Goal: Task Accomplishment & Management: Manage account settings

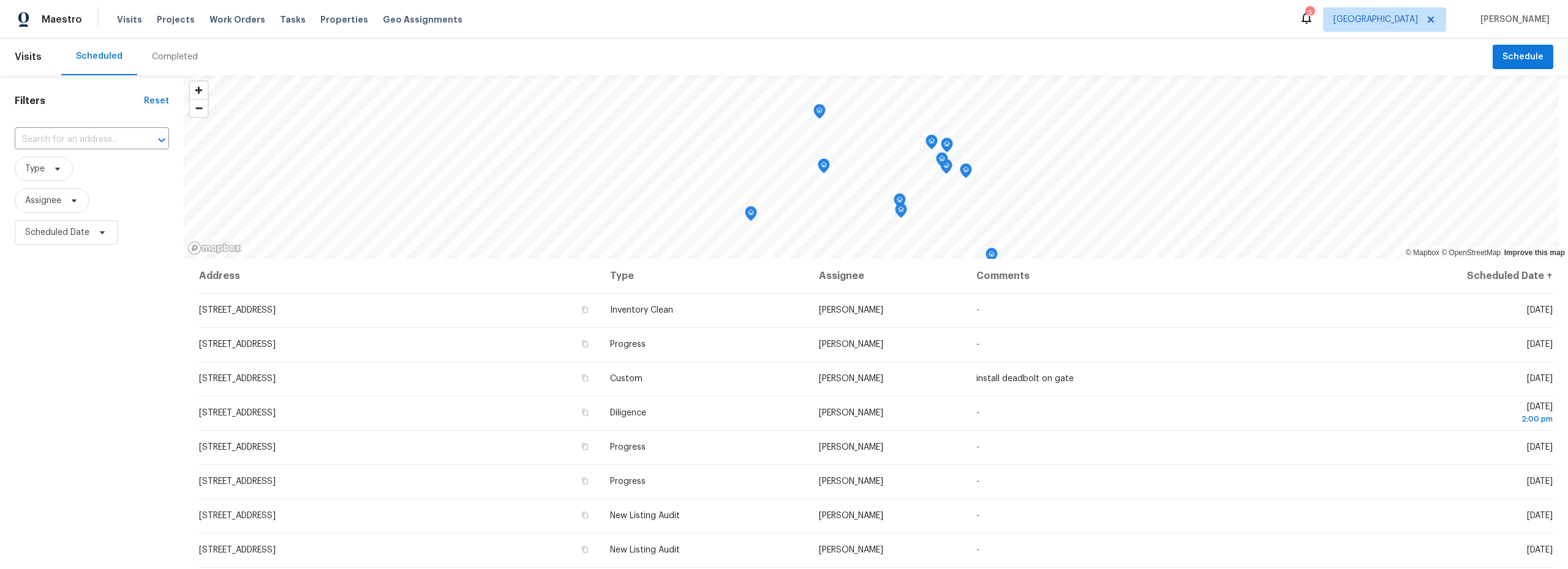
scroll to position [326, 0]
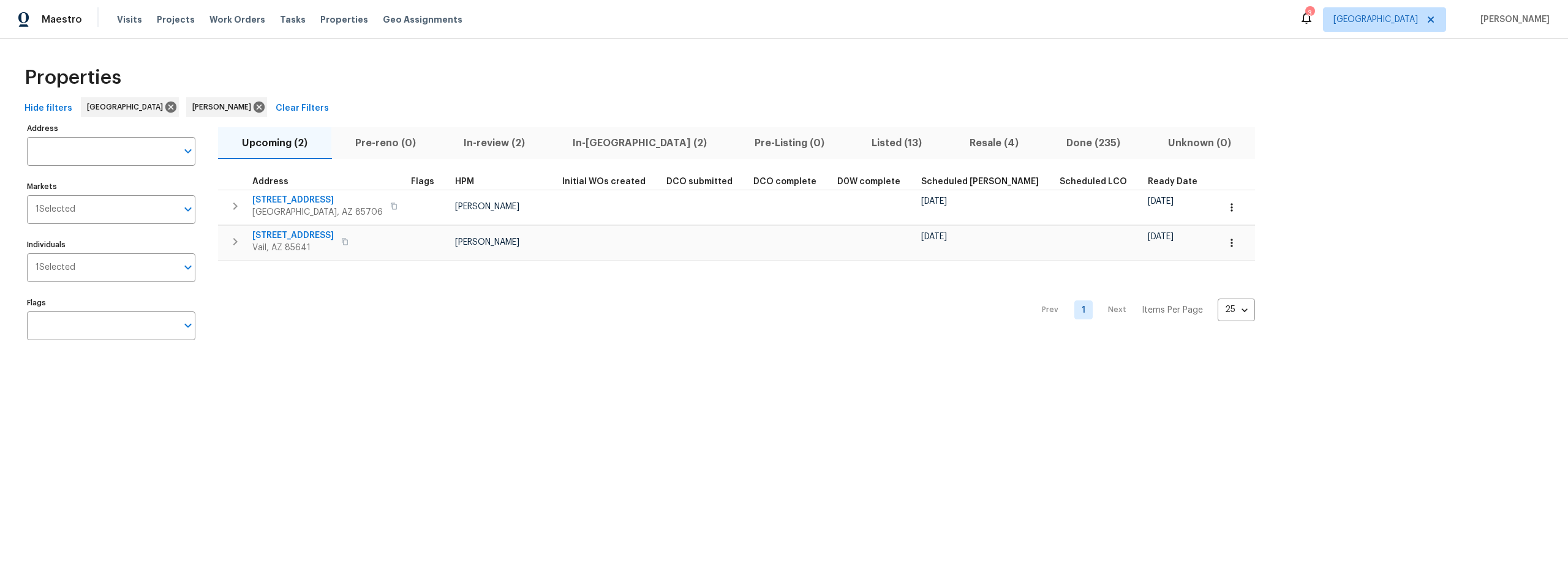
click at [593, 143] on span "In-reno (2)" at bounding box center [639, 143] width 167 height 17
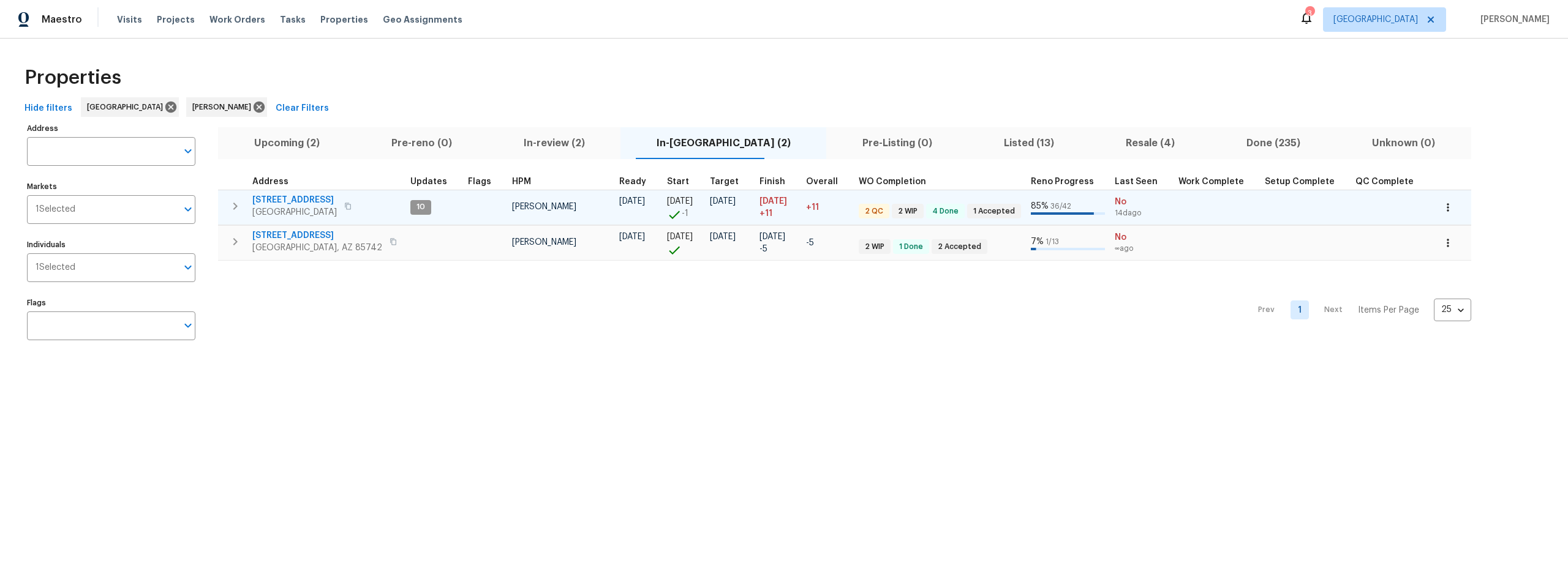
click at [289, 200] on span "1917 W Saxony Rd" at bounding box center [295, 200] width 85 height 12
click at [299, 197] on span "1917 W Saxony Rd" at bounding box center [295, 200] width 85 height 12
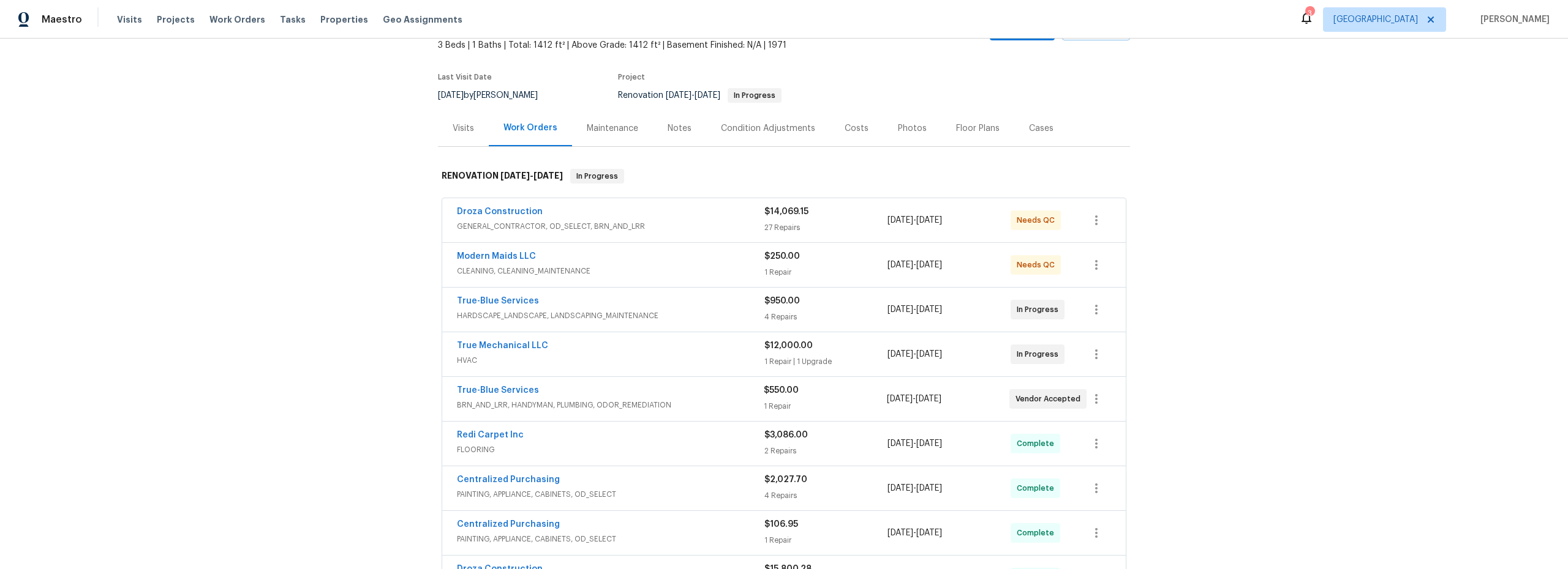
scroll to position [85, 0]
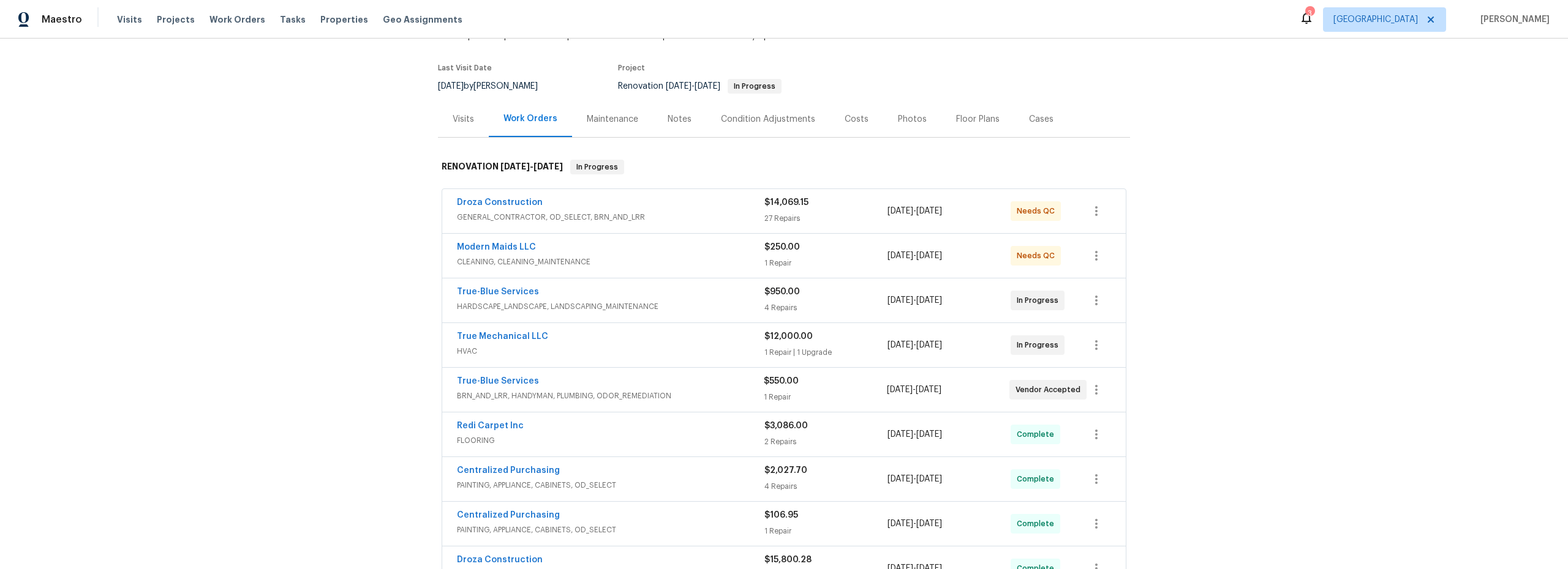
click at [691, 301] on span "HARDSCAPE_LANDSCAPE, LANDSCAPING_MAINTENANCE" at bounding box center [610, 307] width 308 height 12
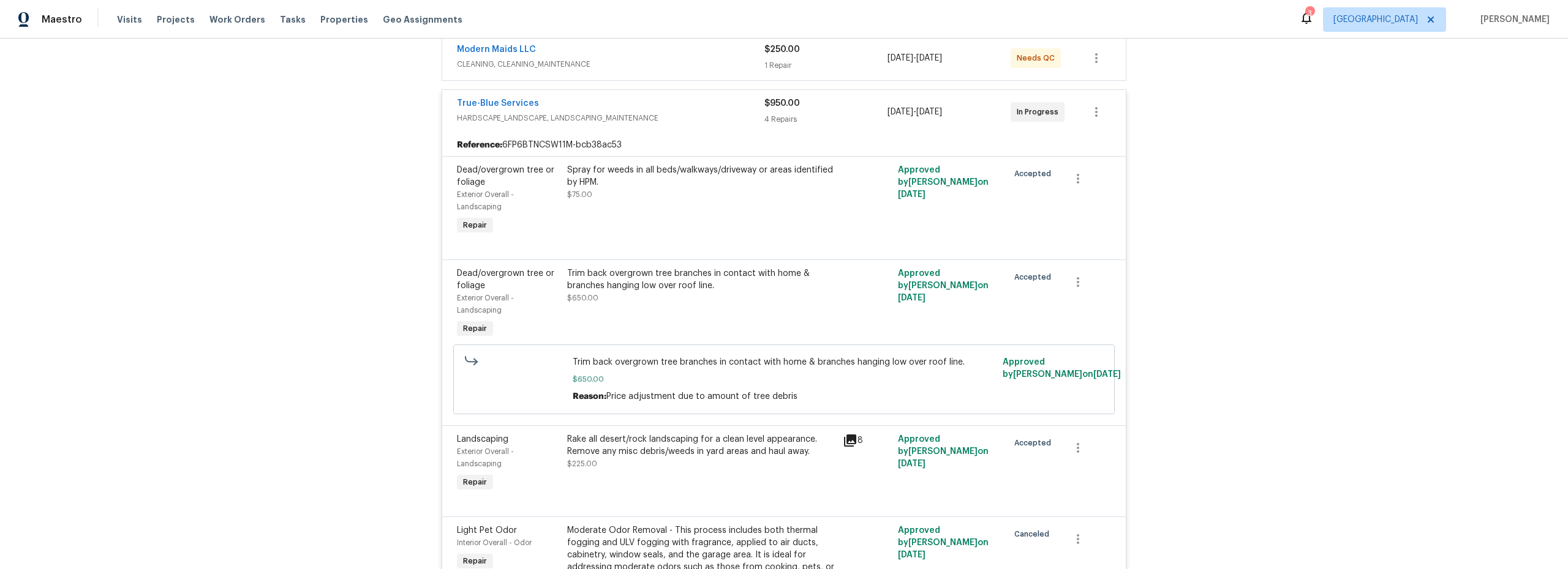
scroll to position [0, 0]
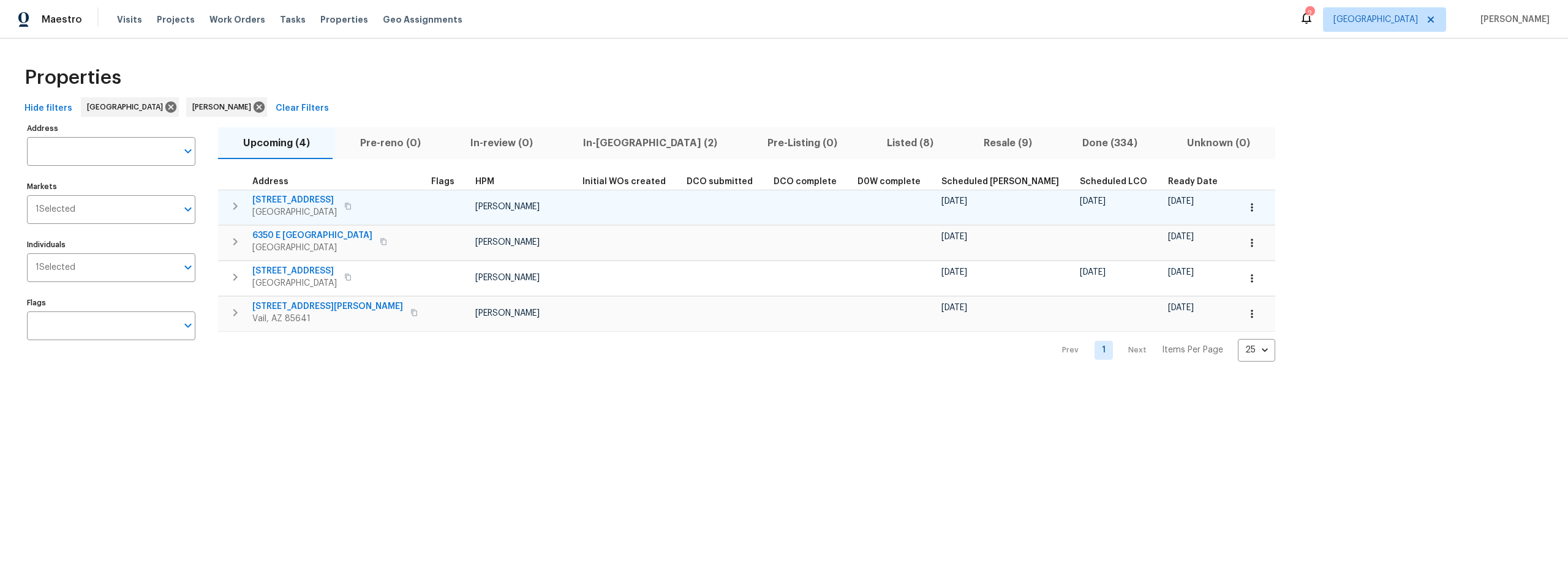
click at [298, 199] on span "[STREET_ADDRESS]" at bounding box center [295, 200] width 85 height 12
click at [1246, 211] on icon "button" at bounding box center [1252, 207] width 12 height 12
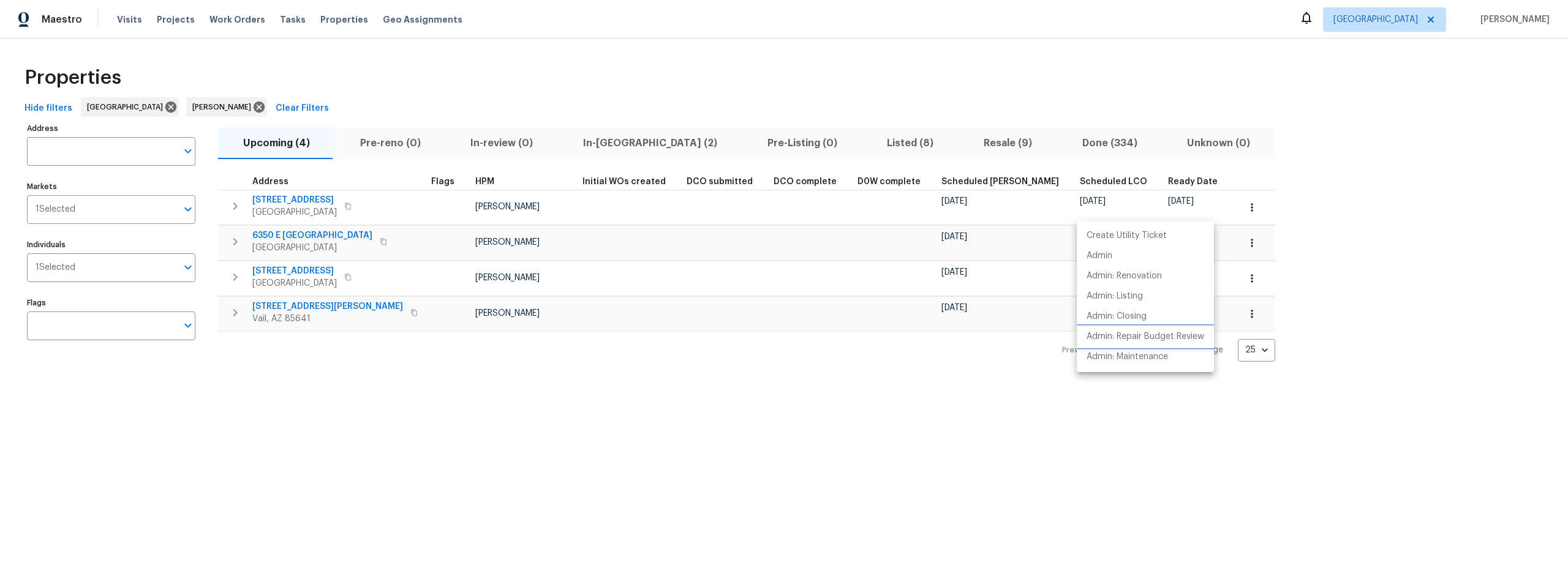
click at [1151, 342] on p "Admin: Repair Budget Review" at bounding box center [1145, 336] width 118 height 13
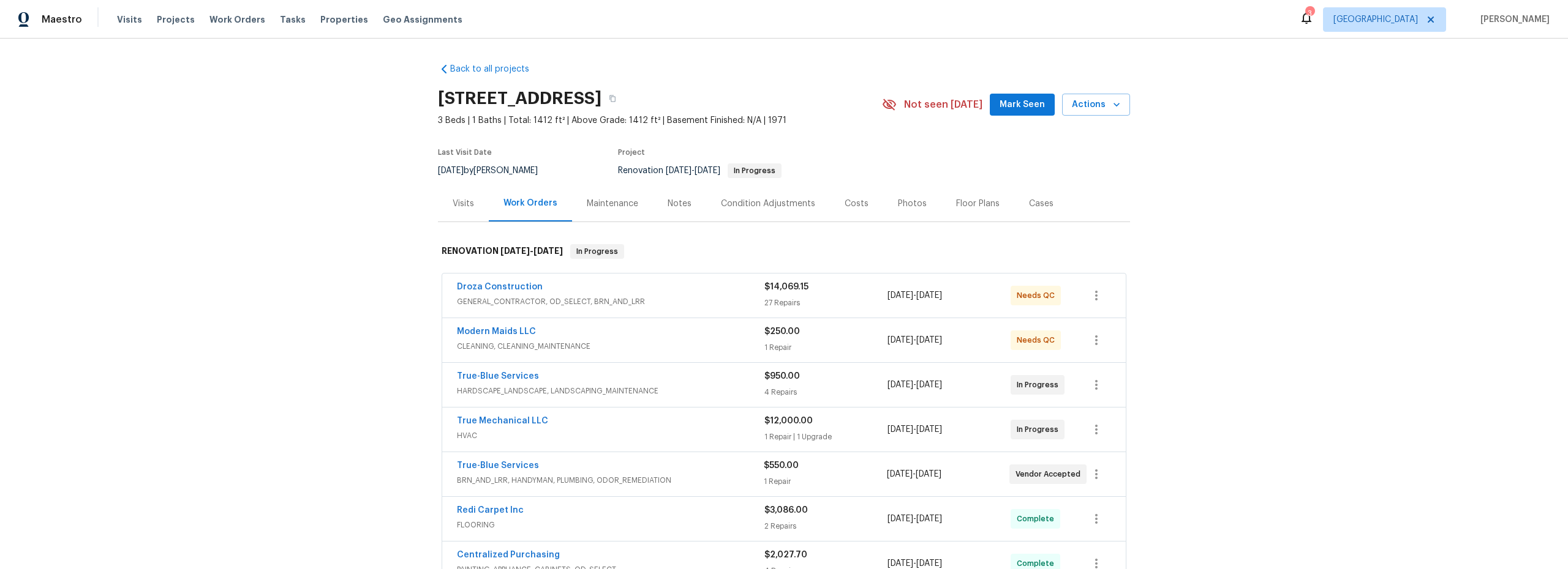
drag, startPoint x: 669, startPoint y: 206, endPoint x: 668, endPoint y: 217, distance: 11.0
click at [669, 206] on div "Notes" at bounding box center [679, 204] width 24 height 12
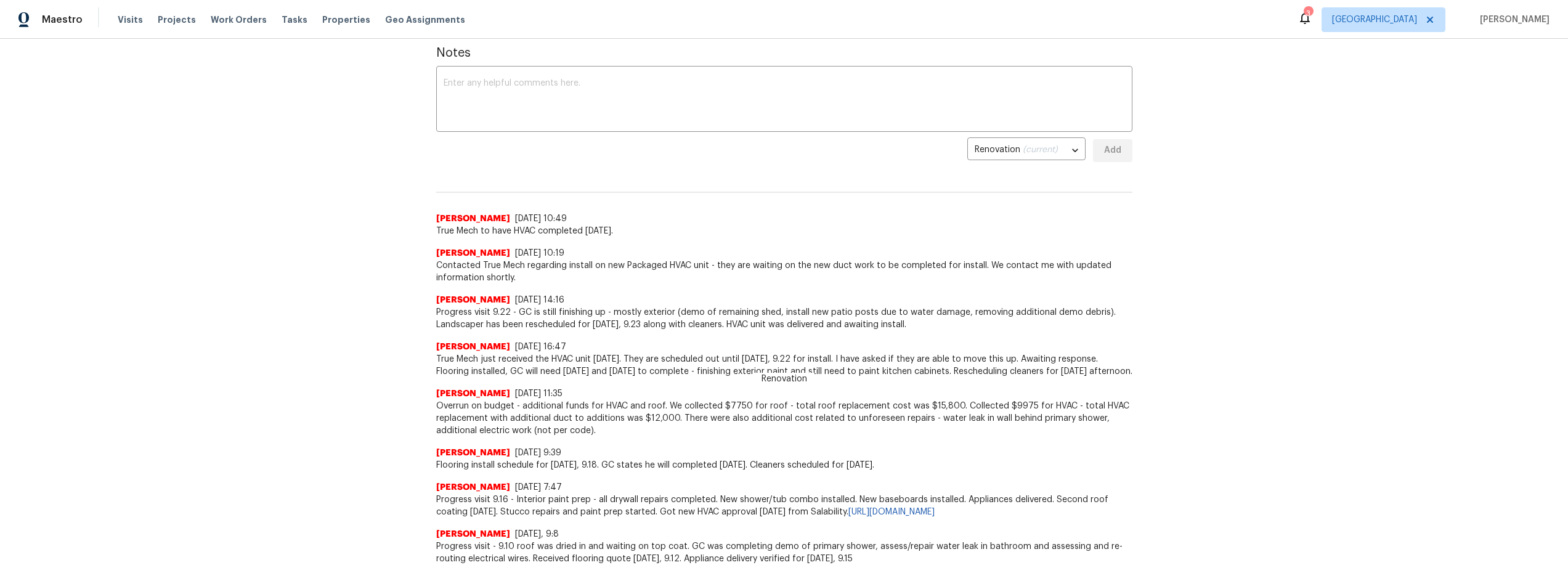
scroll to position [182, 0]
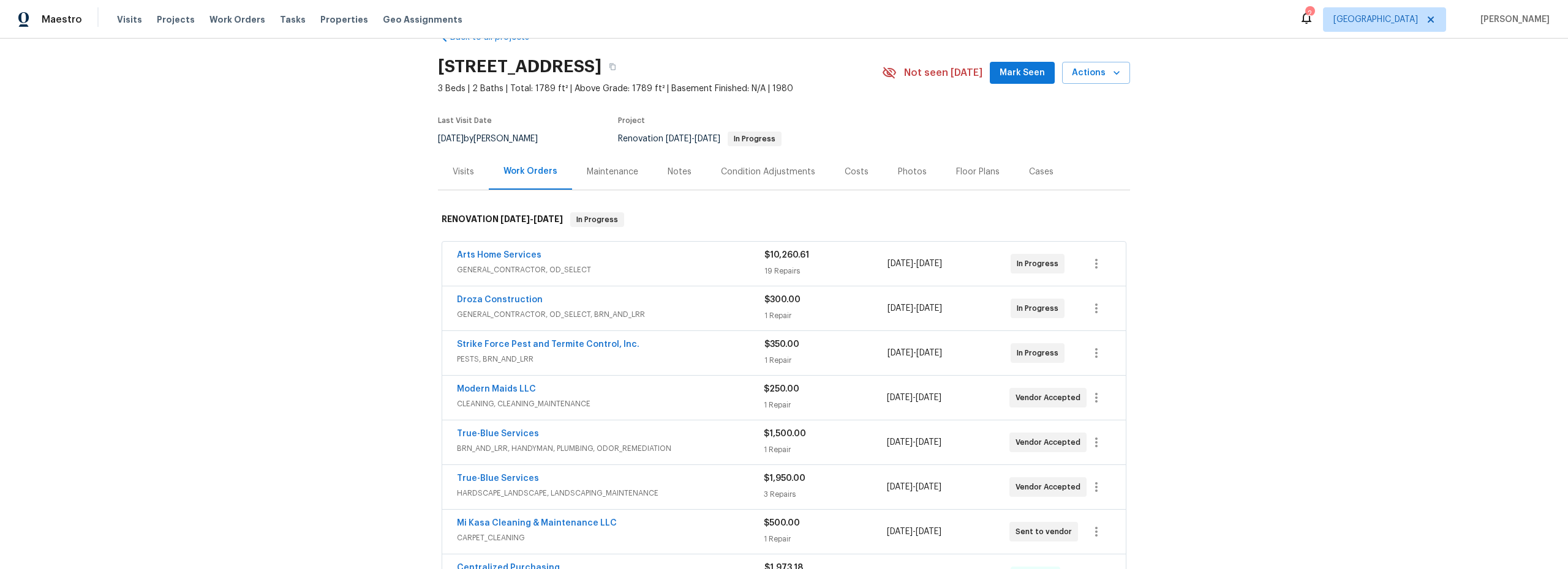
scroll to position [11, 0]
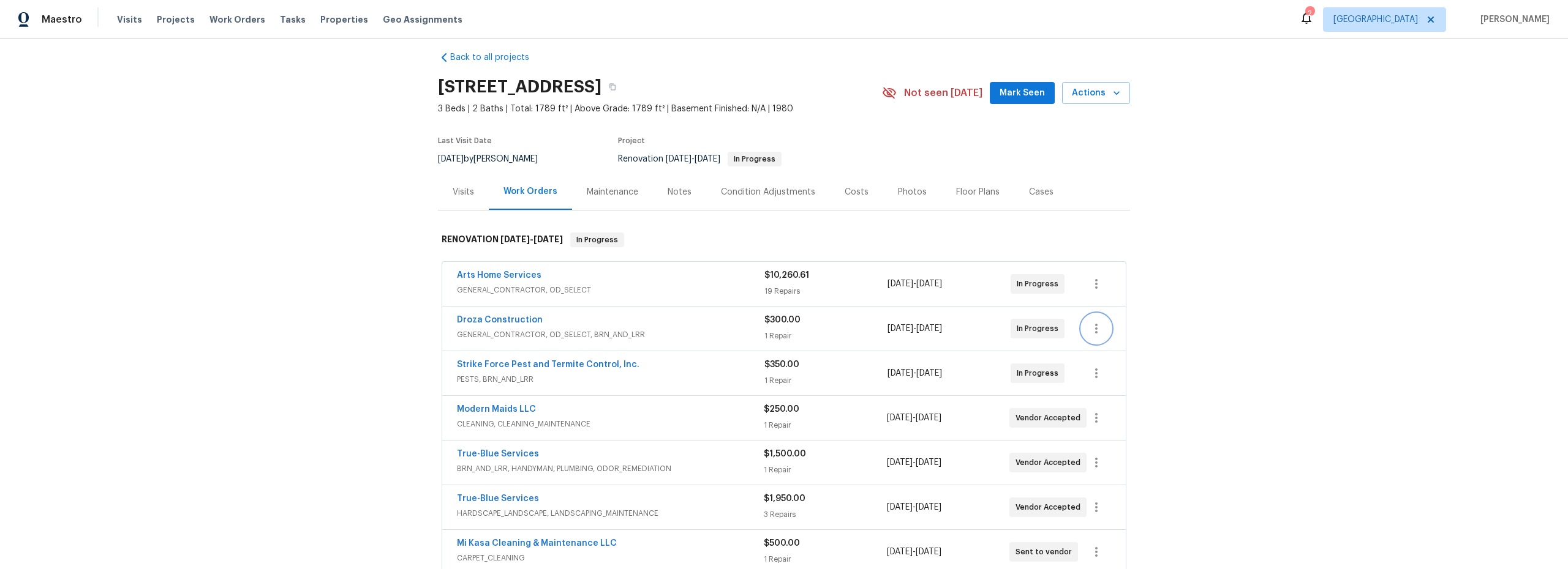
click at [1090, 330] on icon "button" at bounding box center [1096, 329] width 15 height 15
click at [1096, 334] on li "Edit" at bounding box center [1143, 329] width 133 height 20
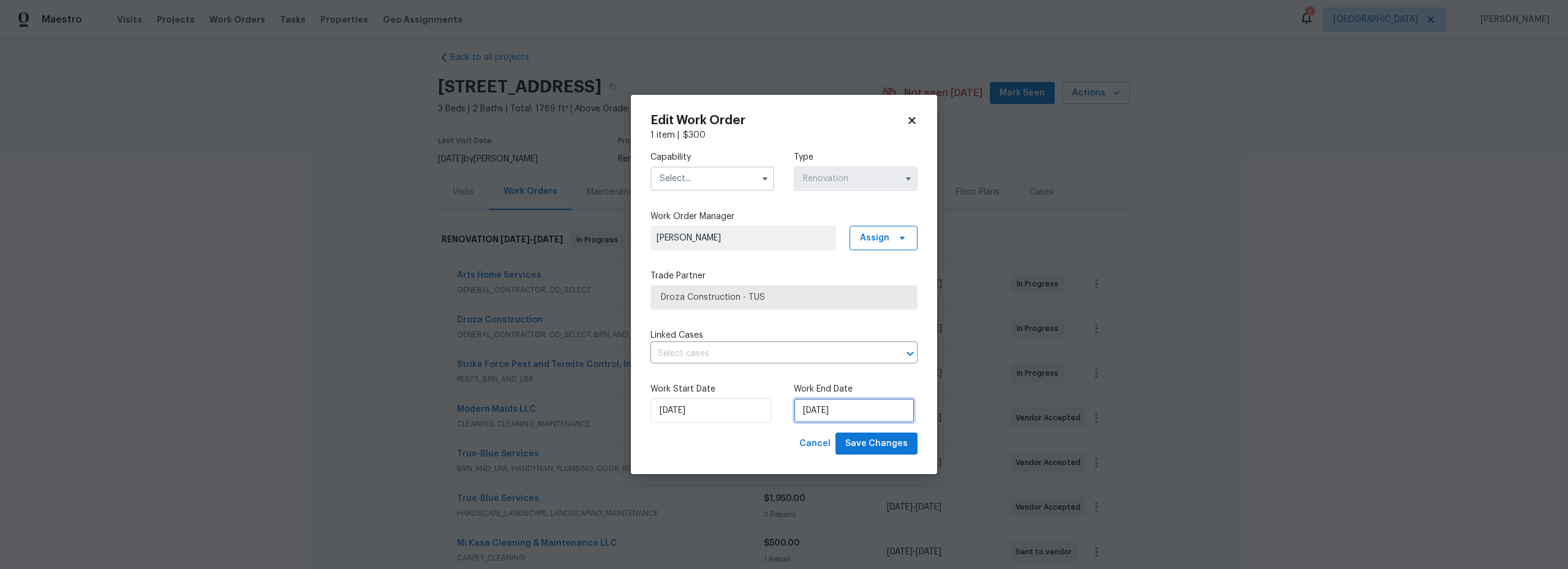
click at [830, 412] on input "9/29/2025" at bounding box center [853, 410] width 120 height 24
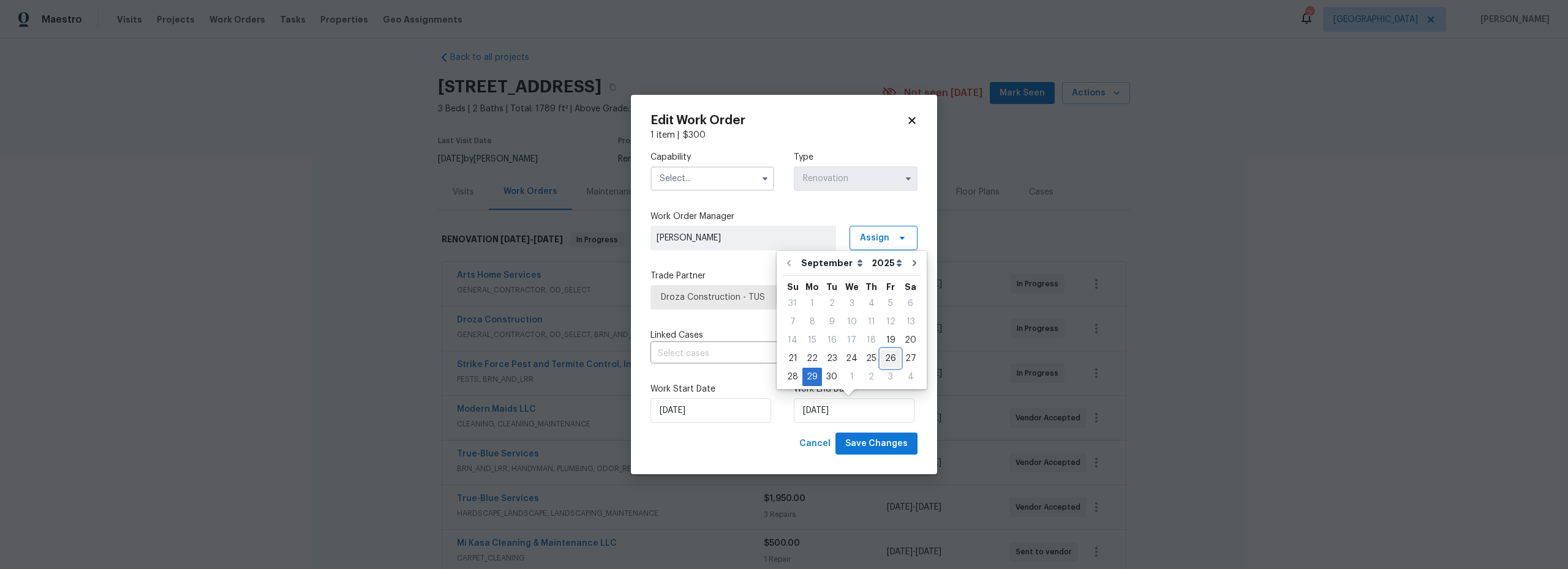
click at [886, 362] on div "26" at bounding box center [890, 358] width 20 height 17
type input "9/26/2025"
click at [707, 178] on input "text" at bounding box center [713, 179] width 124 height 24
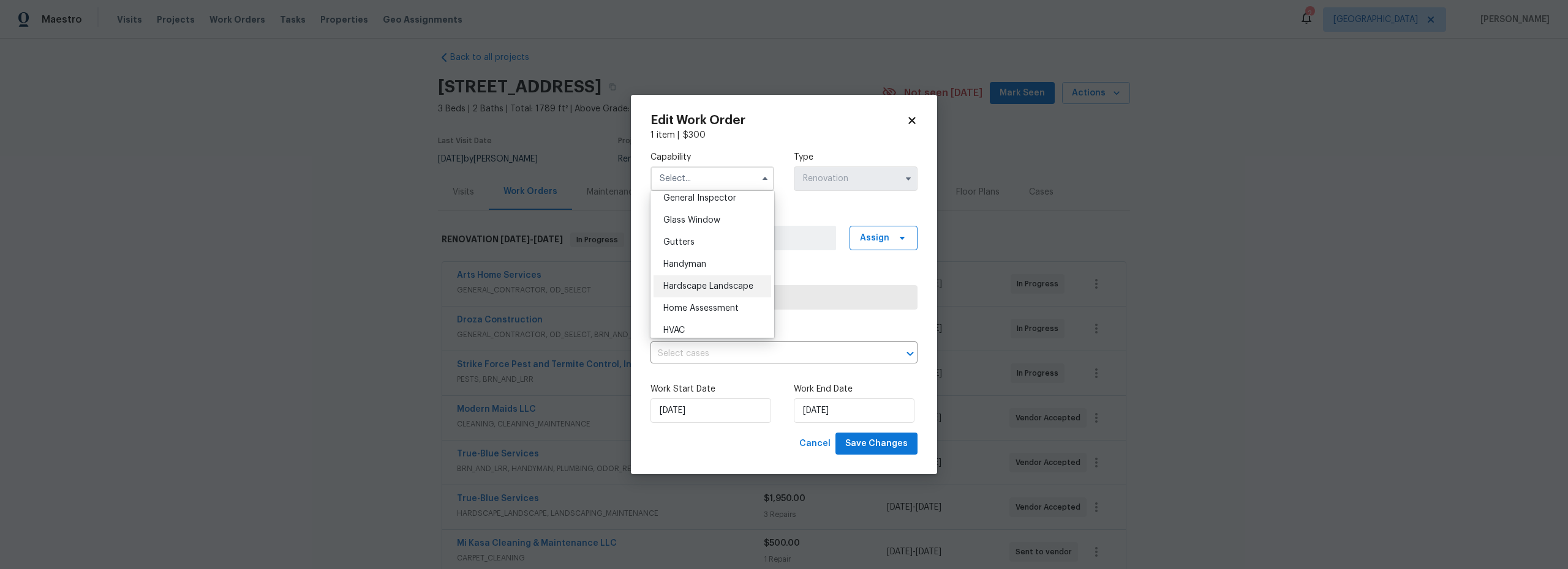
scroll to position [547, 0]
click at [717, 248] on span "General Contractor" at bounding box center [703, 243] width 79 height 9
type input "General Contractor"
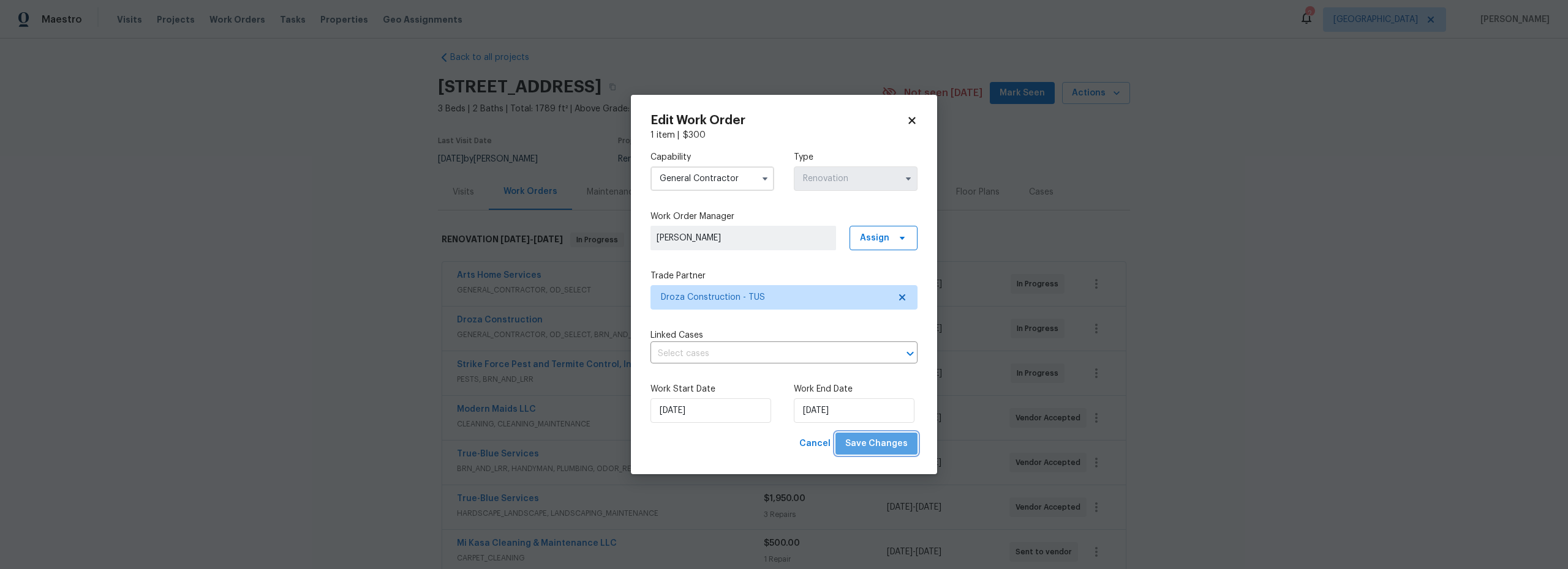
click at [886, 442] on span "Save Changes" at bounding box center [876, 444] width 63 height 15
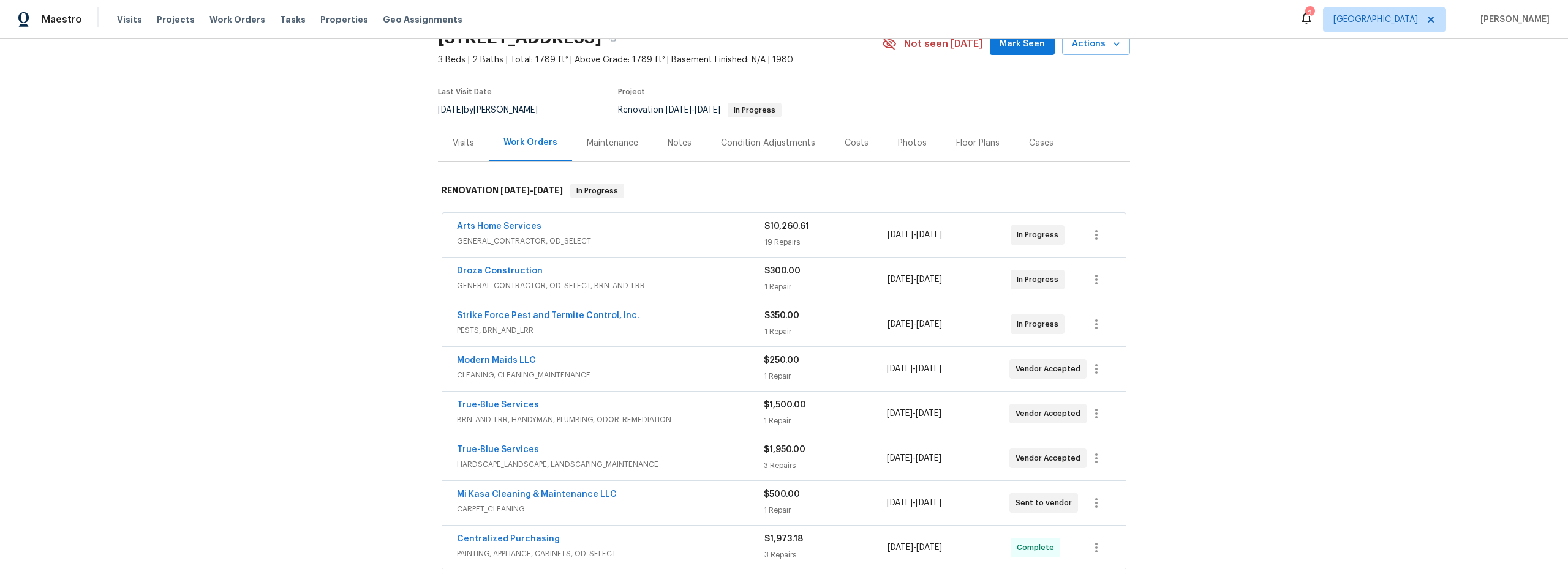
scroll to position [165, 0]
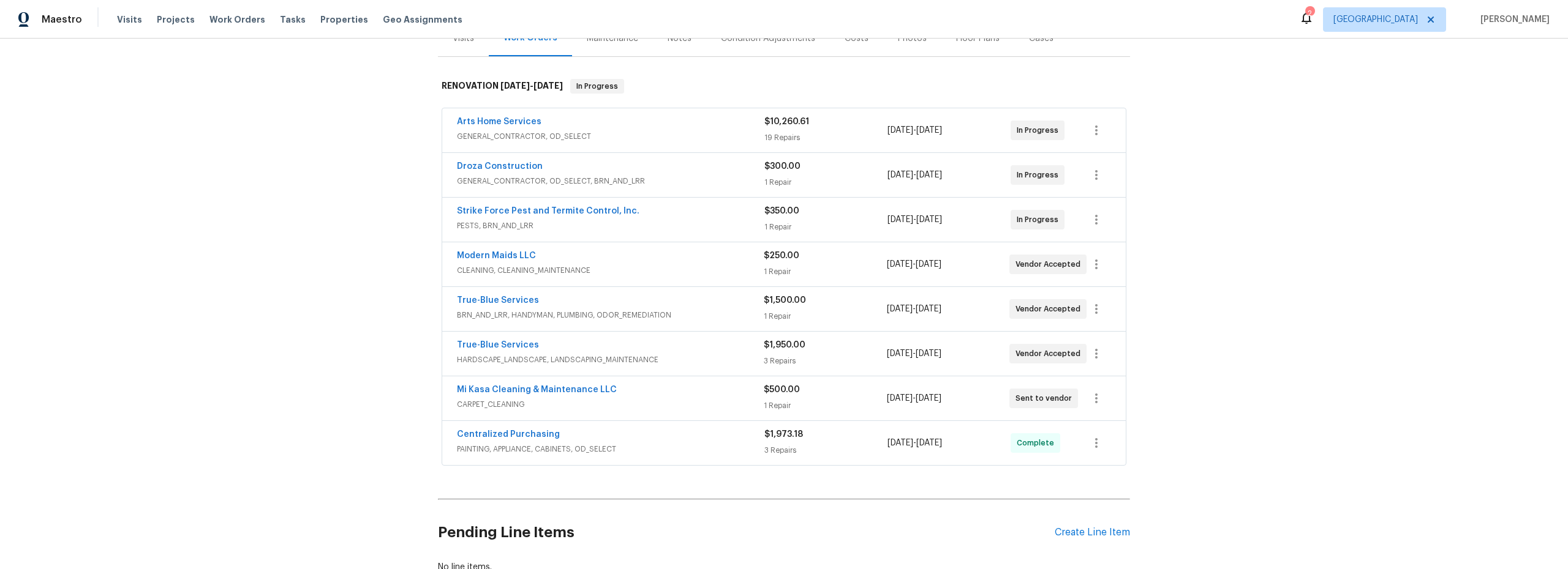
drag, startPoint x: 489, startPoint y: 160, endPoint x: 519, endPoint y: 176, distance: 34.0
click at [489, 160] on span "Droza Construction" at bounding box center [499, 166] width 85 height 12
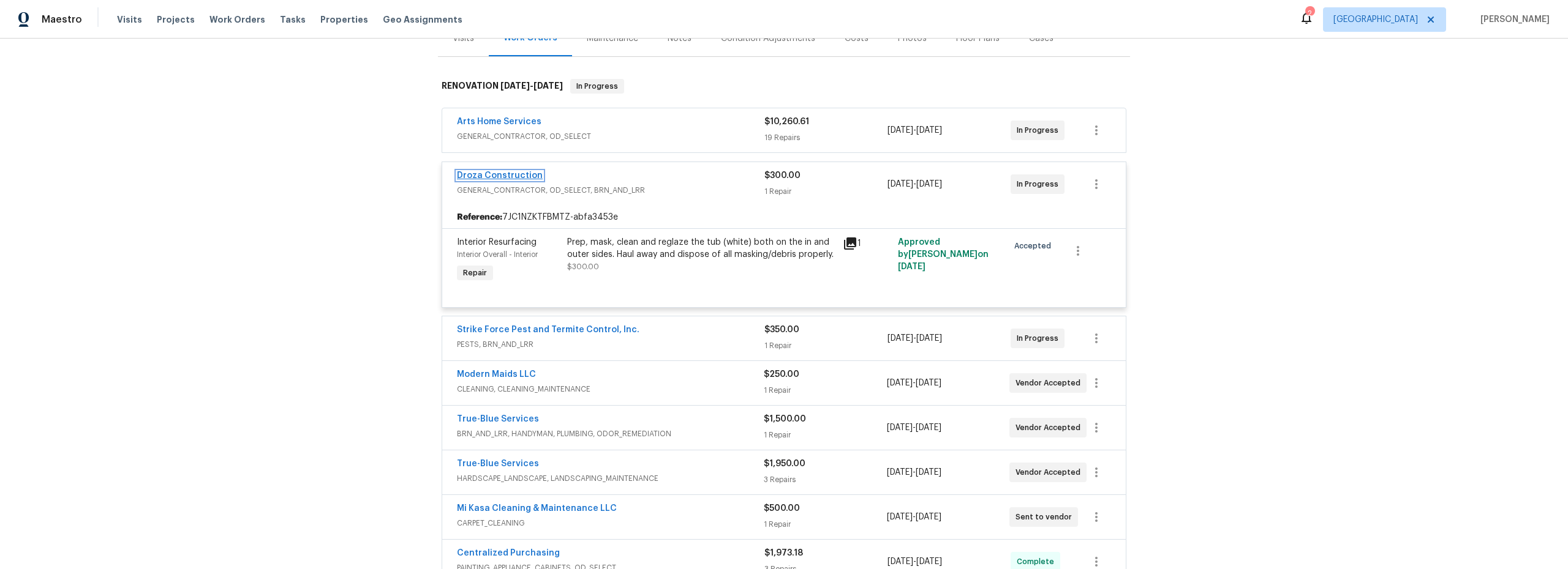
click at [522, 177] on link "Droza Construction" at bounding box center [499, 176] width 85 height 9
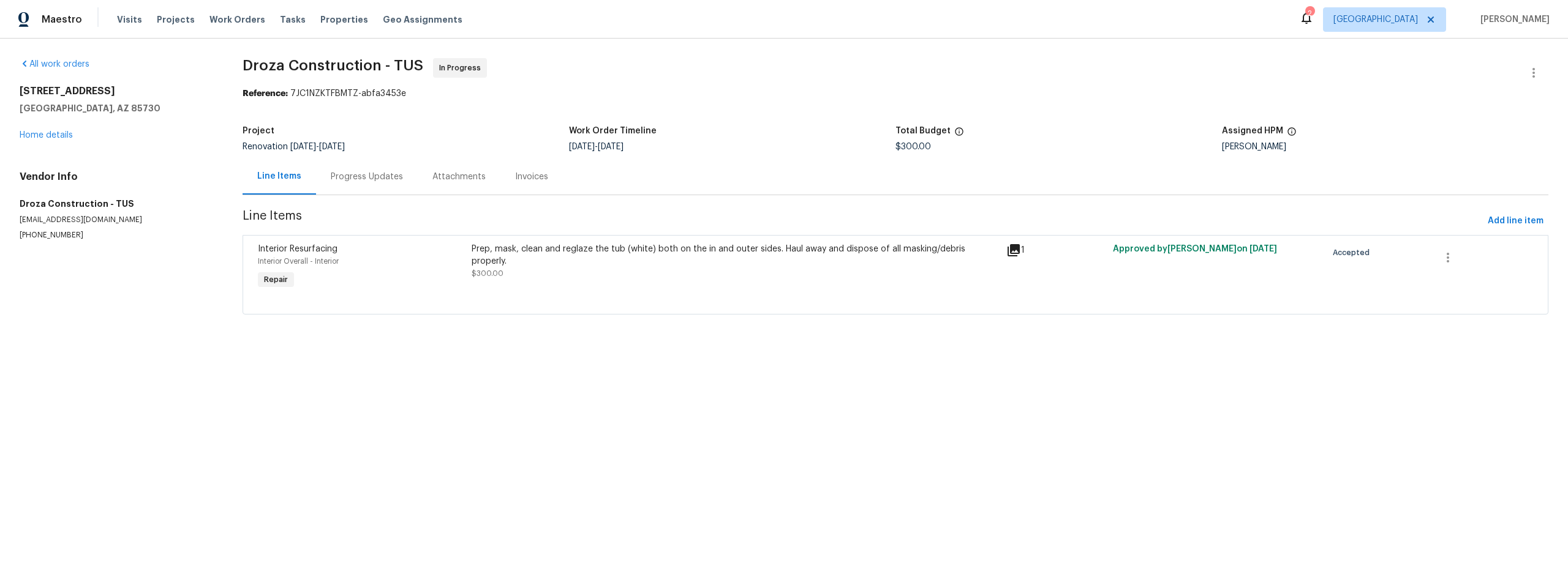
drag, startPoint x: 374, startPoint y: 178, endPoint x: 410, endPoint y: 189, distance: 37.6
click at [375, 177] on div "Progress Updates" at bounding box center [366, 177] width 72 height 12
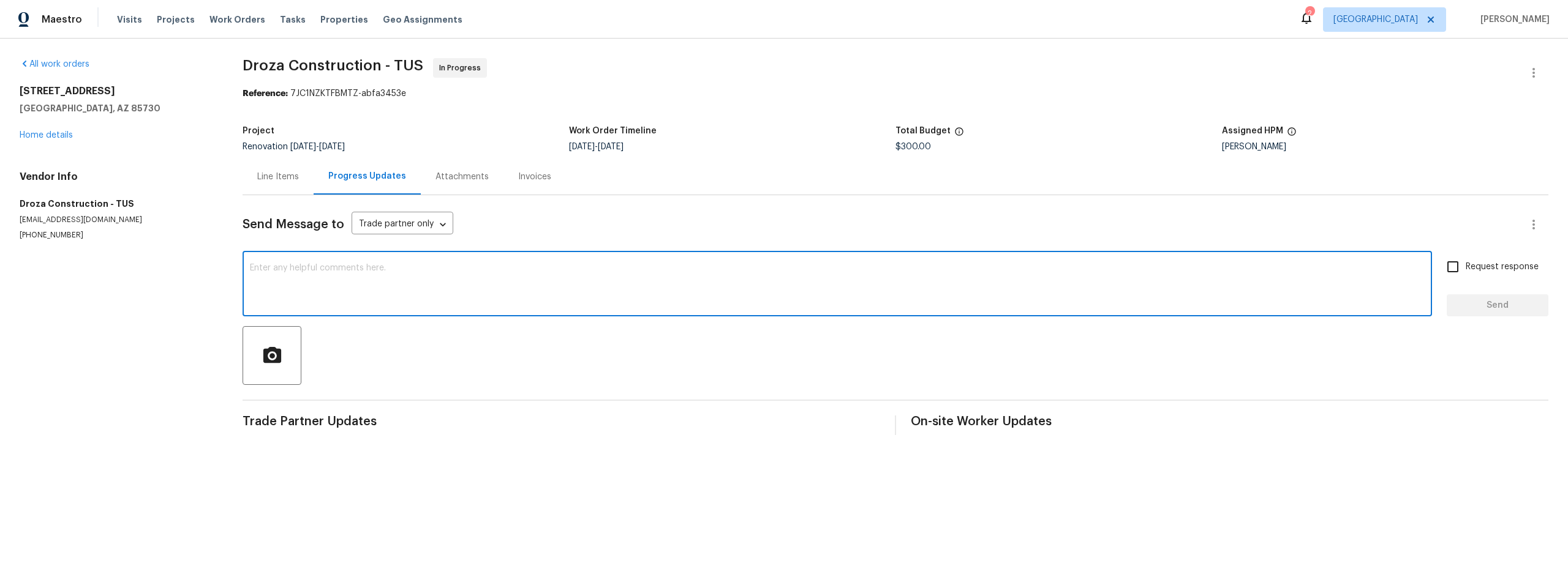
click at [408, 287] on textarea at bounding box center [837, 285] width 1175 height 43
click at [339, 268] on textarea "please reschedule for friday 9/26 please" at bounding box center [837, 285] width 1175 height 43
click at [345, 269] on textarea "please reschedule for friday 9/26 please" at bounding box center [837, 285] width 1175 height 43
click at [529, 273] on textarea "please reschedule for Friday 9/26 please" at bounding box center [837, 285] width 1175 height 43
type textarea "please reschedule for Friday 9/26 please"
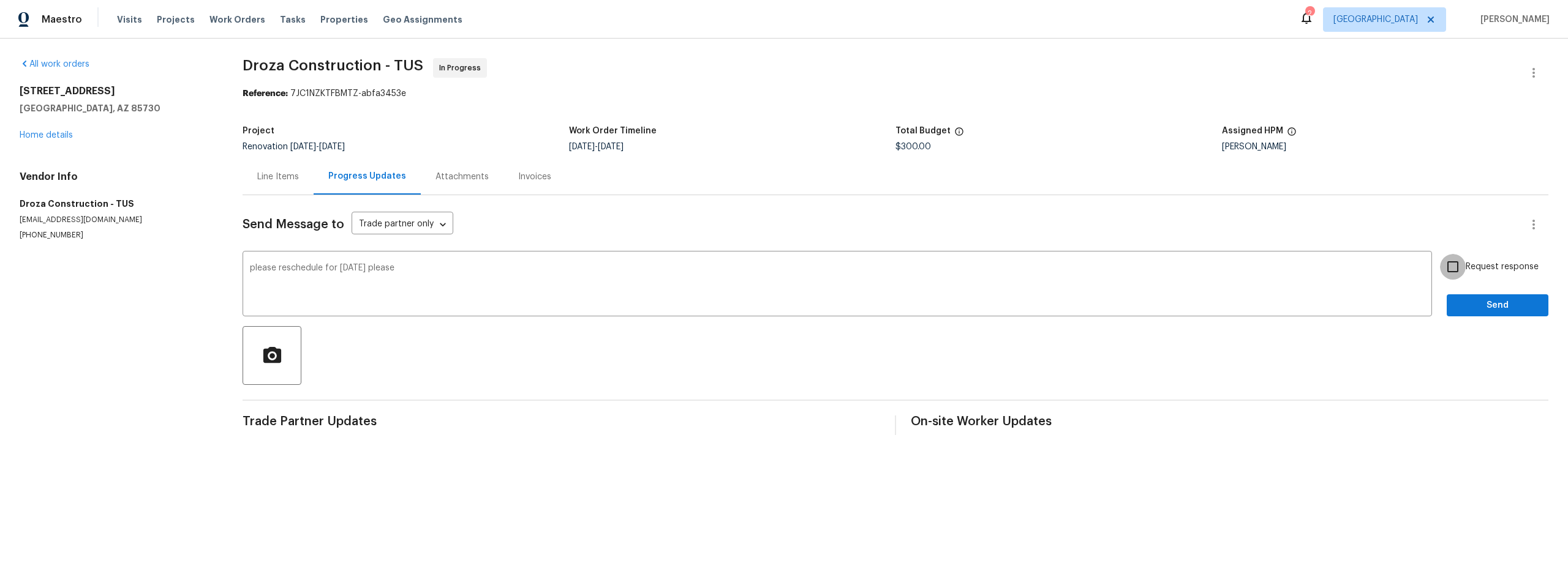
click at [1446, 266] on input "Request response" at bounding box center [1453, 267] width 26 height 26
checkbox input "true"
click at [1474, 308] on span "Send" at bounding box center [1497, 305] width 82 height 15
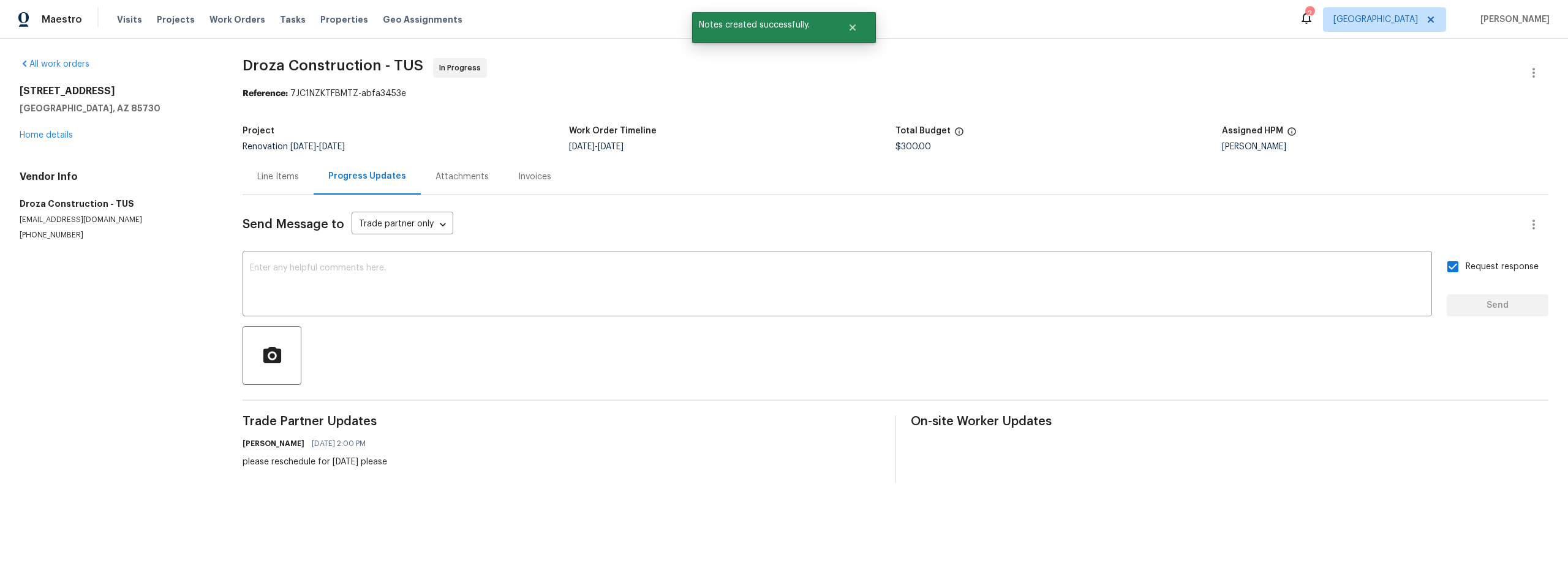
click at [53, 139] on div "8558 E Ruby Dr Tucson, AZ 85730 Home details" at bounding box center [116, 114] width 194 height 56
click at [63, 135] on link "Home details" at bounding box center [46, 135] width 53 height 9
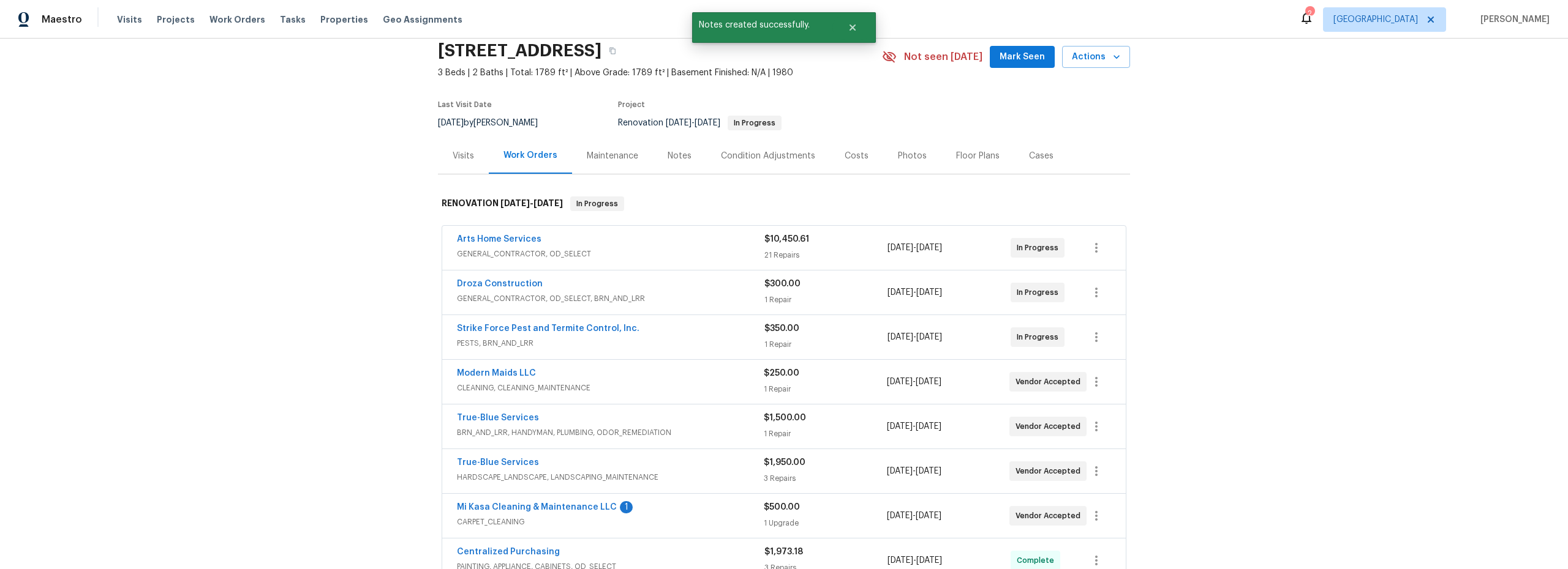
scroll to position [114, 0]
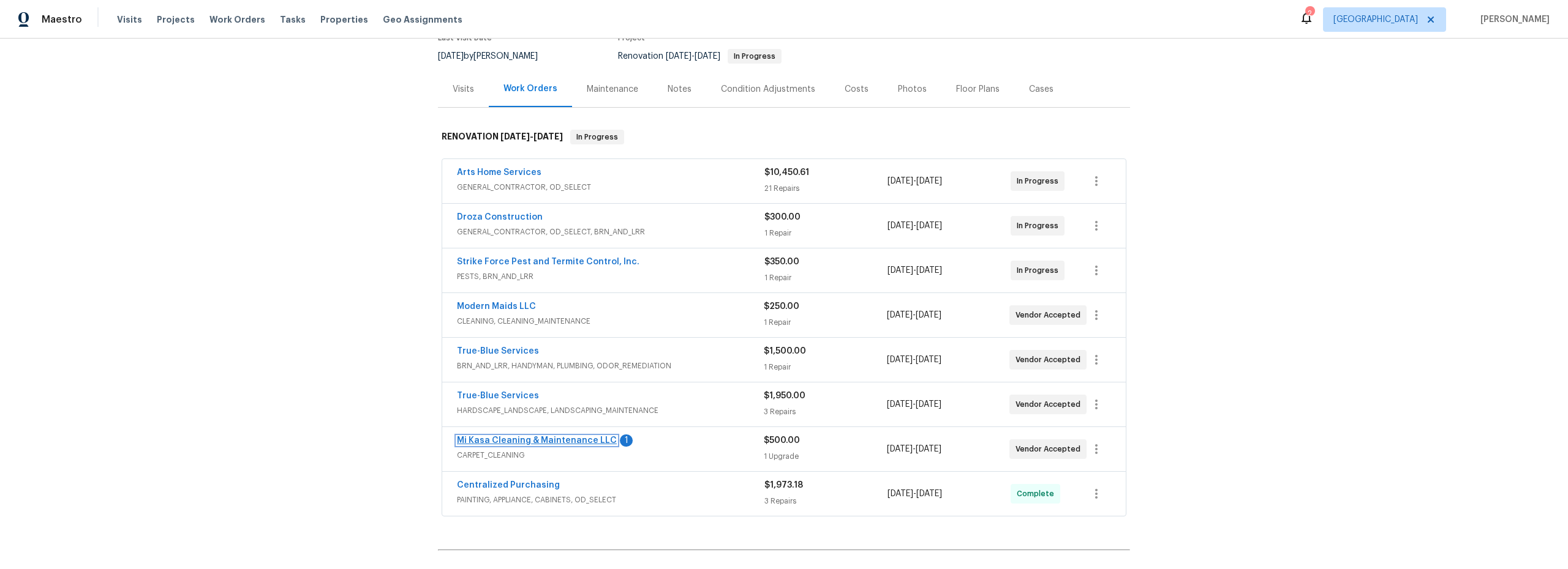
click at [575, 437] on link "Mi Kasa Cleaning & Maintenance LLC" at bounding box center [537, 441] width 160 height 9
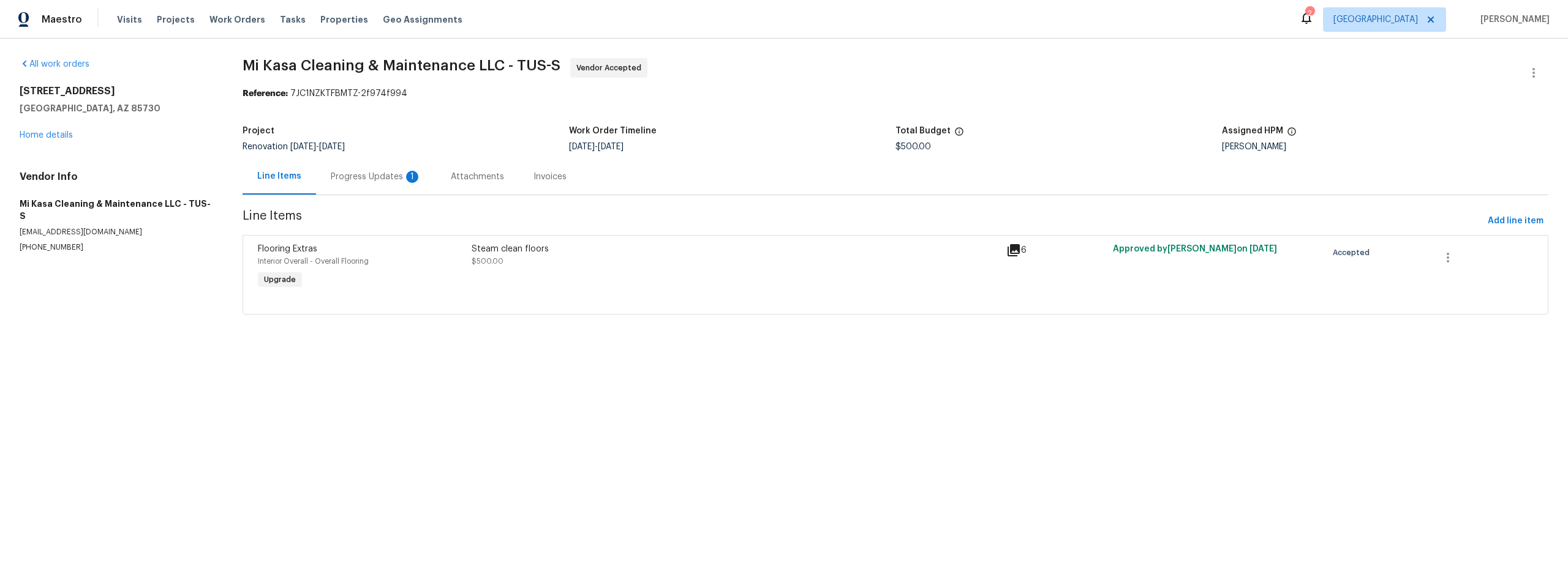
click at [388, 172] on div "Progress Updates 1" at bounding box center [376, 177] width 91 height 12
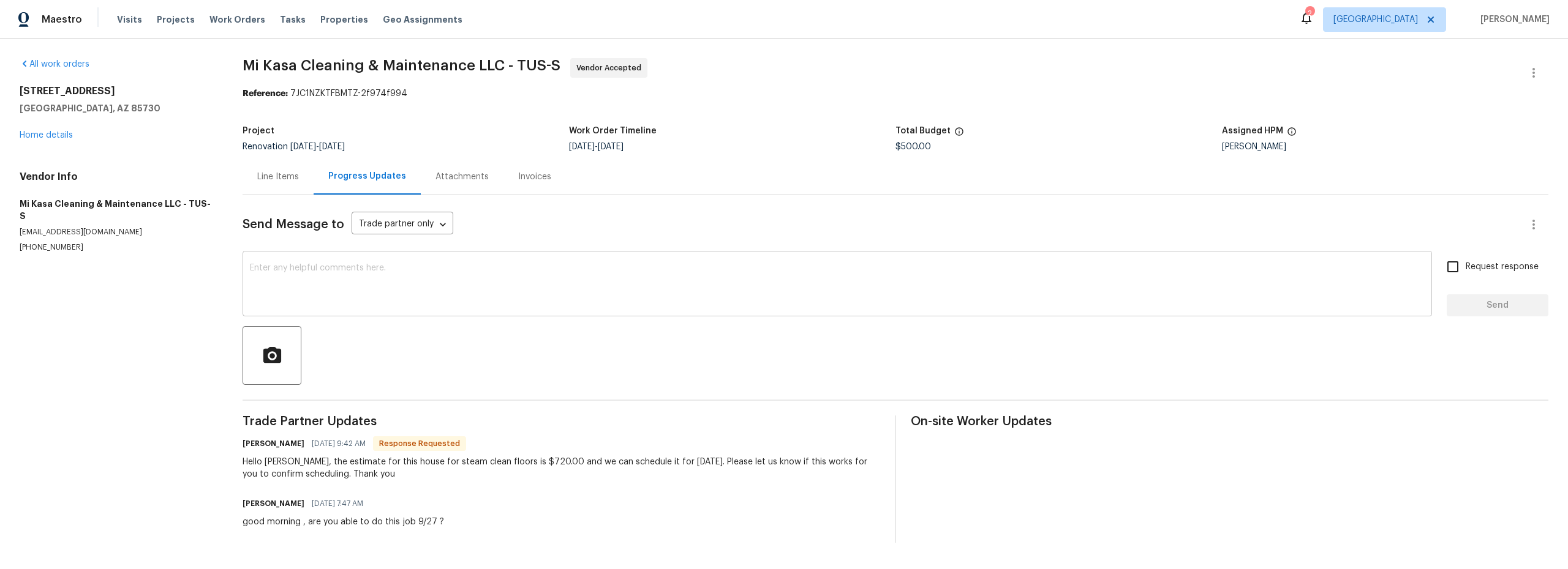
click at [396, 283] on textarea at bounding box center [837, 285] width 1175 height 43
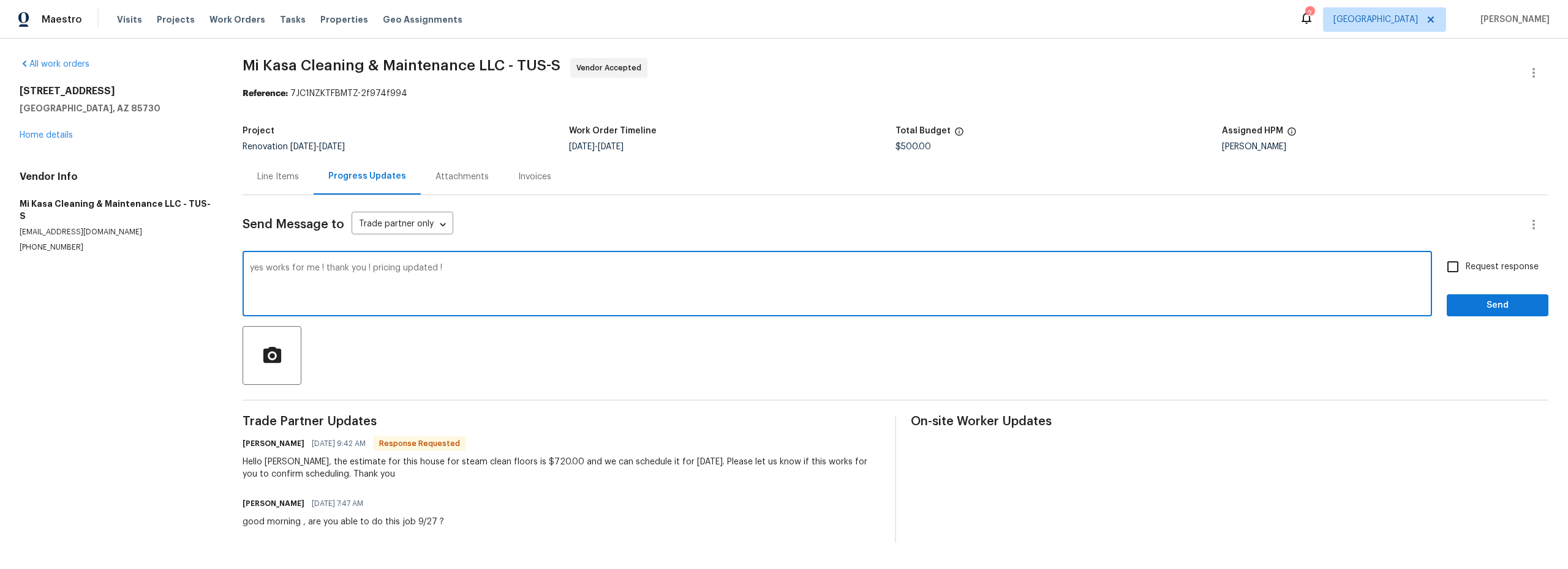
type textarea "yes works for me ! thank you ! pricing updated !"
click at [1450, 266] on input "Request response" at bounding box center [1453, 267] width 26 height 26
checkbox input "true"
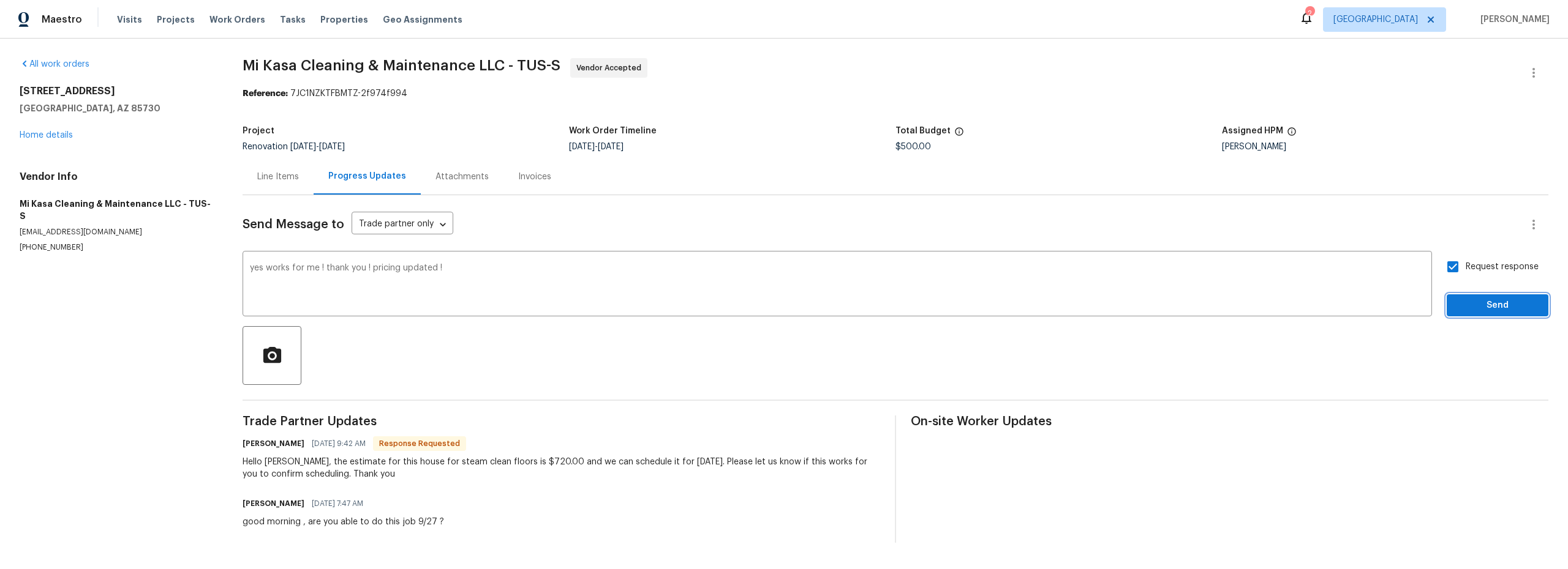
click at [1499, 308] on span "Send" at bounding box center [1497, 305] width 82 height 15
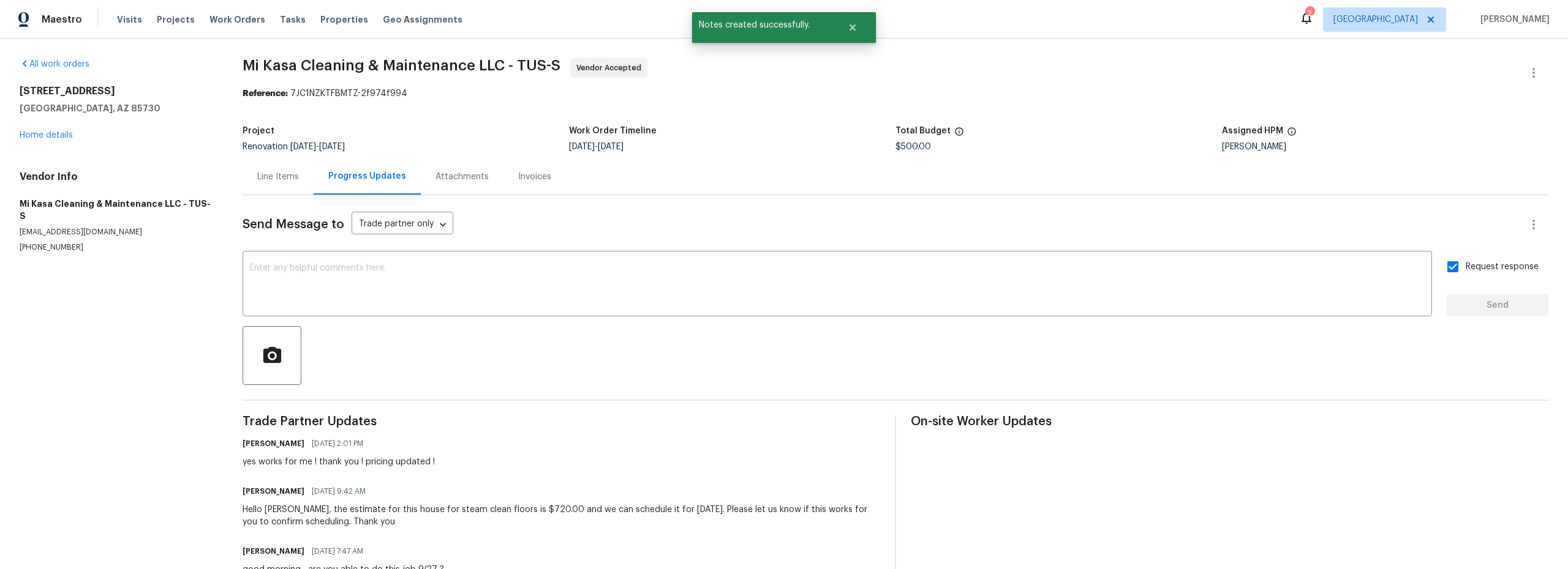
click at [272, 177] on div "Line Items" at bounding box center [278, 177] width 42 height 12
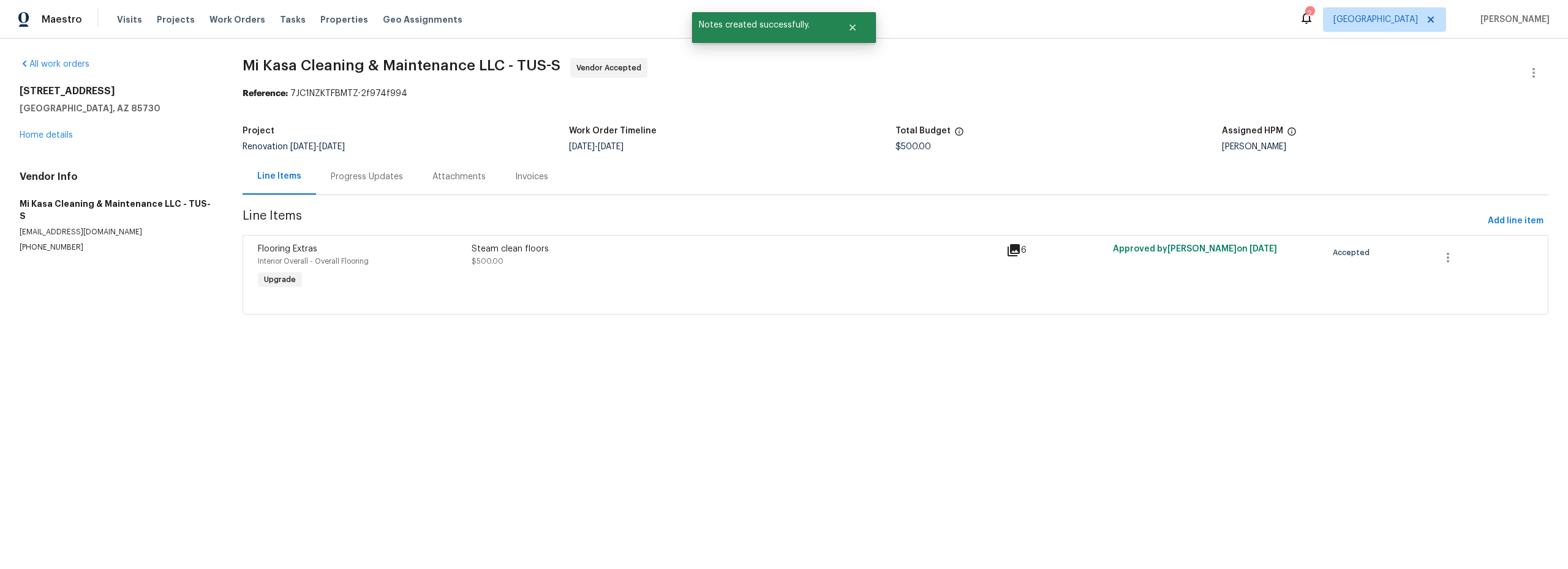
click at [413, 278] on div "Flooring Extras Interior Overall - Overall Flooring Upgrade" at bounding box center [361, 268] width 214 height 56
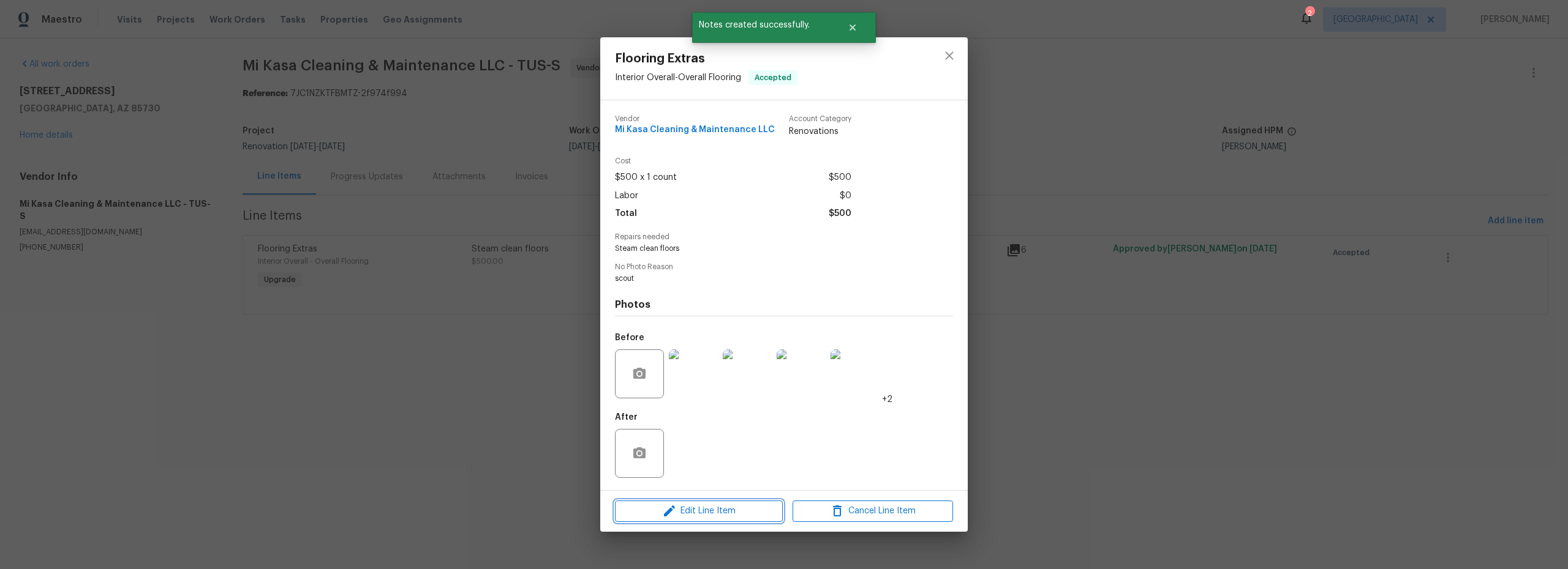
click at [689, 508] on span "Edit Line Item" at bounding box center [699, 511] width 160 height 15
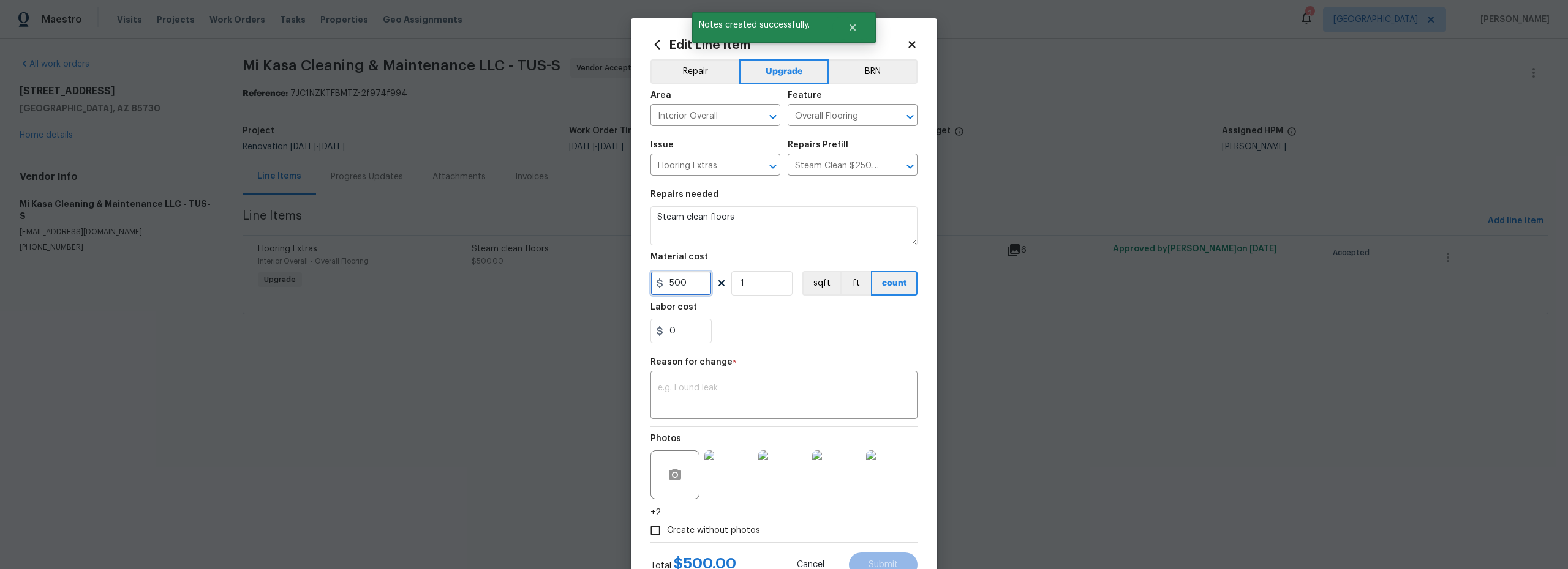
drag, startPoint x: 647, startPoint y: 287, endPoint x: 510, endPoint y: 284, distance: 137.0
click at [560, 287] on div "Edit Line Item Repair Upgrade BRN Area Interior Overall ​ Feature Overall Floor…" at bounding box center [784, 284] width 1568 height 569
type input "720"
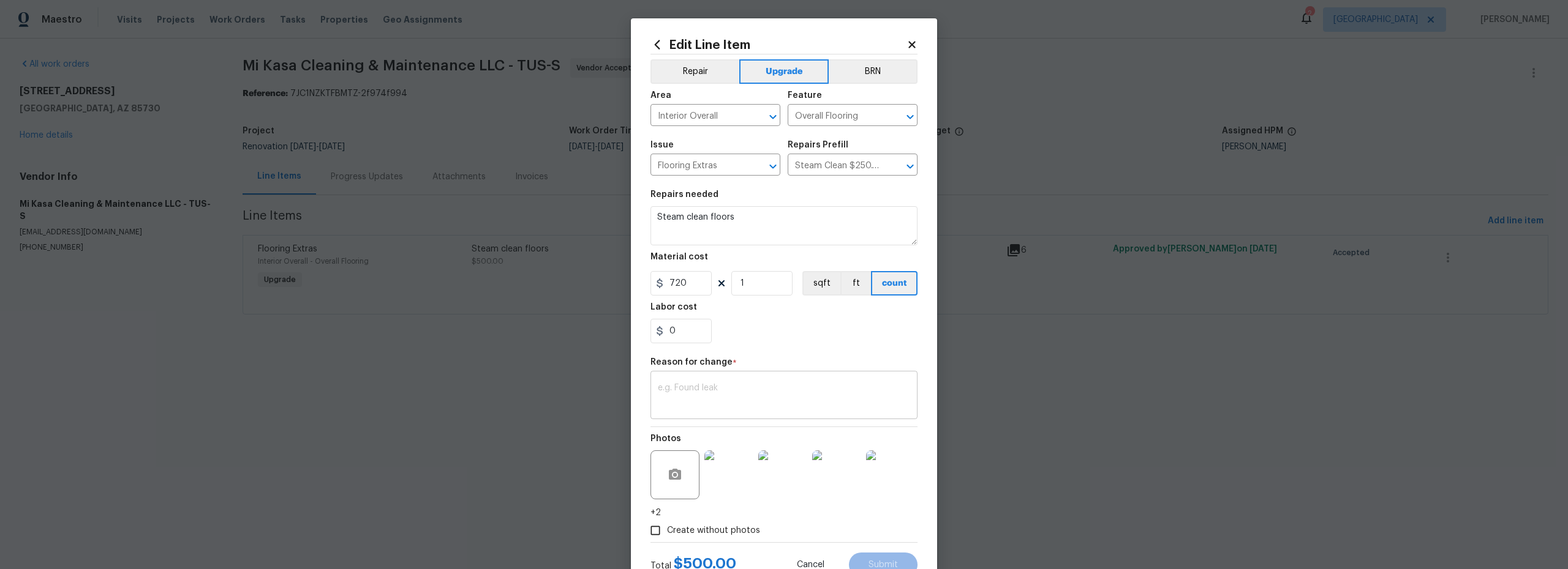
click at [730, 406] on textarea at bounding box center [783, 397] width 252 height 26
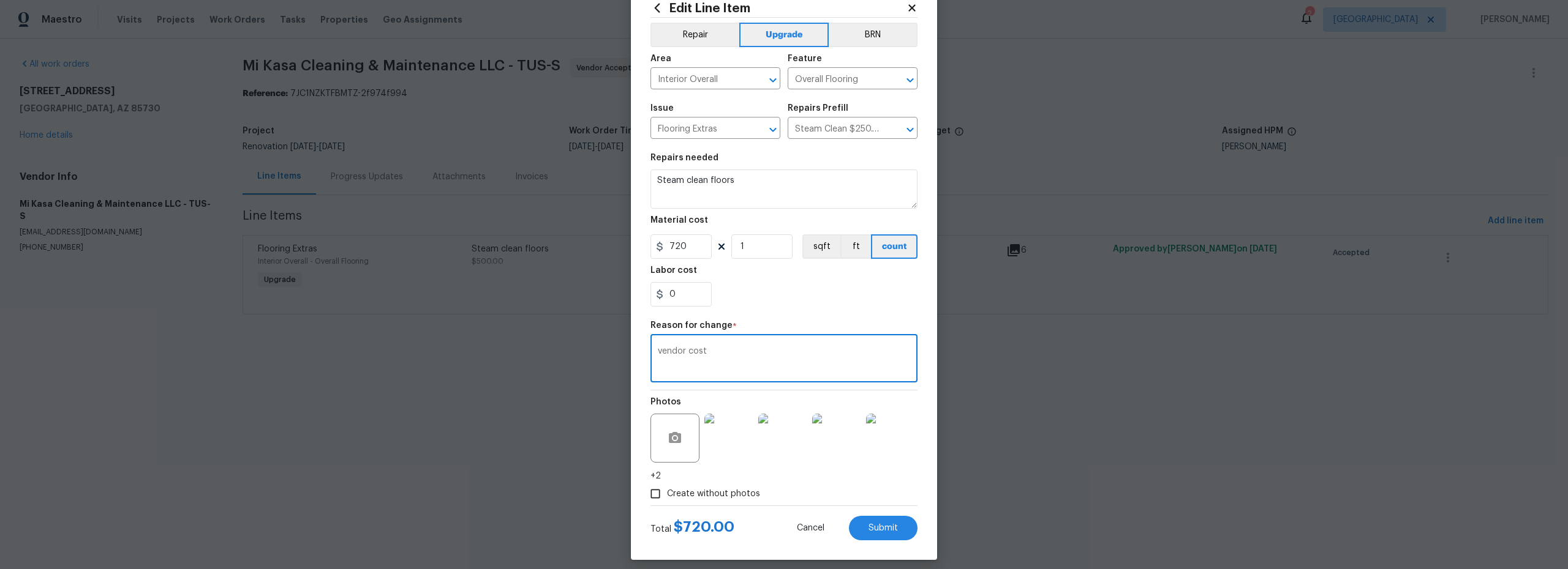
scroll to position [46, 0]
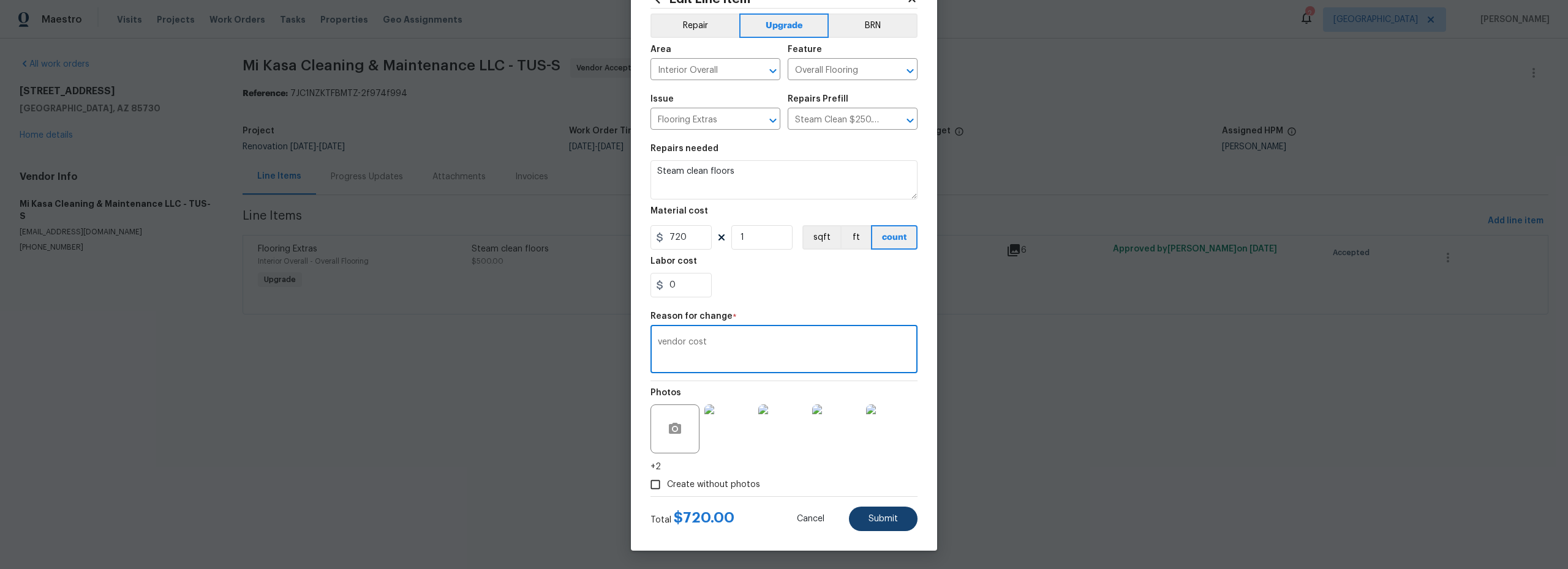
type textarea "vendor cost"
click at [889, 513] on button "Submit" at bounding box center [883, 519] width 69 height 24
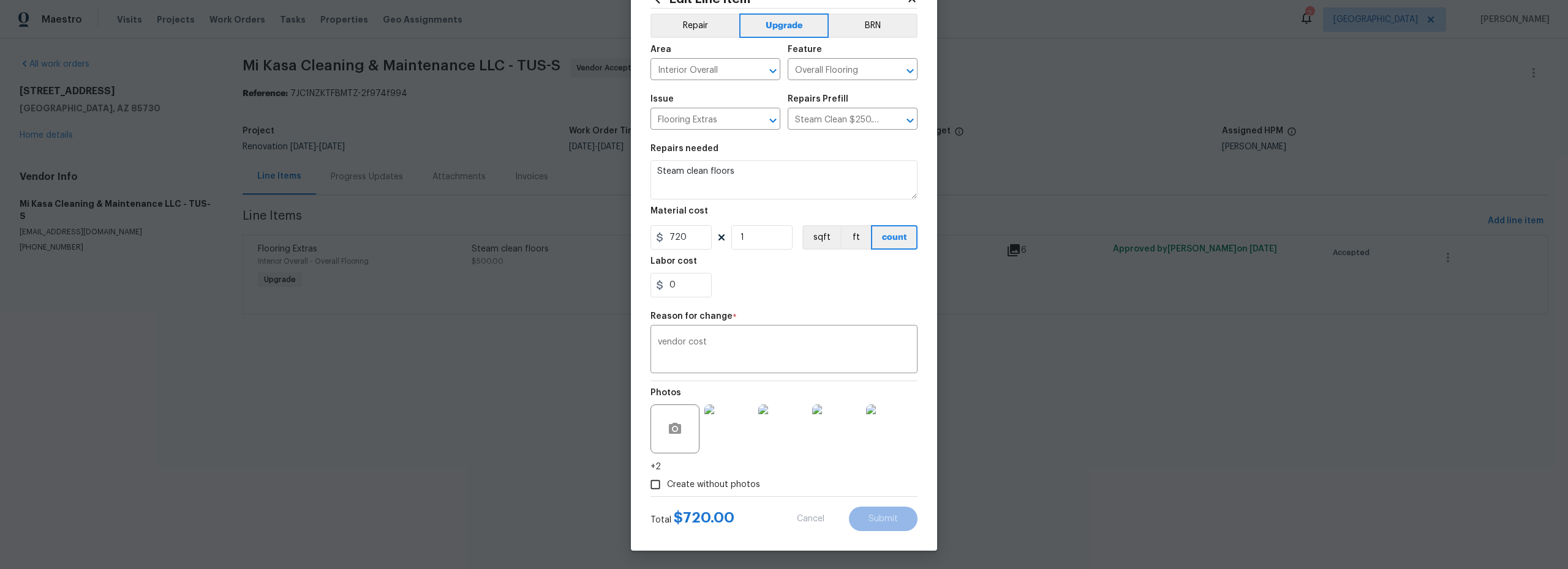
type input "500"
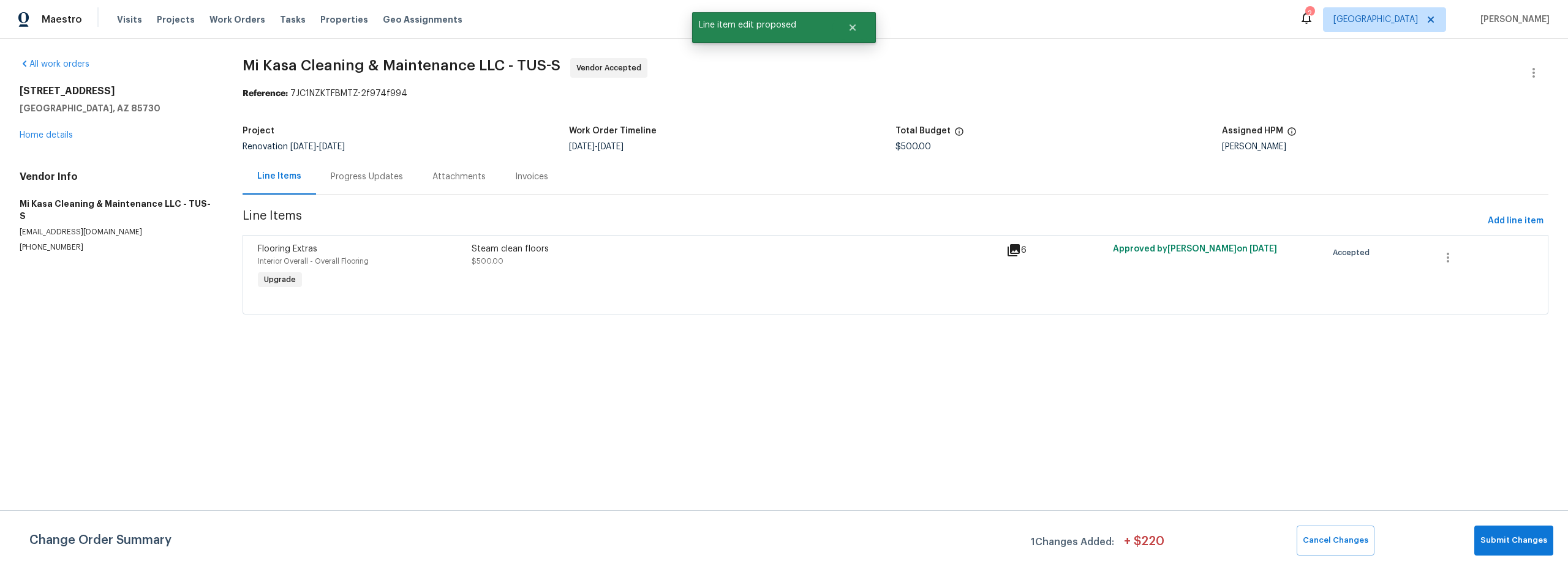
scroll to position [0, 0]
click at [1540, 546] on span "Submit Changes" at bounding box center [1513, 541] width 67 height 14
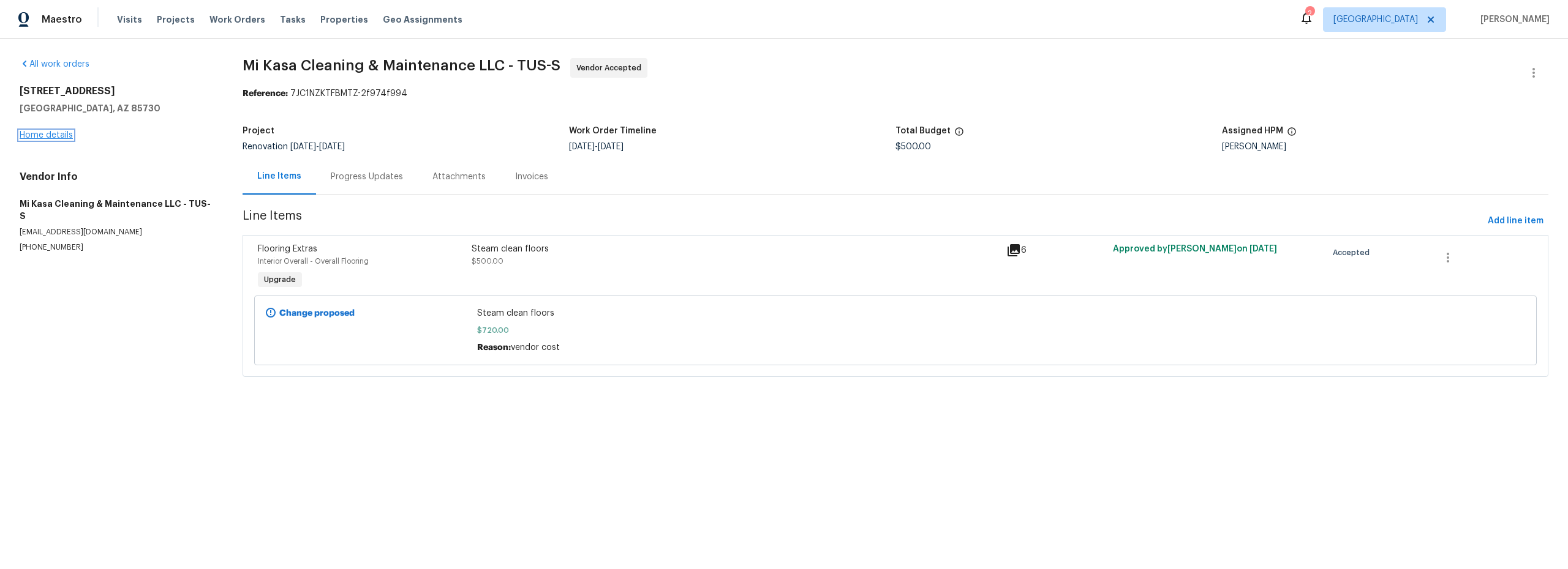
click at [70, 139] on link "Home details" at bounding box center [46, 135] width 53 height 9
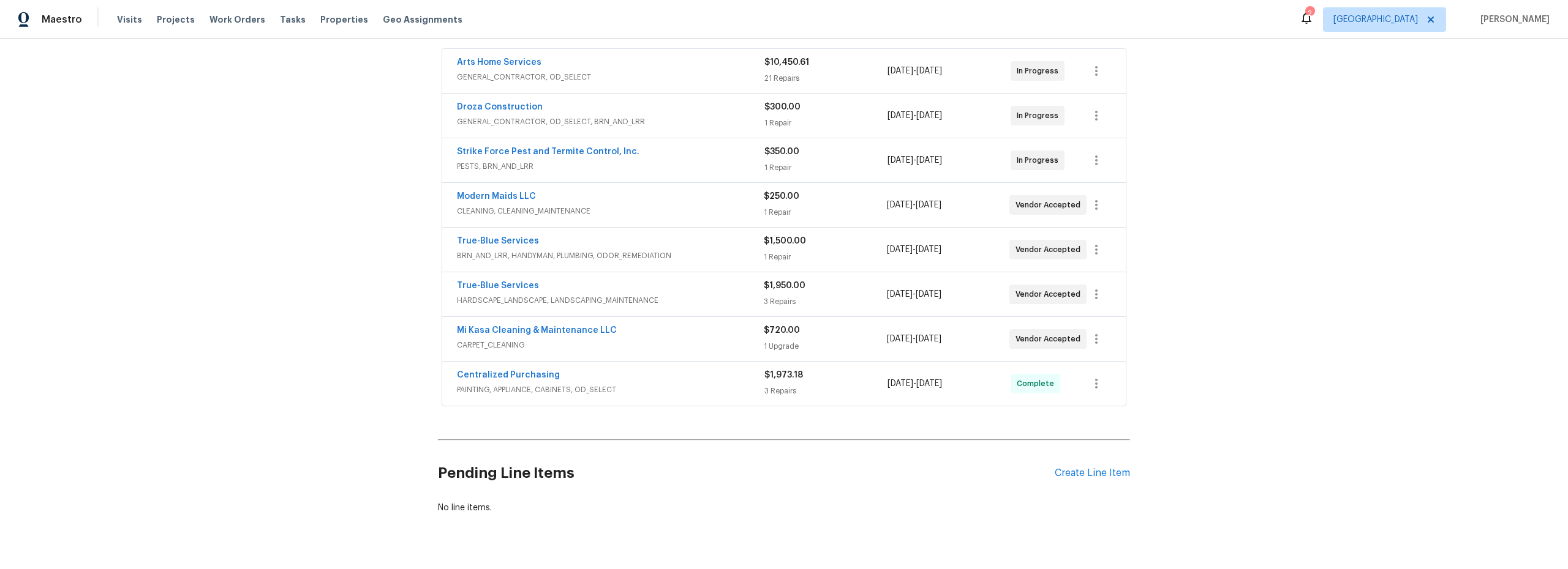
scroll to position [244, 0]
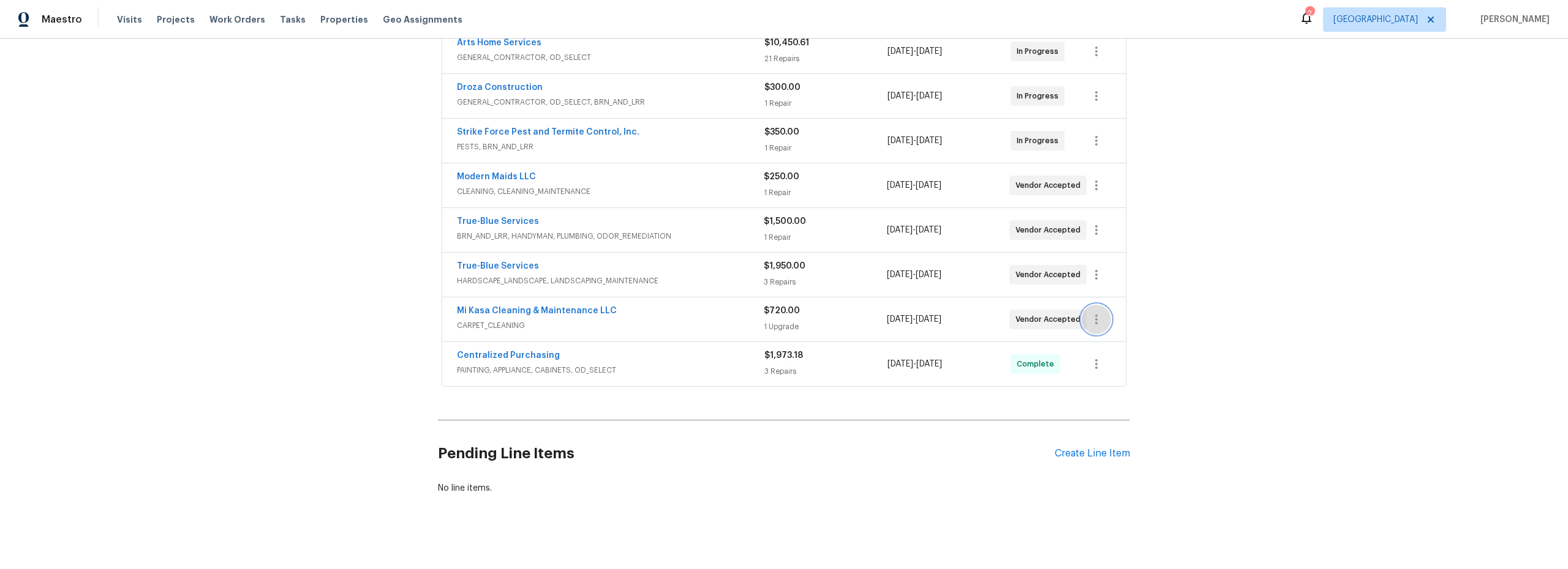
click at [1098, 326] on icon "button" at bounding box center [1096, 319] width 15 height 15
drag, startPoint x: 1113, startPoint y: 324, endPoint x: 1077, endPoint y: 329, distance: 36.3
click at [1113, 324] on li "Edit" at bounding box center [1143, 320] width 133 height 20
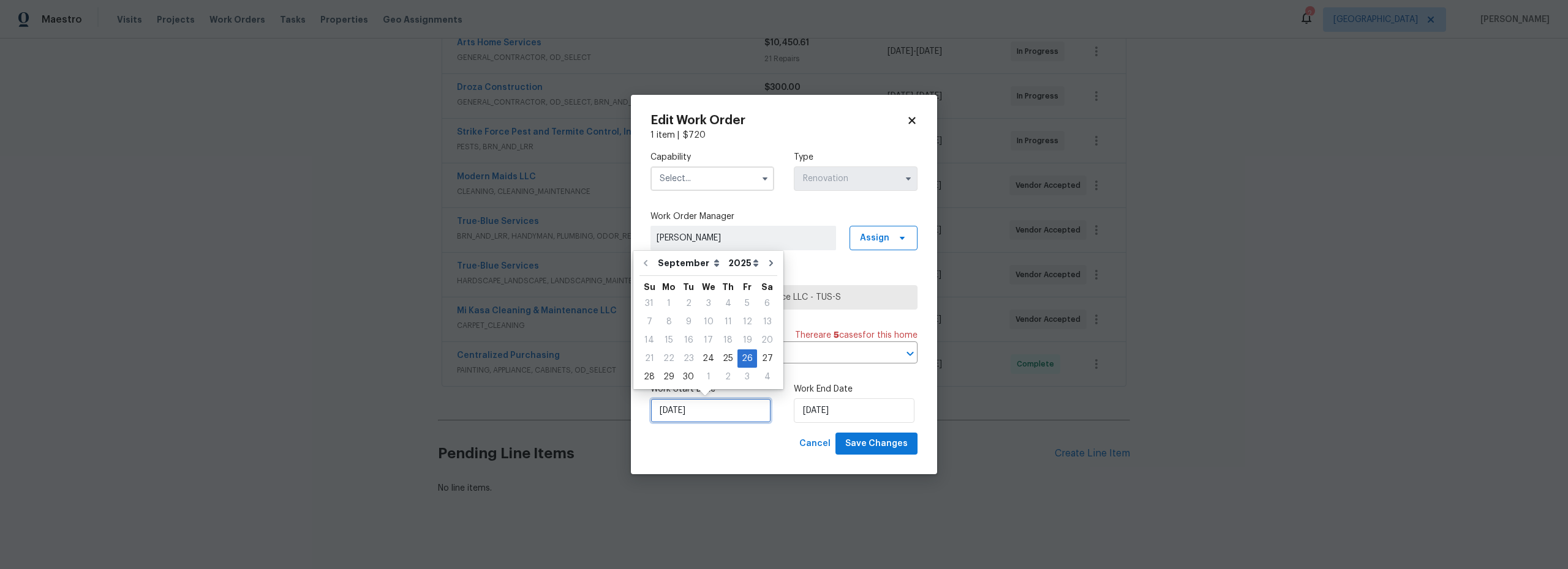
click at [729, 409] on input "9/26/2025" at bounding box center [711, 410] width 120 height 24
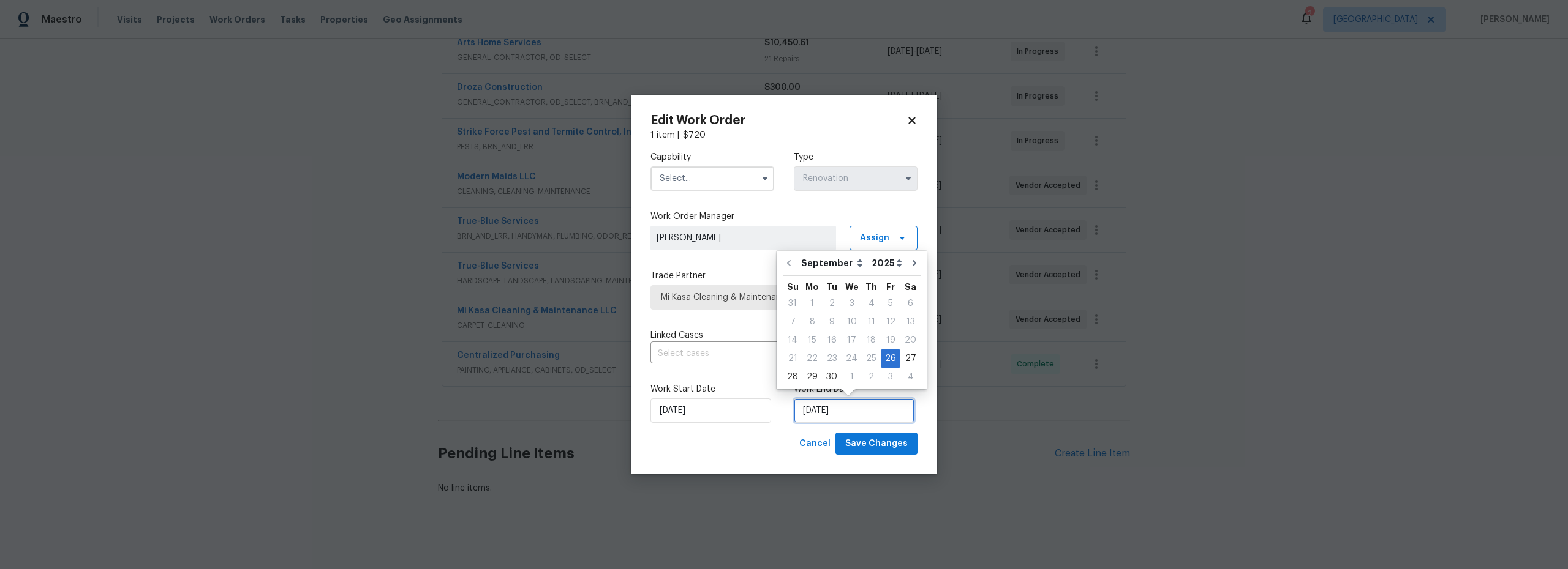
click at [830, 408] on input "9/26/2025" at bounding box center [853, 410] width 120 height 24
click at [900, 361] on div "27" at bounding box center [911, 358] width 20 height 17
type input "[DATE]"
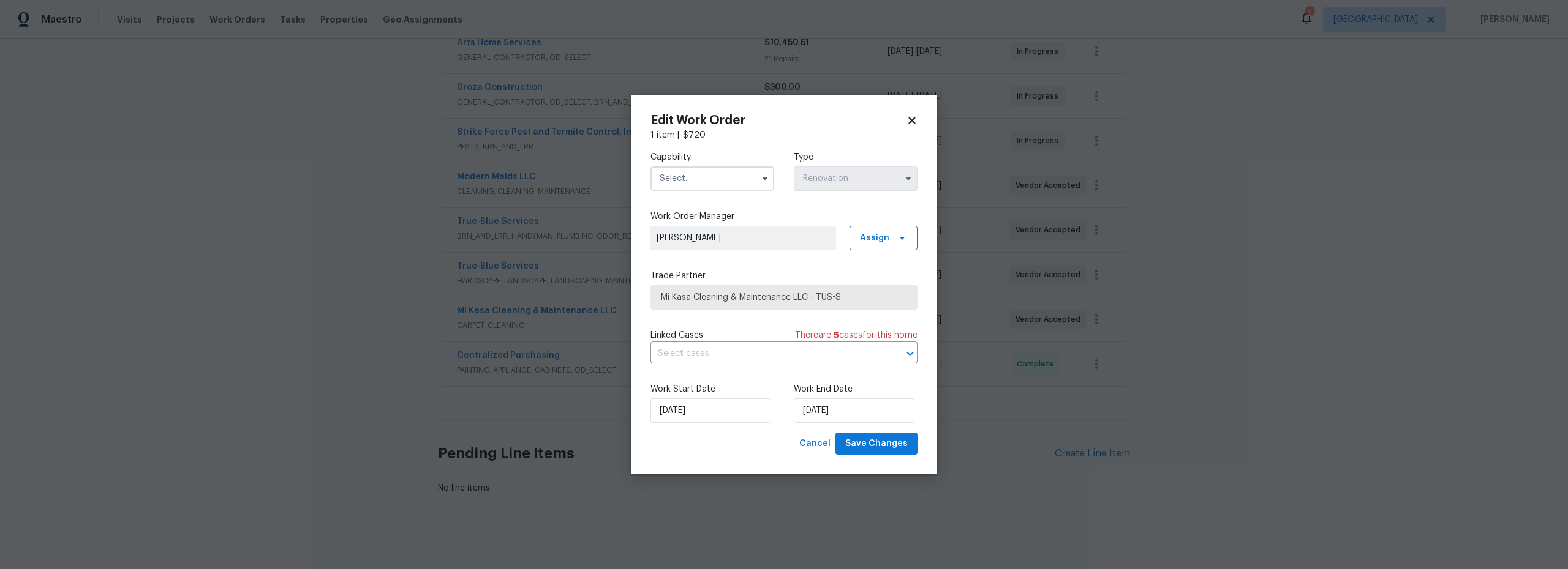
click at [703, 190] on div "Capability Type Renovation" at bounding box center [784, 171] width 267 height 59
click at [700, 179] on input "text" at bounding box center [713, 179] width 124 height 24
click at [694, 264] on div "Carpet Cleaning" at bounding box center [712, 260] width 118 height 22
type input "Carpet Cleaning"
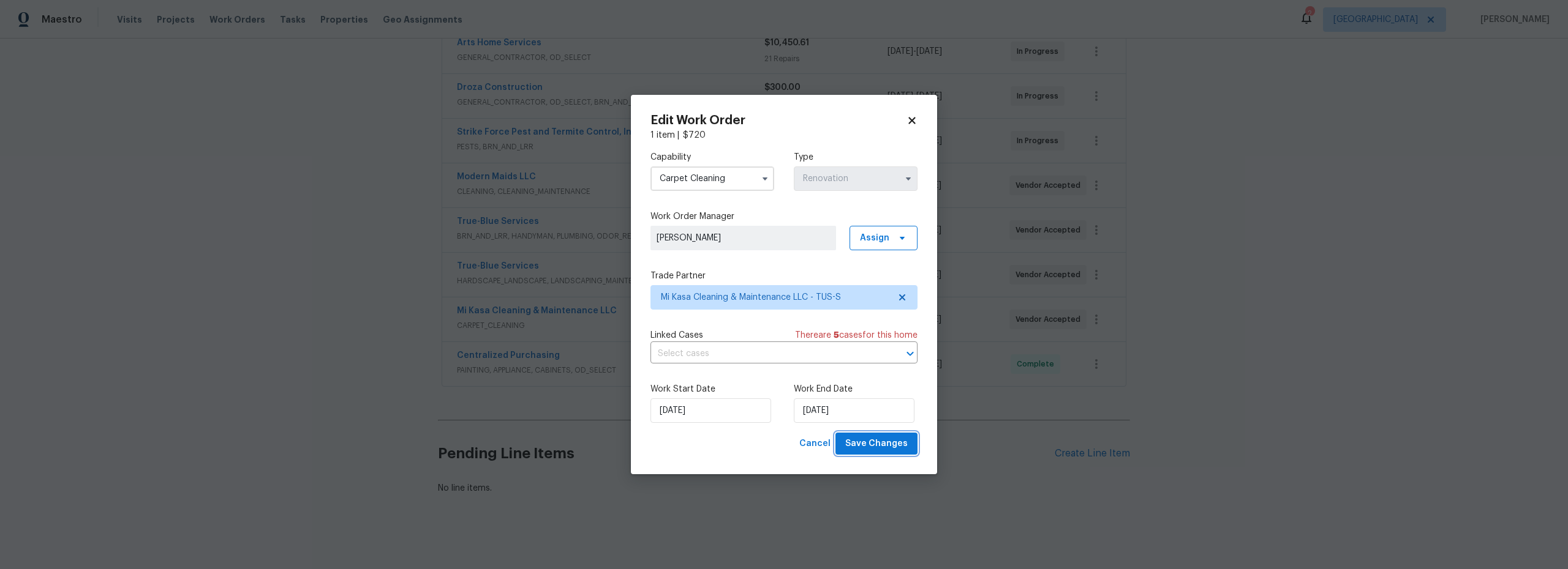
click at [872, 446] on span "Save Changes" at bounding box center [876, 444] width 63 height 15
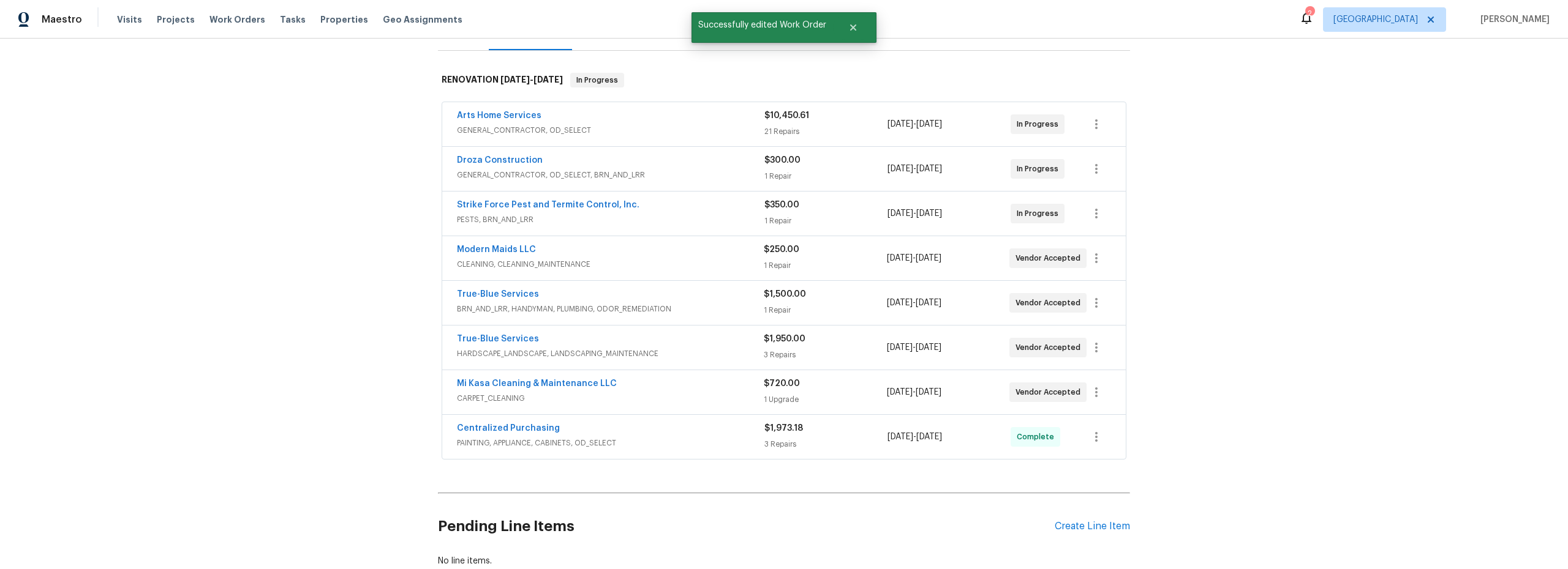
scroll to position [0, 0]
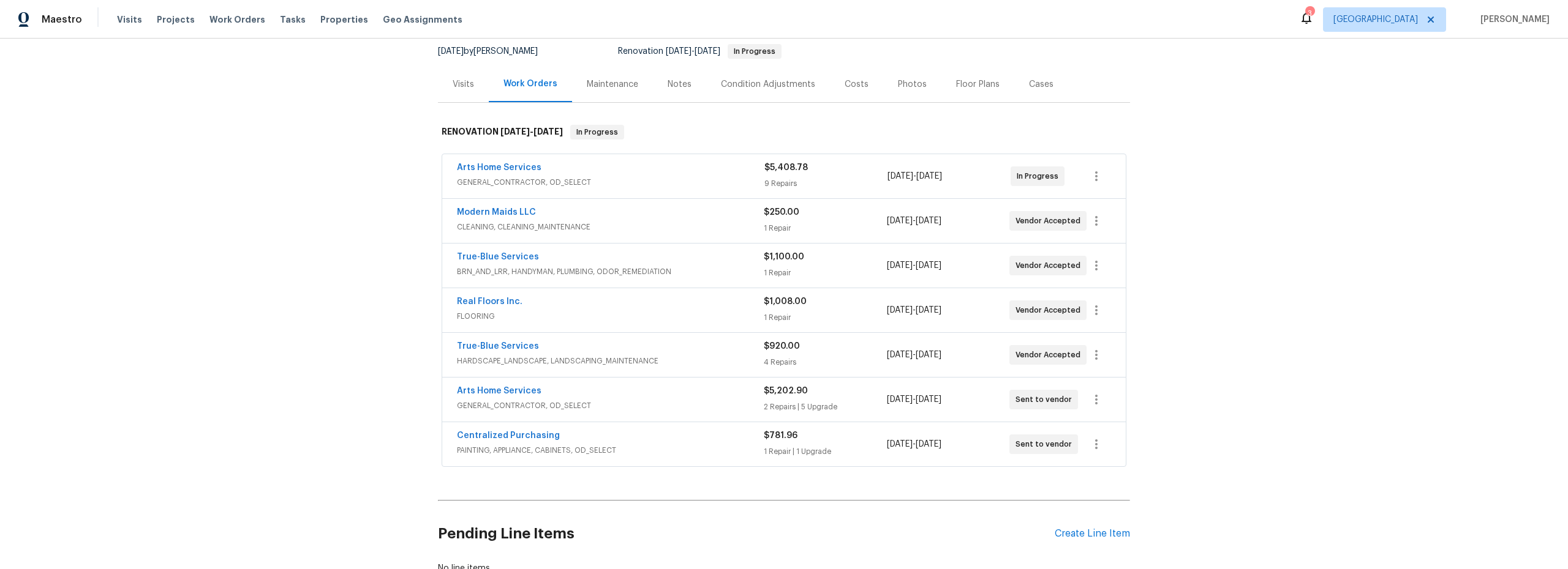
scroll to position [172, 0]
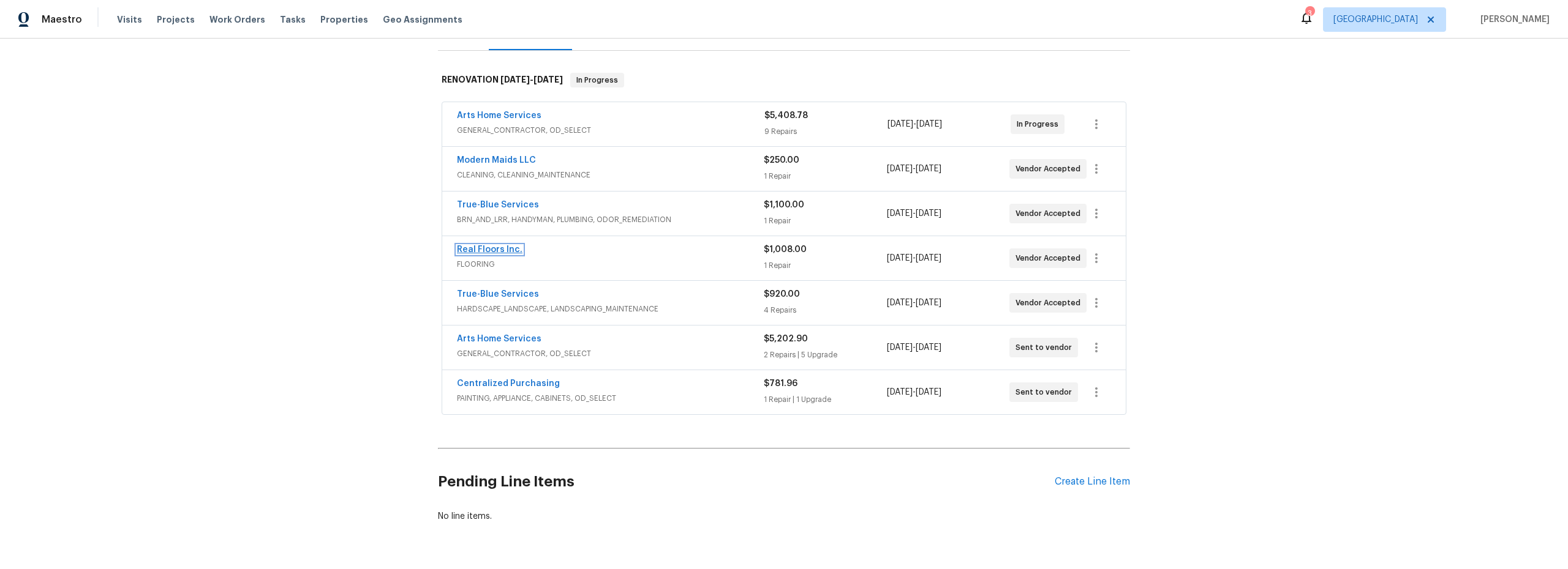
click at [483, 247] on link "Real Floors Inc." at bounding box center [489, 250] width 65 height 9
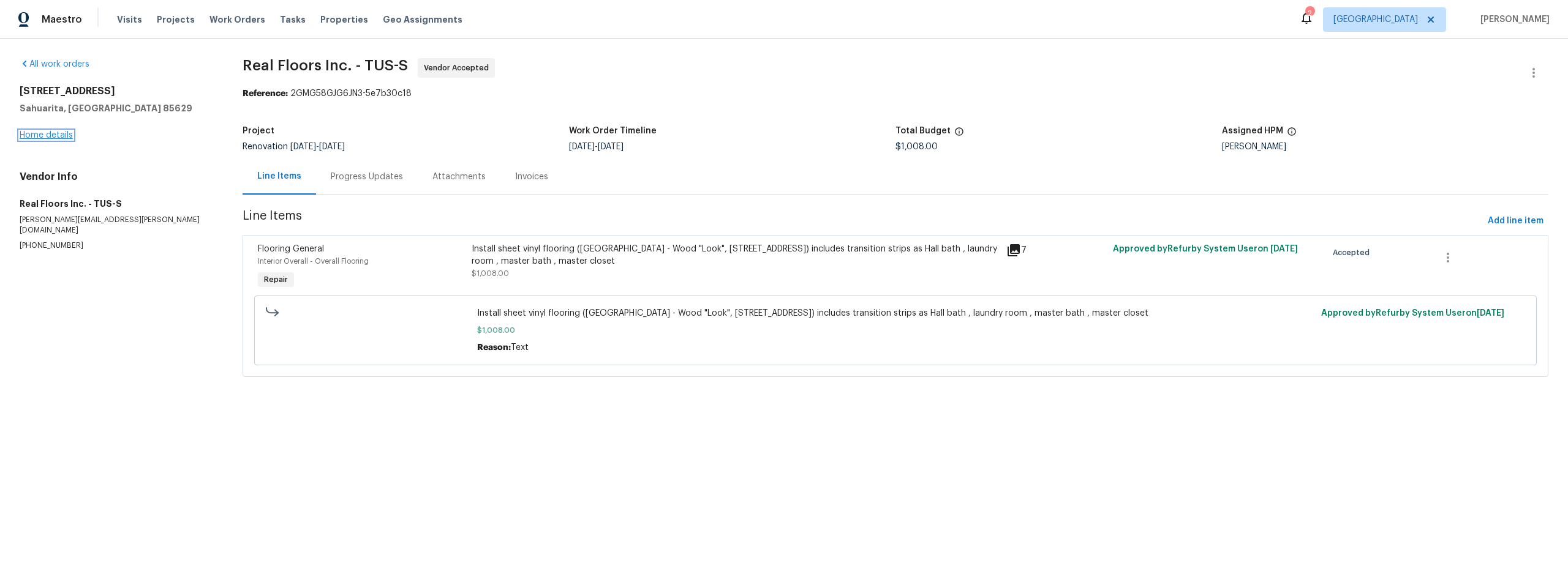
click at [65, 132] on link "Home details" at bounding box center [46, 135] width 53 height 9
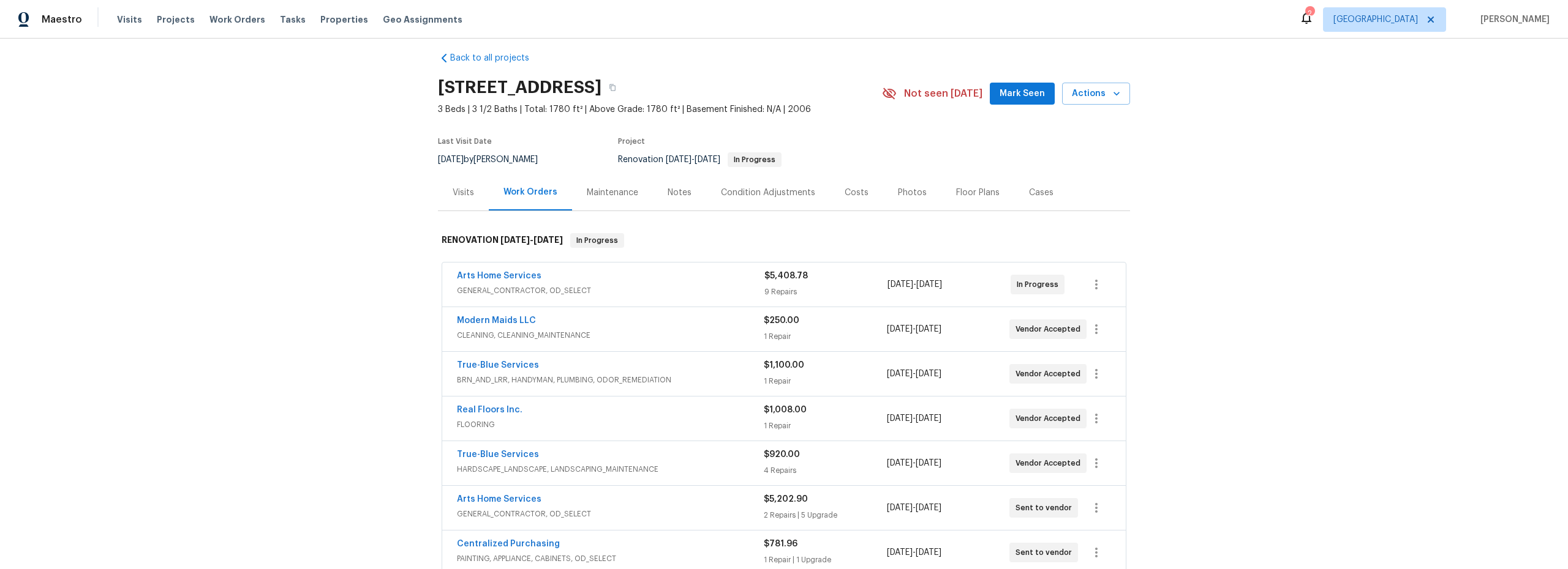
scroll to position [11, 0]
click at [1103, 423] on button "button" at bounding box center [1096, 418] width 30 height 30
click at [1106, 420] on li "Edit" at bounding box center [1143, 418] width 133 height 20
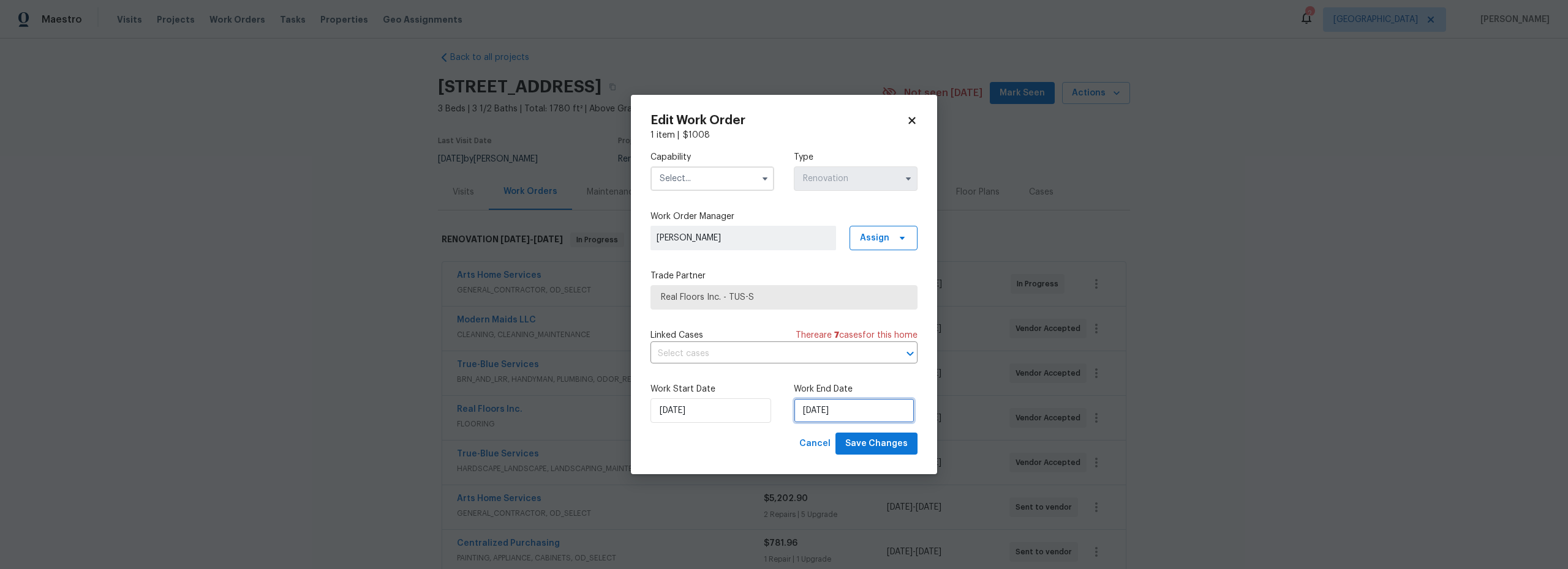
click at [814, 412] on input "[DATE]" at bounding box center [853, 410] width 120 height 24
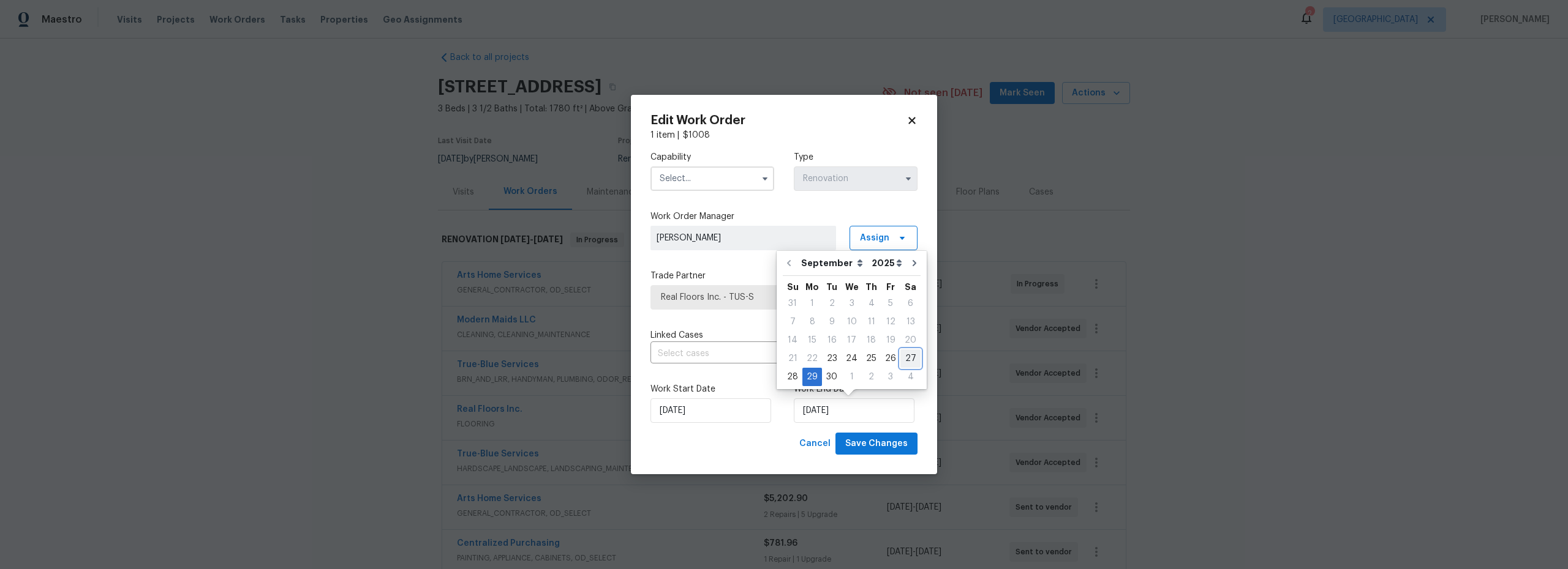
drag, startPoint x: 905, startPoint y: 360, endPoint x: 891, endPoint y: 373, distance: 19.1
click at [905, 359] on div "27" at bounding box center [911, 358] width 20 height 17
type input "[DATE]"
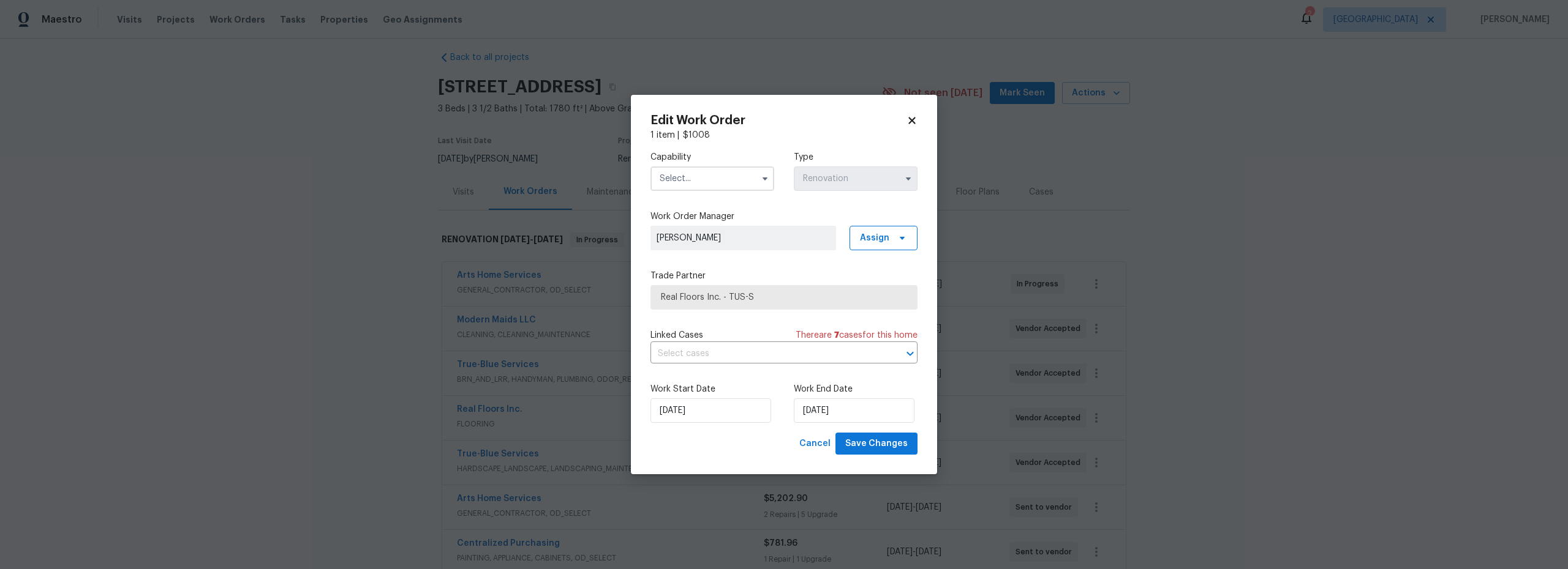
click at [683, 172] on input "text" at bounding box center [713, 179] width 124 height 24
click at [692, 239] on span "Flooring" at bounding box center [680, 234] width 32 height 9
type input "Flooring"
click at [885, 445] on span "Save Changes" at bounding box center [876, 444] width 63 height 15
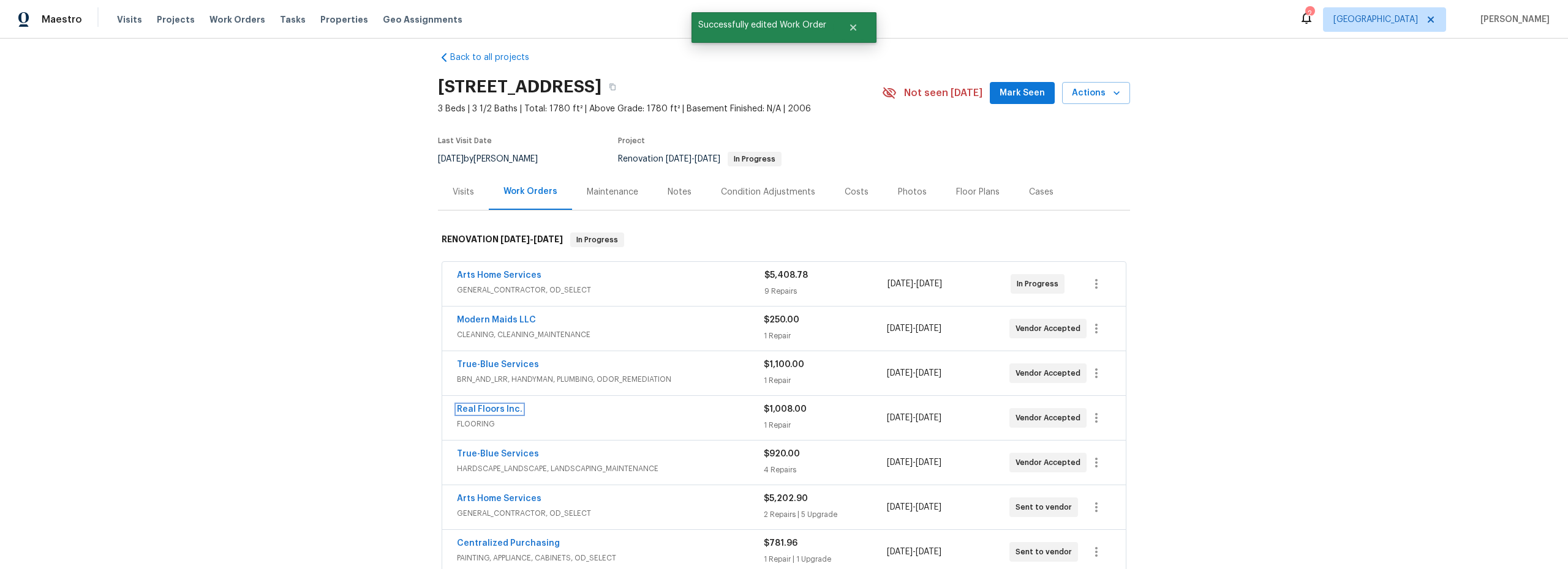
click at [503, 405] on link "Real Floors Inc." at bounding box center [489, 409] width 65 height 9
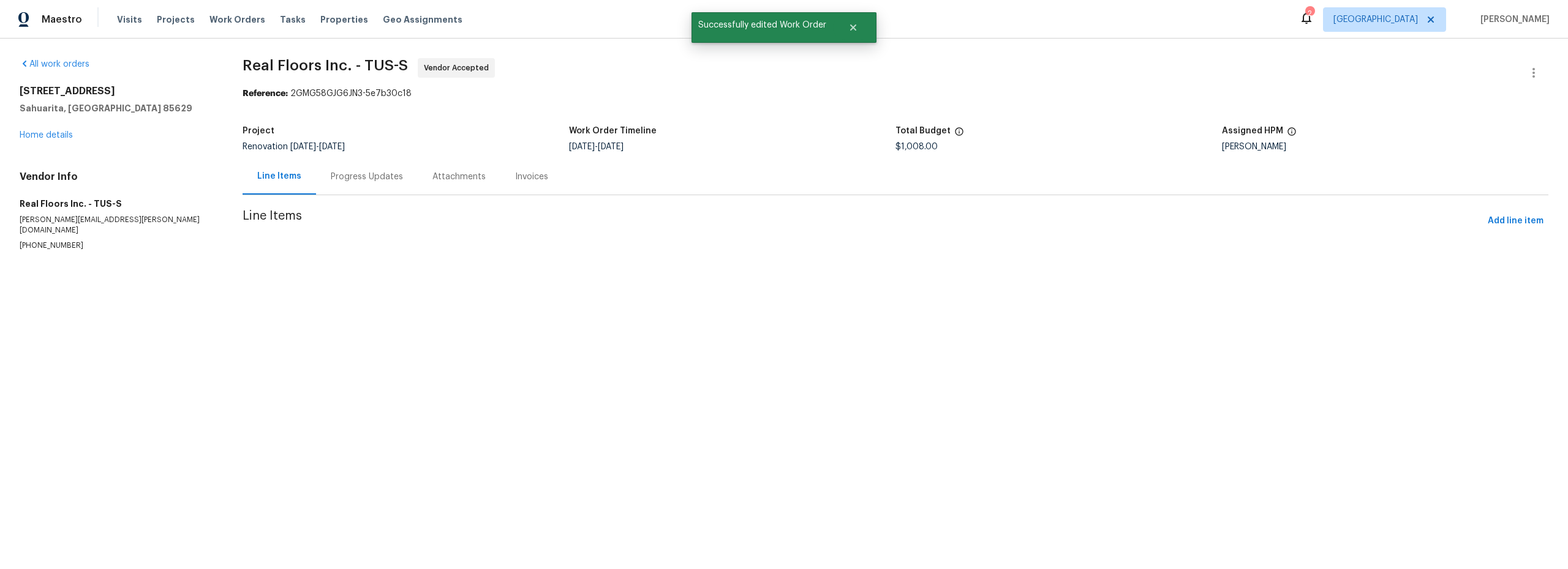
click at [421, 181] on div "Attachments" at bounding box center [459, 177] width 83 height 36
click at [383, 180] on div "Progress Updates" at bounding box center [364, 177] width 72 height 12
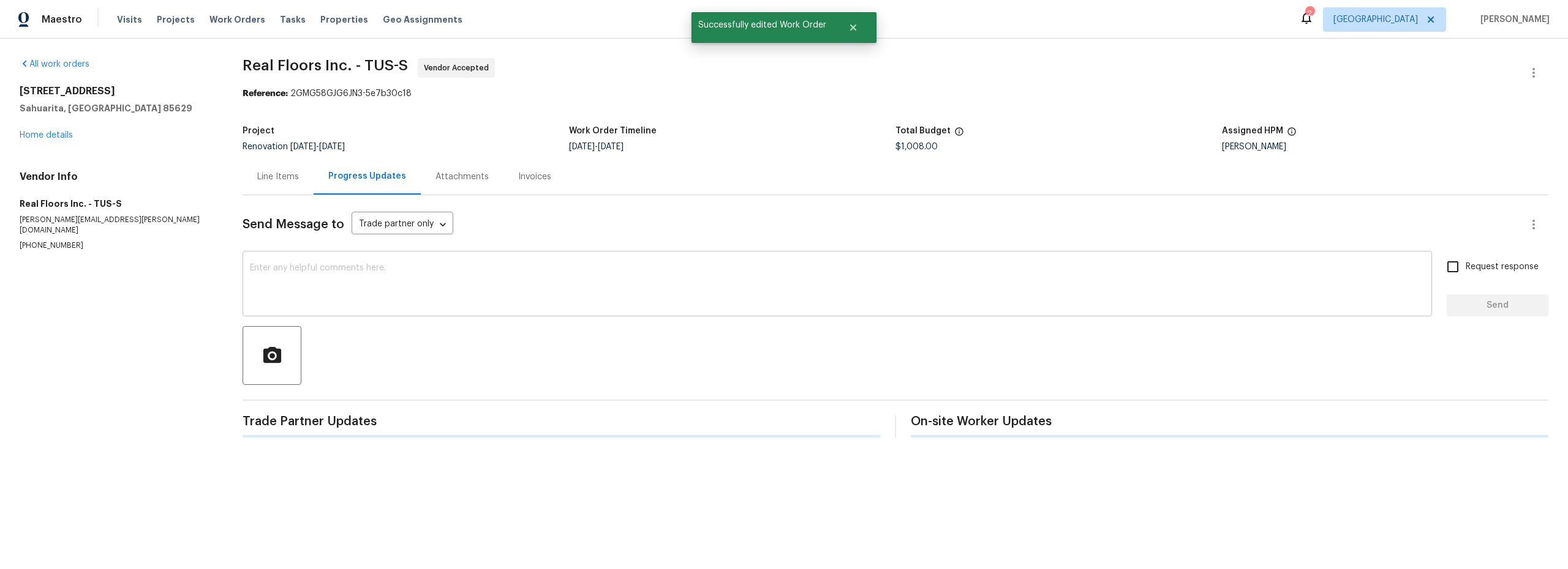
click at [373, 279] on textarea at bounding box center [837, 285] width 1175 height 43
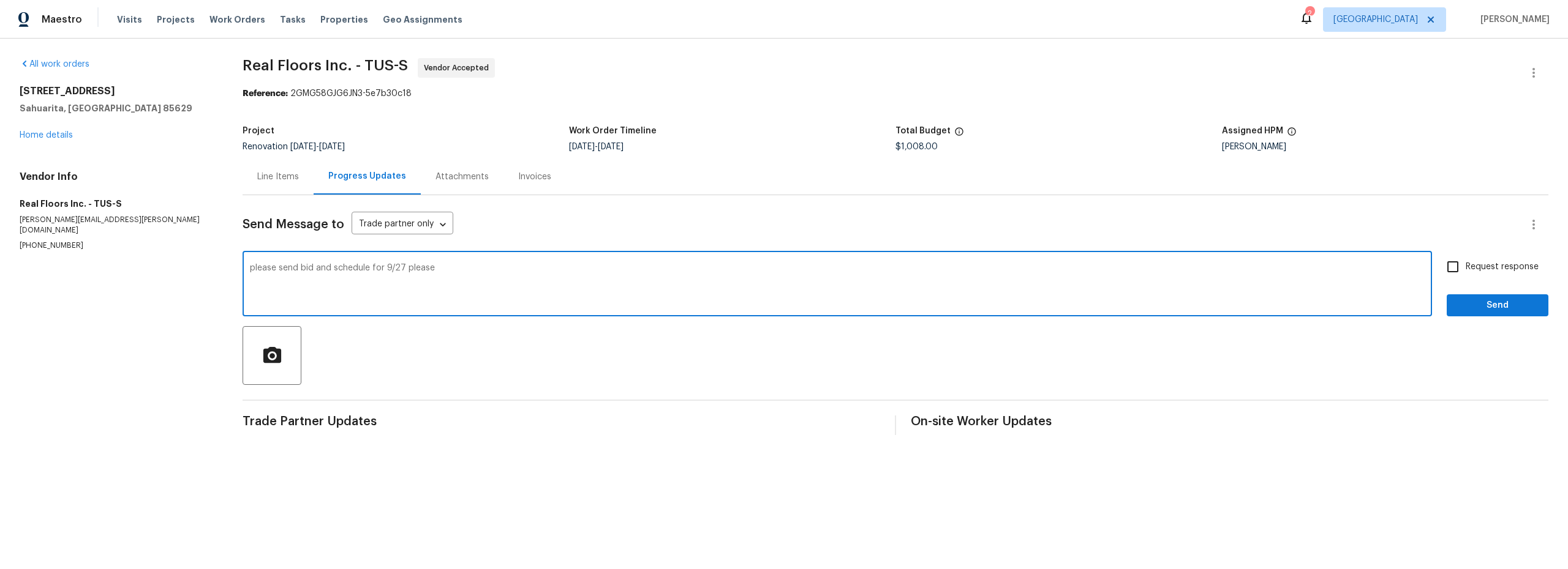
type textarea "please send bid and schedule for 9/27 please"
click at [1442, 271] on input "Request response" at bounding box center [1453, 267] width 26 height 26
checkbox input "true"
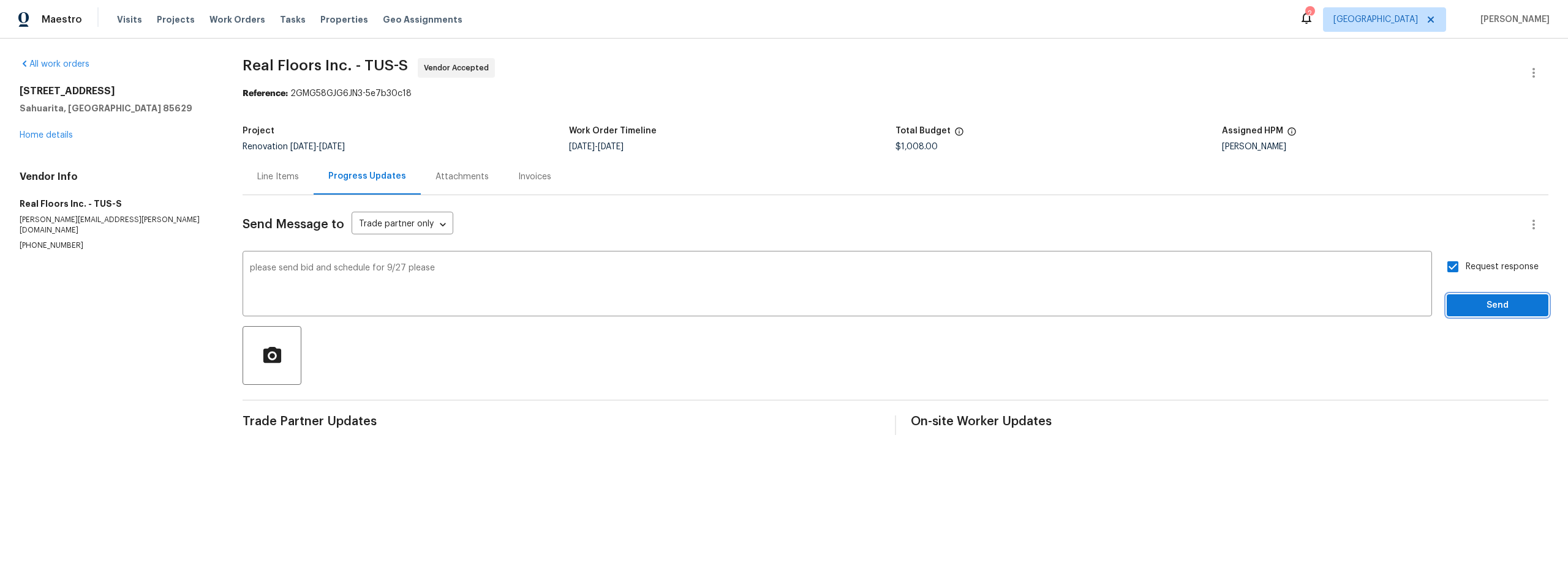
click at [1474, 301] on span "Send" at bounding box center [1497, 305] width 82 height 15
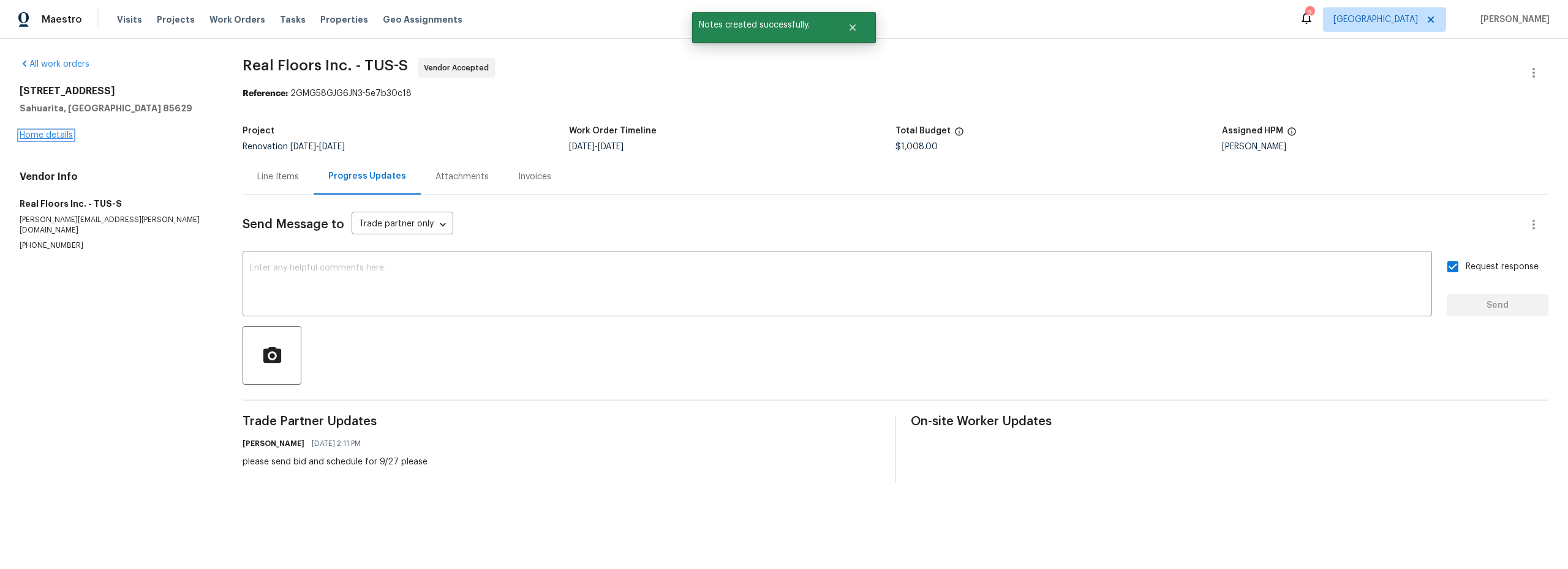
click at [65, 135] on link "Home details" at bounding box center [46, 135] width 53 height 9
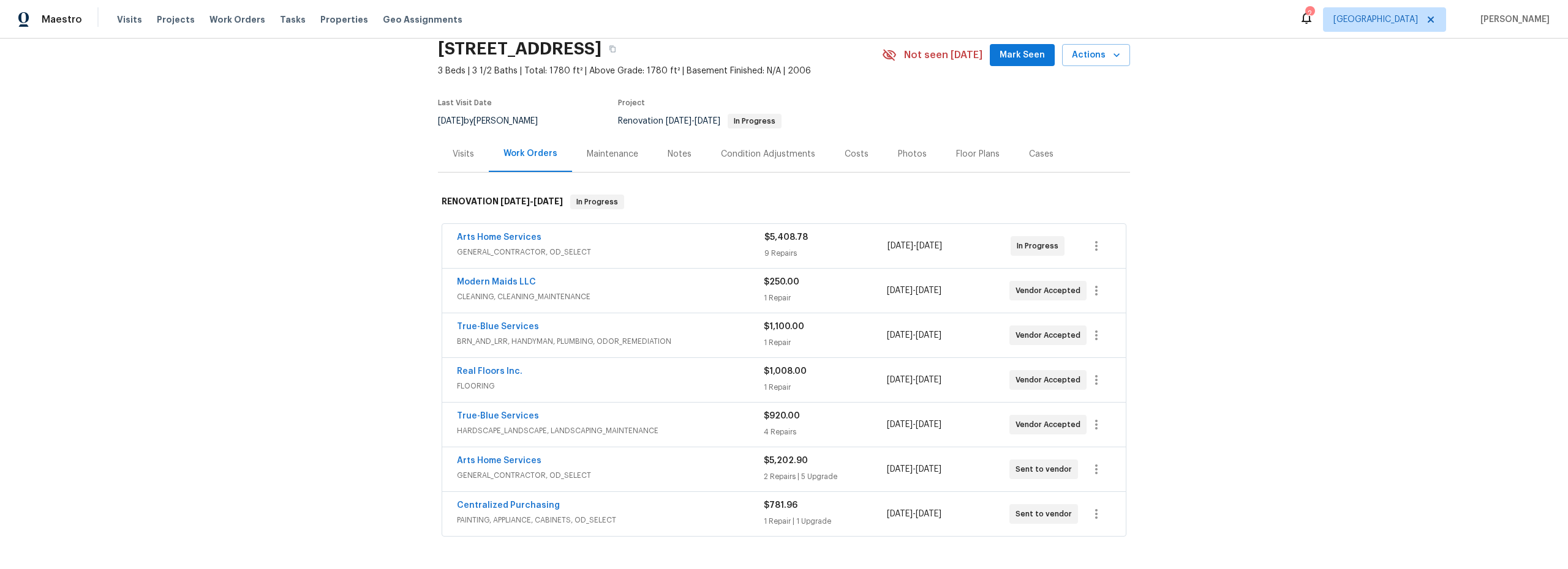
scroll to position [52, 0]
click at [848, 155] on div "Costs" at bounding box center [856, 151] width 24 height 12
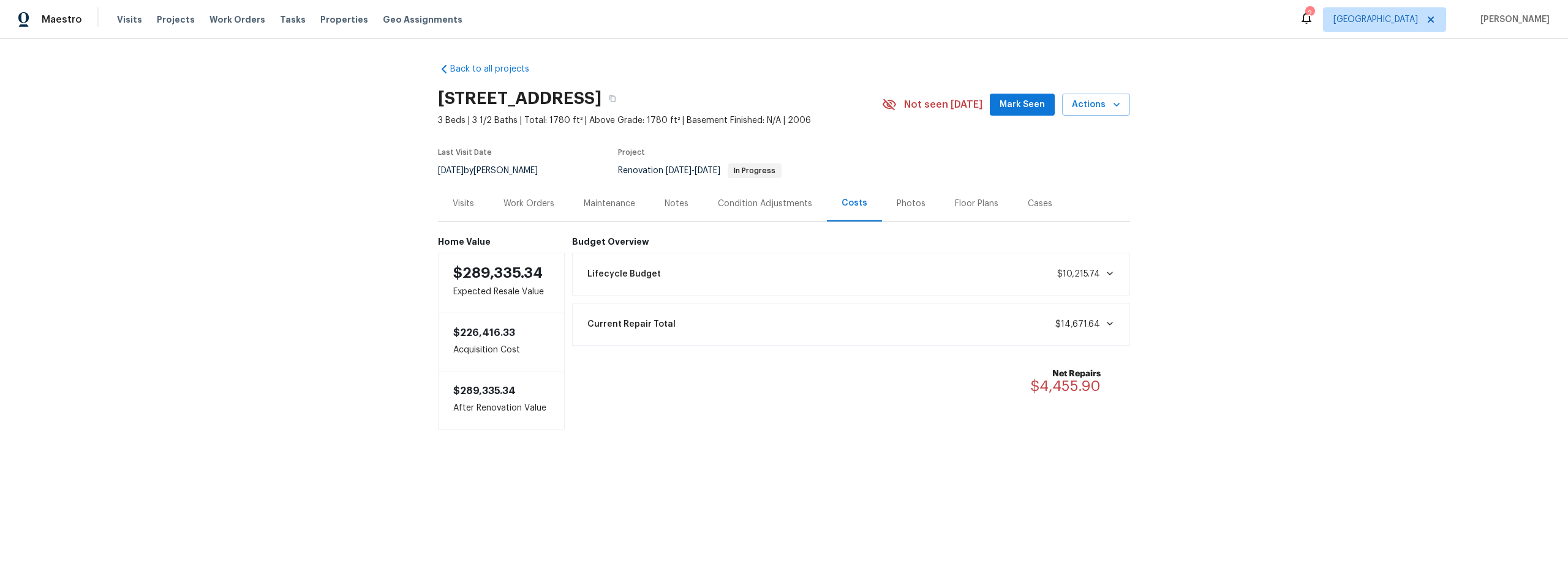
click at [673, 204] on div "Notes" at bounding box center [676, 204] width 24 height 12
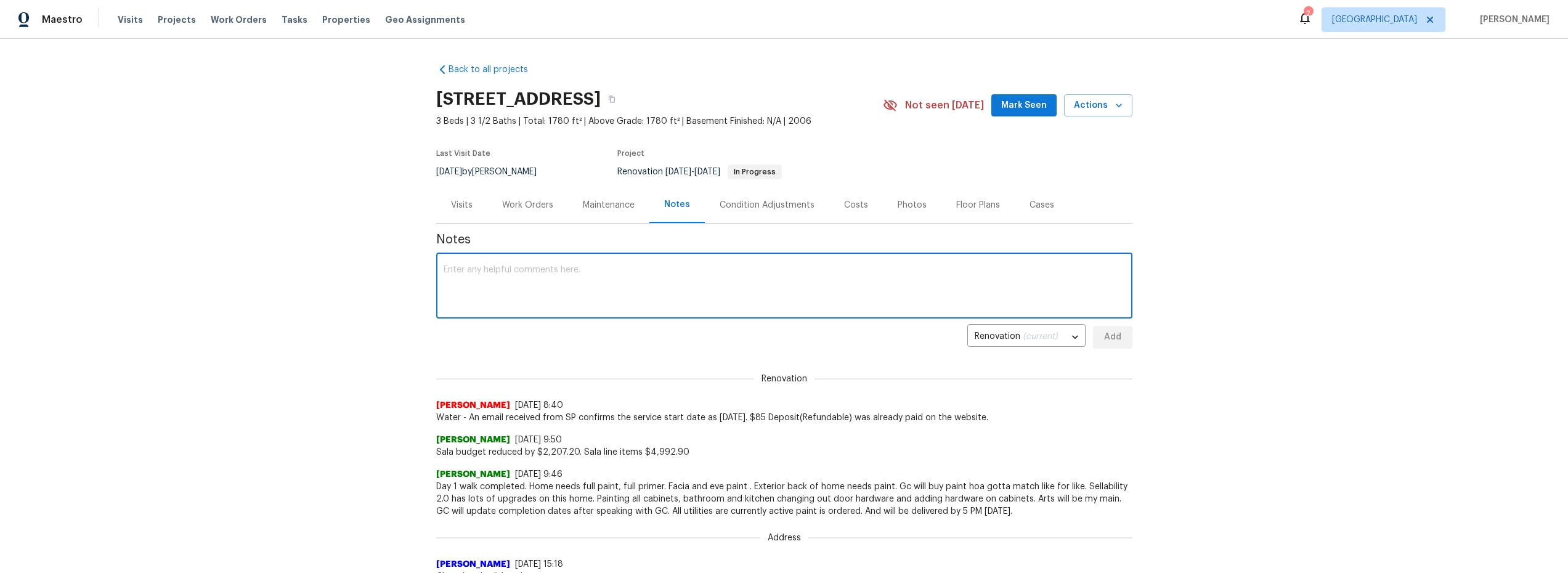
click at [643, 305] on textarea at bounding box center [784, 287] width 682 height 43
type textarea "spoke with gc interior paint will be completed [DATE]."
click at [1112, 345] on button "Add" at bounding box center [1112, 337] width 39 height 23
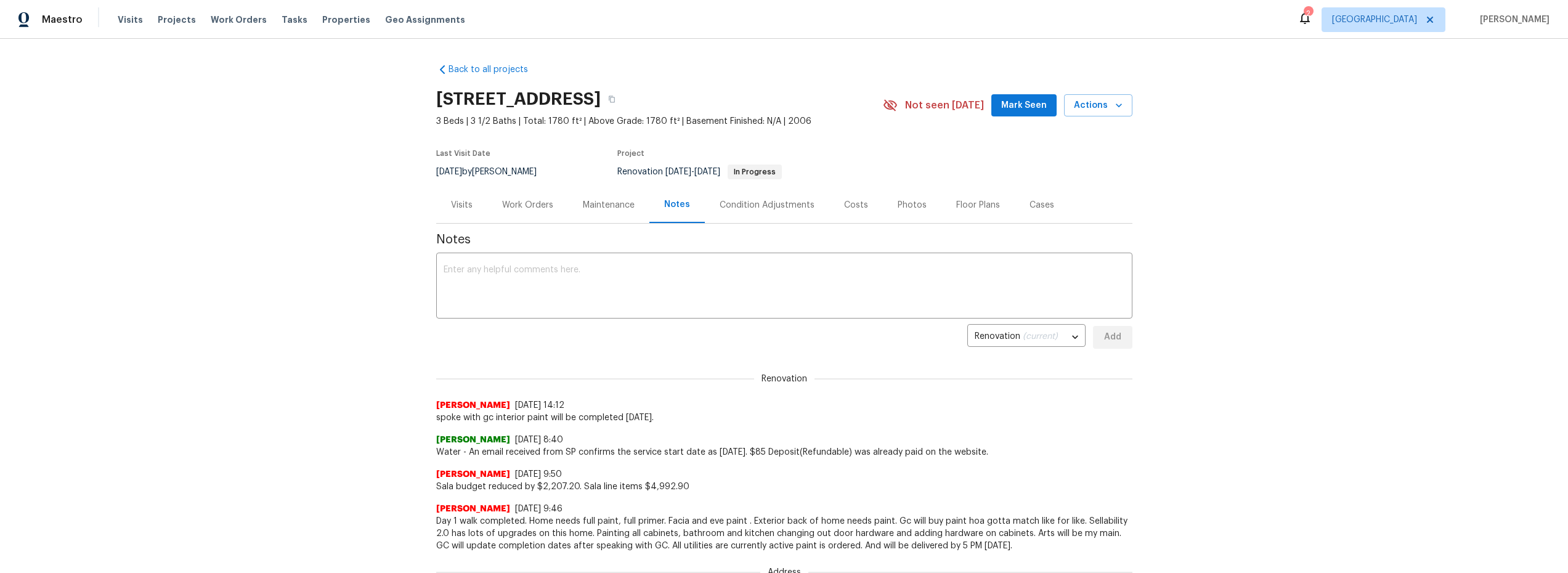
click at [532, 206] on div "Work Orders" at bounding box center [528, 205] width 51 height 12
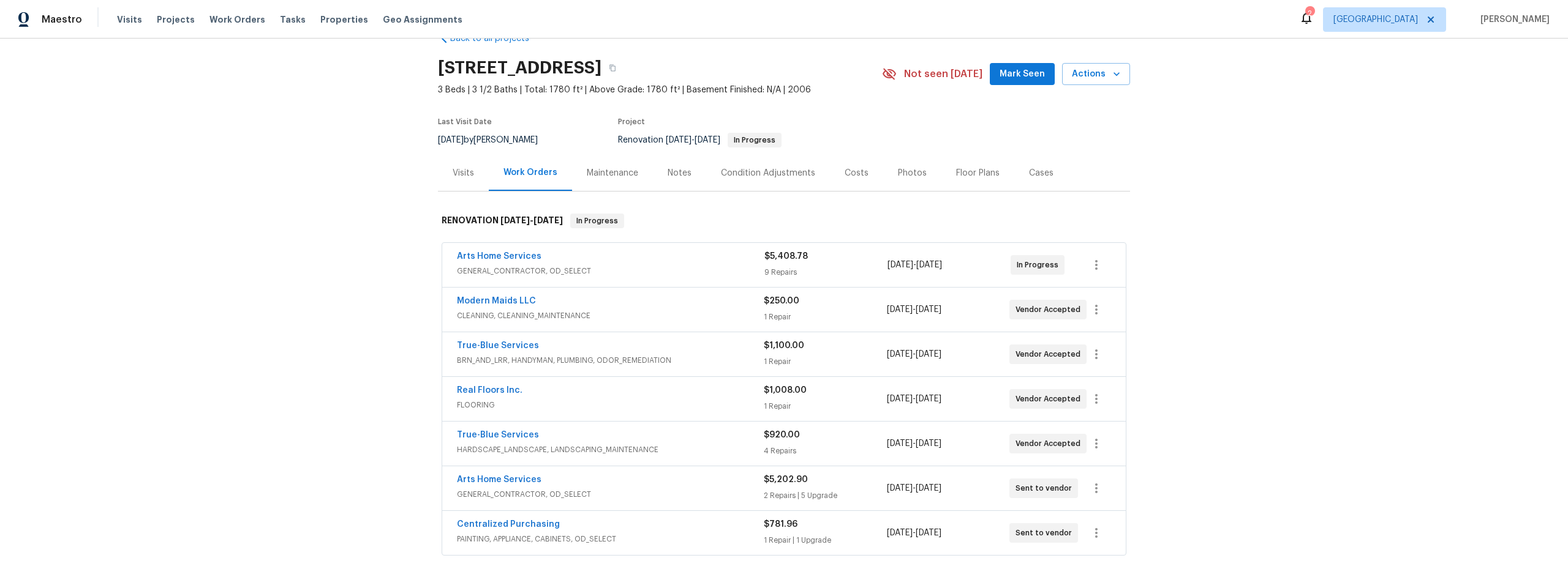
scroll to position [8, 0]
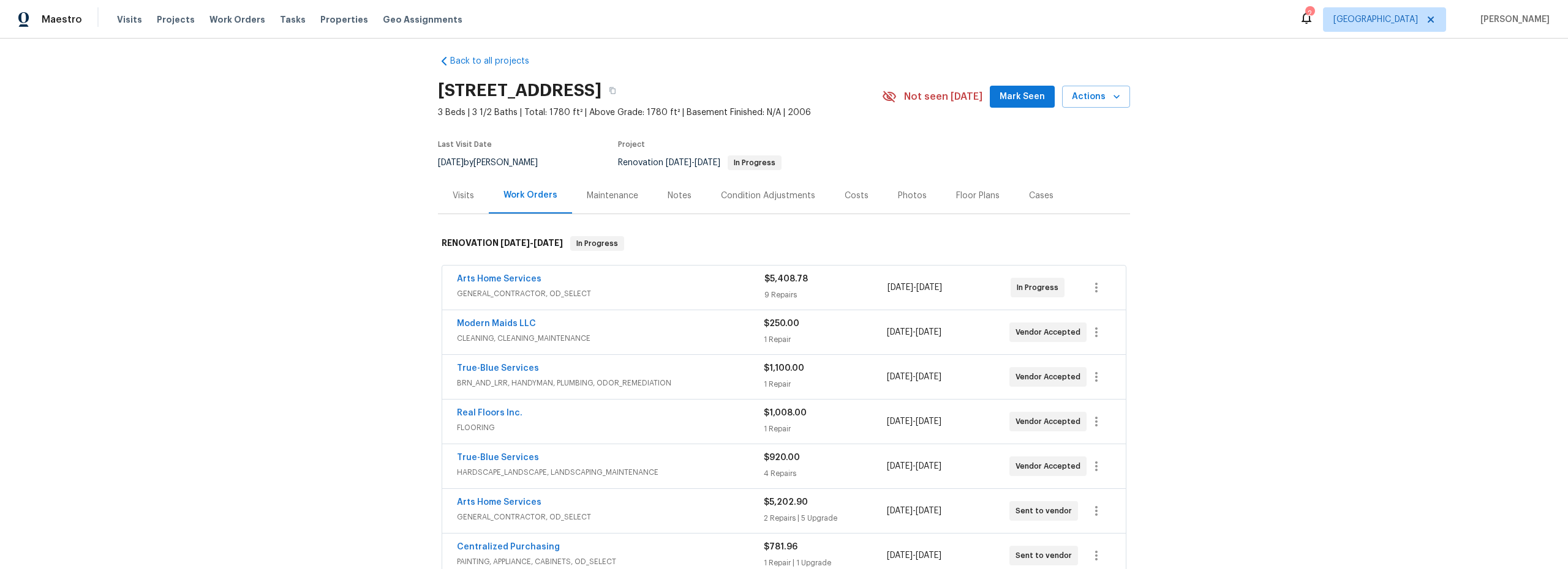
click at [849, 193] on div "Costs" at bounding box center [856, 196] width 24 height 12
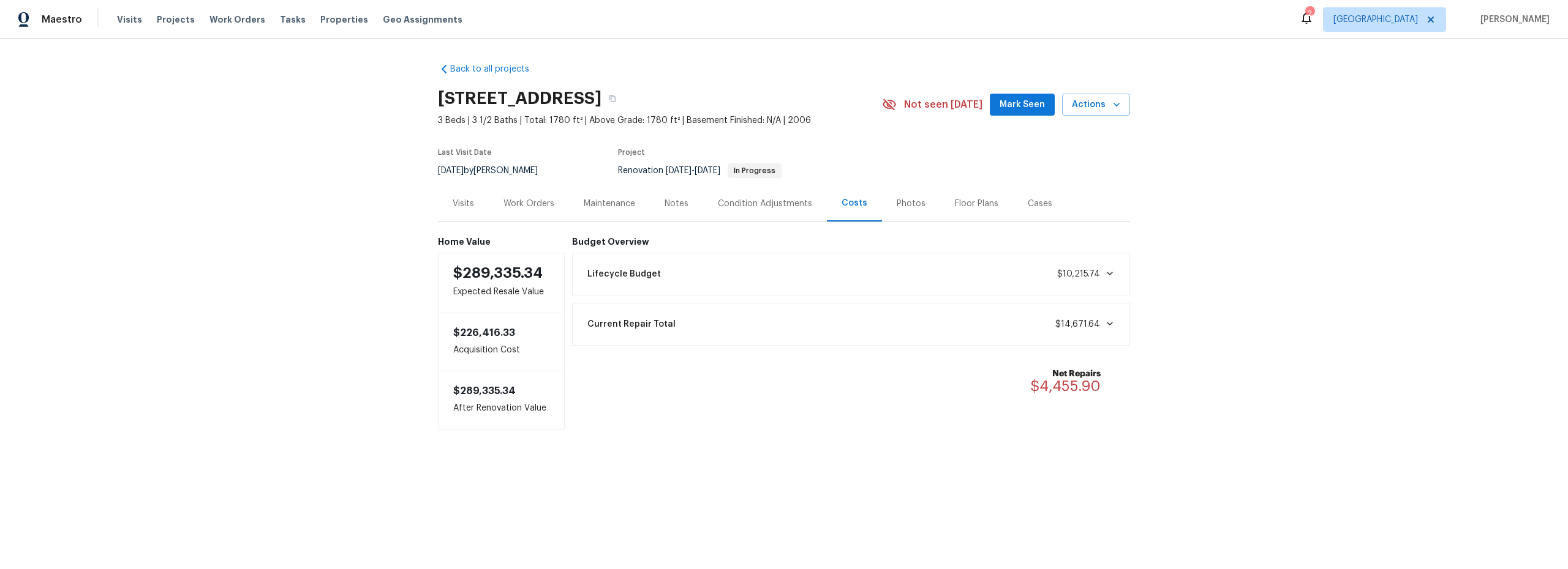
click at [1092, 165] on section "[STREET_ADDRESS] 3 Beds | 3 1/2 Baths | Total: 1780 ft² | Above Grade: 1780 ft²…" at bounding box center [784, 134] width 692 height 103
click at [532, 206] on div "Work Orders" at bounding box center [529, 204] width 51 height 12
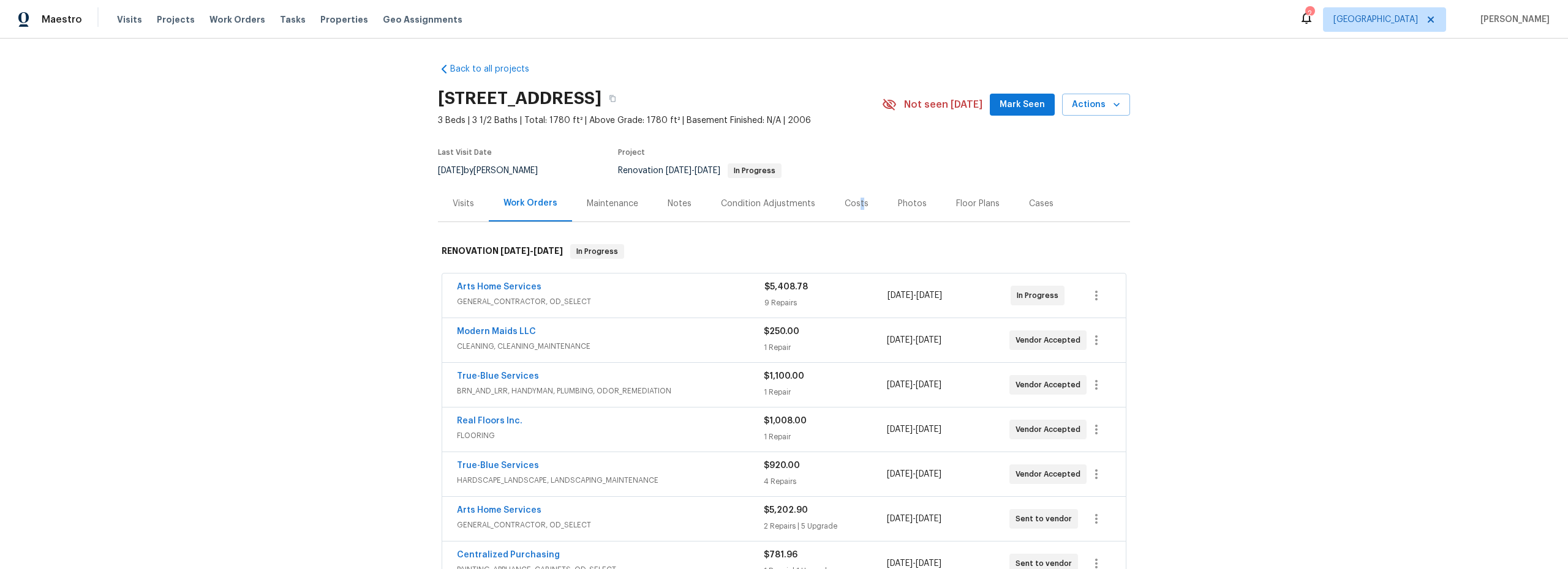
click at [852, 203] on div "Costs" at bounding box center [856, 204] width 24 height 12
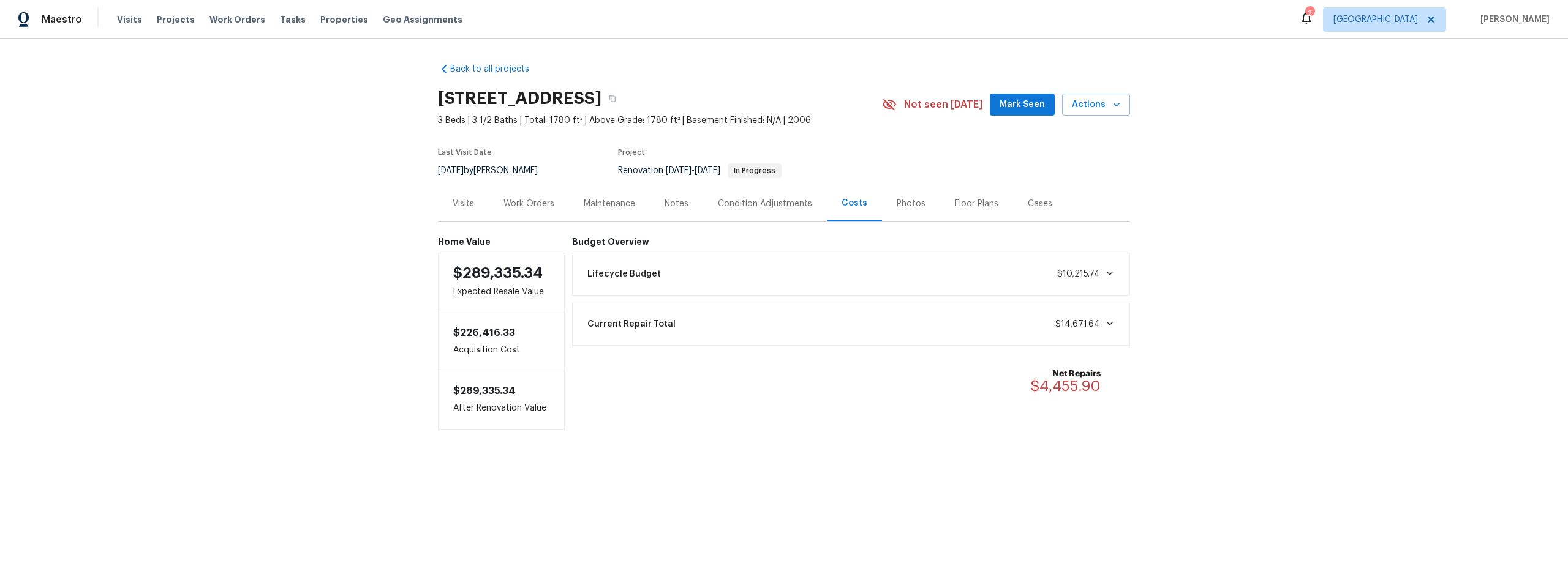
click at [532, 207] on div "Work Orders" at bounding box center [529, 204] width 51 height 12
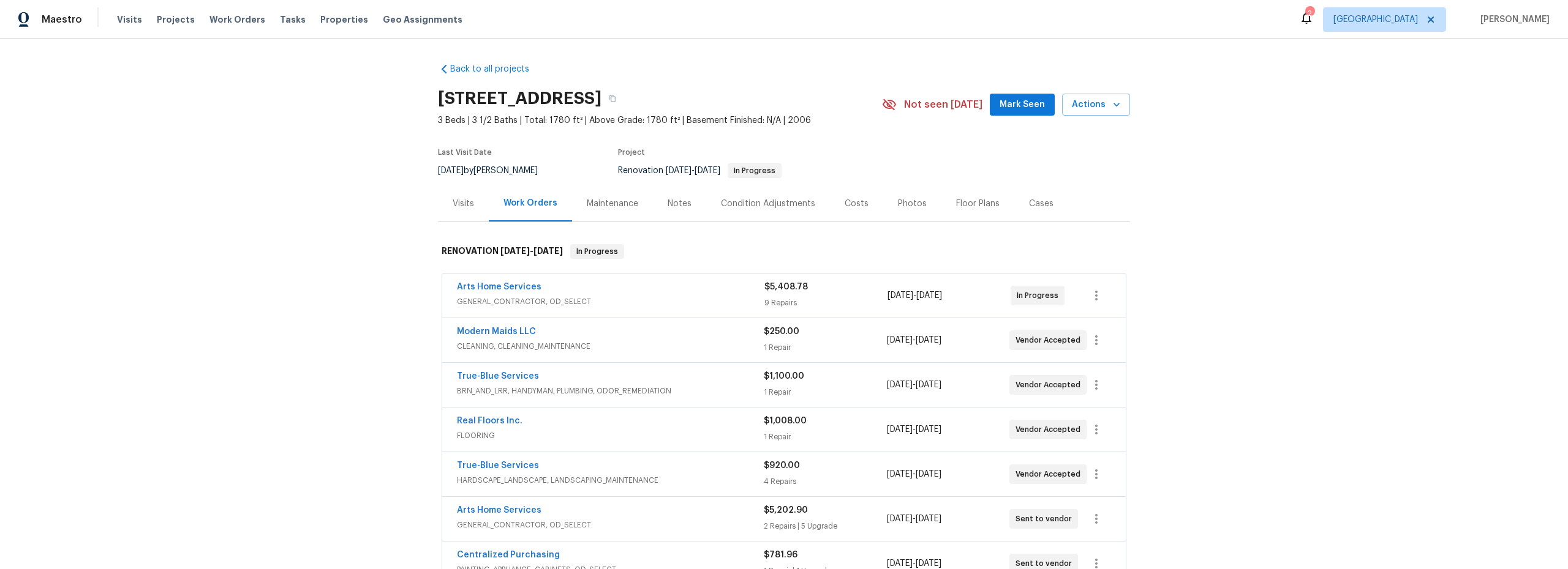
click at [965, 207] on div "Floor Plans" at bounding box center [978, 204] width 44 height 12
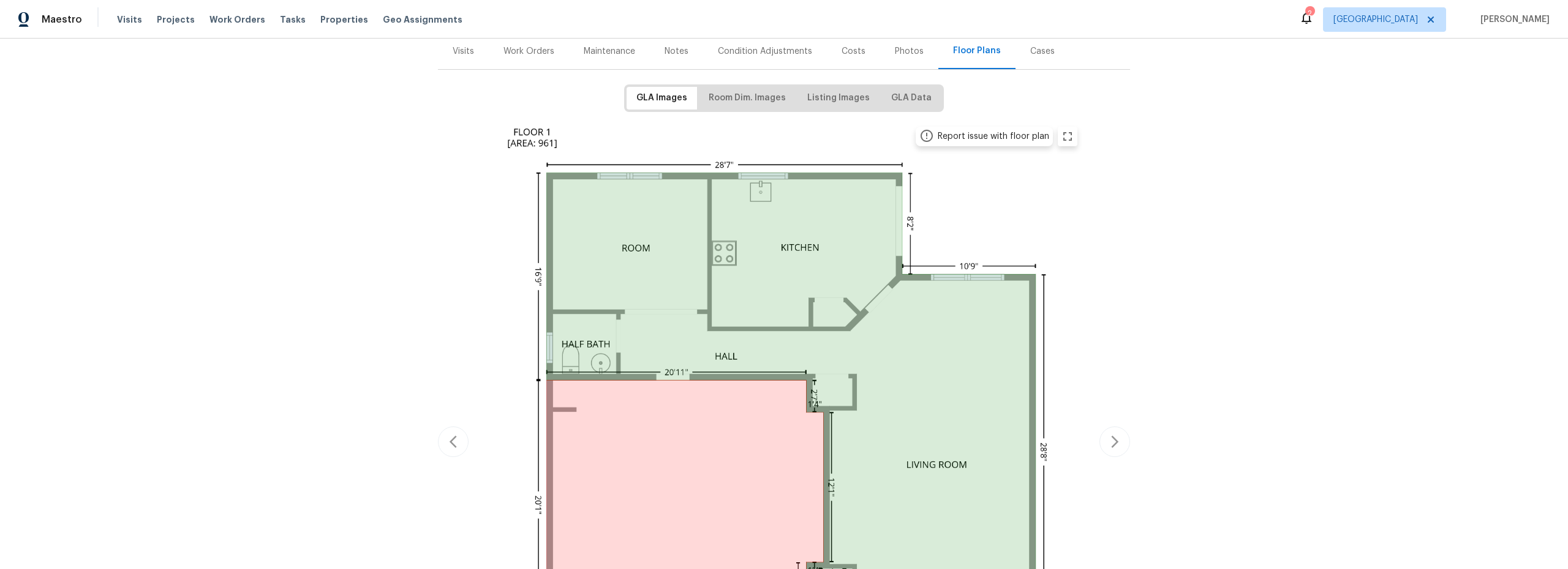
scroll to position [152, 0]
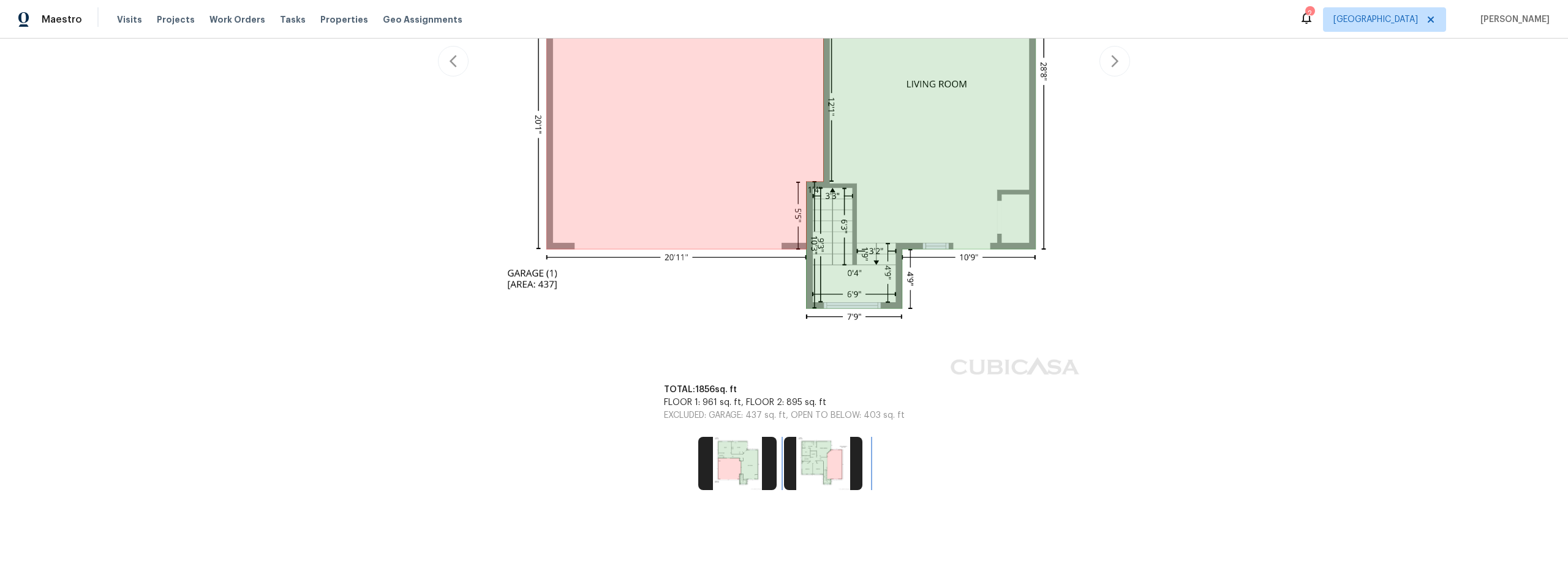
click at [825, 449] on img at bounding box center [823, 463] width 78 height 52
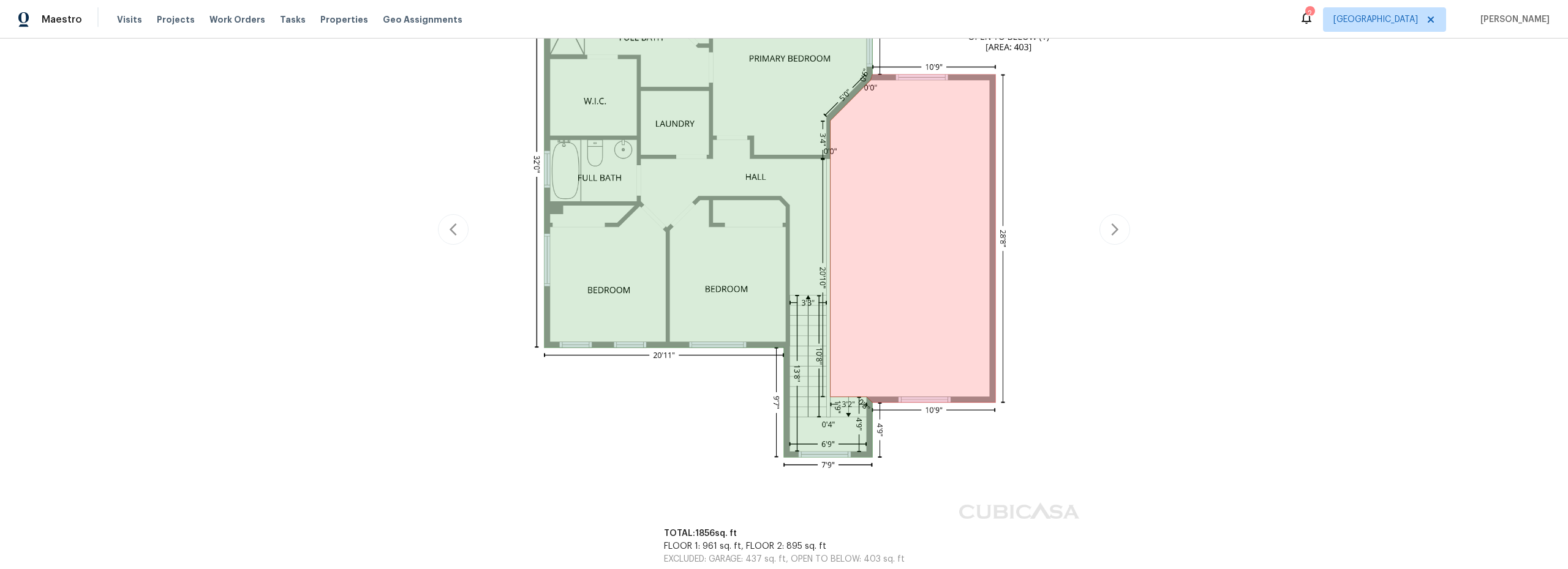
scroll to position [419, 0]
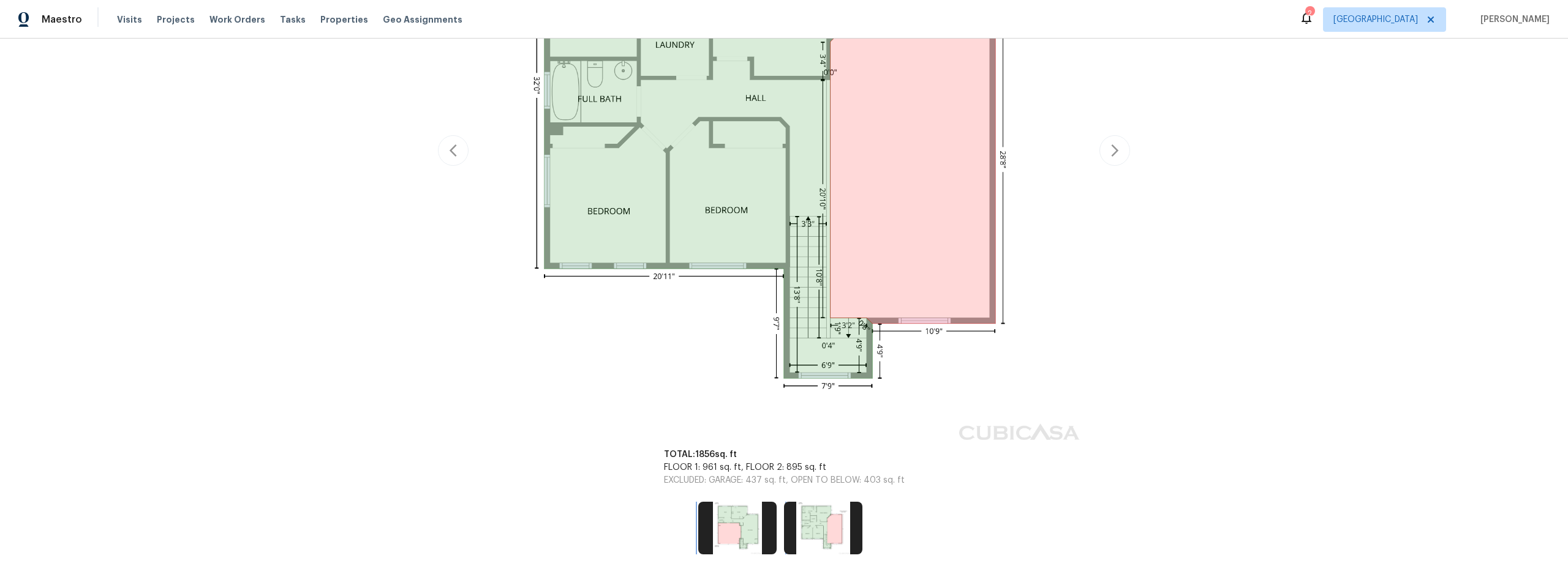
click at [733, 526] on img at bounding box center [737, 528] width 78 height 52
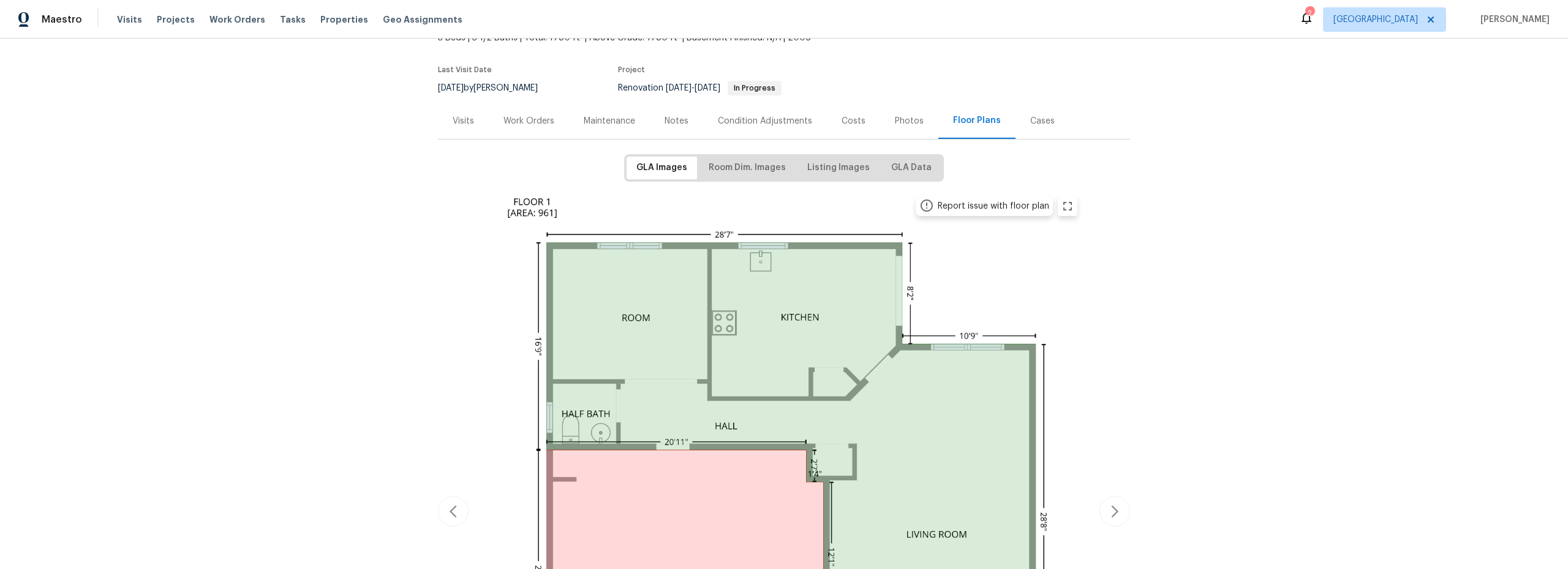
scroll to position [71, 0]
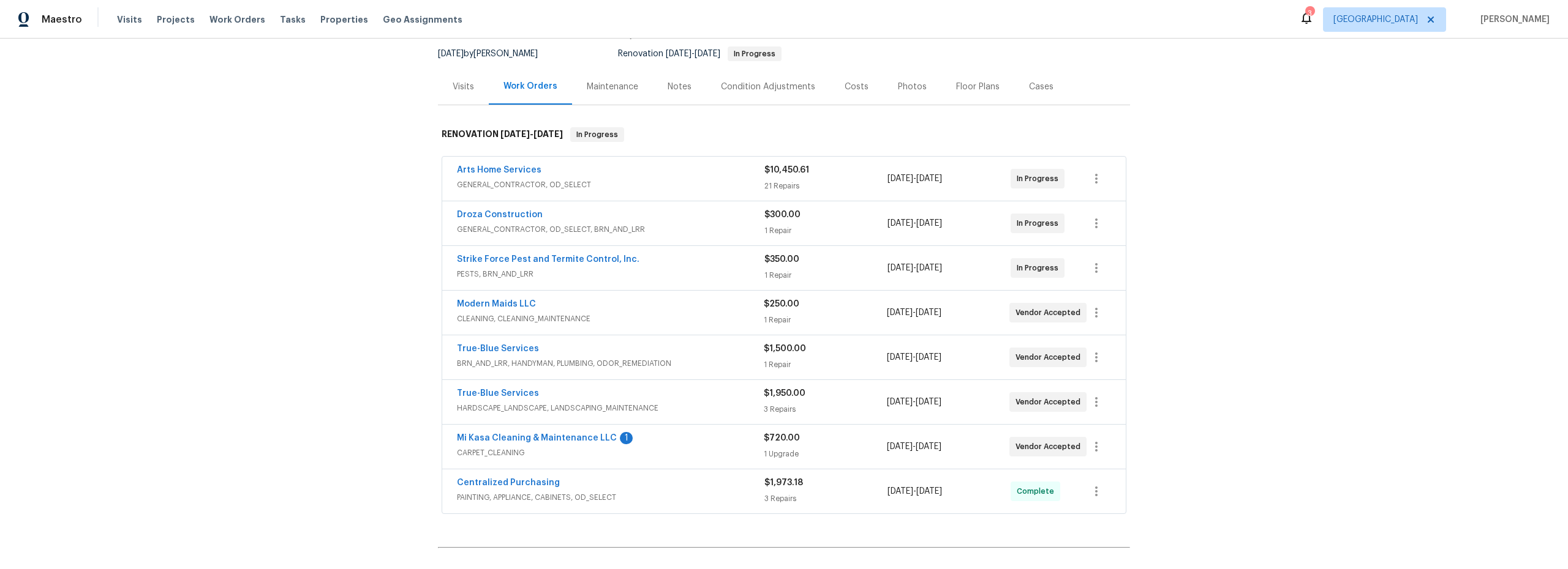
scroll to position [262, 0]
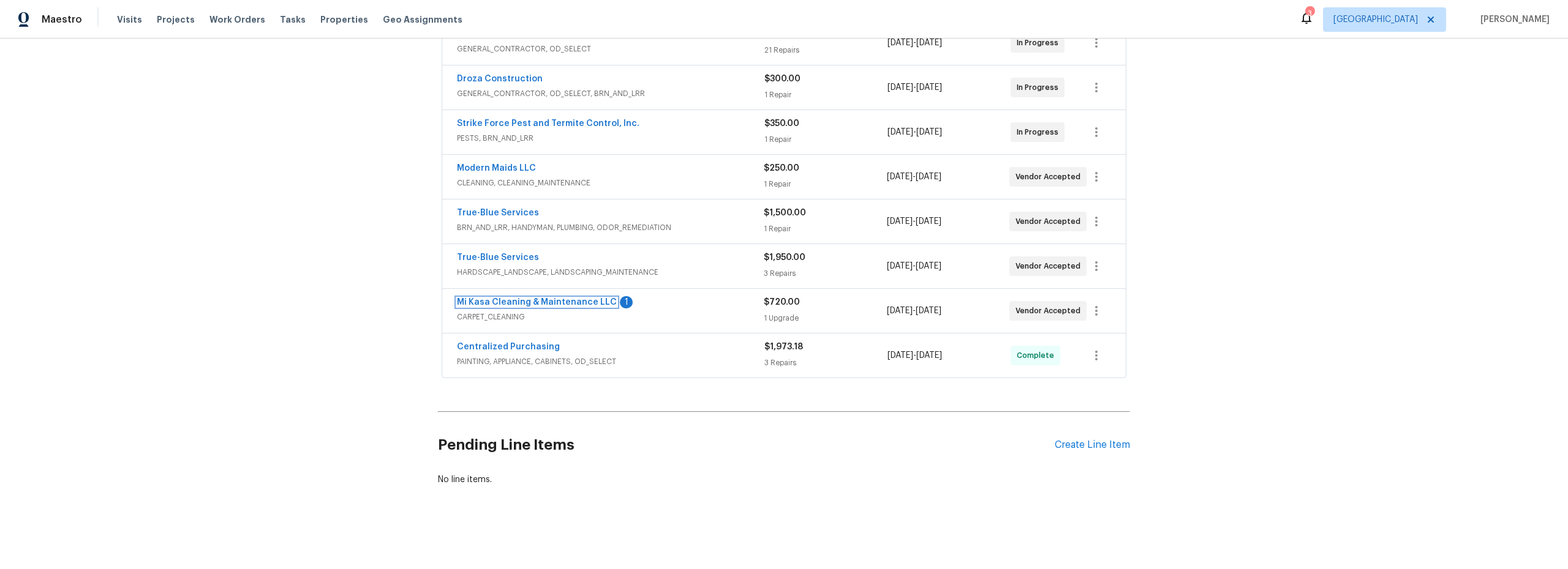
drag, startPoint x: 573, startPoint y: 296, endPoint x: 579, endPoint y: 299, distance: 6.7
click at [573, 298] on link "Mi Kasa Cleaning & Maintenance LLC" at bounding box center [537, 302] width 160 height 9
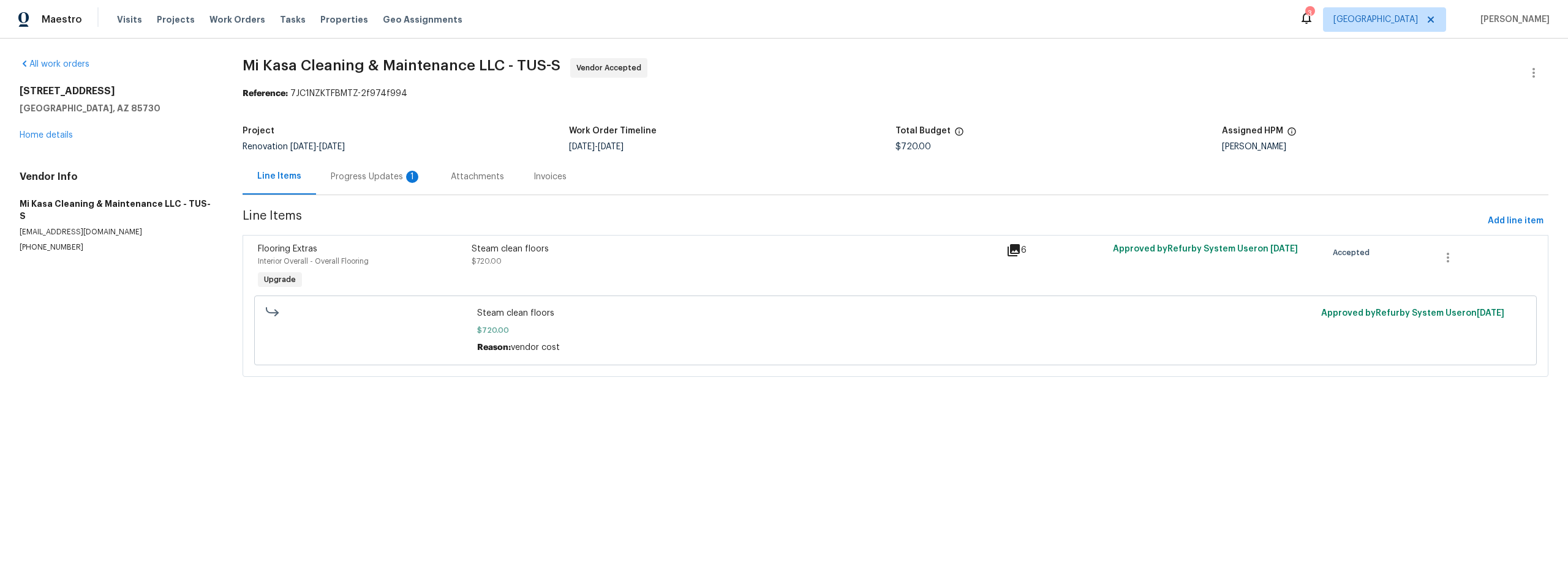
click at [386, 180] on div "Progress Updates 1" at bounding box center [376, 177] width 91 height 12
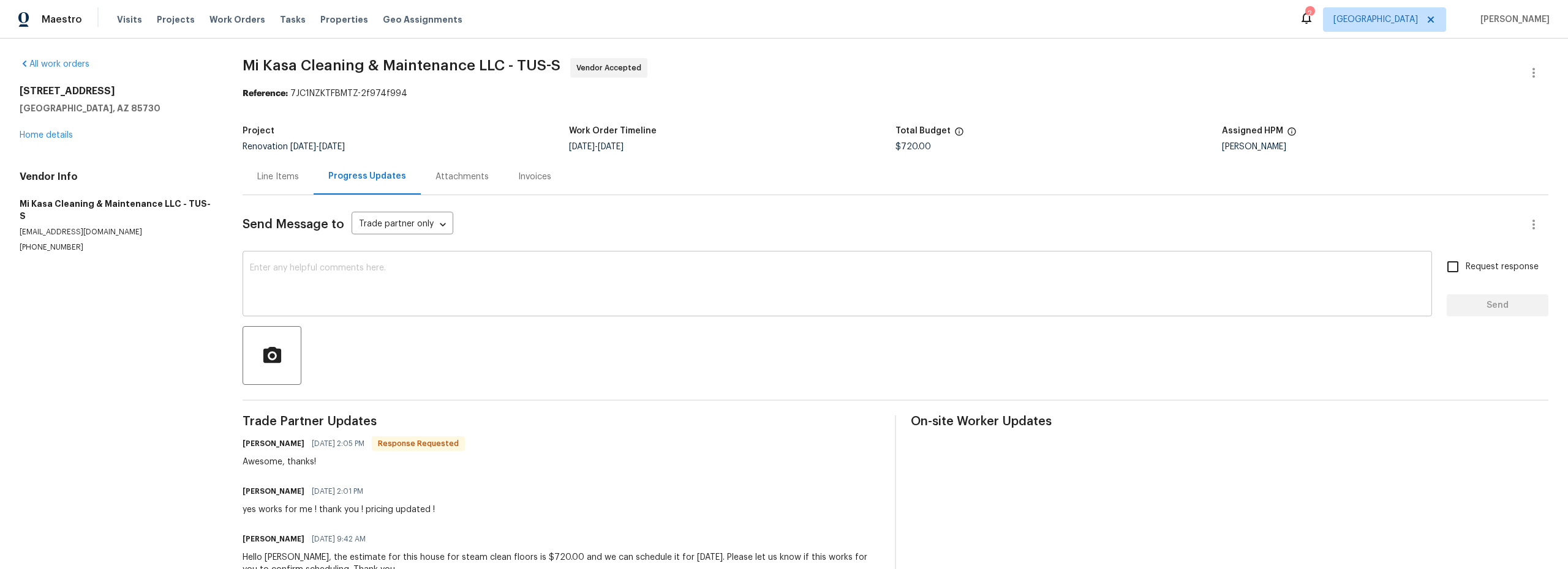
click at [402, 298] on textarea at bounding box center [837, 285] width 1175 height 43
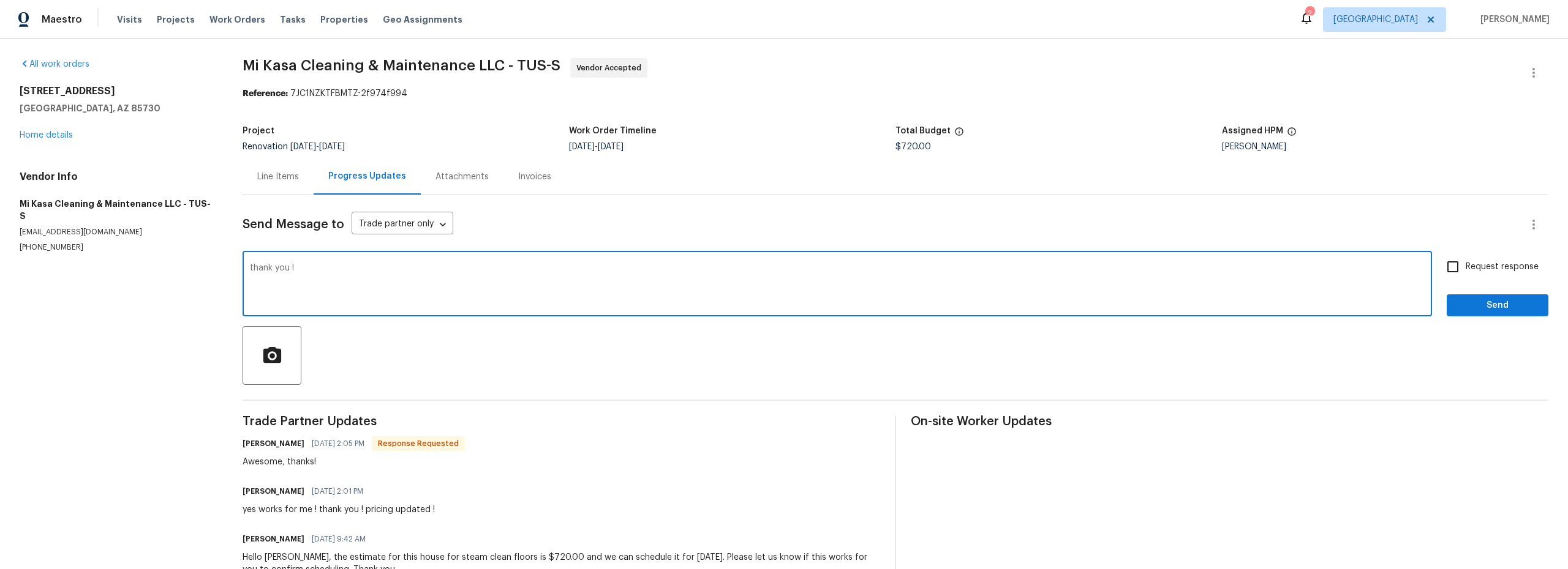
type textarea "thank you !"
click at [1494, 295] on button "Send" at bounding box center [1497, 306] width 102 height 23
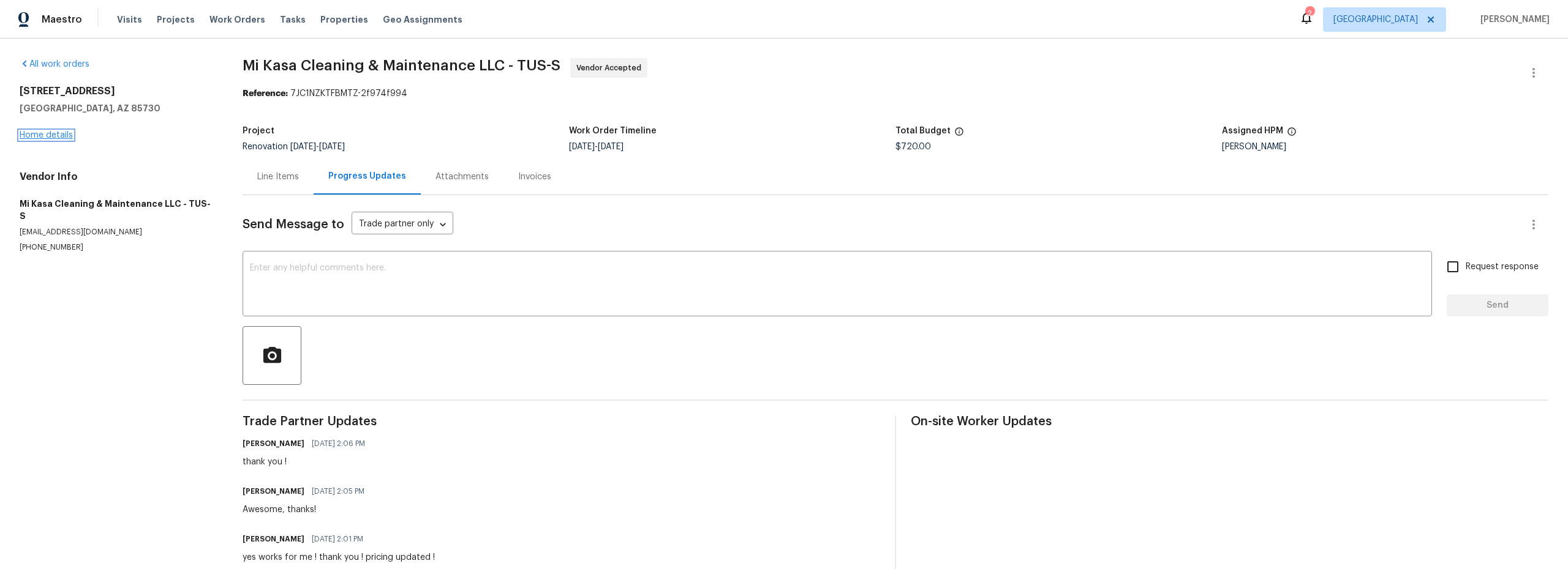
click at [68, 139] on link "Home details" at bounding box center [46, 135] width 53 height 9
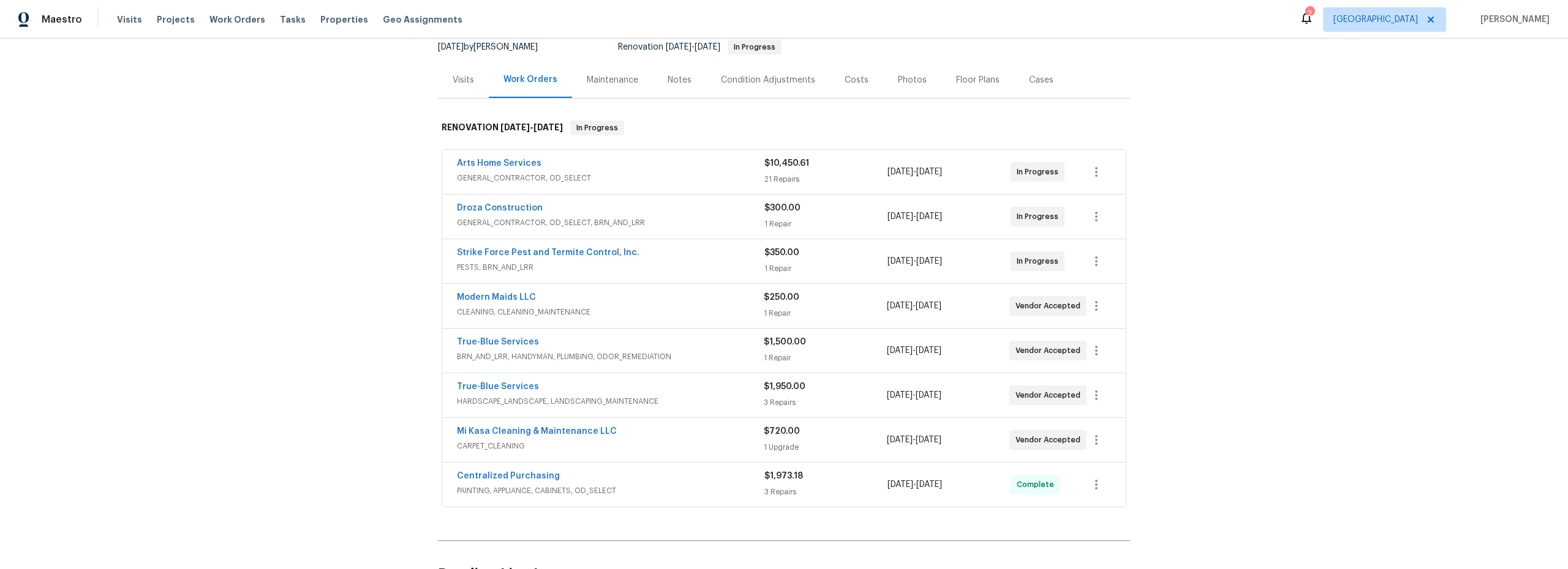
scroll to position [125, 0]
click at [1096, 305] on icon "button" at bounding box center [1096, 305] width 15 height 15
click at [1098, 306] on li "Edit" at bounding box center [1143, 305] width 133 height 20
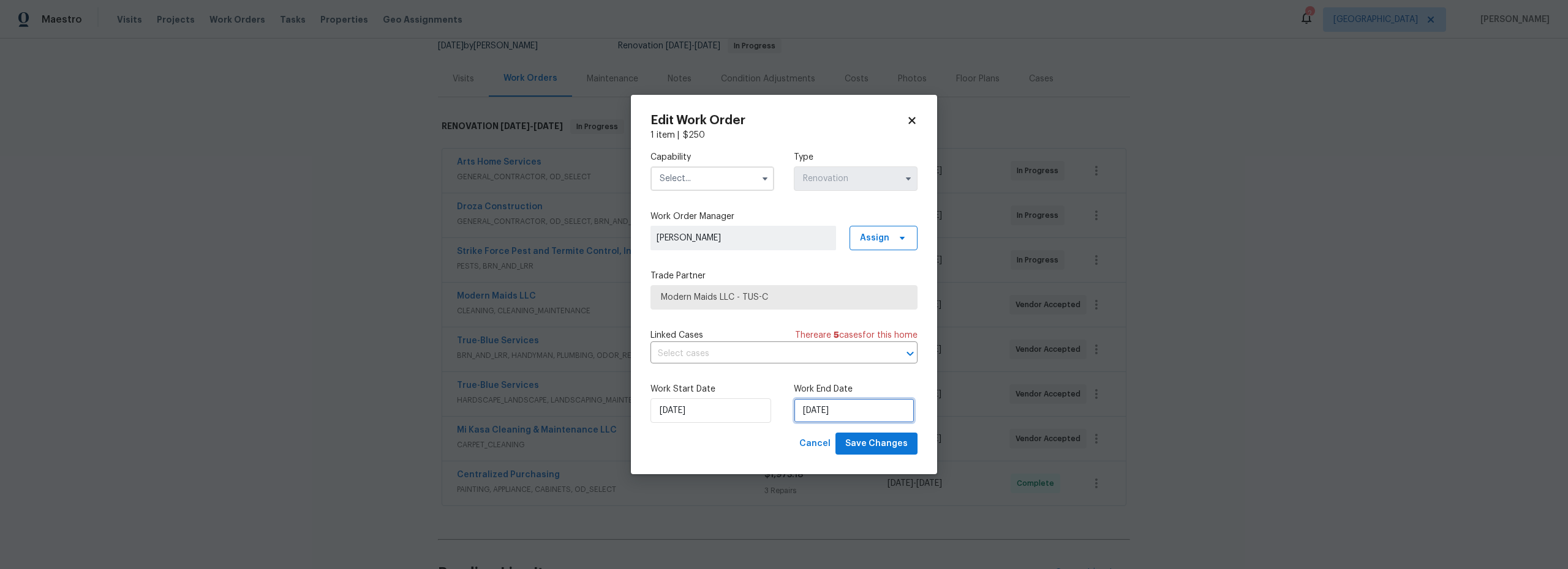
click at [841, 414] on input "9/30/2025" at bounding box center [853, 410] width 120 height 24
click at [914, 124] on icon at bounding box center [912, 120] width 11 height 11
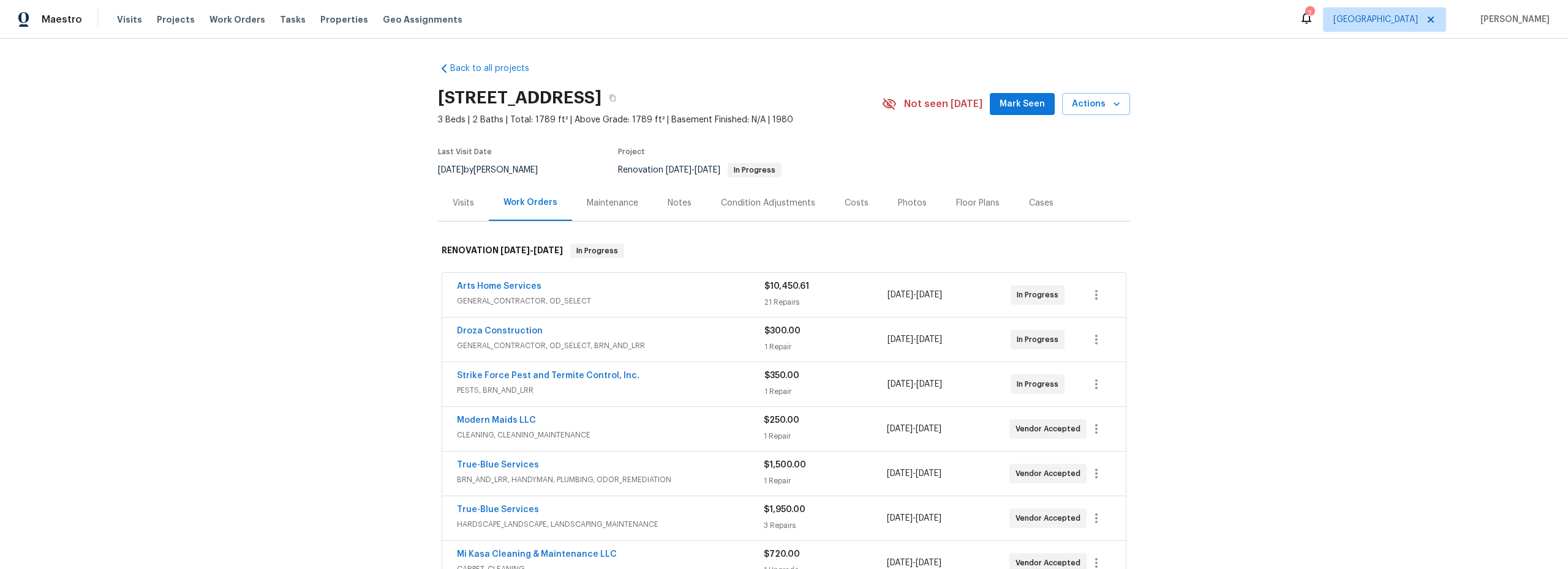
scroll to position [0, 0]
click at [1090, 301] on icon "button" at bounding box center [1096, 296] width 15 height 15
click at [1100, 300] on li "Edit" at bounding box center [1143, 296] width 133 height 20
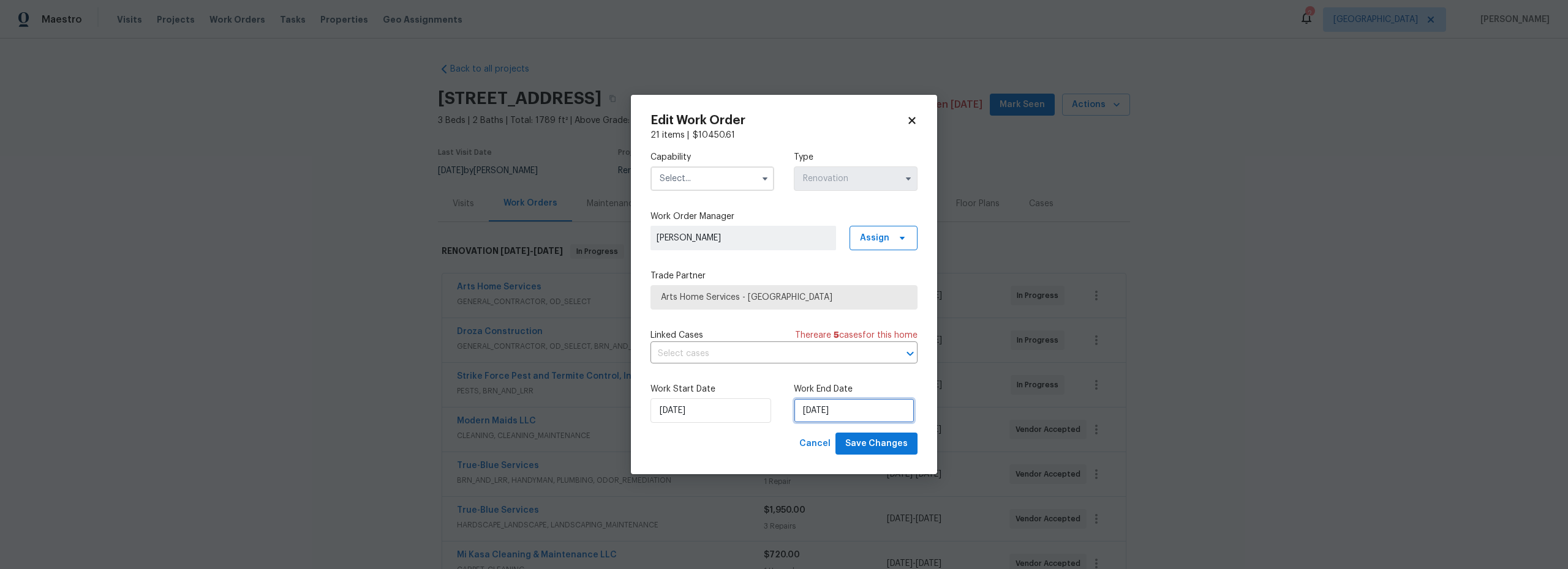
click at [834, 411] on input "[DATE]" at bounding box center [853, 410] width 120 height 24
click at [834, 379] on div "30" at bounding box center [831, 377] width 20 height 17
type input "[DATE]"
click at [700, 183] on input "text" at bounding box center [713, 179] width 124 height 24
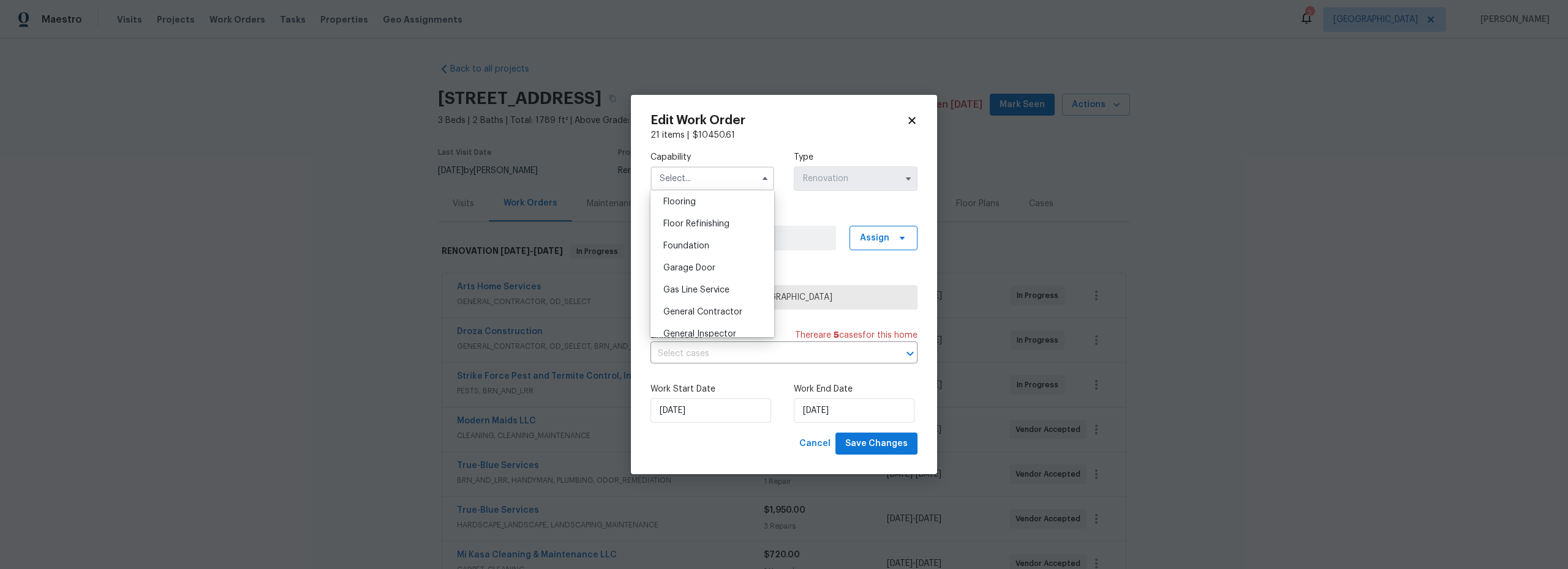
scroll to position [491, 0]
click at [708, 303] on span "General Contractor" at bounding box center [703, 299] width 79 height 9
type input "General Contractor"
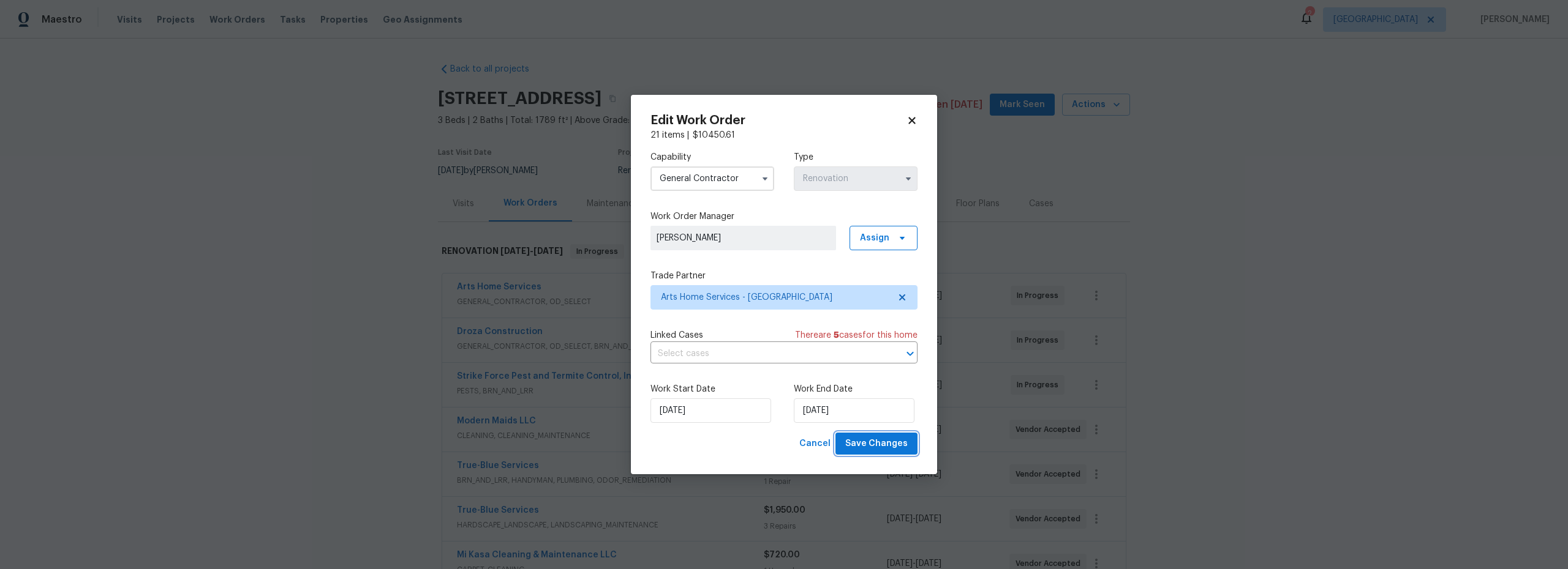
click at [880, 445] on span "Save Changes" at bounding box center [876, 444] width 63 height 15
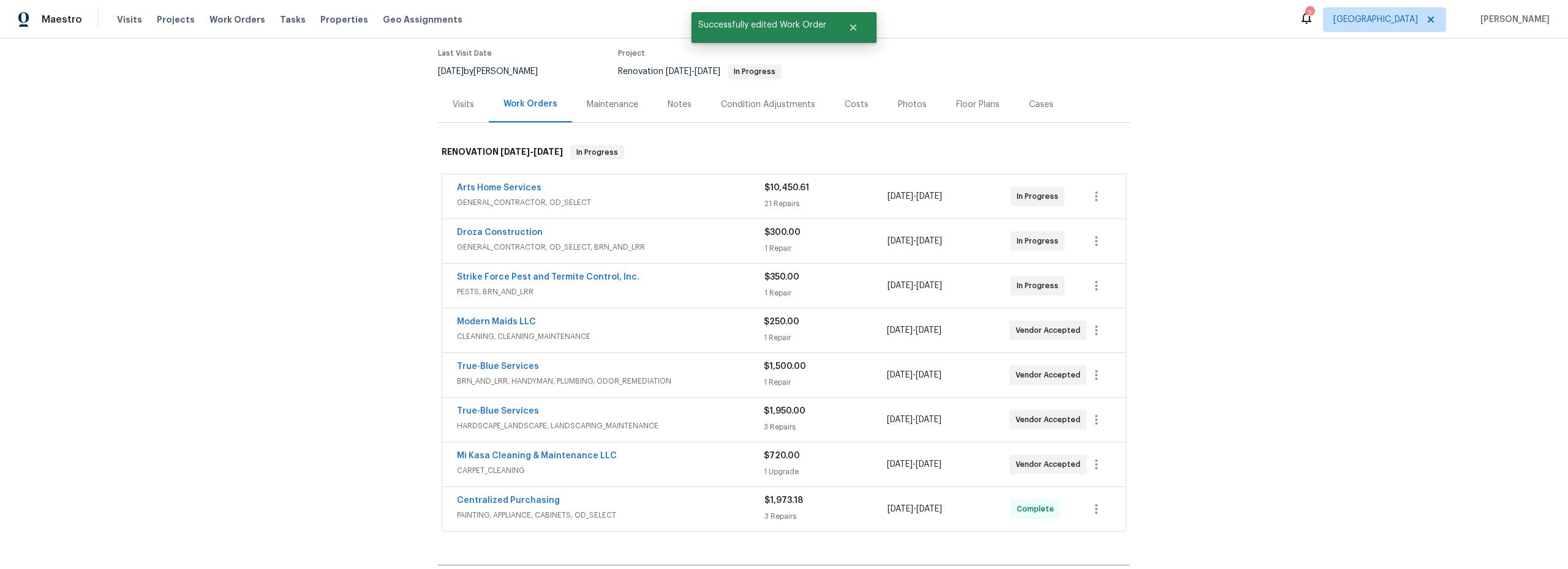
scroll to position [167, 0]
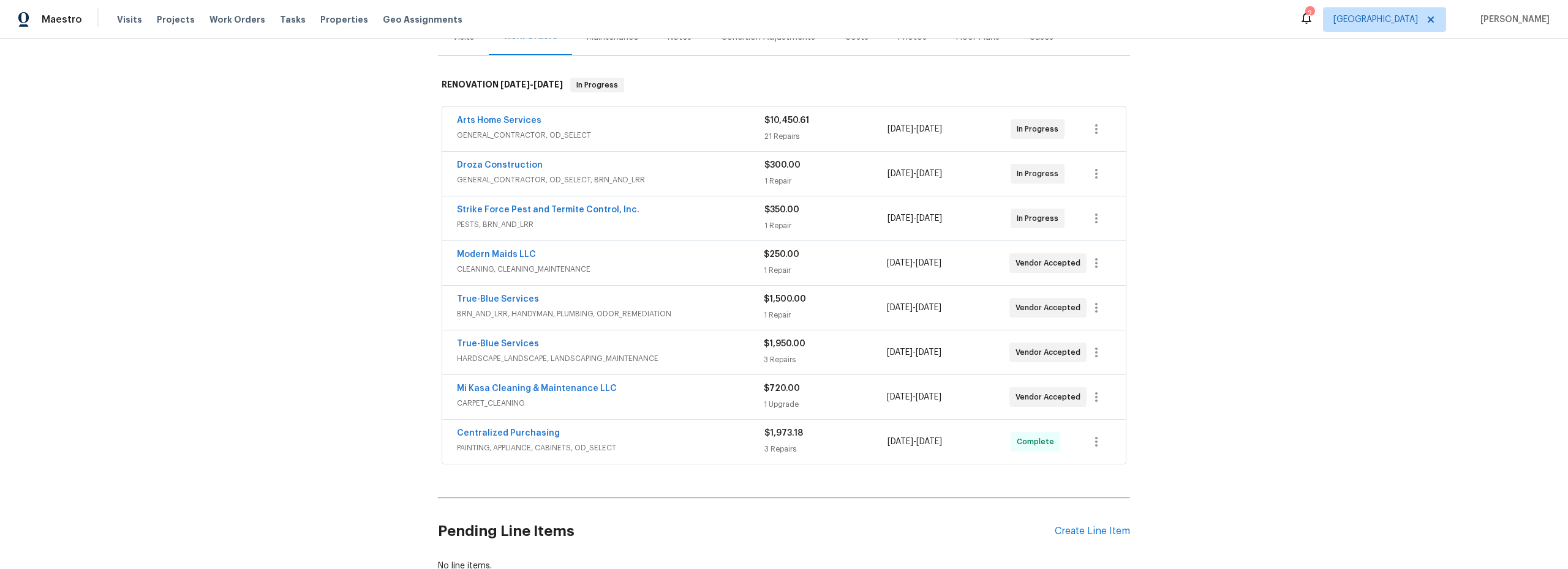
click at [715, 391] on div "Mi Kasa Cleaning & Maintenance LLC" at bounding box center [610, 390] width 307 height 15
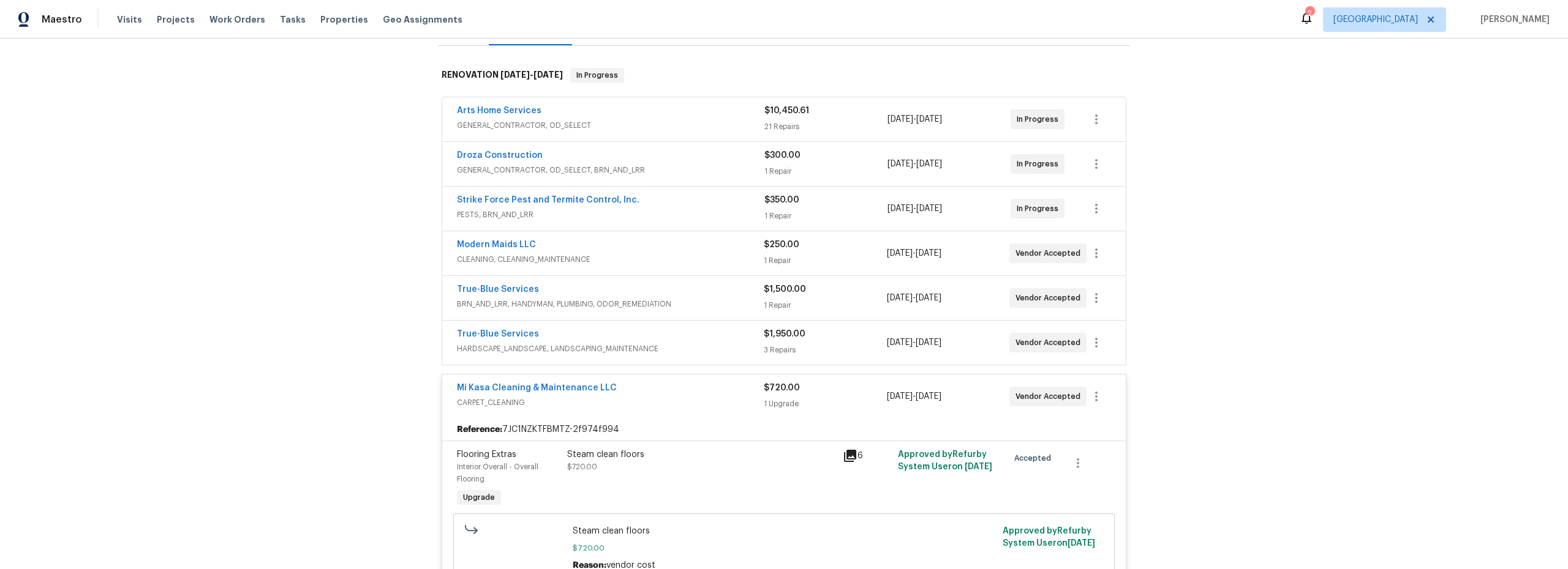
scroll to position [258, 0]
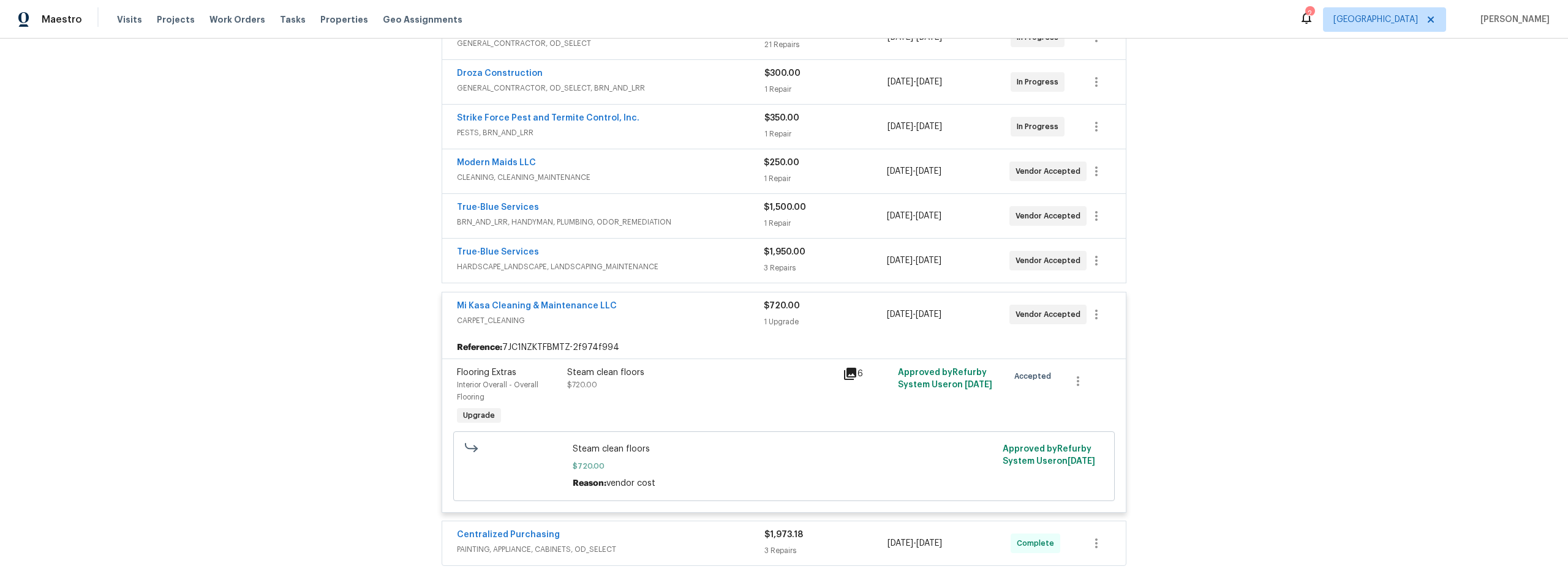
click at [707, 412] on div "Steam clean floors $720.00" at bounding box center [701, 397] width 276 height 69
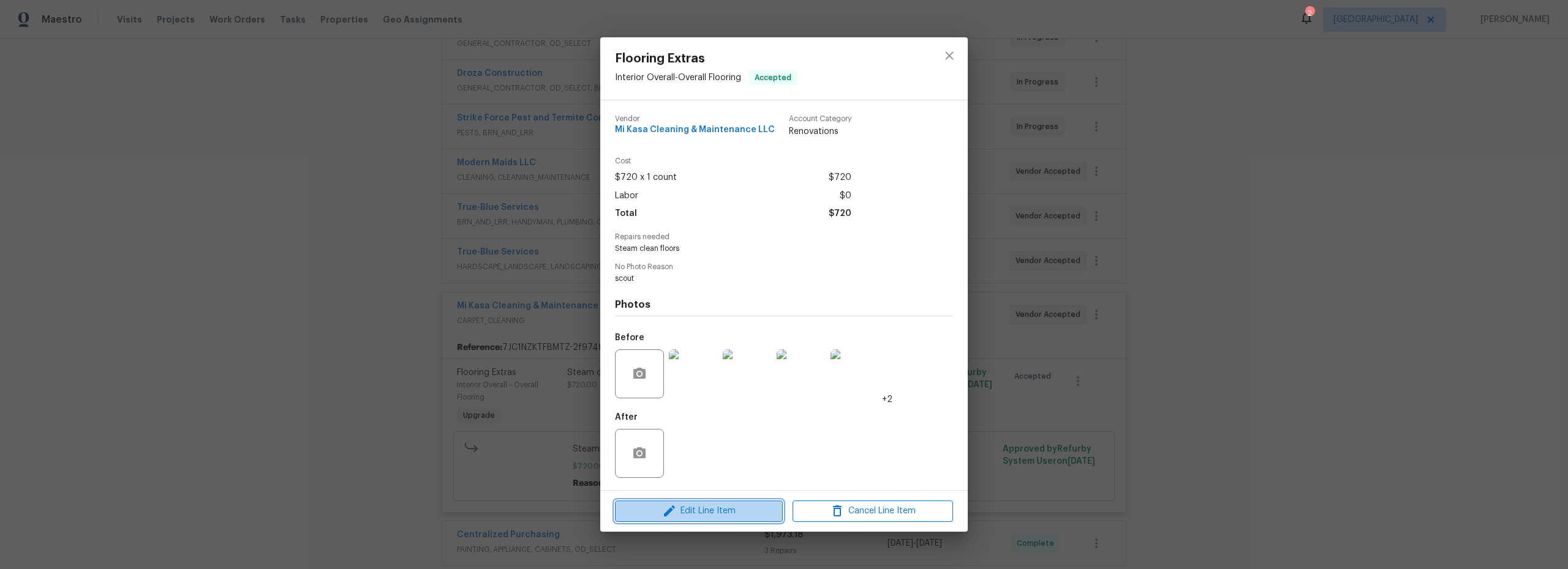
click at [703, 517] on span "Edit Line Item" at bounding box center [699, 511] width 160 height 15
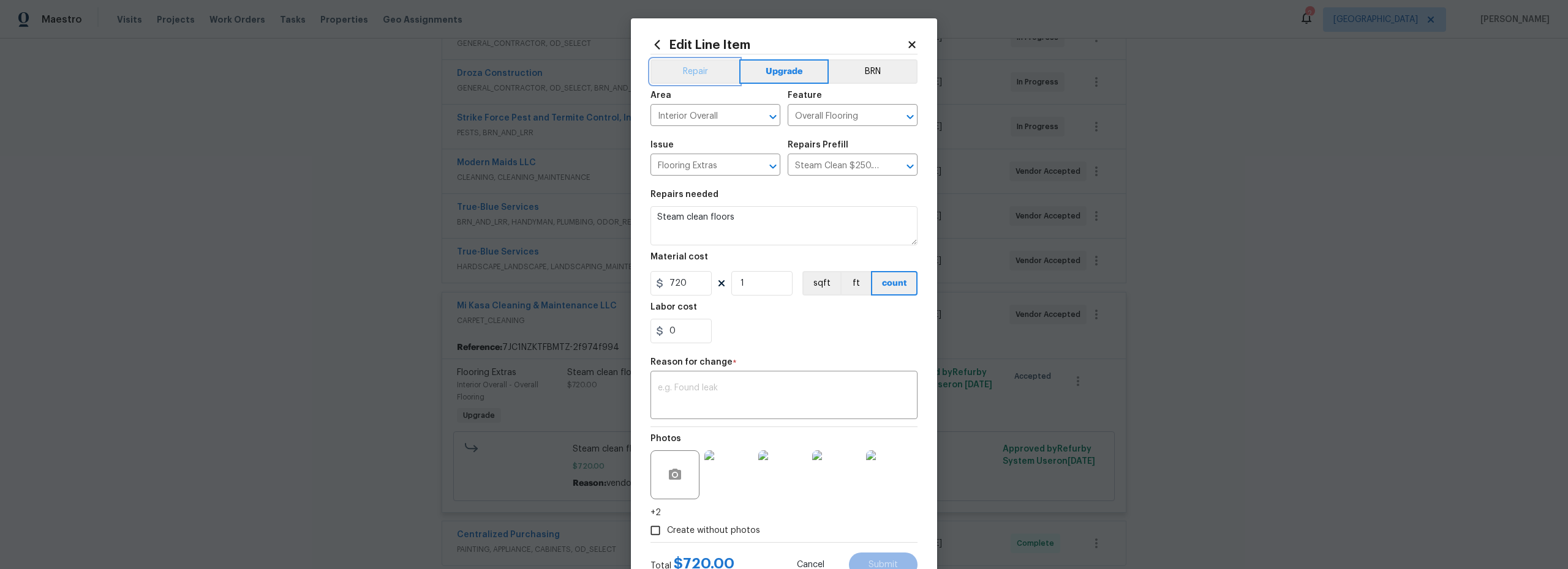
click at [687, 73] on button "Repair" at bounding box center [695, 71] width 89 height 24
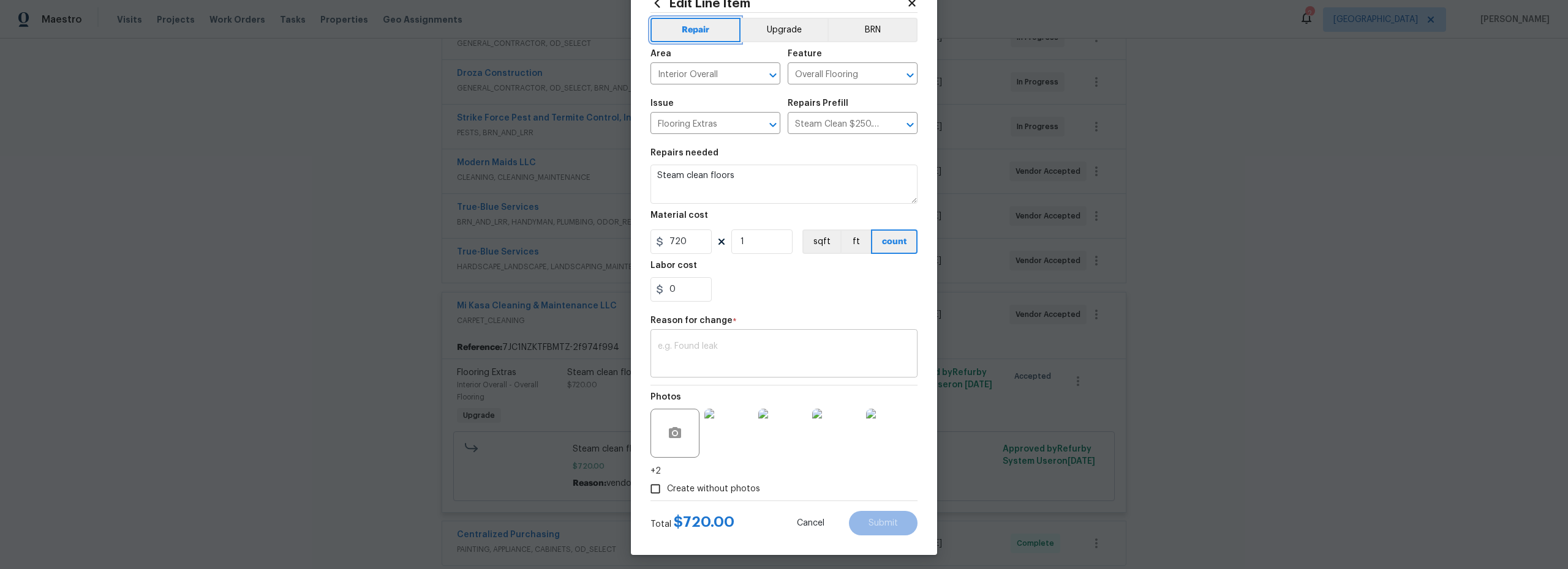
scroll to position [46, 0]
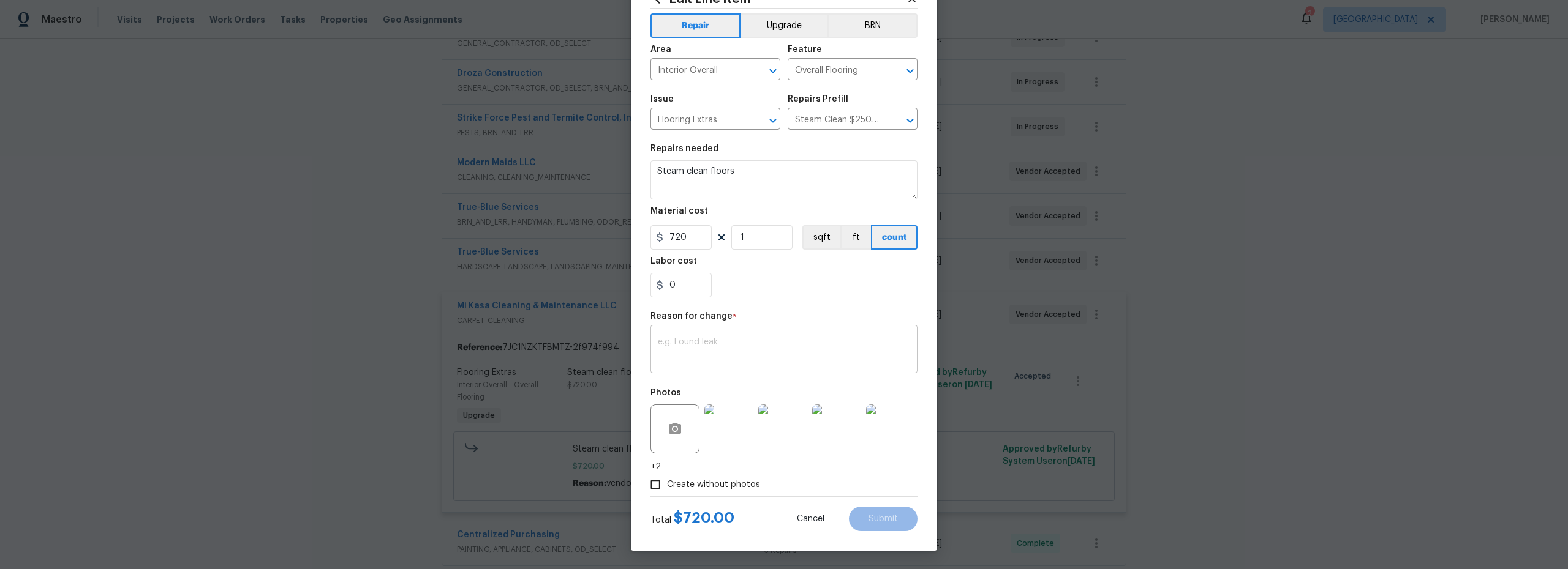
click at [727, 340] on textarea at bounding box center [783, 350] width 252 height 26
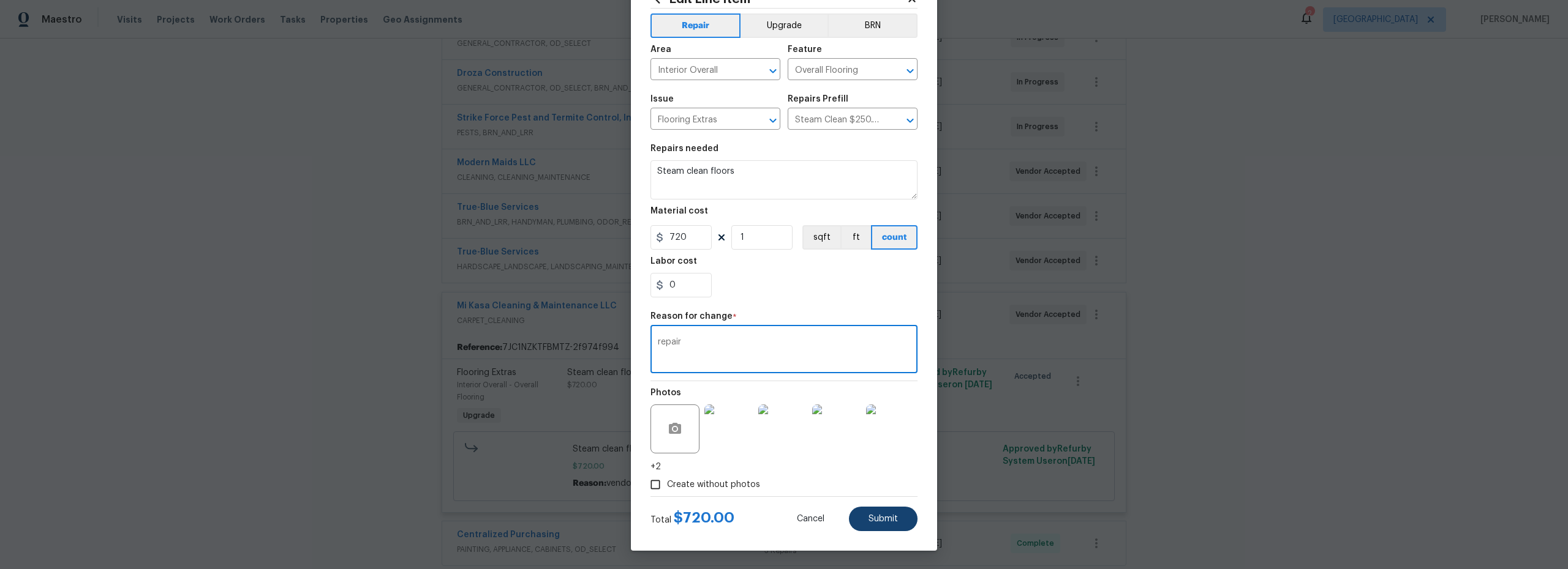
type textarea "repair"
drag, startPoint x: 892, startPoint y: 525, endPoint x: 884, endPoint y: 524, distance: 8.1
click at [892, 525] on button "Submit" at bounding box center [883, 519] width 69 height 24
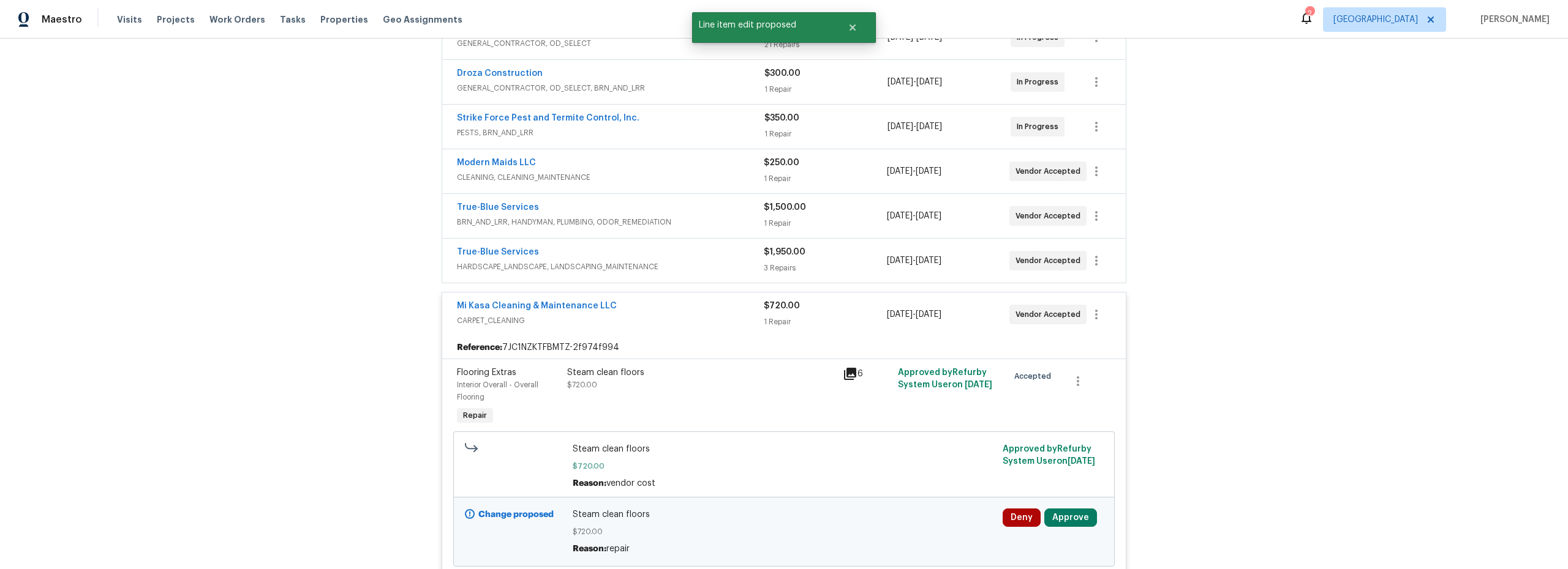
scroll to position [0, 0]
click at [1067, 517] on button "Approve" at bounding box center [1071, 517] width 52 height 18
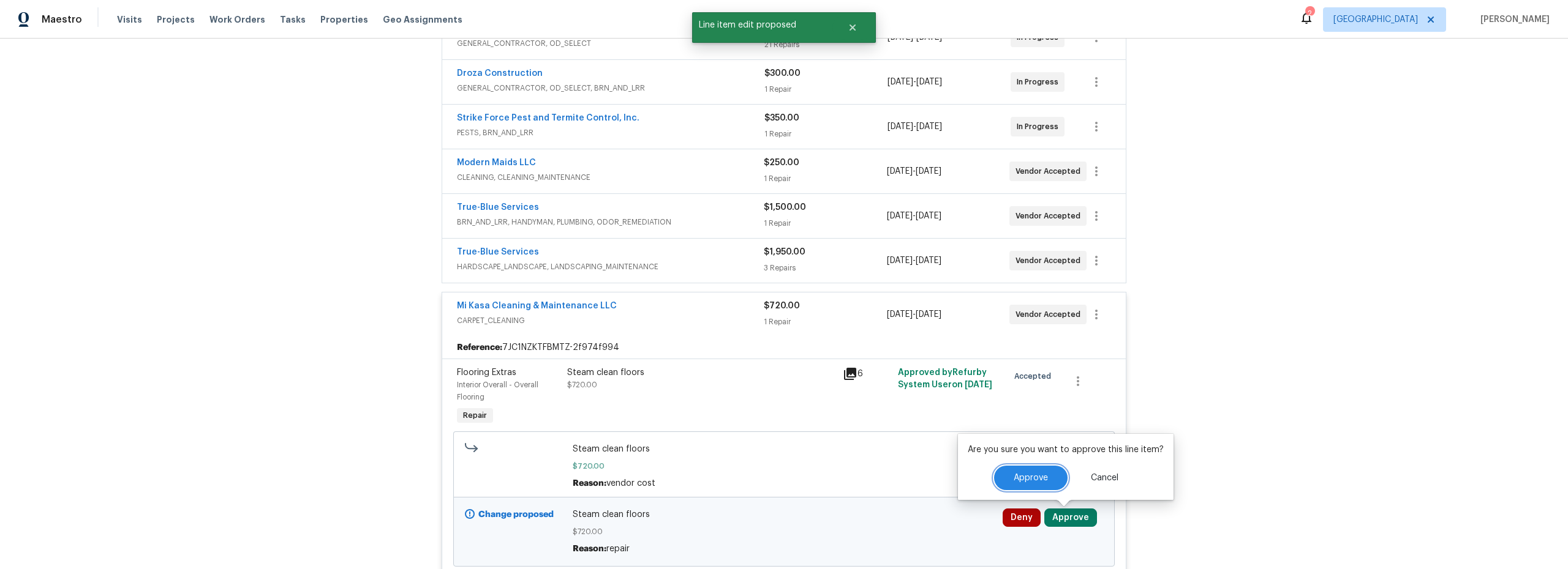
click at [1001, 478] on button "Approve" at bounding box center [1030, 478] width 73 height 24
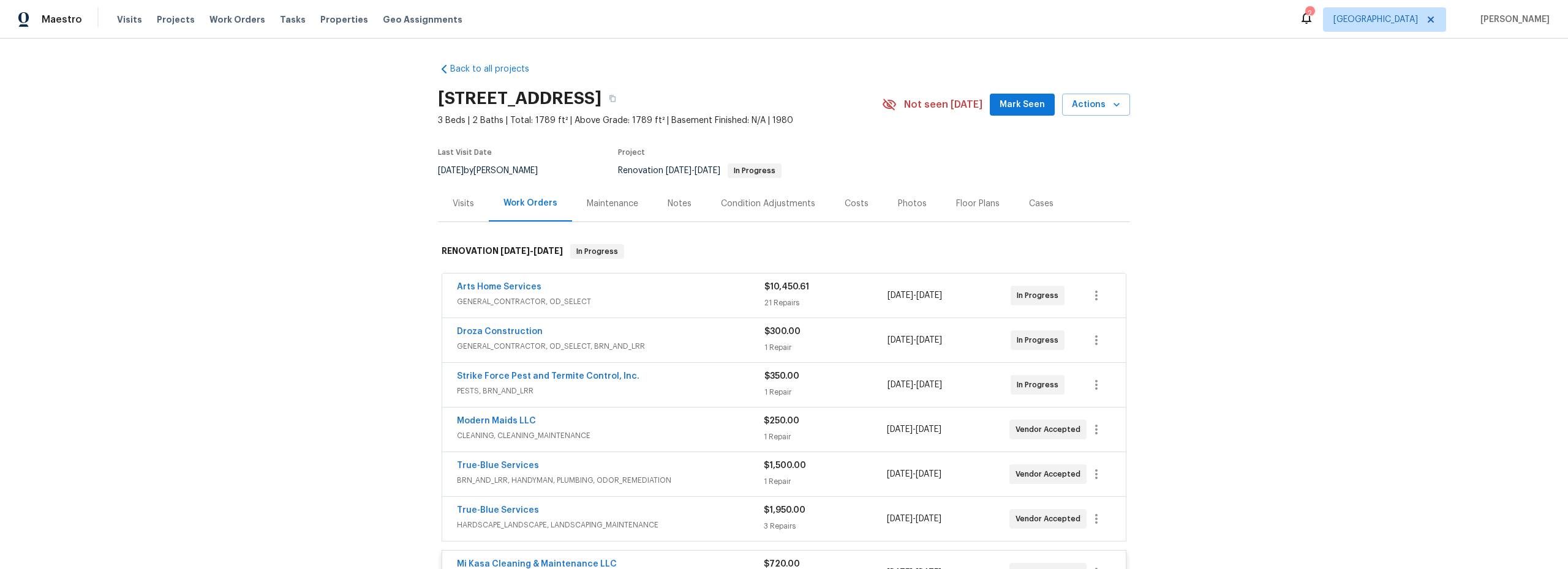
click at [959, 206] on div "Floor Plans" at bounding box center [978, 204] width 44 height 12
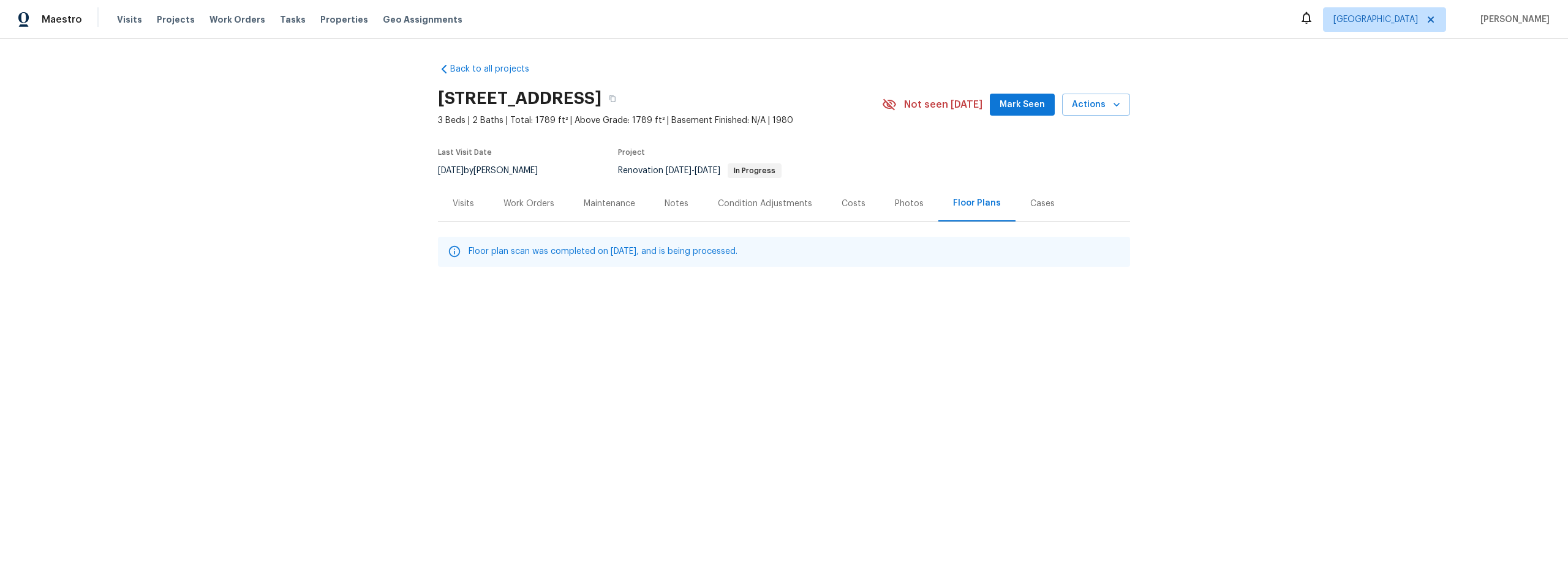
click at [532, 208] on div "Work Orders" at bounding box center [529, 204] width 51 height 12
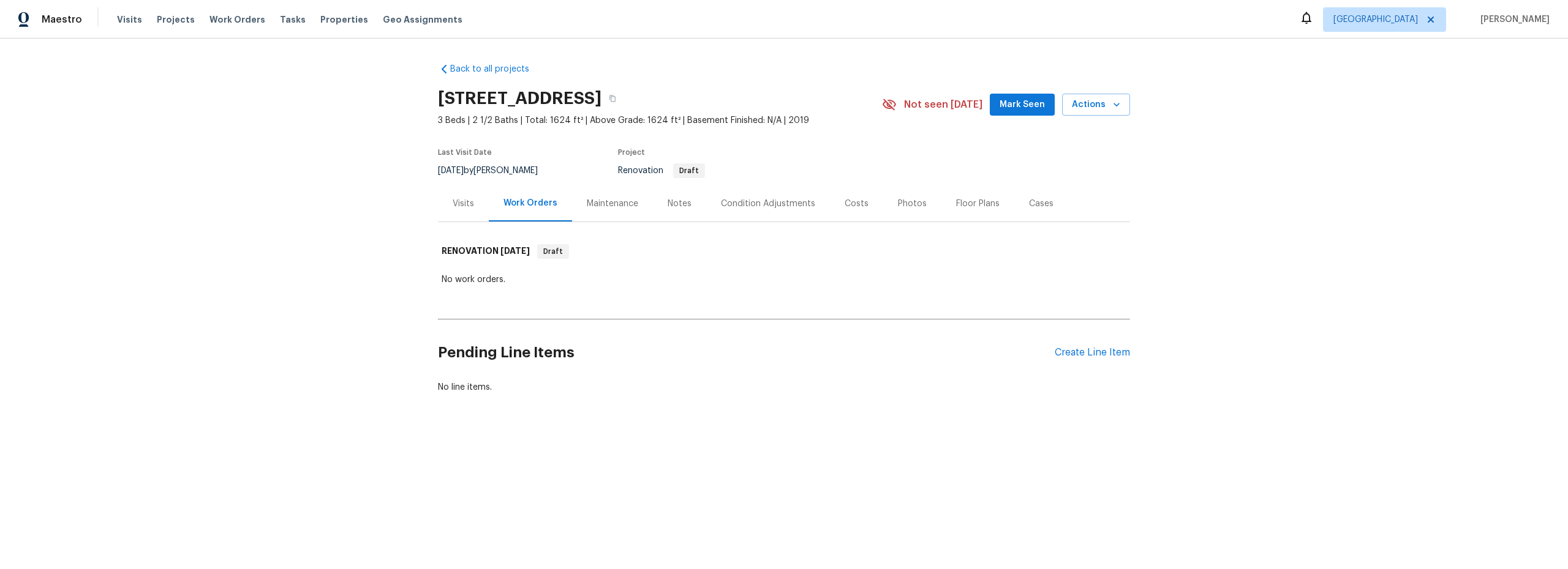
click at [966, 202] on div "Floor Plans" at bounding box center [978, 204] width 44 height 12
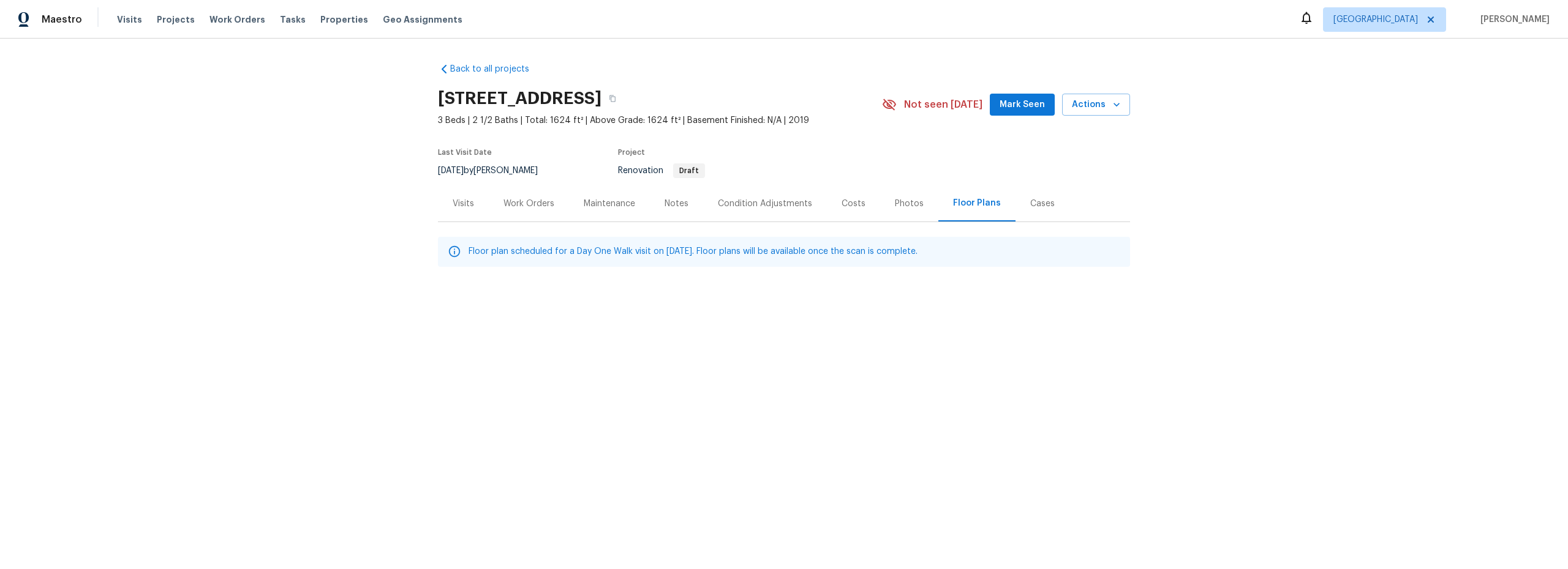
click at [507, 205] on div "Work Orders" at bounding box center [529, 204] width 51 height 12
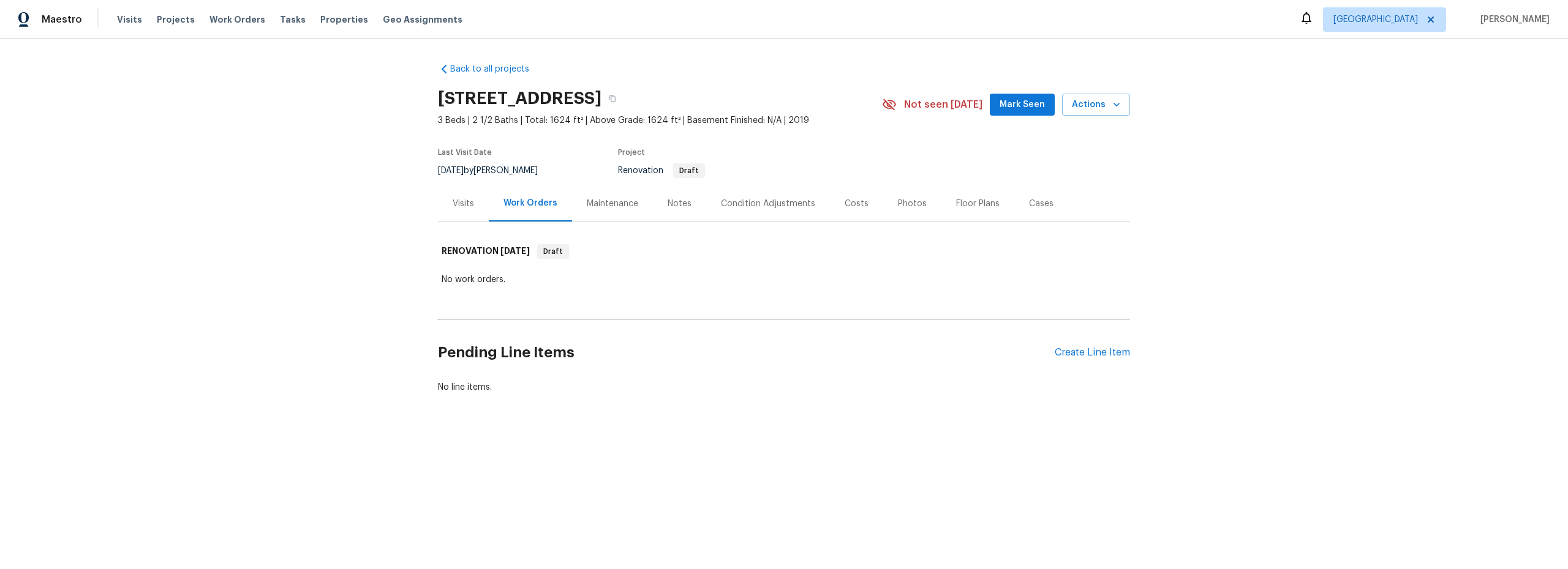
click at [1070, 359] on div "Pending Line Items Create Line Item" at bounding box center [784, 352] width 692 height 57
click at [1064, 356] on div "Create Line Item" at bounding box center [1092, 352] width 75 height 11
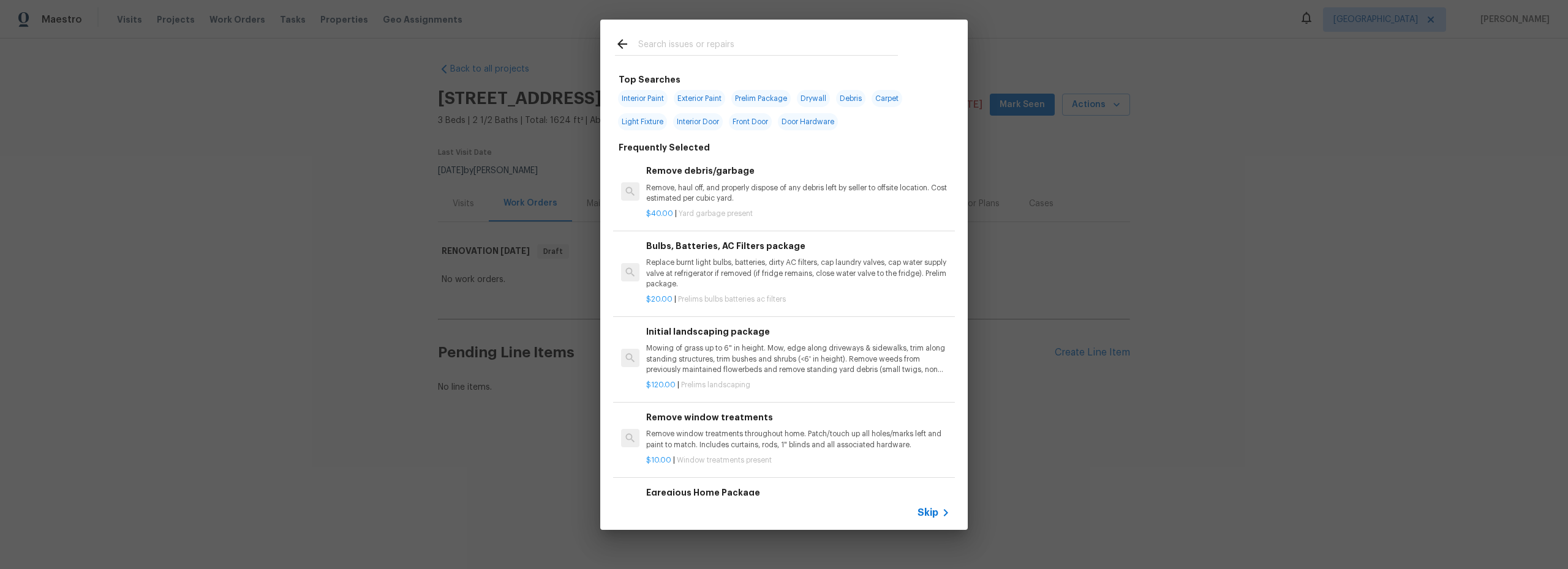
click at [669, 36] on div at bounding box center [756, 44] width 312 height 48
click at [674, 48] on input "text" at bounding box center [768, 46] width 260 height 18
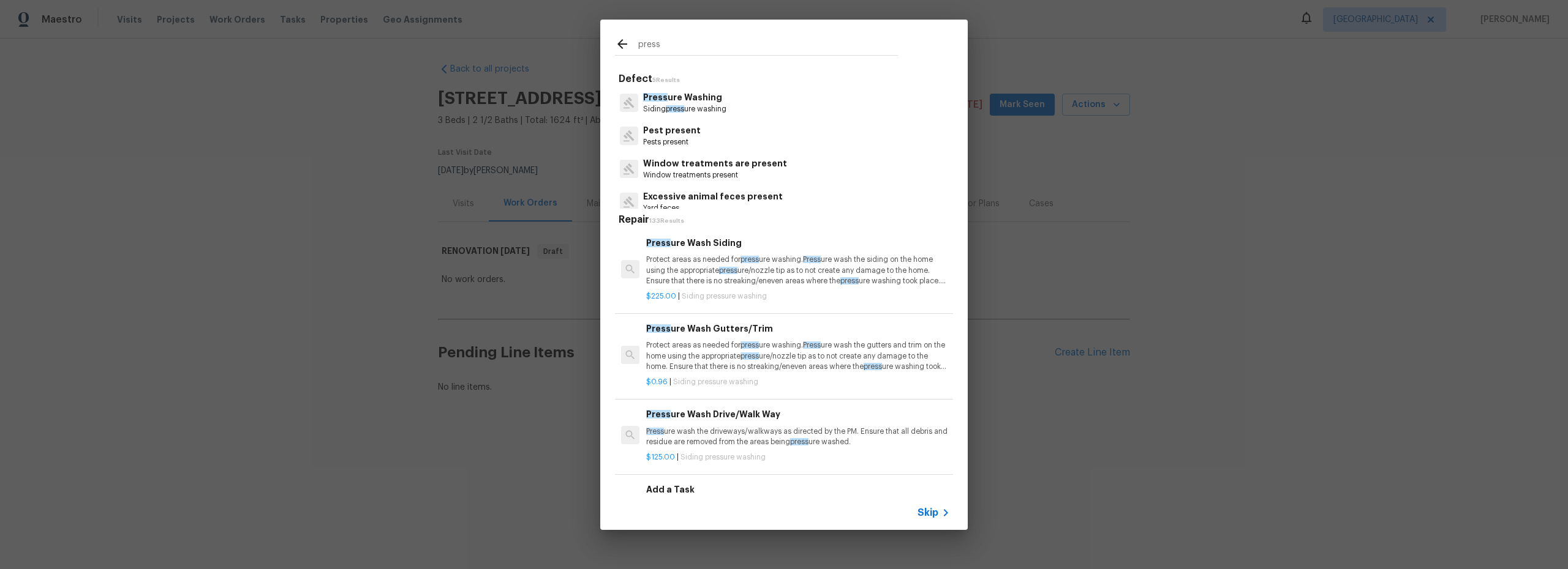
type input "press"
click at [787, 285] on p "Protect areas as needed for press ure washing. Press ure wash the siding on the…" at bounding box center [797, 270] width 304 height 31
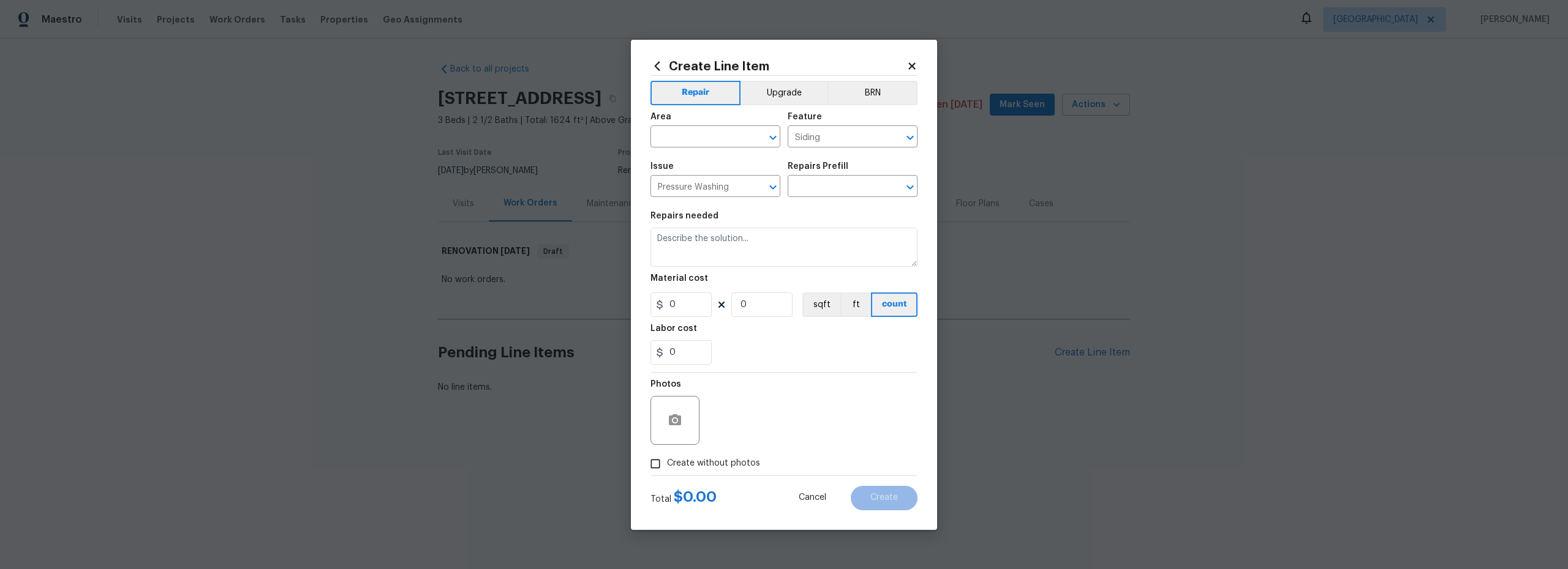
type input "Pressure Wash Siding $225.00"
type textarea "Protect areas as needed for pressure washing. Pressure wash the siding on the h…"
type input "225"
type input "1"
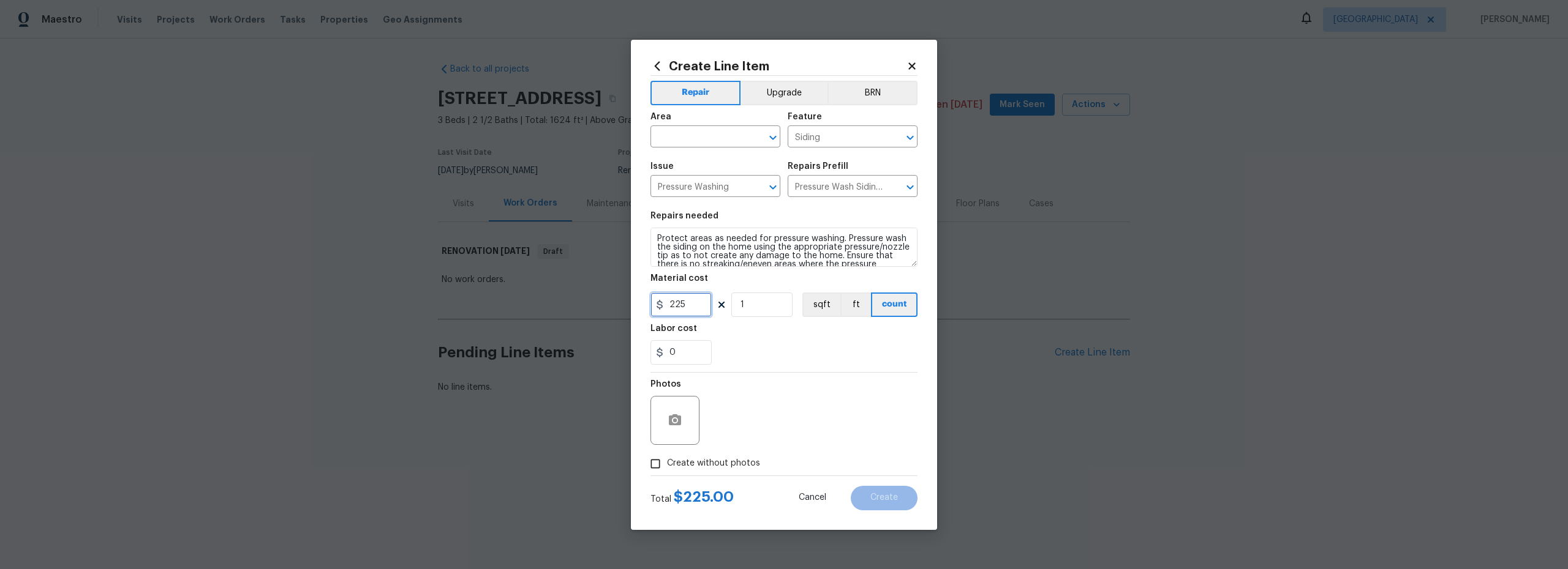
click at [675, 305] on input "225" at bounding box center [681, 305] width 61 height 24
type input "325"
click at [752, 420] on div "Photos" at bounding box center [784, 412] width 267 height 79
drag, startPoint x: 657, startPoint y: 463, endPoint x: 720, endPoint y: 453, distance: 63.8
click at [658, 464] on input "Create without photos" at bounding box center [655, 464] width 24 height 24
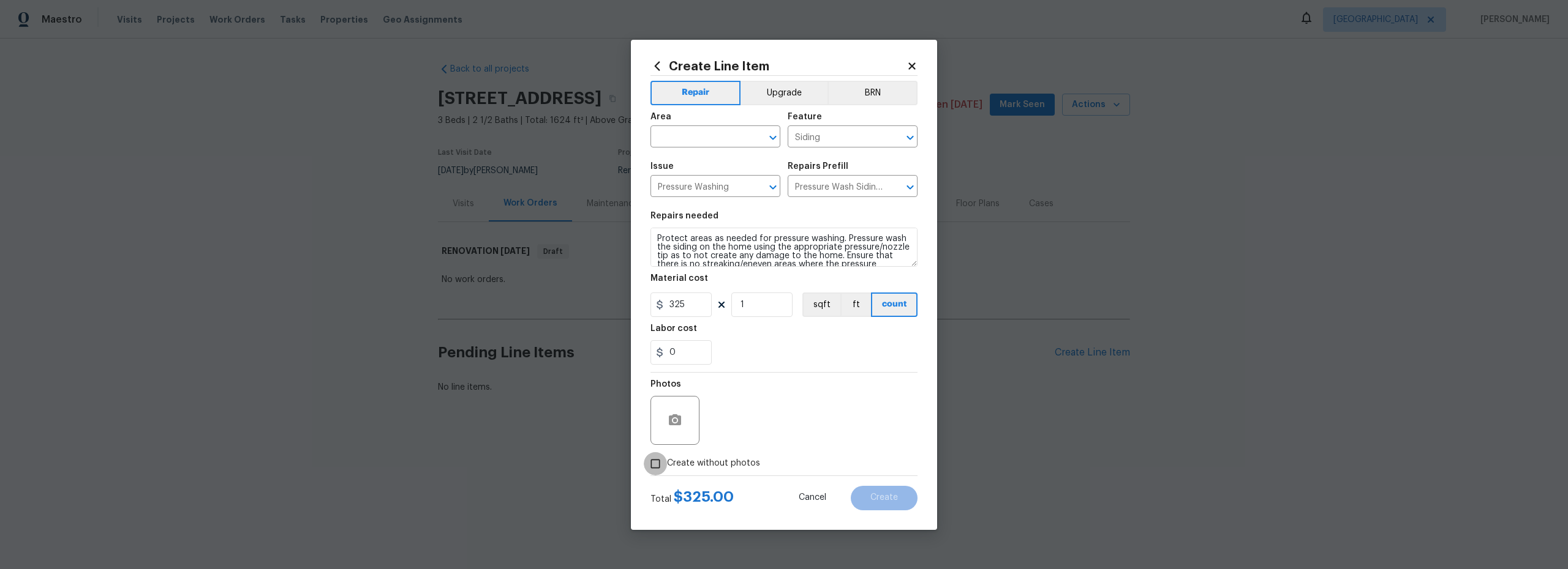
checkbox input "true"
click at [783, 409] on textarea at bounding box center [813, 420] width 208 height 49
type textarea "scout"
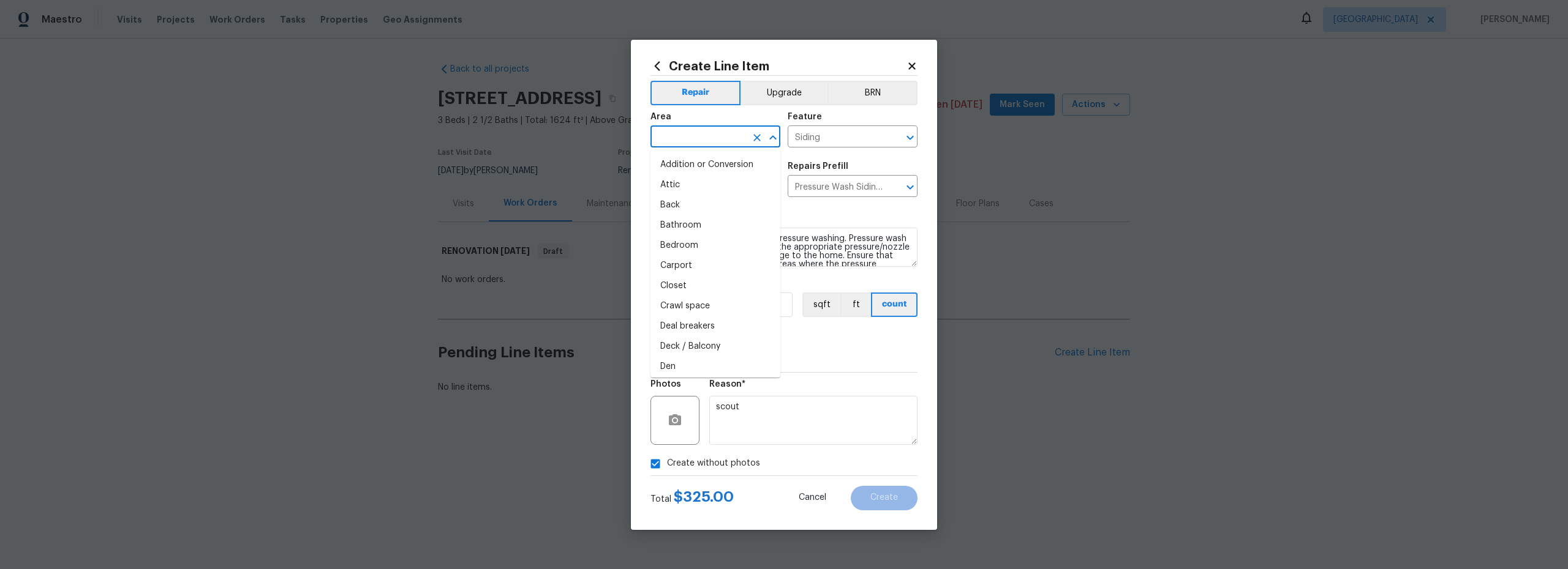
click at [690, 135] on input "text" at bounding box center [699, 138] width 96 height 19
click at [858, 398] on textarea "scout" at bounding box center [813, 420] width 208 height 49
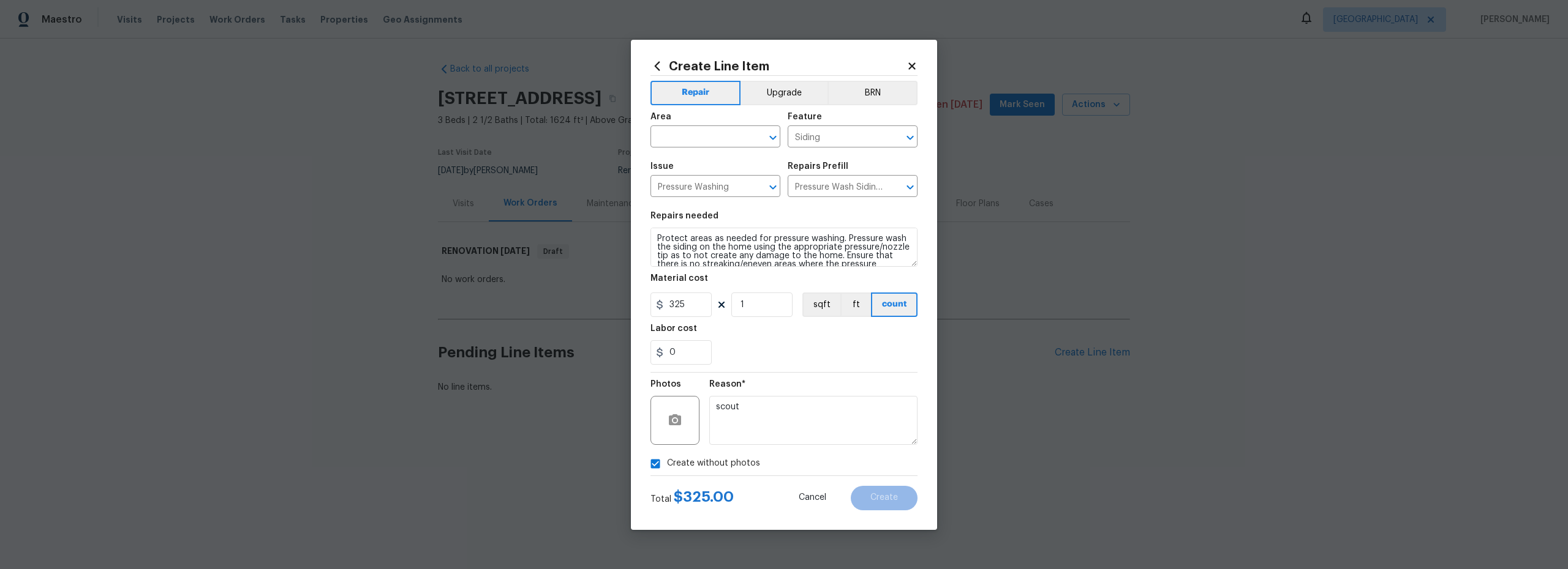
click at [843, 365] on section "Repairs needed Protect areas as needed for pressure washing. Pressure wash the …" at bounding box center [784, 288] width 267 height 167
click at [706, 147] on span "Area ​" at bounding box center [715, 130] width 130 height 50
click at [699, 138] on input "text" at bounding box center [699, 138] width 96 height 19
click at [705, 185] on li "Interior Overall" at bounding box center [715, 185] width 130 height 20
type input "Interior Overall"
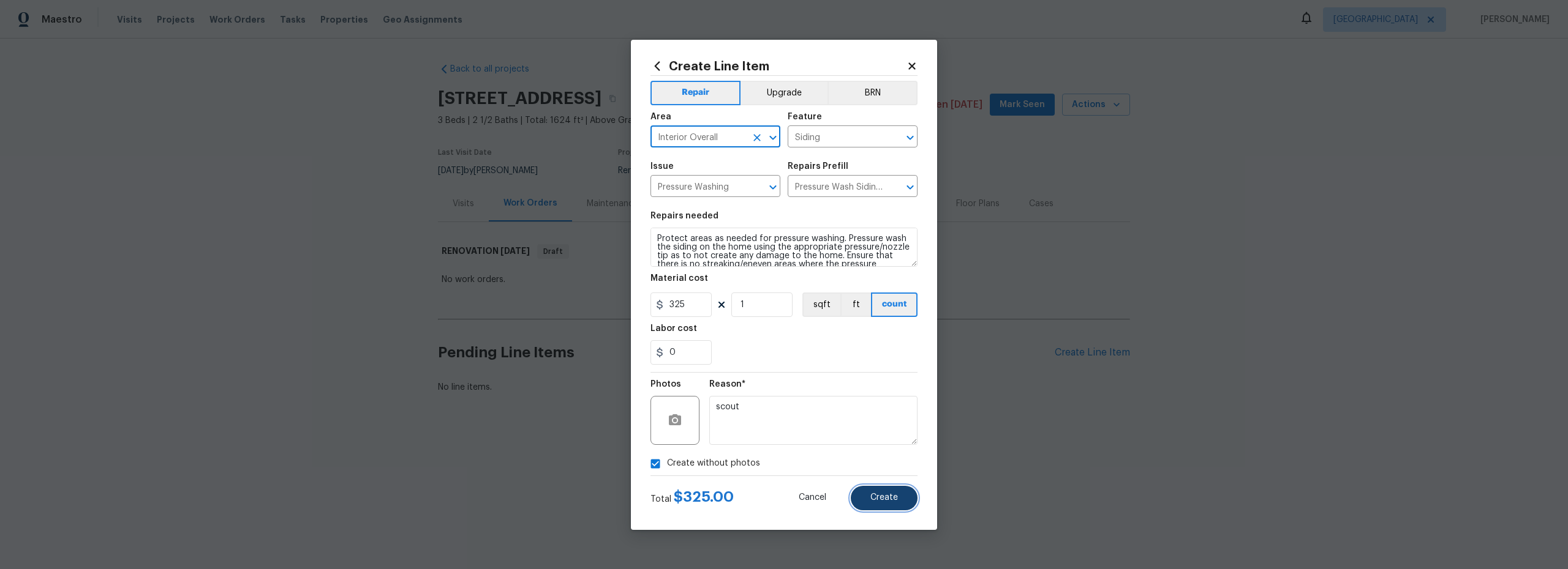
click at [888, 490] on button "Create" at bounding box center [884, 498] width 67 height 24
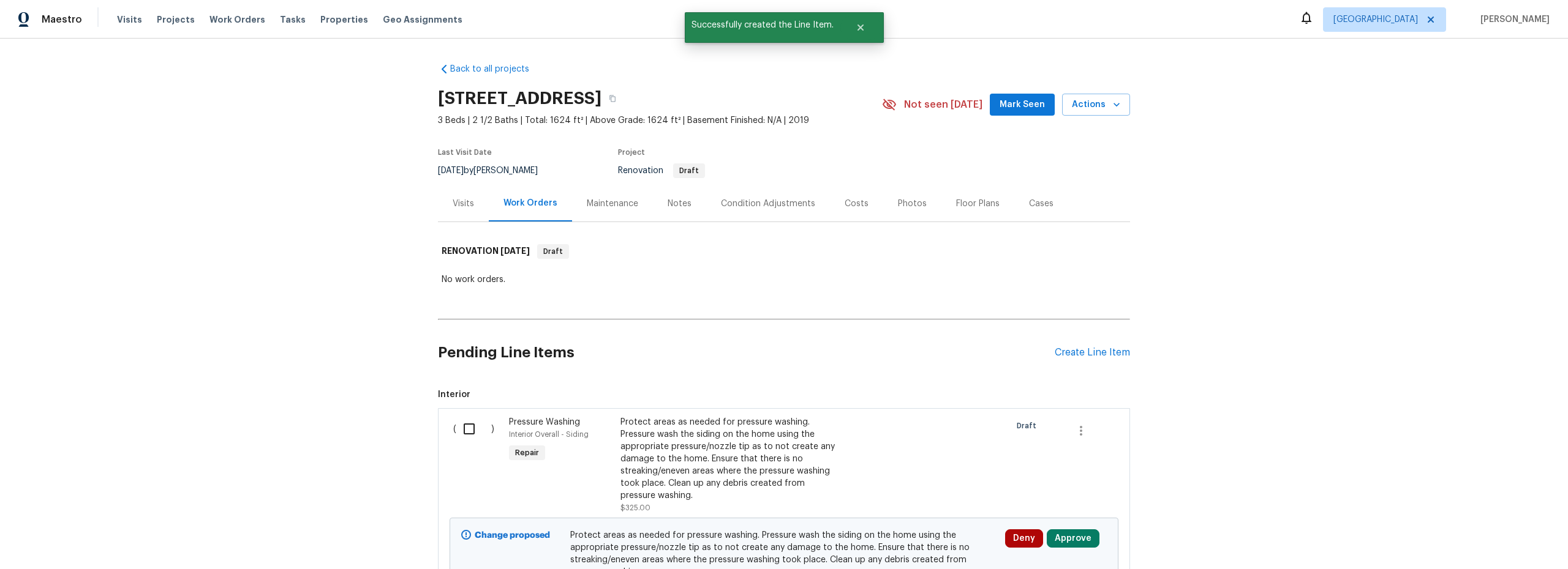
click at [1084, 361] on div "Pending Line Items Create Line Item" at bounding box center [784, 352] width 692 height 57
click at [1073, 353] on div "Create Line Item" at bounding box center [1092, 352] width 75 height 11
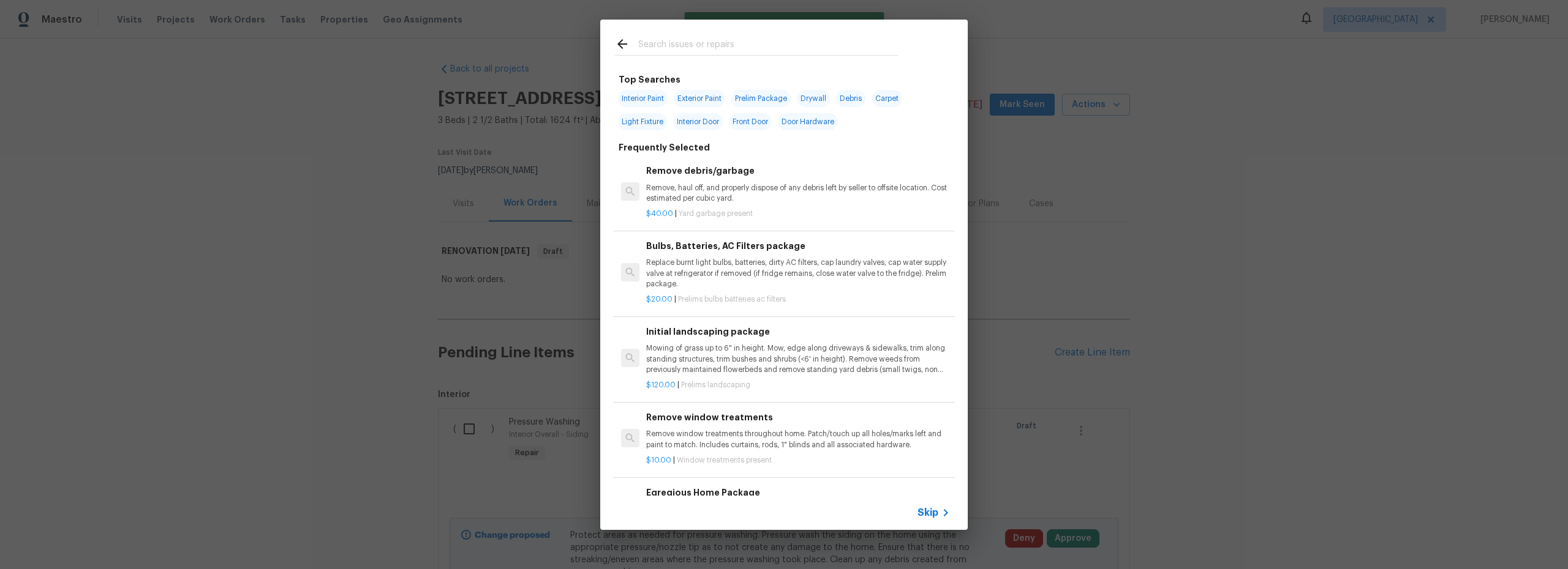
click at [676, 47] on input "text" at bounding box center [768, 46] width 260 height 18
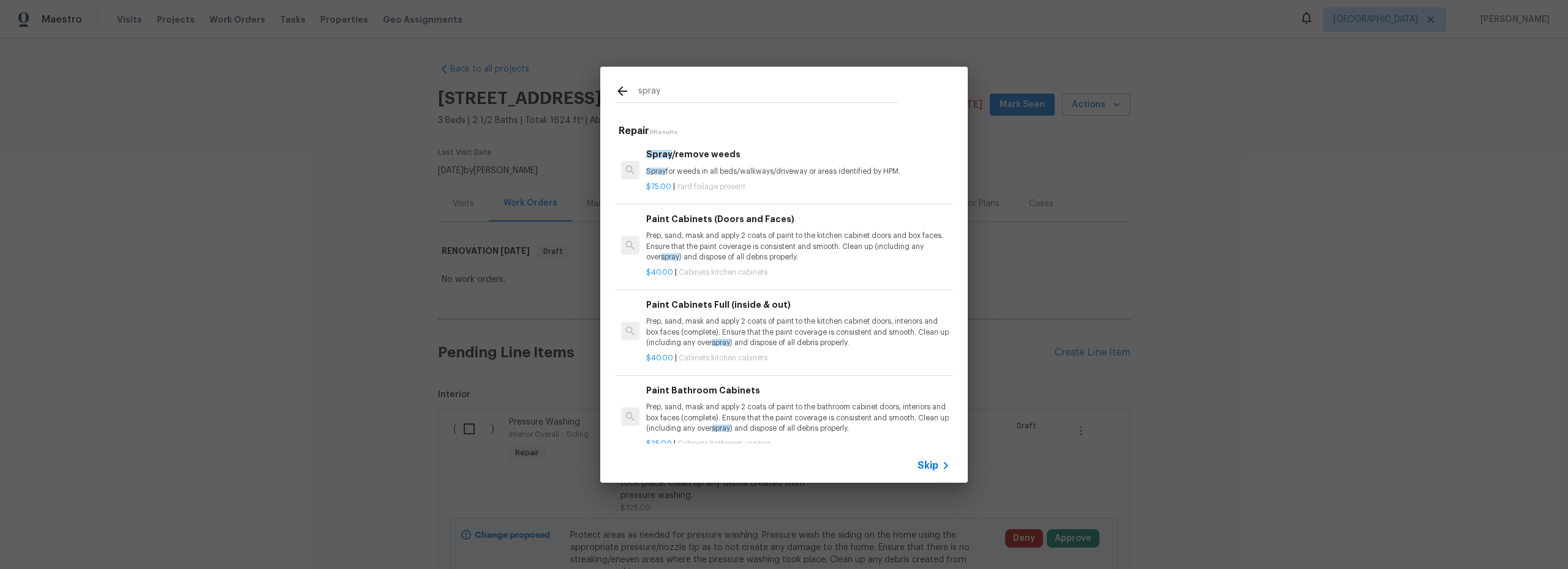
type input "spray"
click at [774, 186] on p "$75.00 | Yard foilage present" at bounding box center [797, 186] width 304 height 10
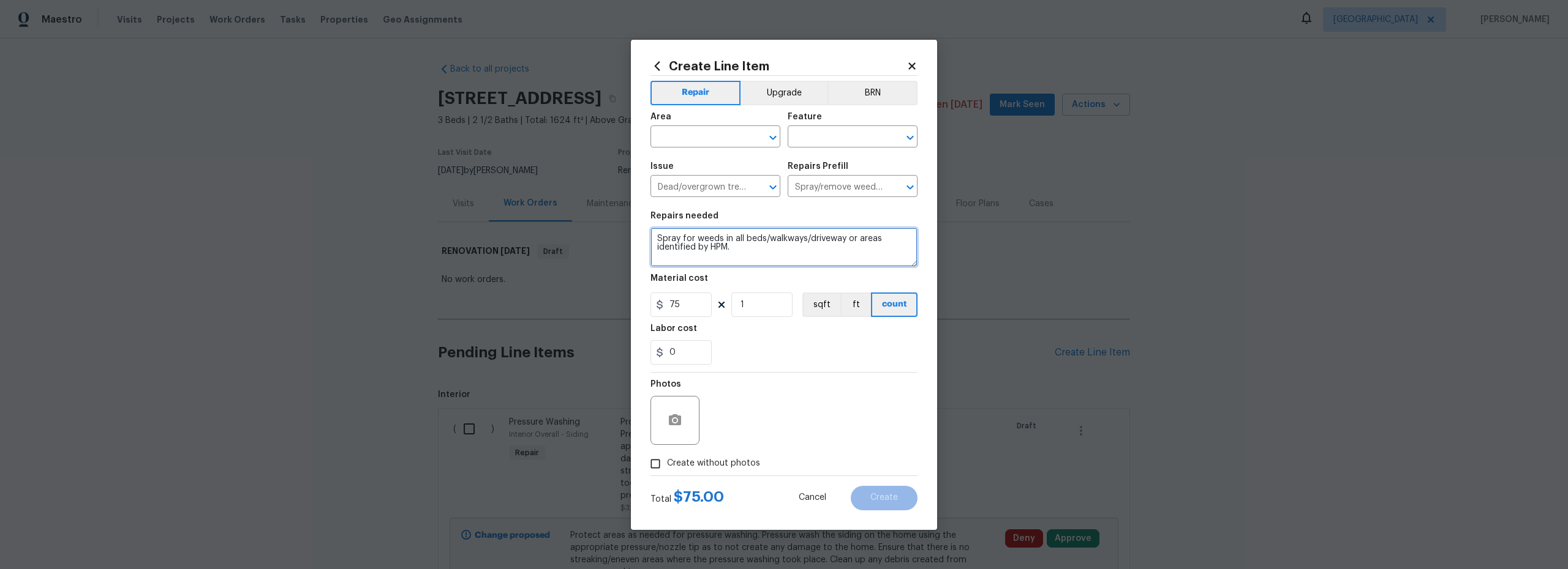
drag, startPoint x: 753, startPoint y: 250, endPoint x: 670, endPoint y: 222, distance: 87.6
click at [640, 218] on div "Create Line Item Repair Upgrade BRN Area ​ Feature ​ Issue Dead/overgrown tree …" at bounding box center [783, 284] width 306 height 490
click at [743, 252] on textarea "Spray for weeds in all beds/walkways/driveway or areas identified by HPM." at bounding box center [784, 248] width 267 height 39
type textarea "Spray for weeds in all beds/walkways/driveway or areas identified by HPM. treat…"
click at [694, 136] on input "text" at bounding box center [699, 138] width 96 height 19
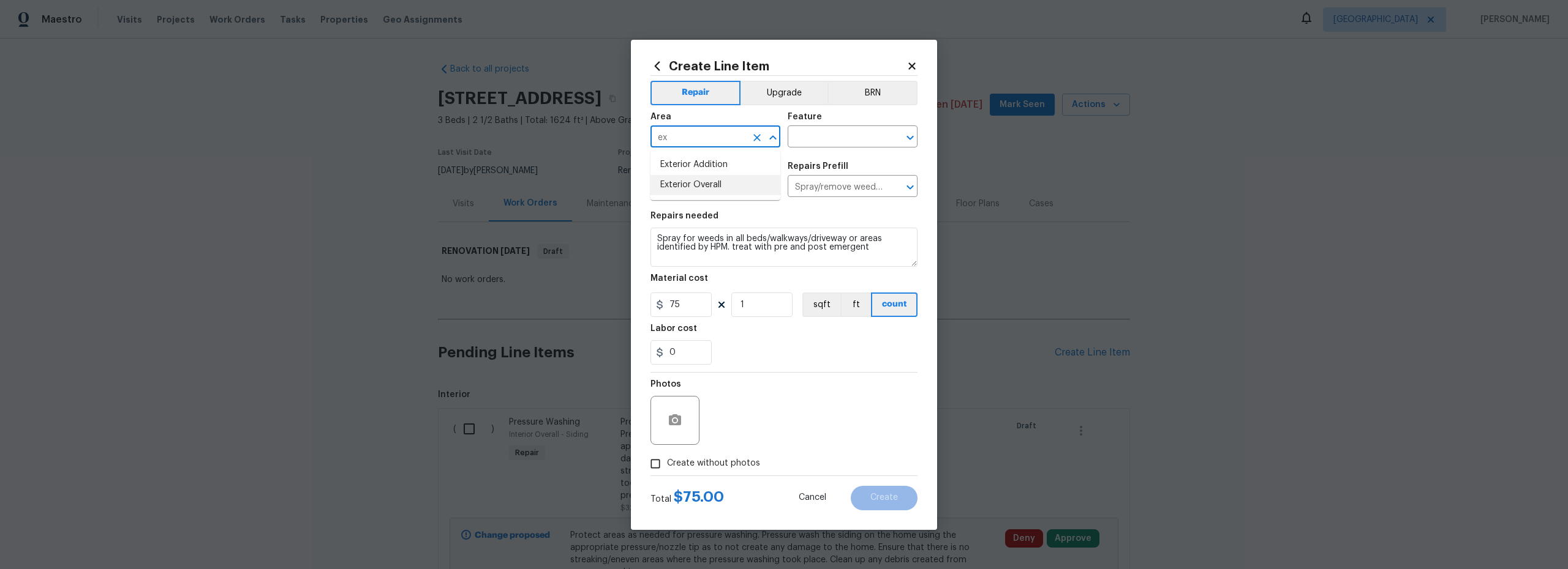
drag, startPoint x: 713, startPoint y: 180, endPoint x: 752, endPoint y: 174, distance: 39.5
click at [715, 180] on li "Exterior Overall" at bounding box center [715, 185] width 130 height 20
type input "Exterior Overall"
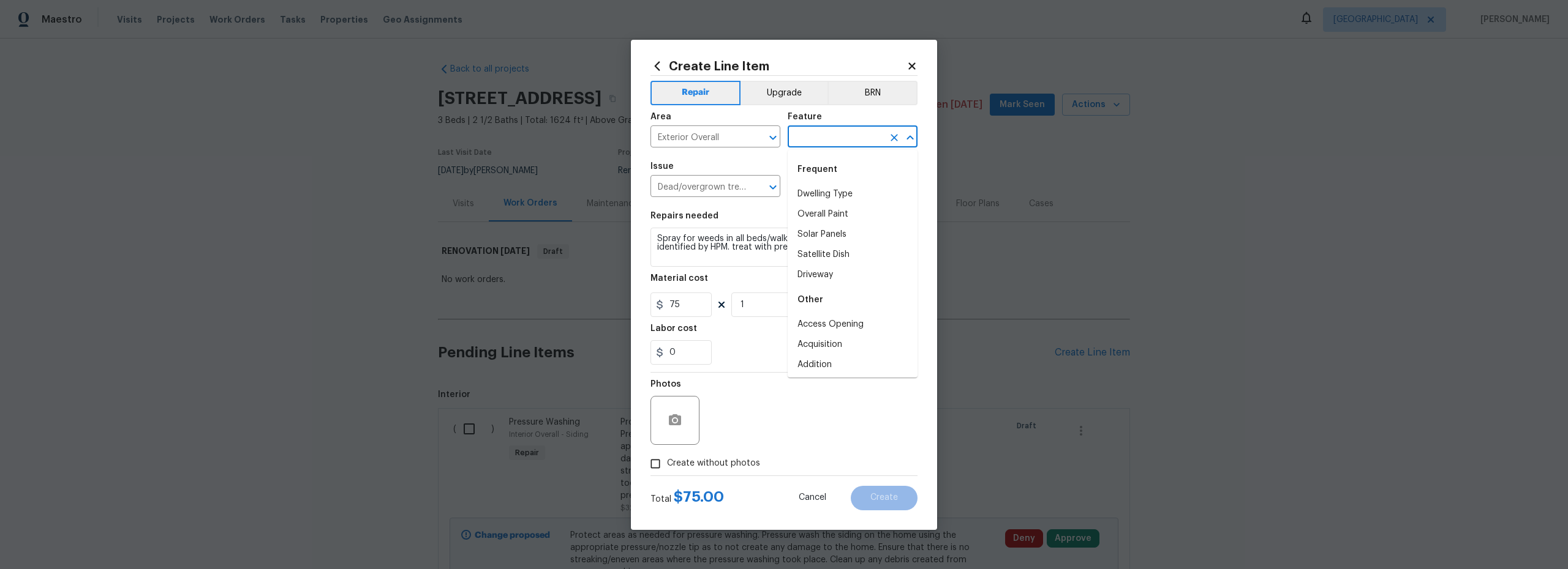
drag, startPoint x: 793, startPoint y: 140, endPoint x: 808, endPoint y: 140, distance: 15.0
click at [807, 140] on input "text" at bounding box center [835, 138] width 96 height 19
click at [836, 345] on li "Landscaping" at bounding box center [852, 345] width 130 height 20
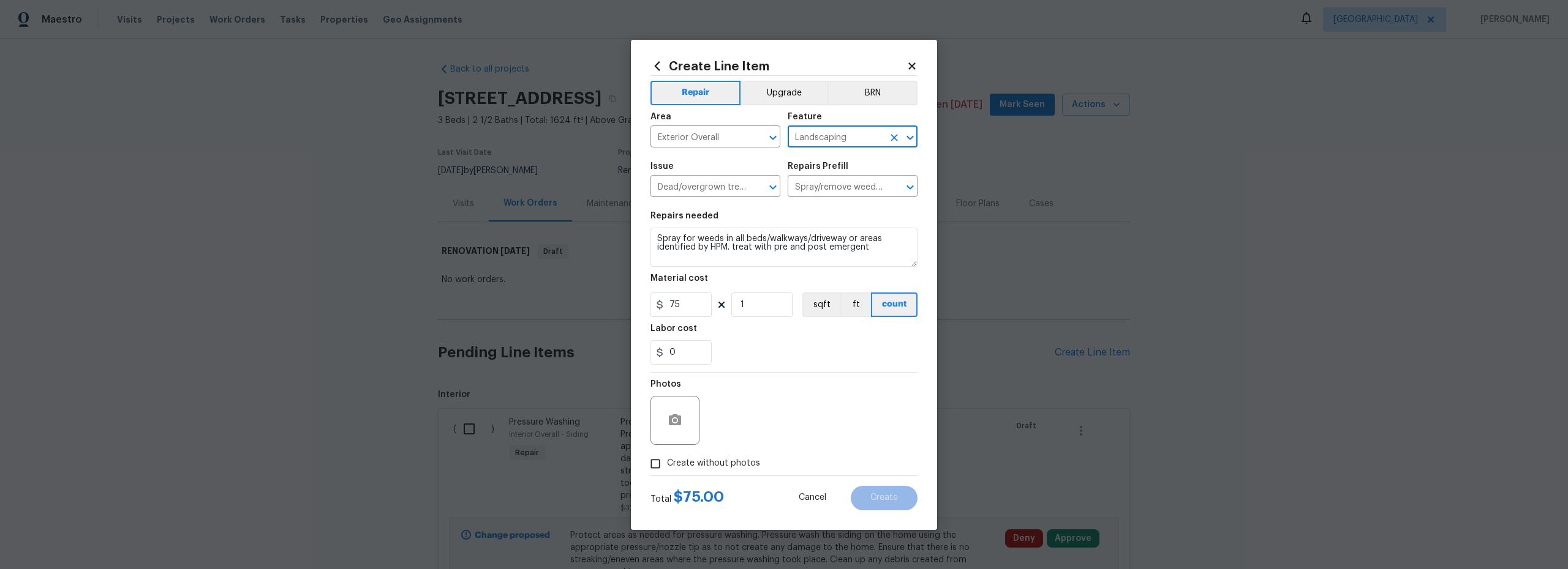
type input "Landscaping"
drag, startPoint x: 657, startPoint y: 465, endPoint x: 734, endPoint y: 455, distance: 77.6
click at [659, 465] on input "Create without photos" at bounding box center [655, 464] width 24 height 24
checkbox input "true"
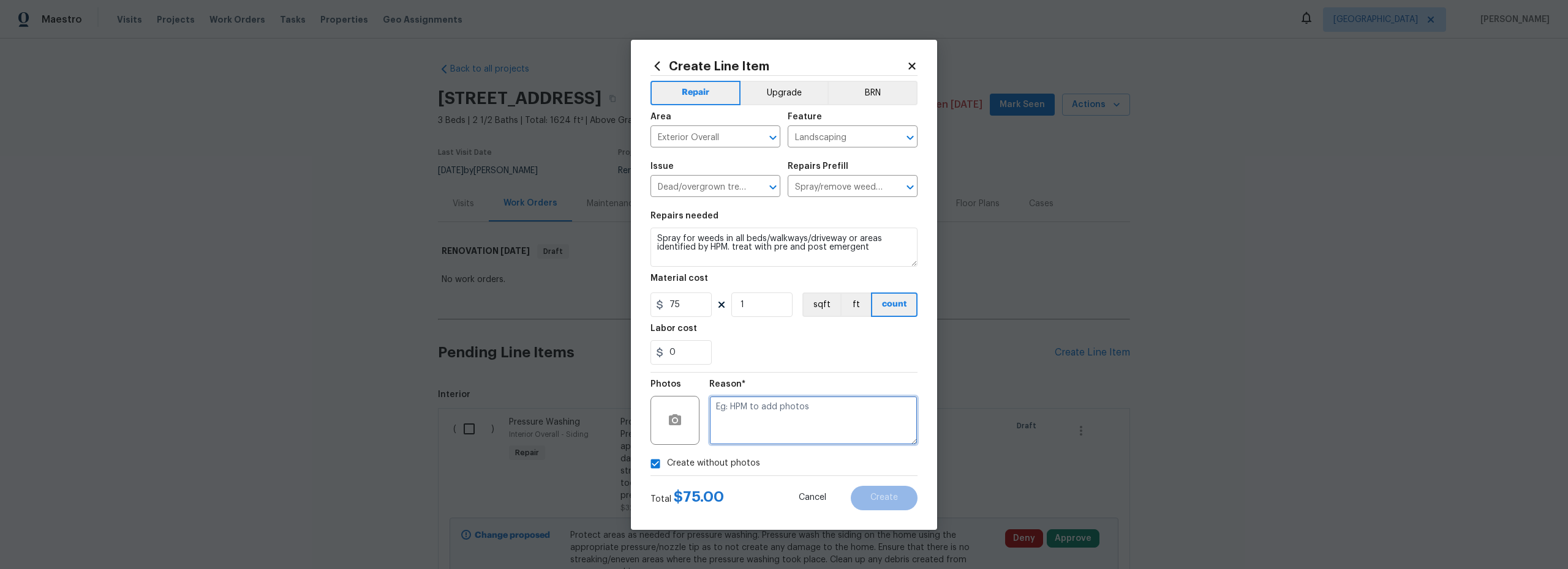
click at [781, 426] on textarea at bounding box center [813, 420] width 208 height 49
type textarea "scout"
click at [874, 496] on span "Create" at bounding box center [884, 498] width 28 height 9
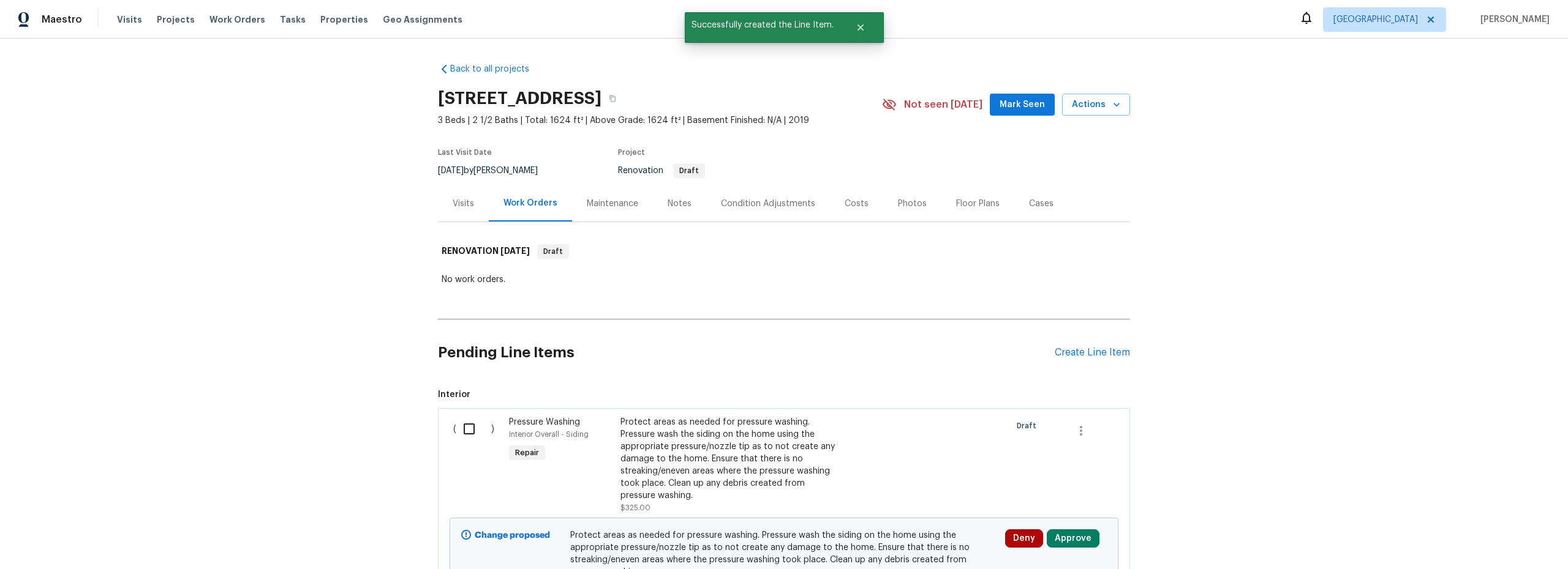
click at [575, 441] on div "Pressure Washing Interior Overall - Siding Repair" at bounding box center [561, 465] width 112 height 106
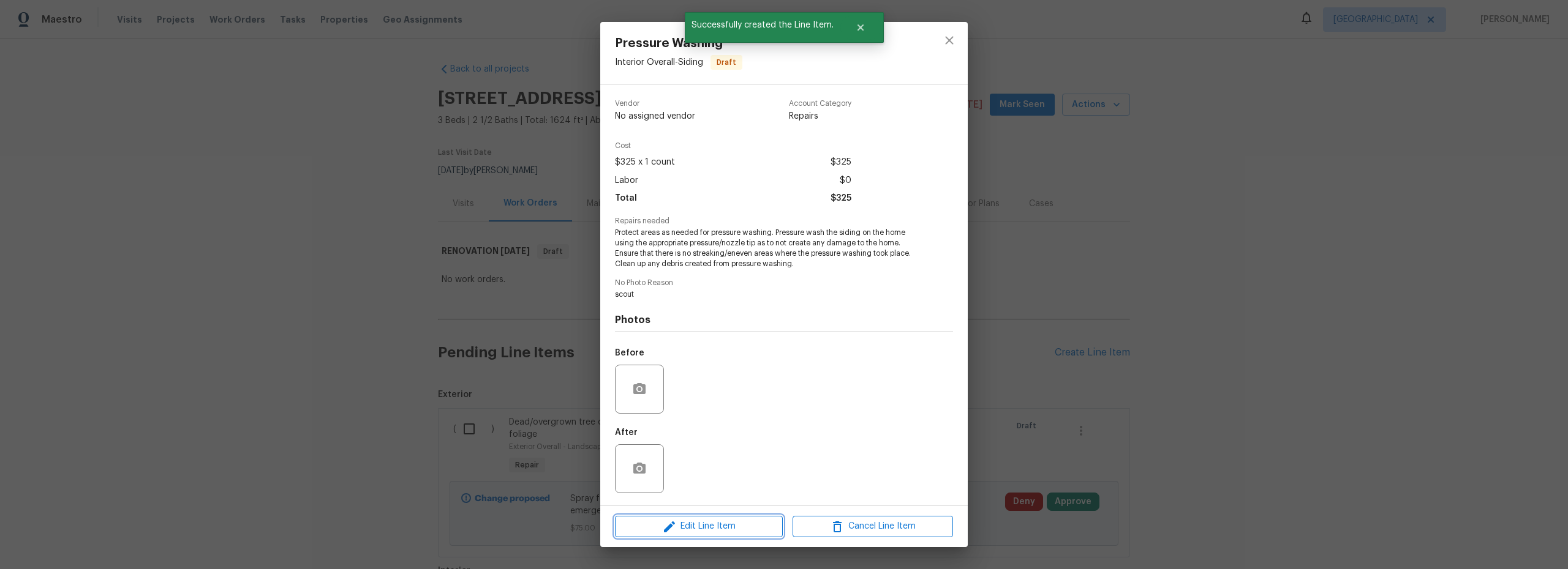
click at [721, 531] on span "Edit Line Item" at bounding box center [699, 527] width 160 height 15
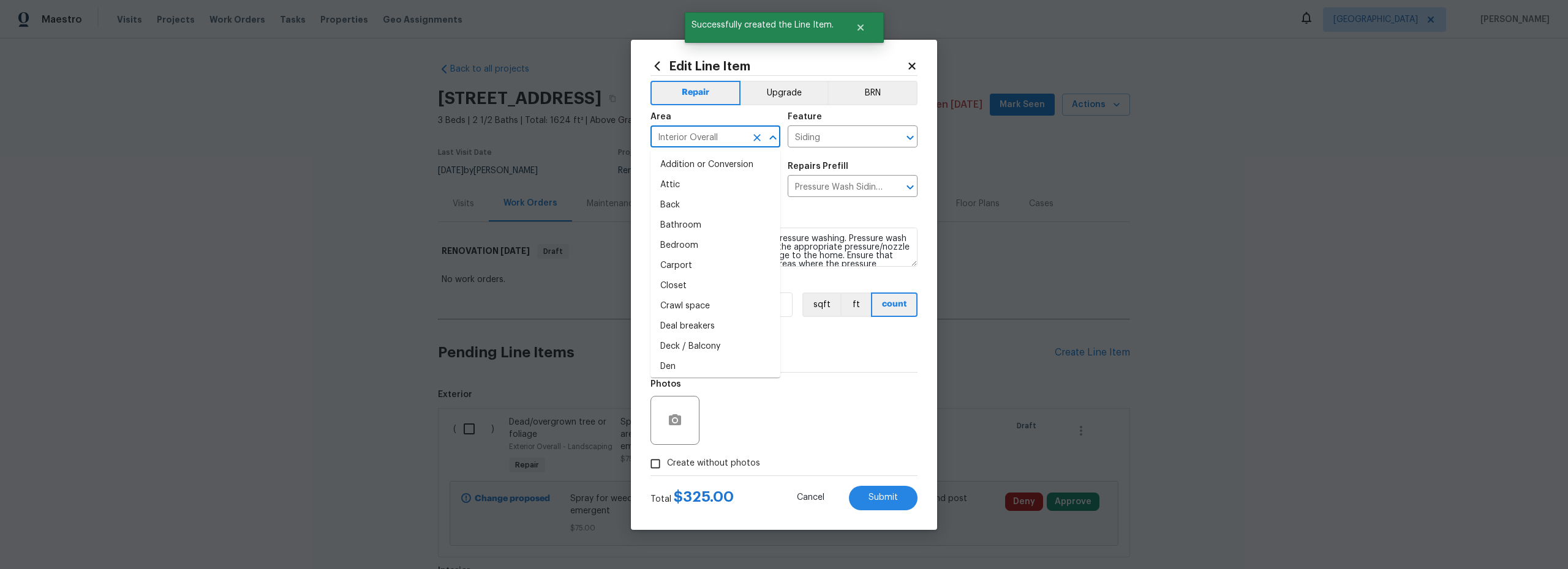
click at [702, 137] on input "Interior Overall" at bounding box center [699, 138] width 96 height 19
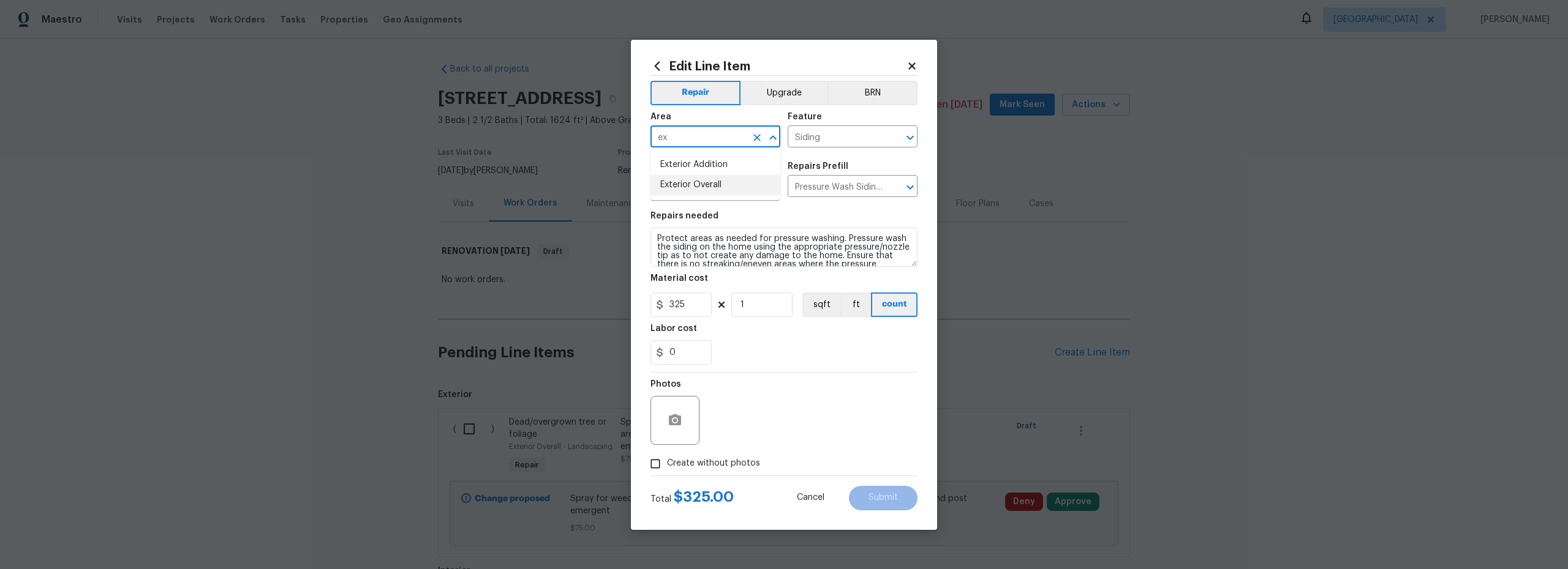
click at [707, 186] on li "Exterior Overall" at bounding box center [715, 185] width 130 height 20
type input "Exterior Overall"
click at [889, 499] on span "Submit" at bounding box center [884, 498] width 30 height 9
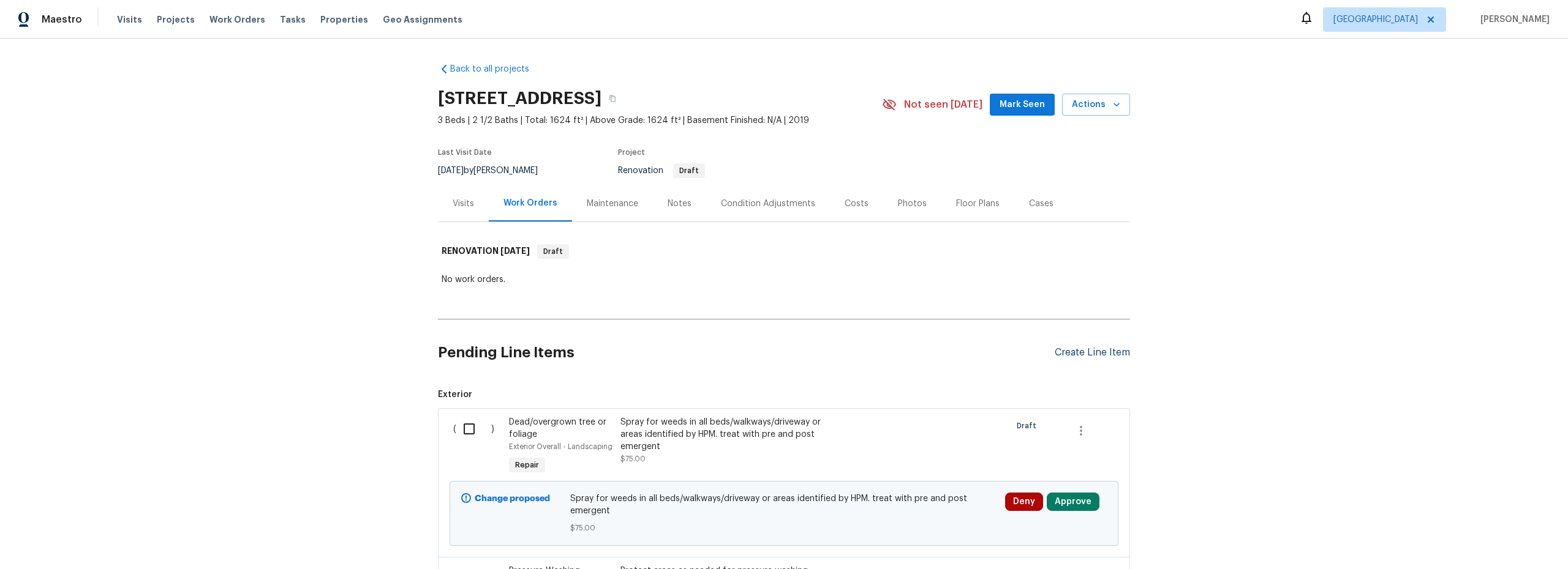
click at [1080, 350] on div "Create Line Item" at bounding box center [1092, 352] width 75 height 11
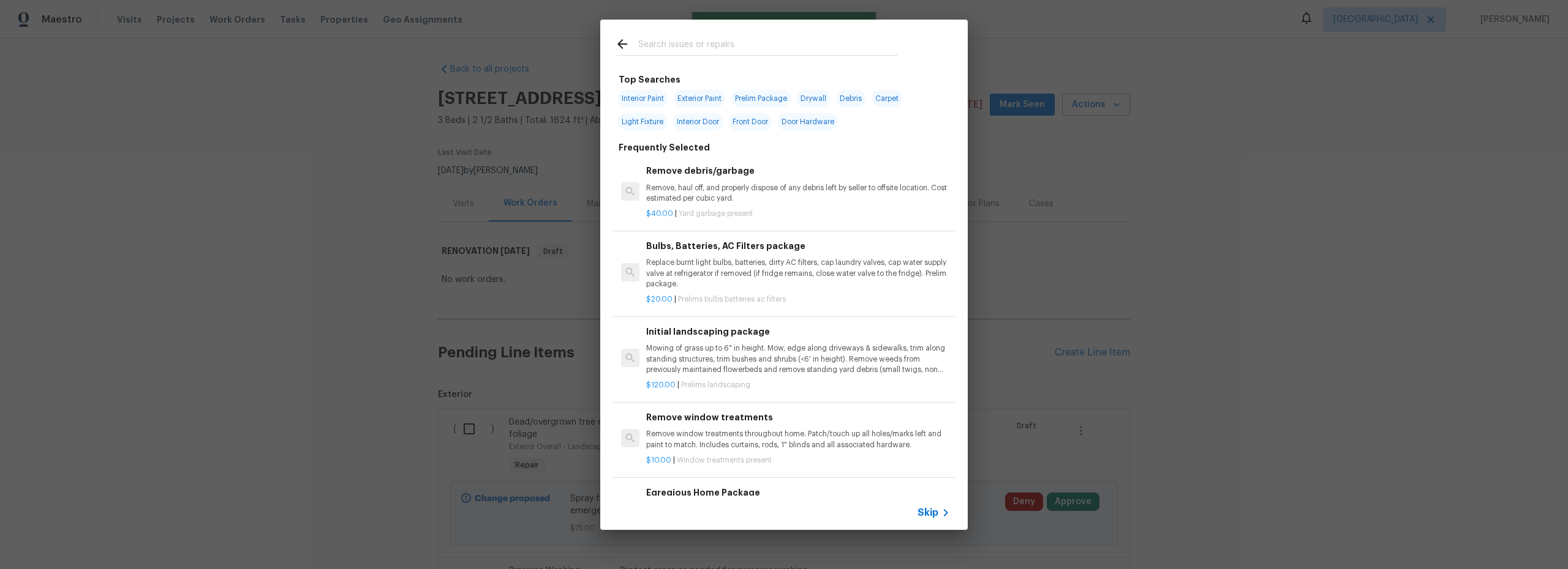
click at [678, 50] on input "text" at bounding box center [768, 46] width 260 height 18
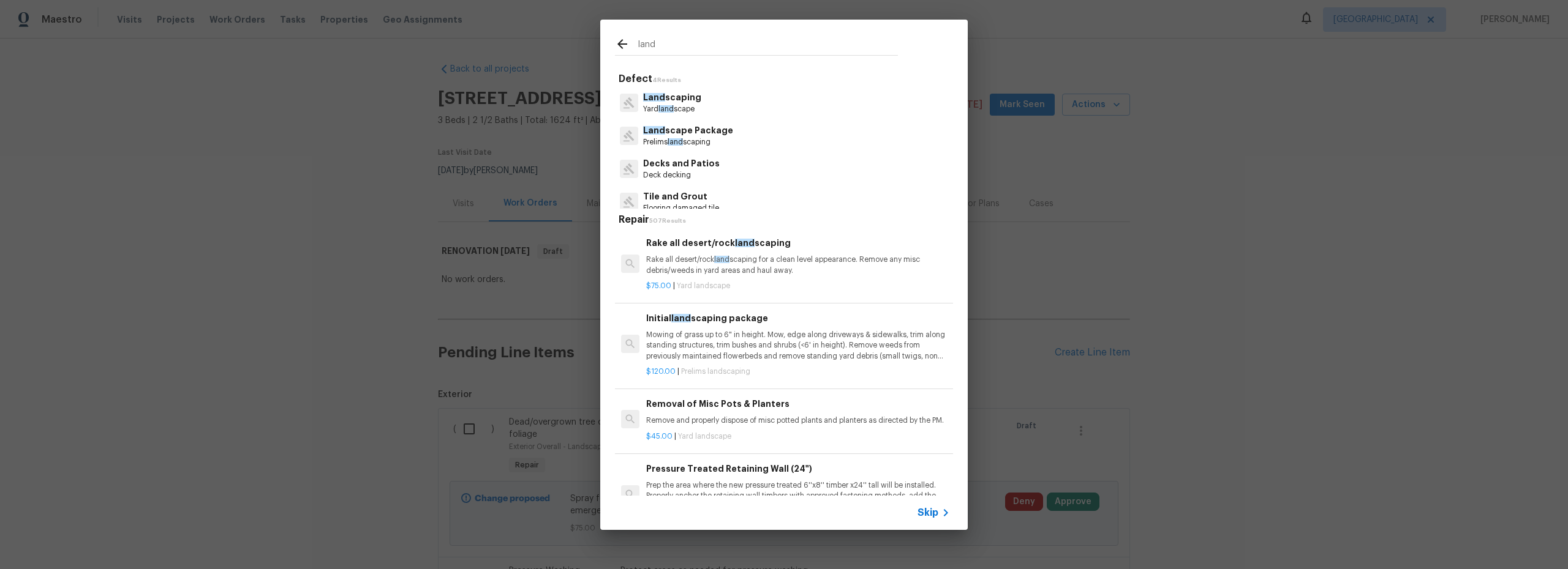
type input "land"
click at [738, 131] on div "Land scape Package Prelims land scaping" at bounding box center [784, 135] width 338 height 33
click at [705, 135] on p "Land scape Package" at bounding box center [688, 130] width 90 height 13
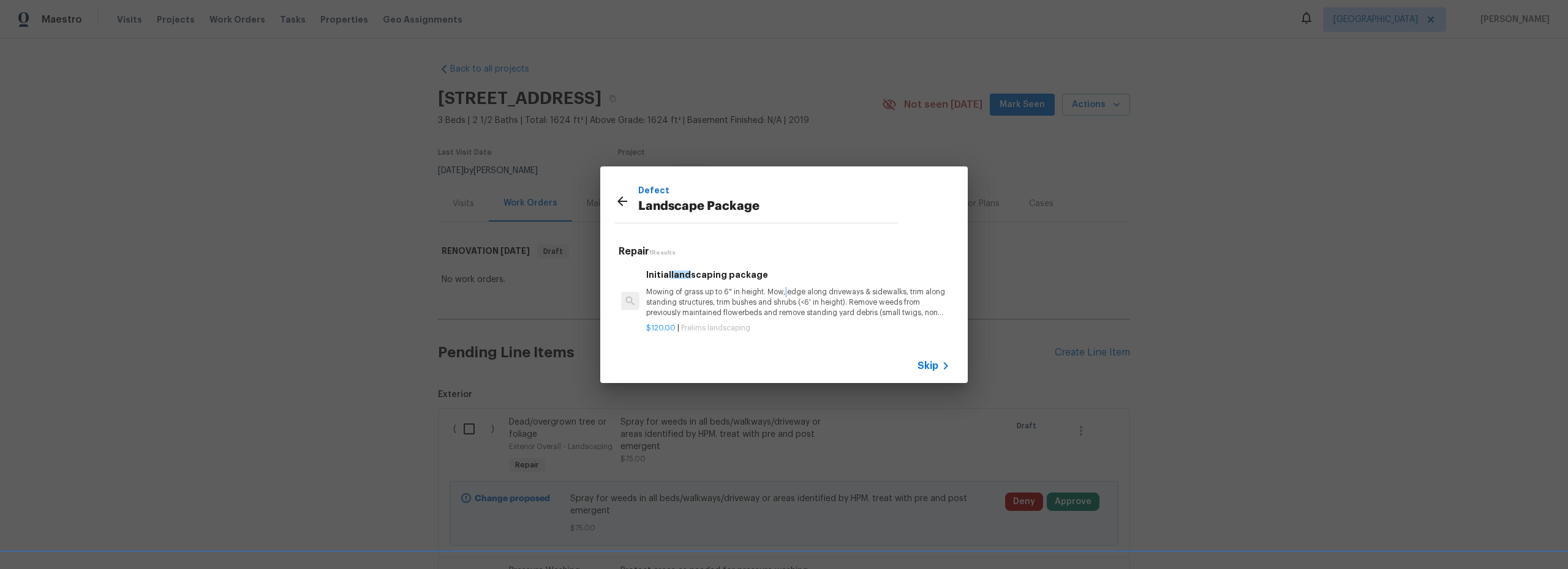
click at [787, 296] on p "Mowing of grass up to 6" in height. Mow, edge along driveways & sidewalks, trim…" at bounding box center [797, 303] width 304 height 31
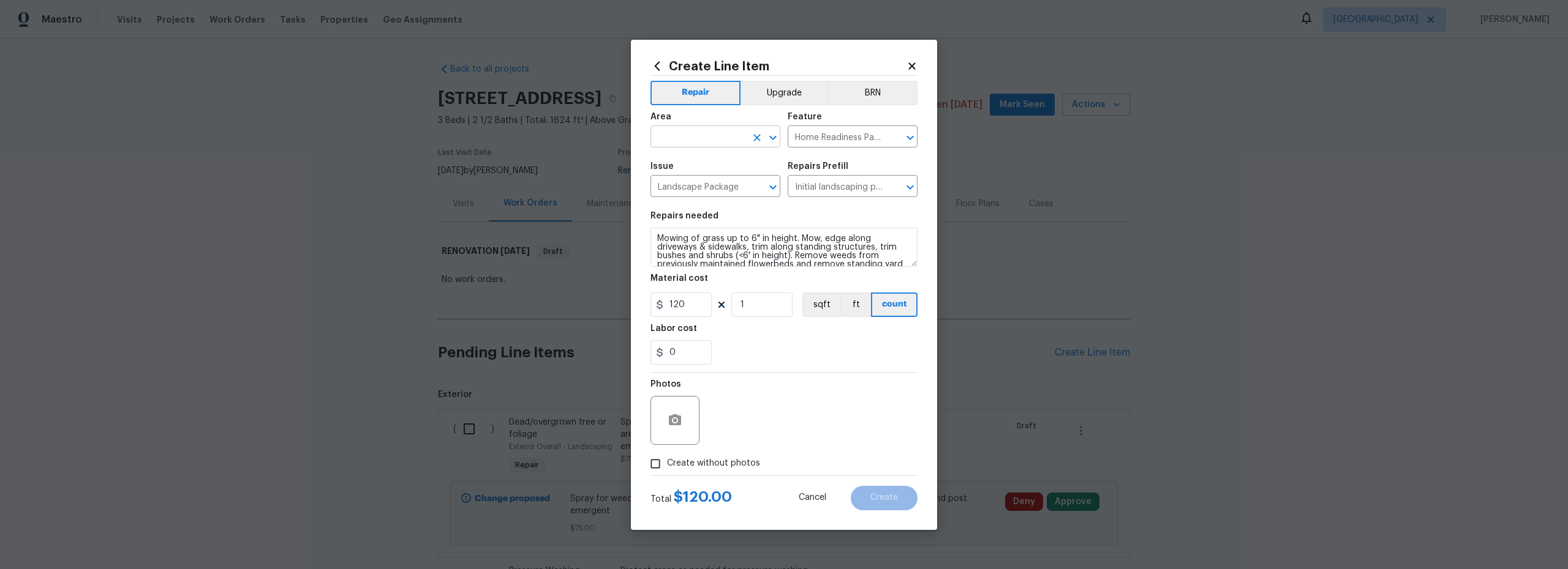
click at [693, 137] on input "text" at bounding box center [699, 138] width 96 height 19
click at [707, 185] on li "Exterior Overall" at bounding box center [715, 185] width 130 height 20
type input "Exterior Overall"
click at [659, 459] on input "Create without photos" at bounding box center [655, 464] width 24 height 24
checkbox input "true"
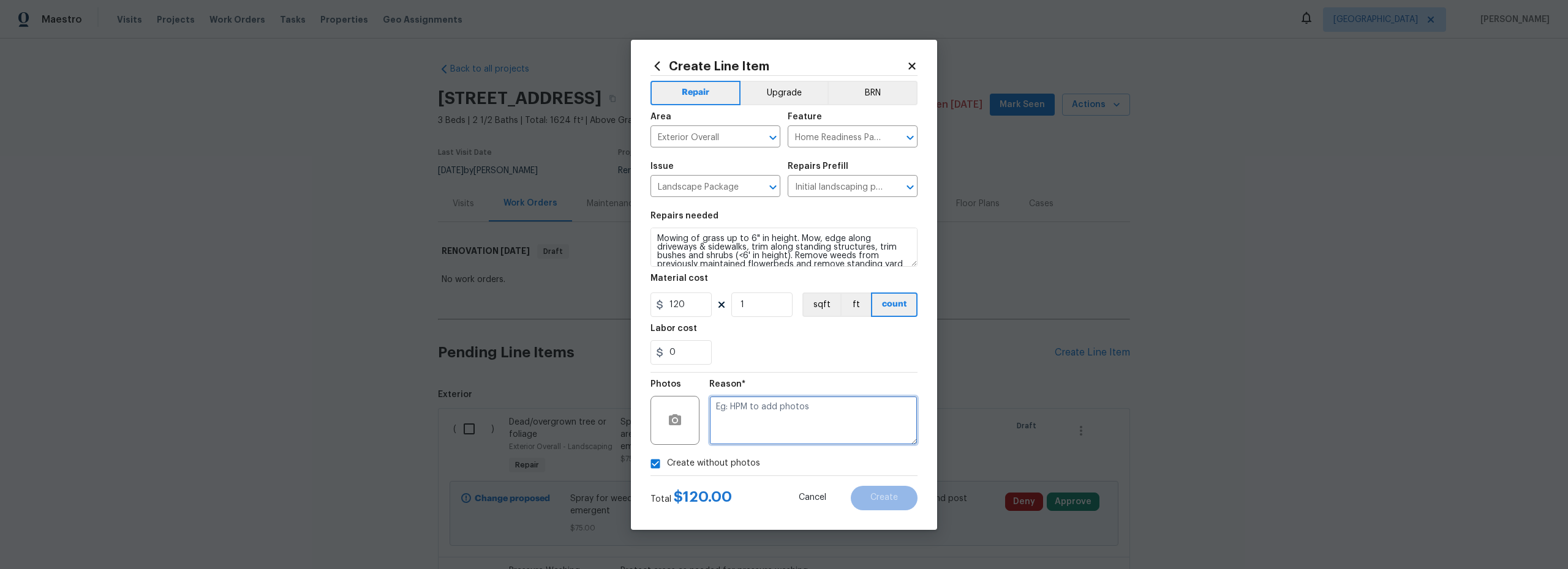
click at [762, 421] on textarea at bounding box center [813, 420] width 208 height 49
type textarea "scout"
drag, startPoint x: 882, startPoint y: 496, endPoint x: 874, endPoint y: 502, distance: 10.0
click at [882, 496] on span "Create" at bounding box center [884, 498] width 28 height 9
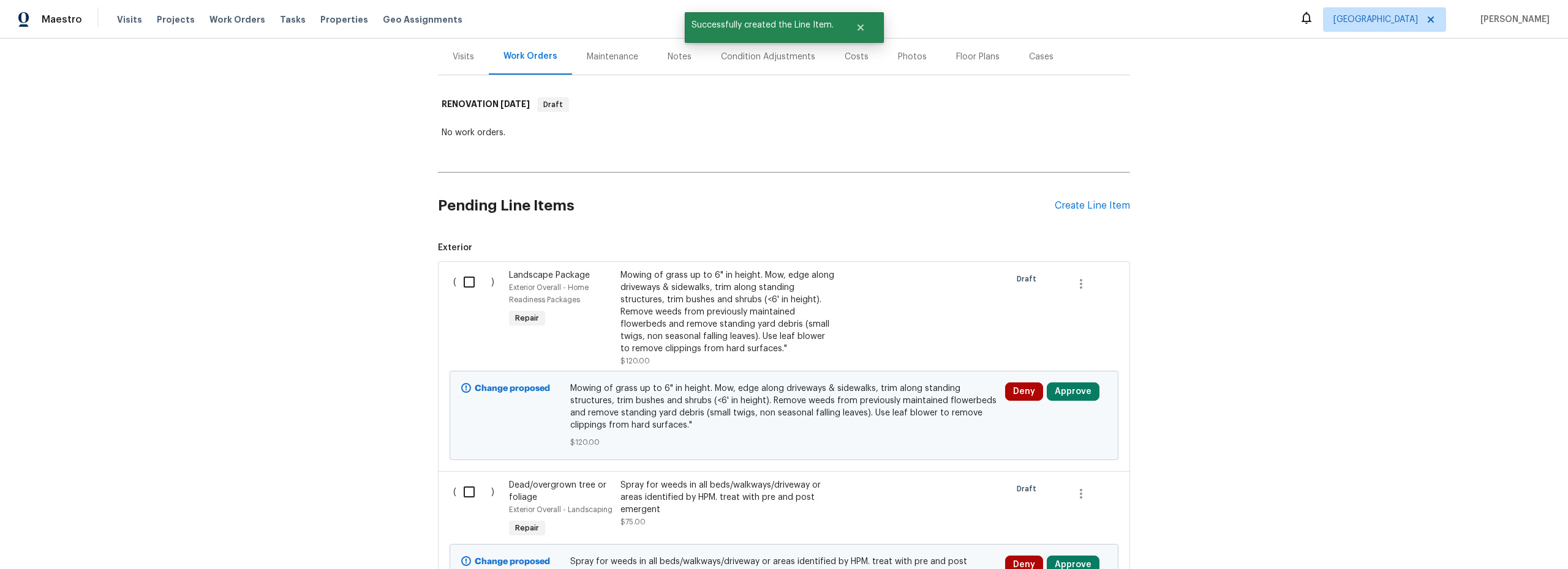
scroll to position [190, 0]
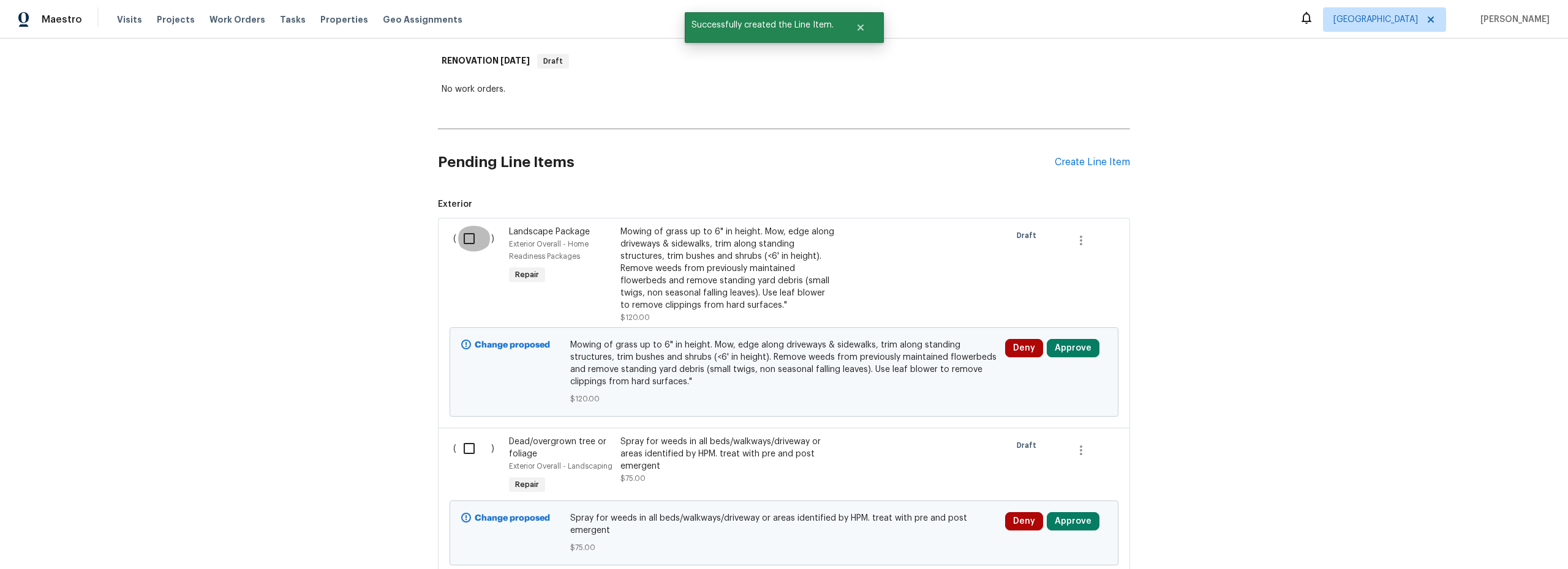
click at [466, 240] on input "checkbox" at bounding box center [474, 239] width 35 height 26
checkbox input "true"
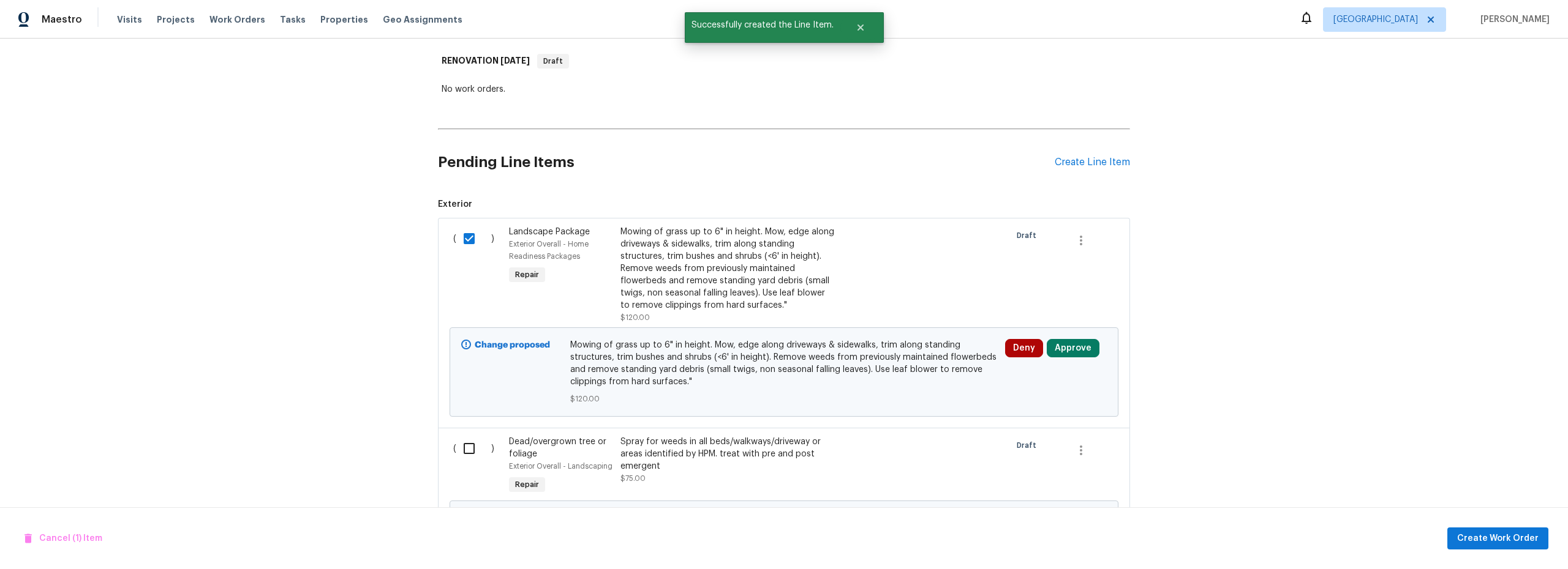
click at [462, 439] on input "checkbox" at bounding box center [474, 449] width 35 height 26
checkbox input "true"
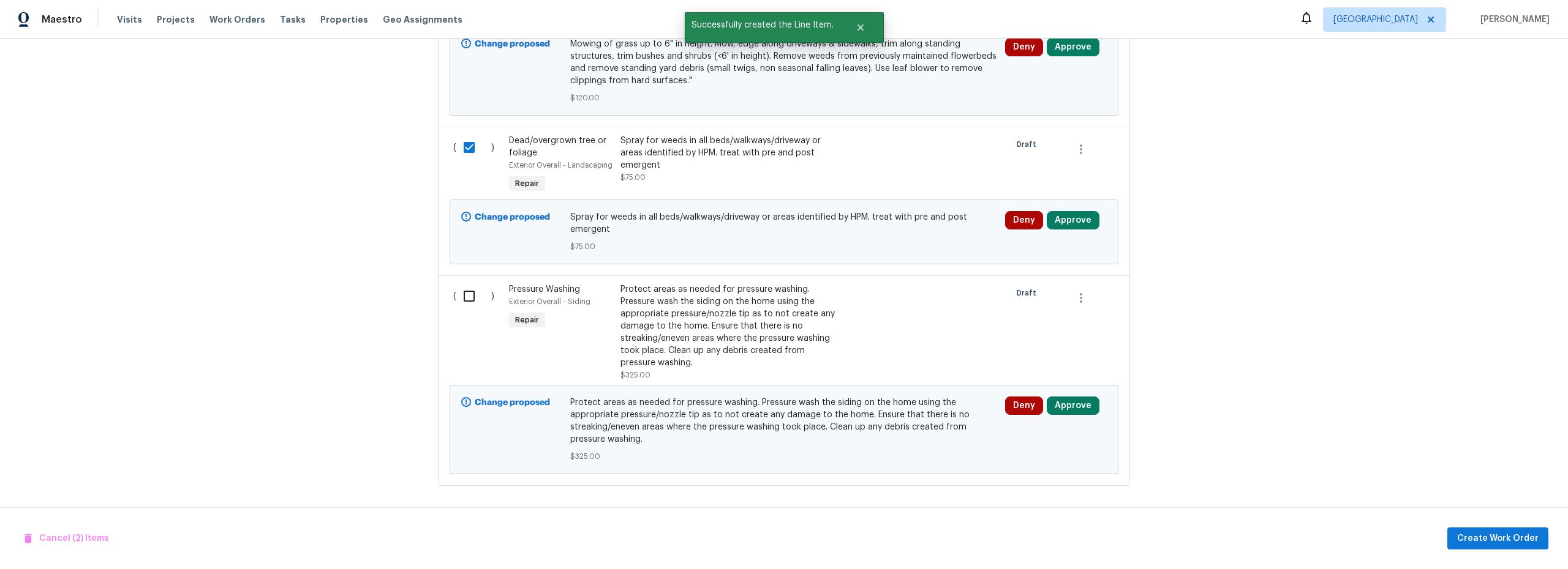
drag, startPoint x: 466, startPoint y: 278, endPoint x: 577, endPoint y: 299, distance: 113.0
click at [467, 283] on input "checkbox" at bounding box center [474, 296] width 35 height 26
checkbox input "true"
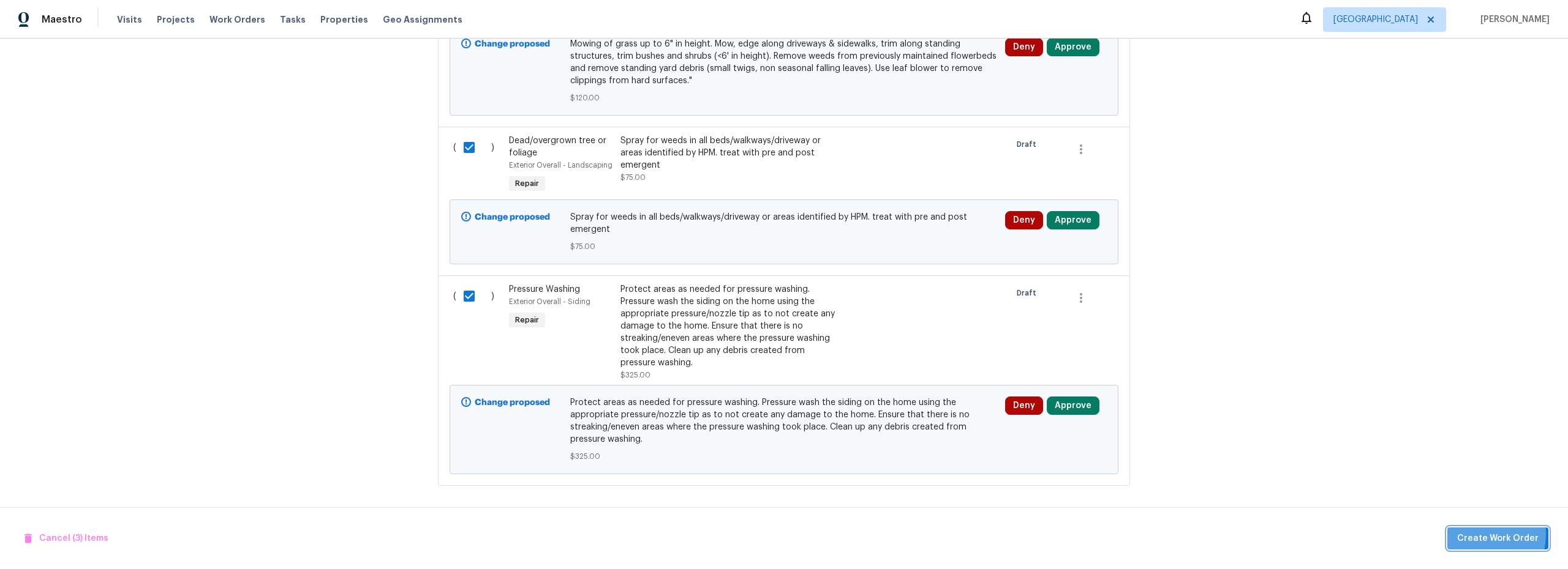
click at [1468, 534] on span "Create Work Order" at bounding box center [1497, 539] width 81 height 15
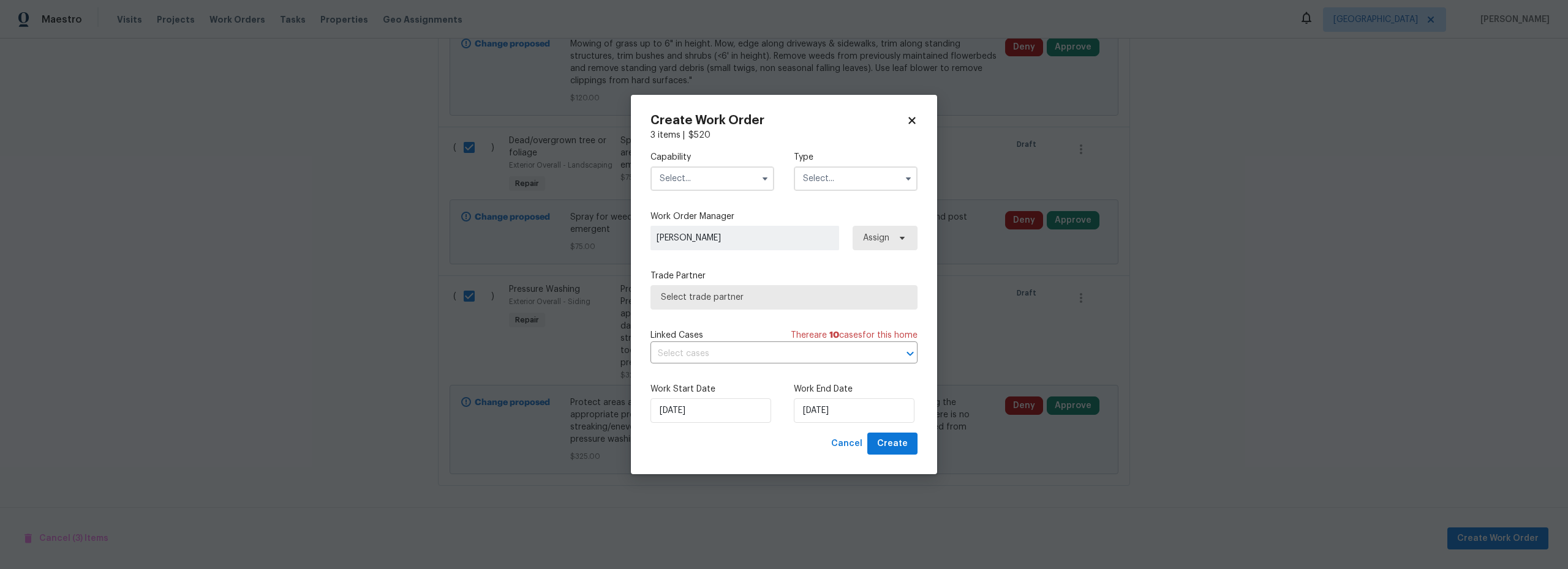
click at [699, 184] on input "text" at bounding box center [713, 179] width 124 height 24
click at [704, 300] on div "Hardscape Landscape" at bounding box center [712, 289] width 118 height 22
type input "Hardscape Landscape"
click at [839, 173] on input "text" at bounding box center [855, 179] width 124 height 24
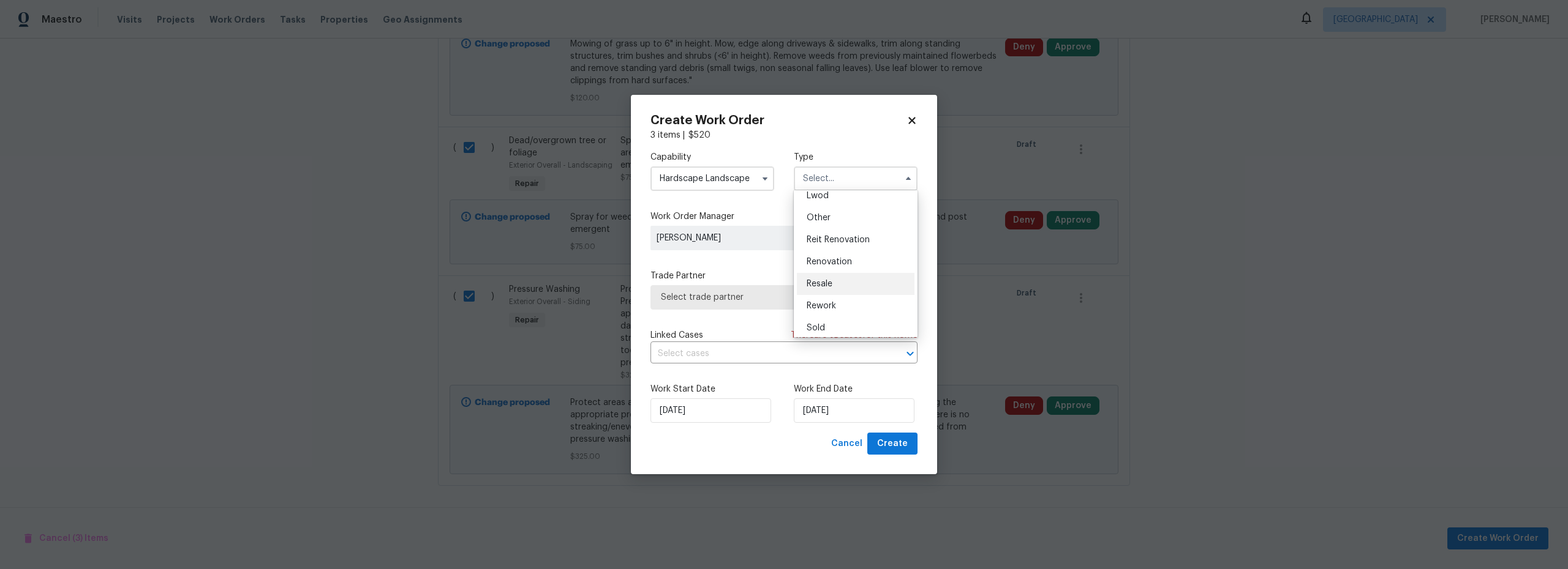
scroll to position [146, 0]
click at [838, 250] on div "Renovation" at bounding box center [855, 257] width 118 height 22
type input "Renovation"
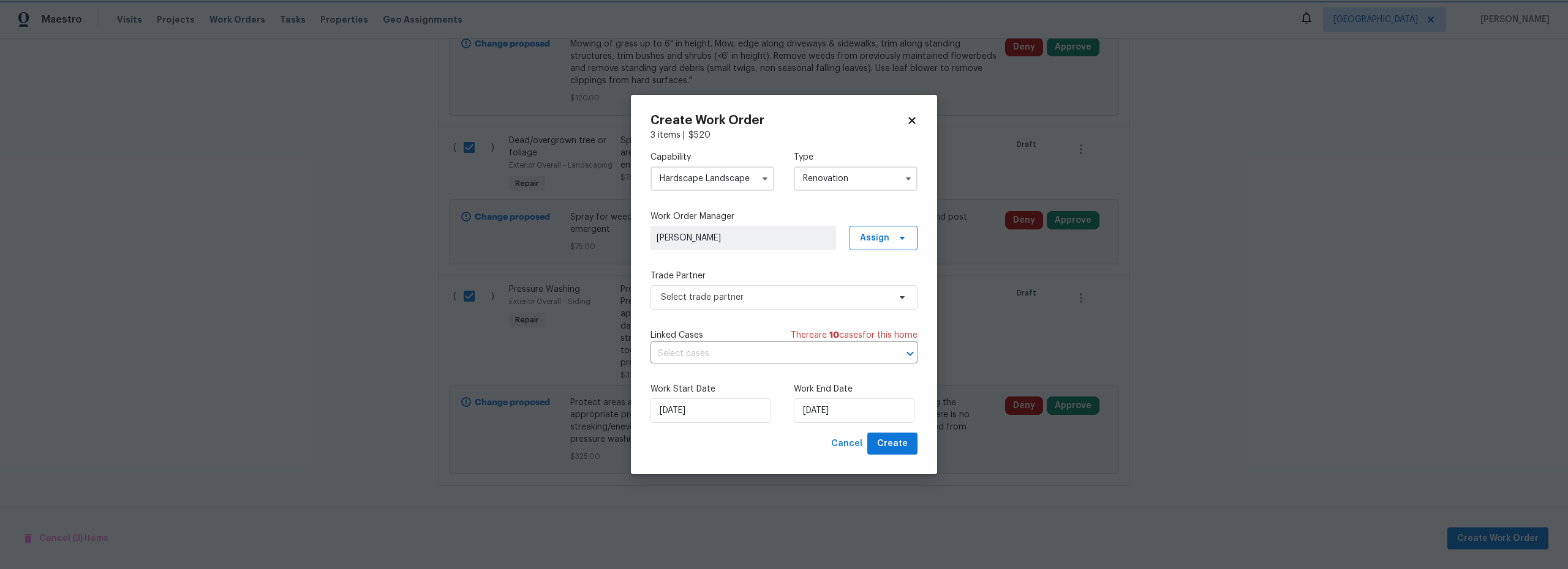
scroll to position [0, 0]
click at [701, 412] on input "9/29/2025" at bounding box center [711, 410] width 120 height 24
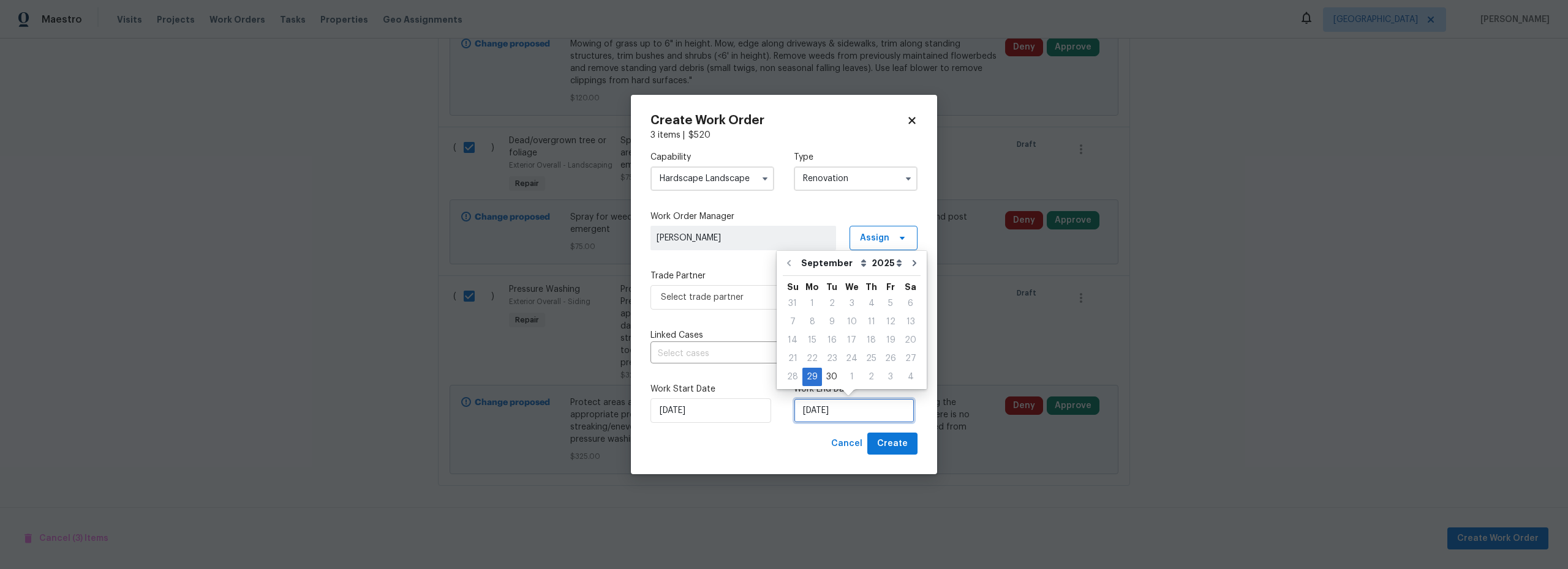
click at [849, 413] on input "9/29/2025" at bounding box center [853, 410] width 120 height 24
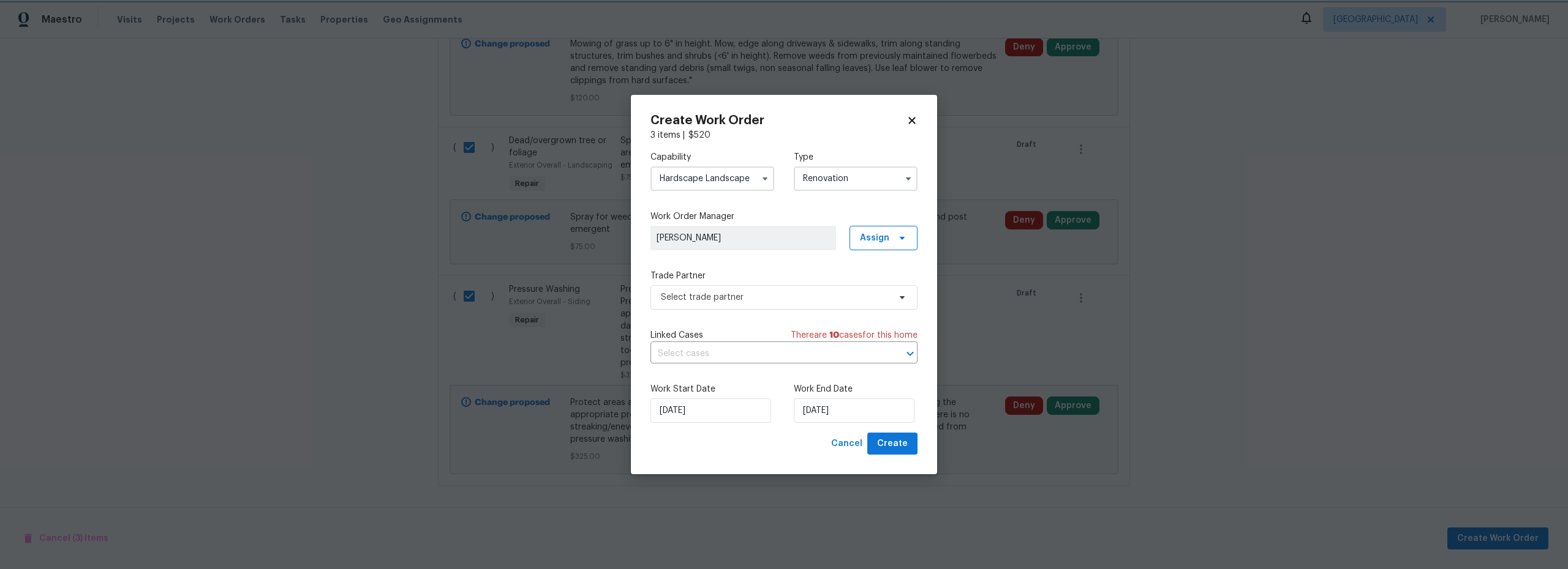
click at [847, 148] on div "Capability Hardscape Landscape Type Renovation" at bounding box center [784, 171] width 267 height 59
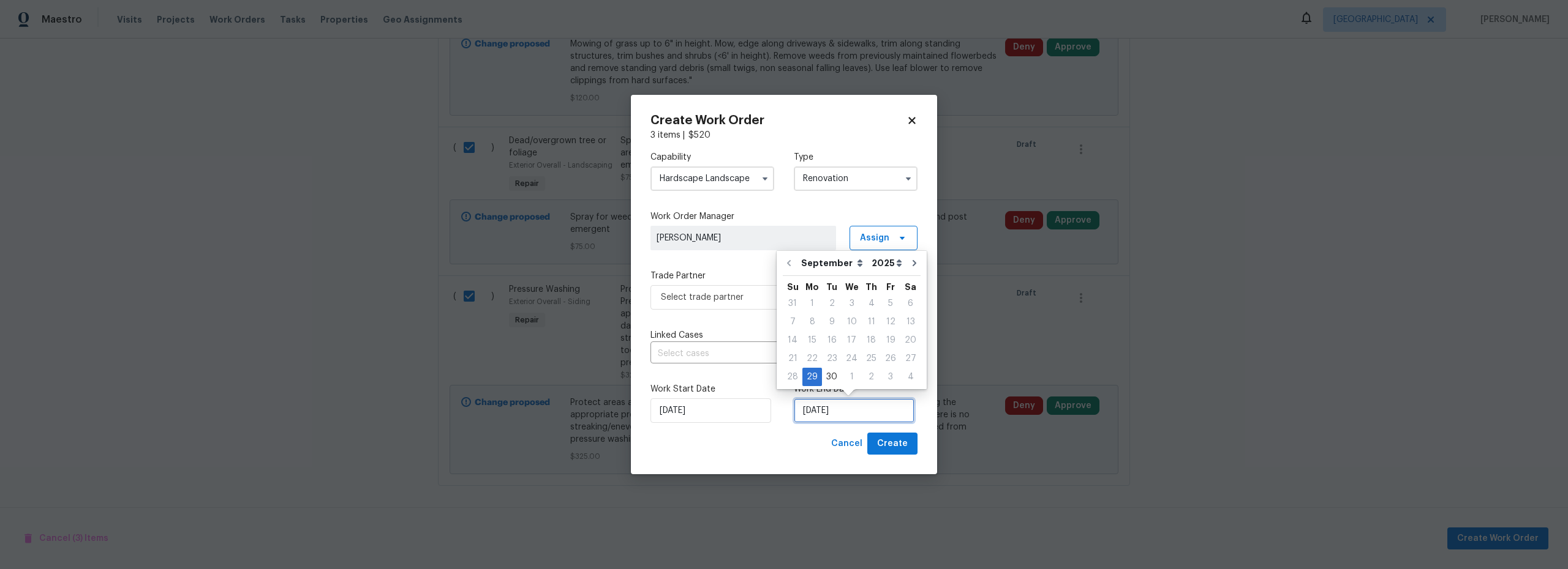
click at [853, 416] on input "9/29/2025" at bounding box center [853, 410] width 120 height 24
click at [832, 383] on div "30" at bounding box center [831, 377] width 20 height 17
type input "[DATE]"
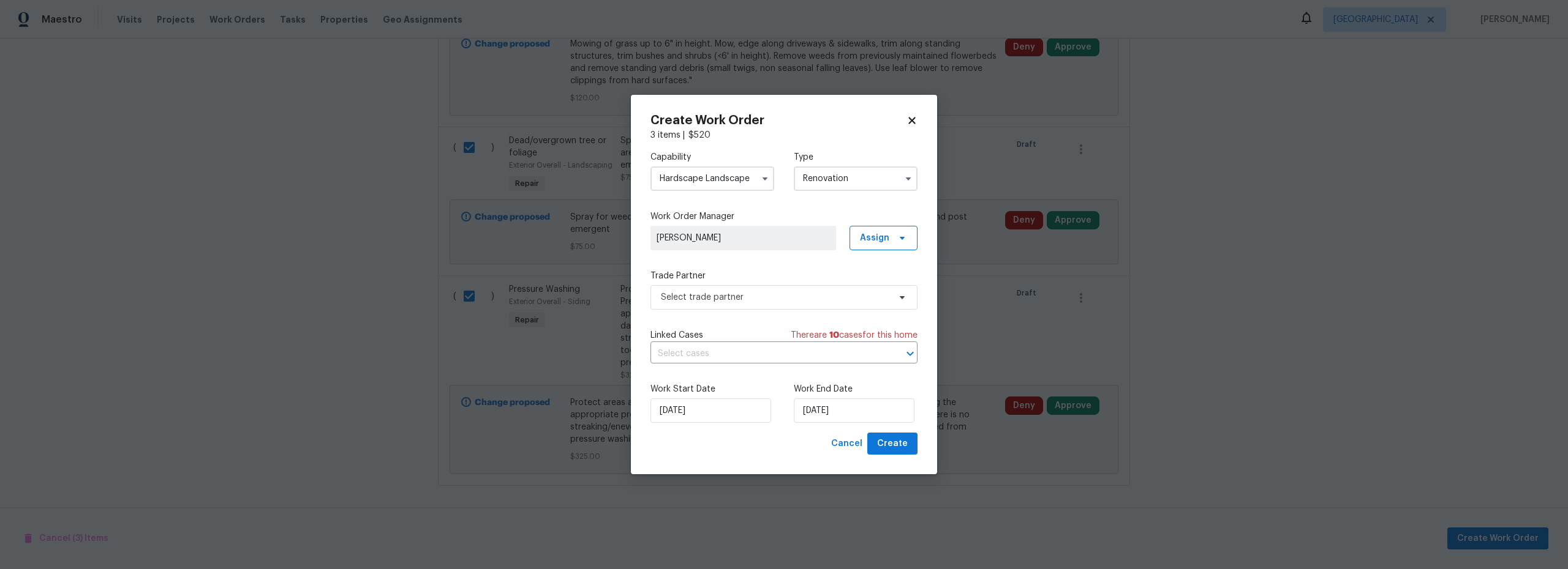
click at [801, 451] on div "Cancel Create" at bounding box center [784, 444] width 267 height 23
click at [746, 301] on span "Select trade partner" at bounding box center [775, 297] width 228 height 12
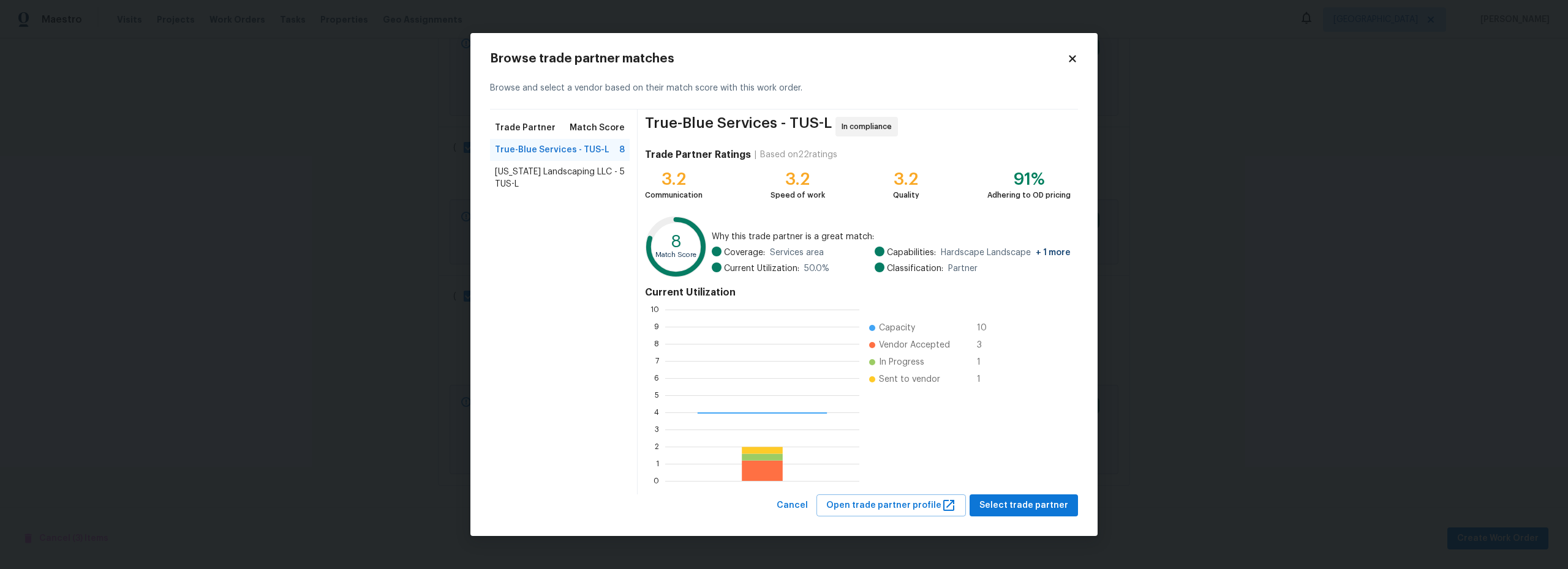
scroll to position [162, 185]
click at [1032, 521] on div "Browse trade partner matches Browse and select a vendor based on their match sc…" at bounding box center [784, 284] width 627 height 504
click at [1033, 507] on span "Select trade partner" at bounding box center [1024, 506] width 89 height 15
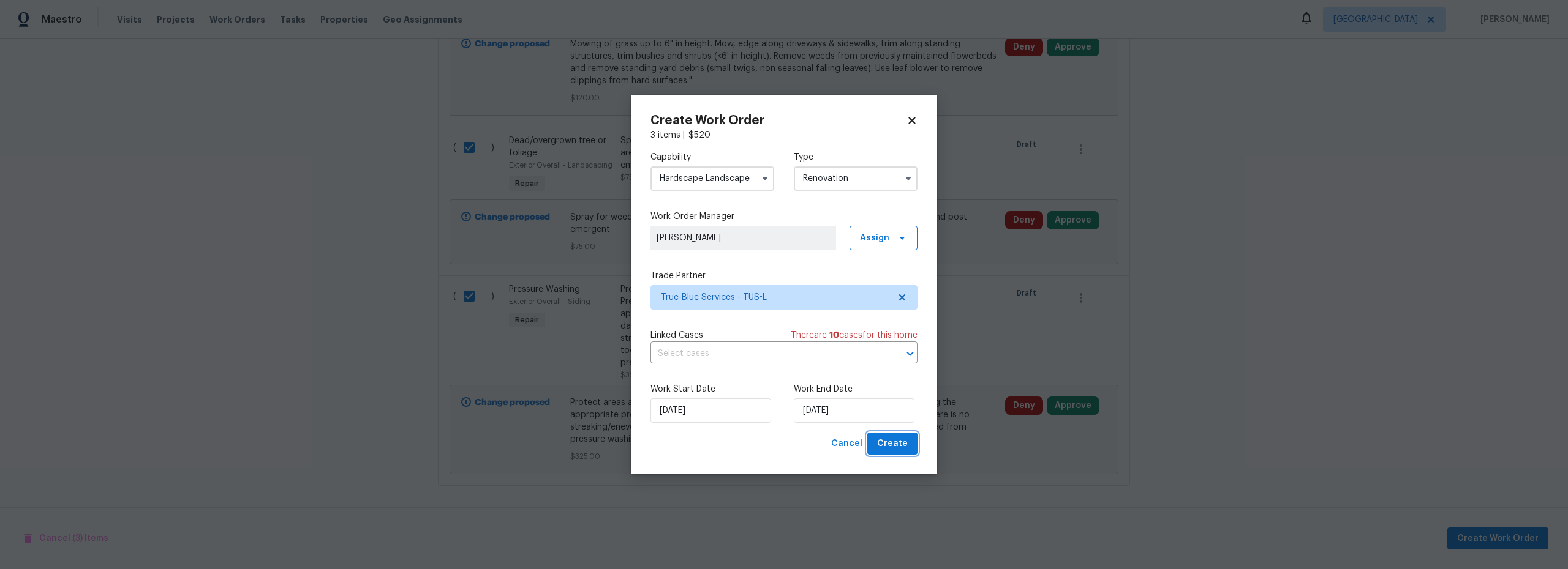
click at [895, 442] on span "Create" at bounding box center [892, 444] width 31 height 15
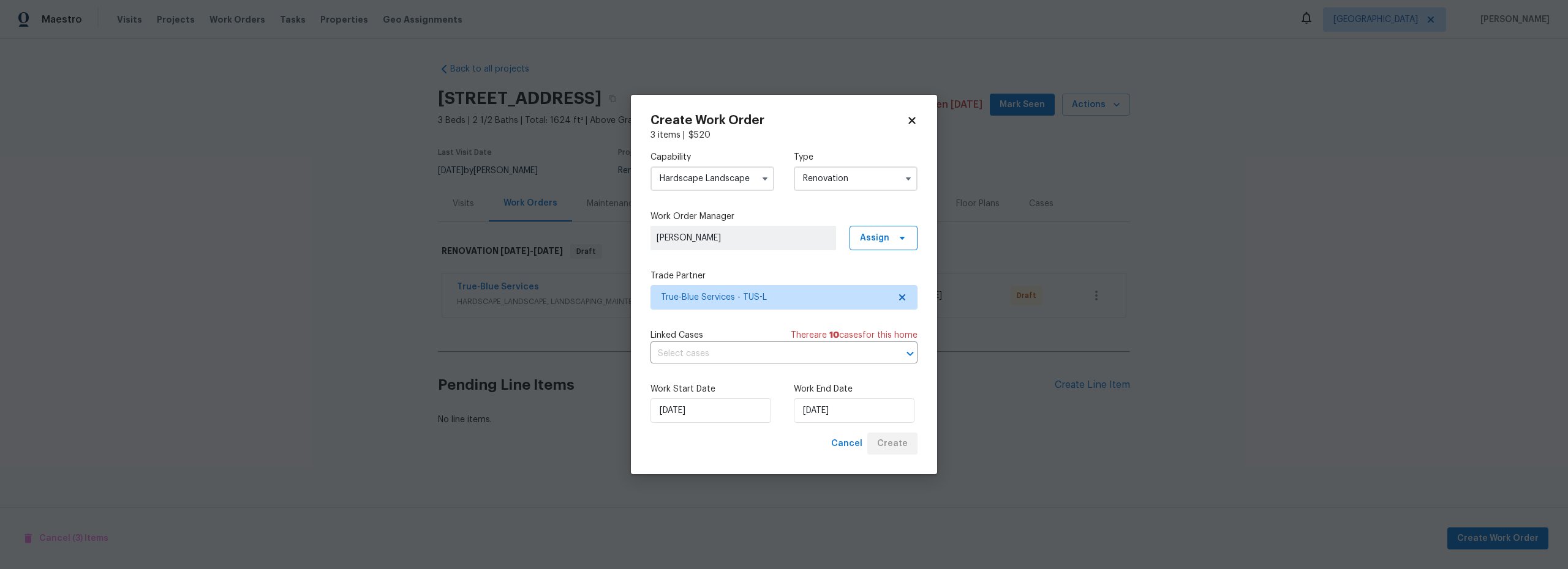
scroll to position [0, 0]
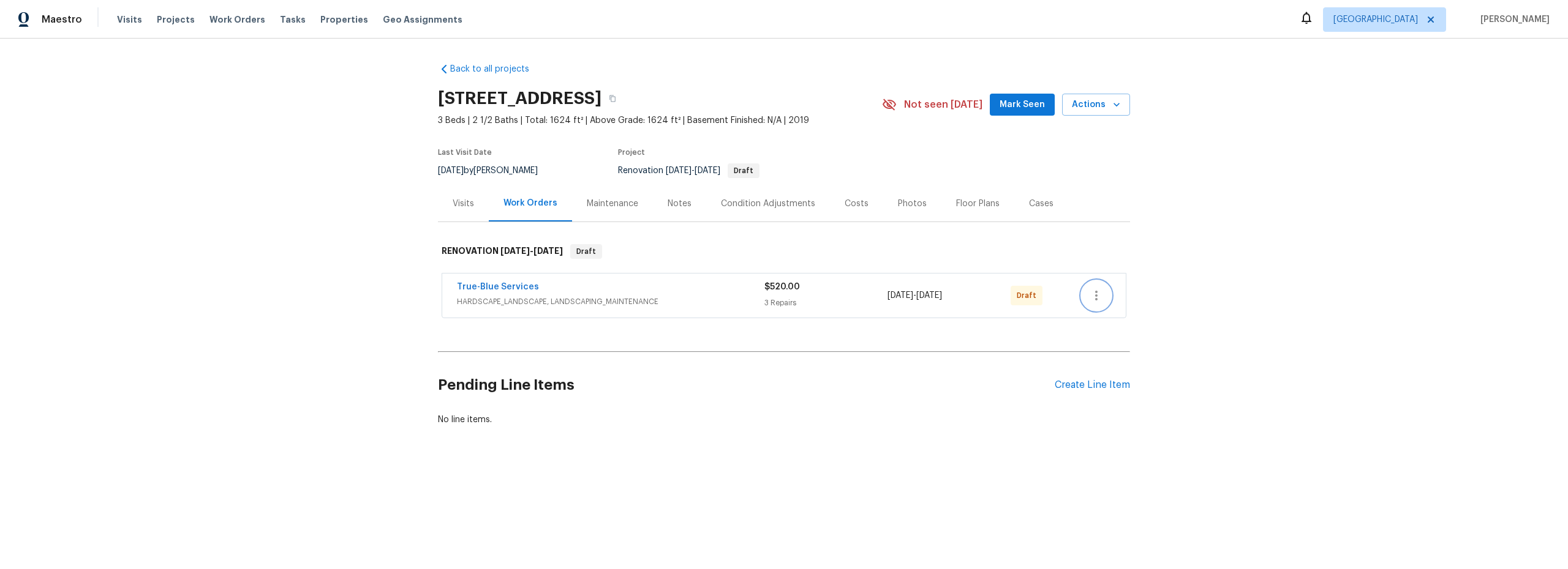
click at [1100, 305] on button "button" at bounding box center [1096, 296] width 30 height 30
click at [1104, 316] on li "Edit" at bounding box center [1143, 316] width 133 height 20
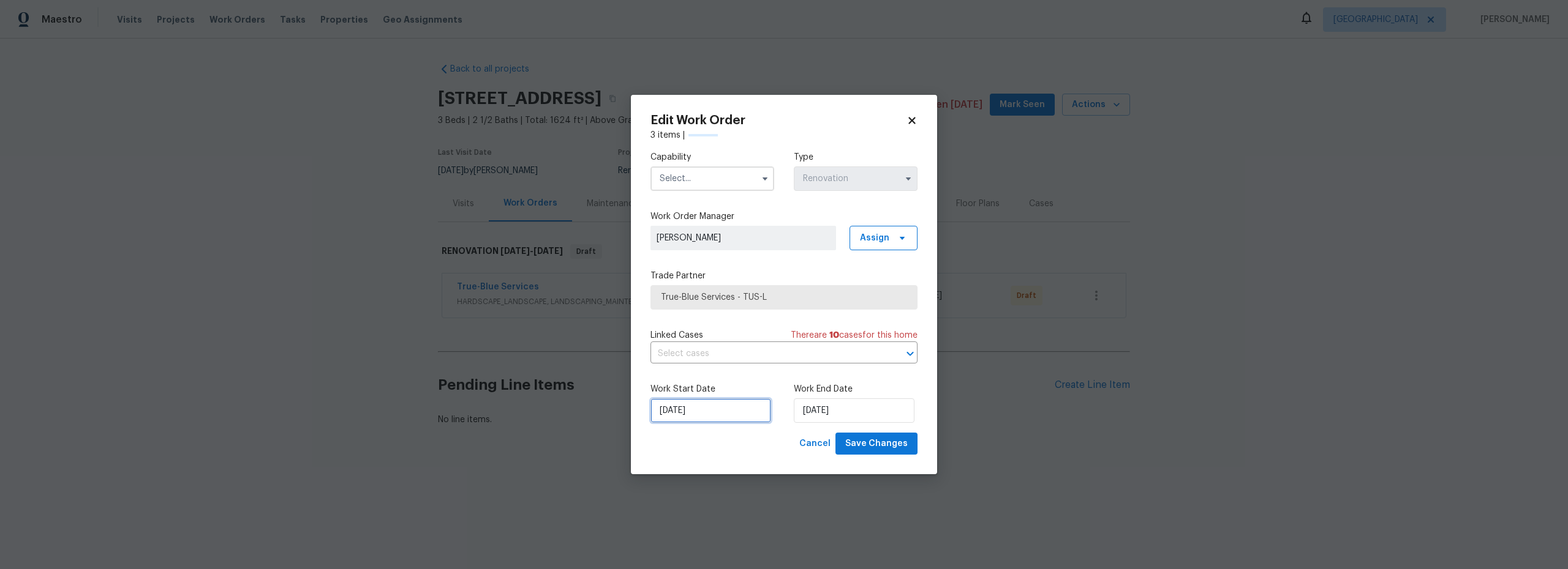
click at [711, 413] on input "9/29/2025" at bounding box center [711, 410] width 120 height 24
drag, startPoint x: 687, startPoint y: 379, endPoint x: 719, endPoint y: 380, distance: 32.0
click at [688, 379] on div "30" at bounding box center [688, 377] width 20 height 17
type input "[DATE]"
click at [706, 174] on input "text" at bounding box center [713, 179] width 124 height 24
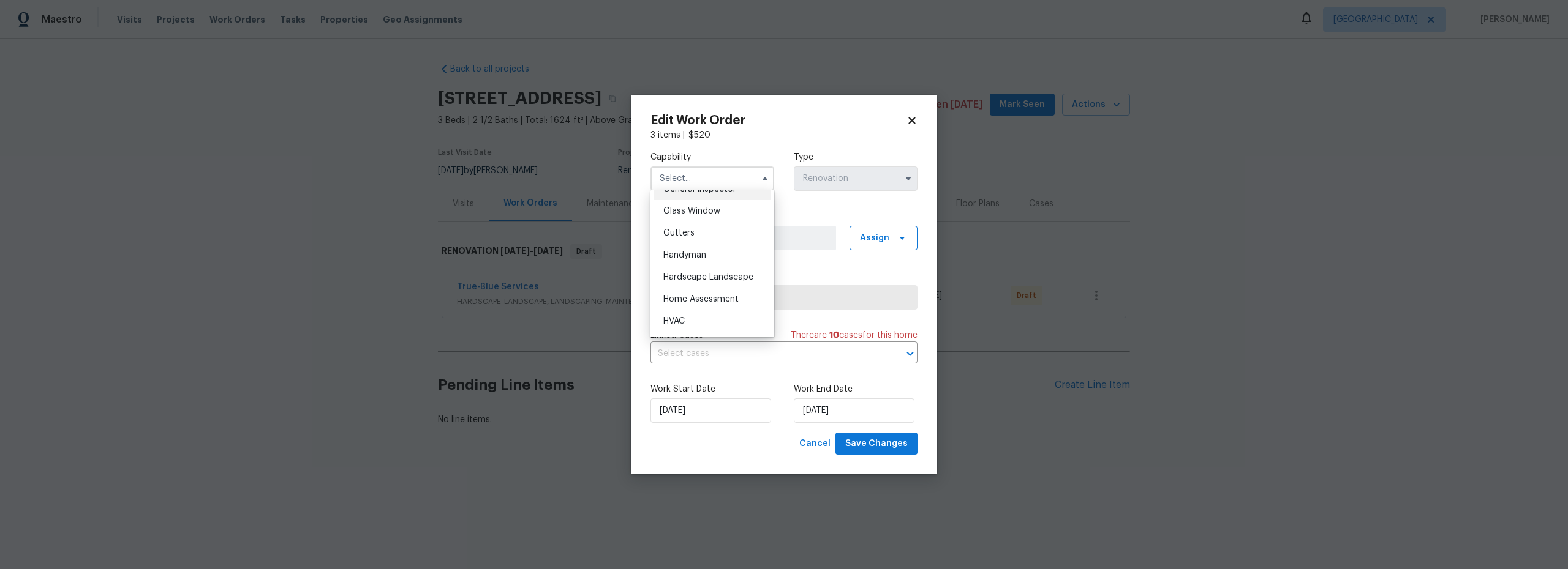
scroll to position [642, 0]
click at [711, 269] on div "Hardscape Landscape" at bounding box center [712, 258] width 118 height 22
type input "Hardscape Landscape"
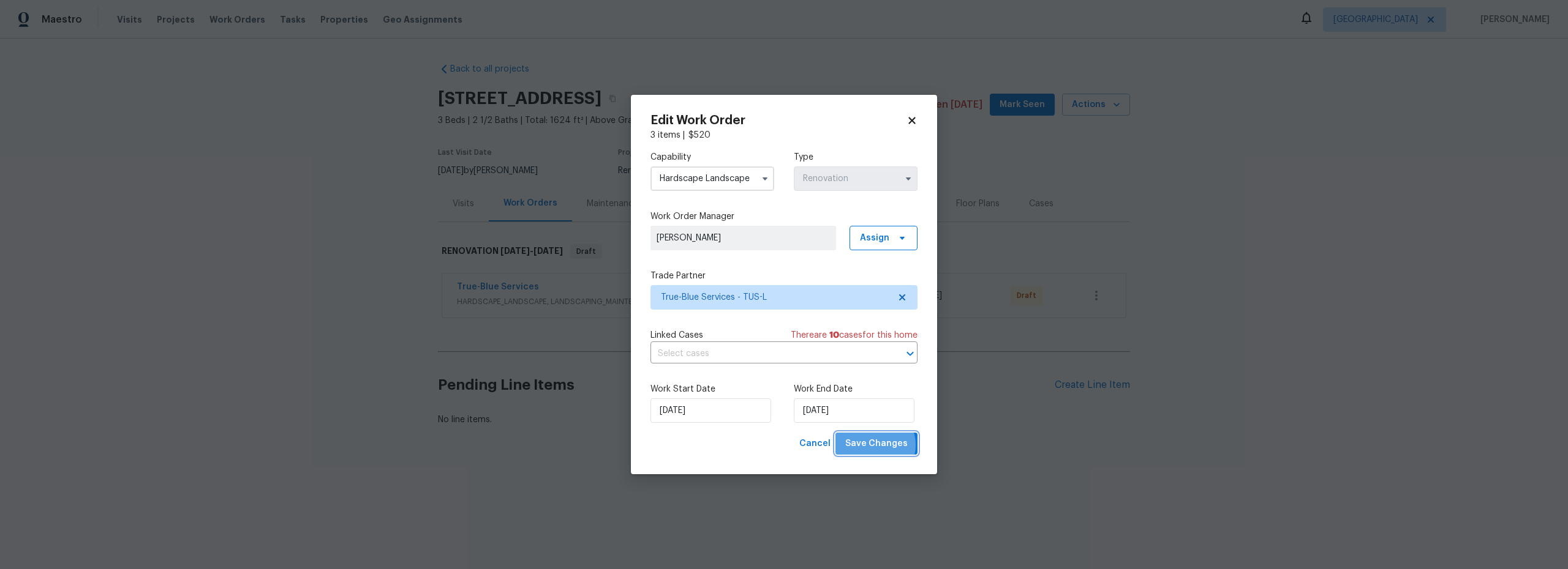
click at [876, 445] on span "Save Changes" at bounding box center [876, 444] width 63 height 15
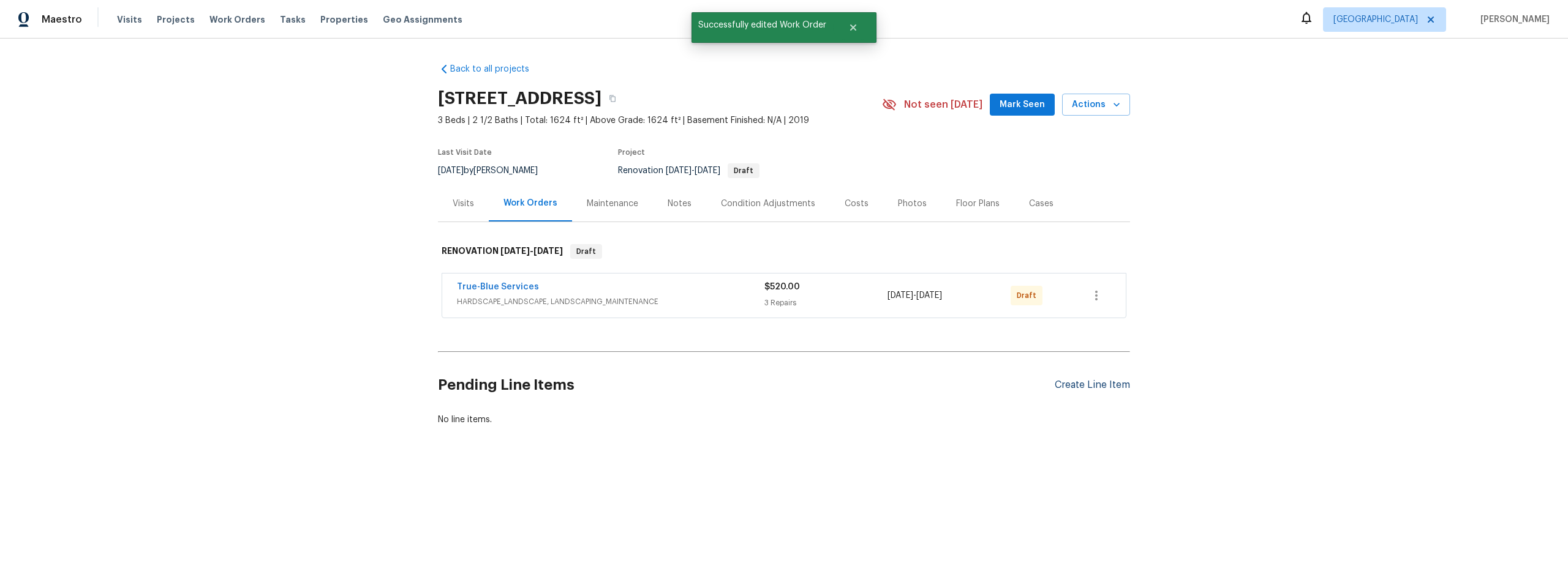
click at [1076, 385] on div "Create Line Item" at bounding box center [1092, 385] width 75 height 11
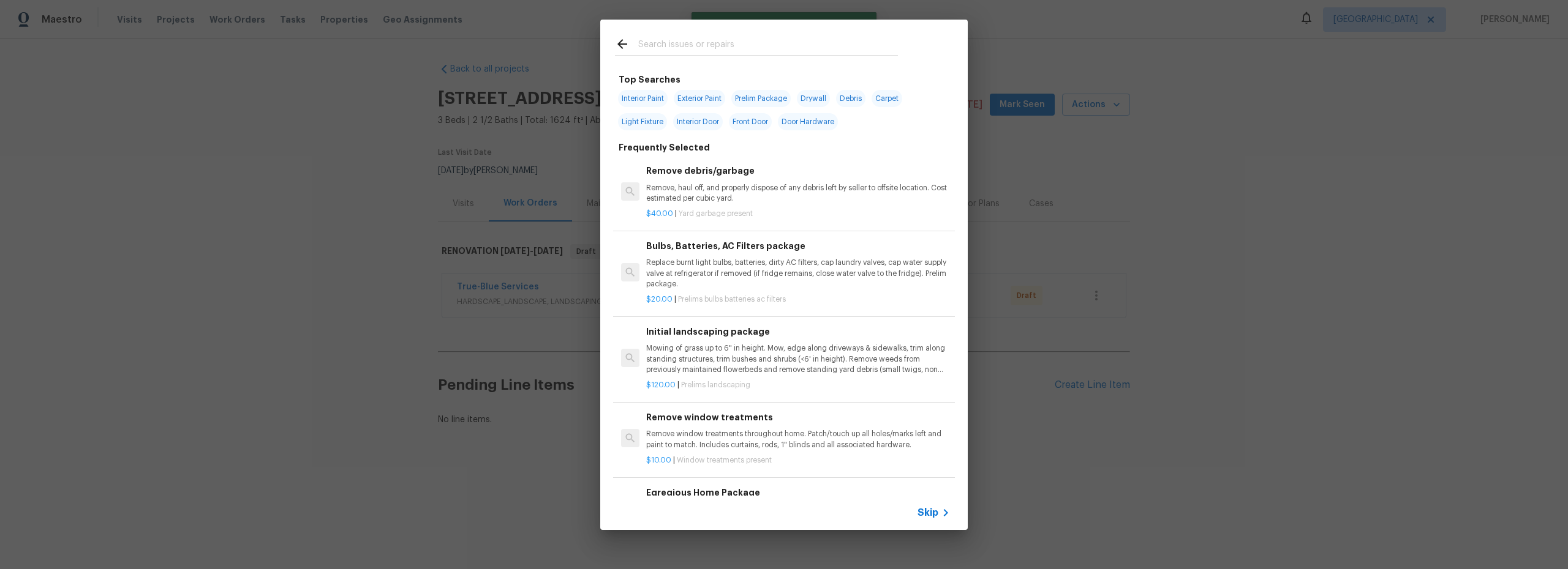
click at [692, 46] on input "text" at bounding box center [768, 46] width 260 height 18
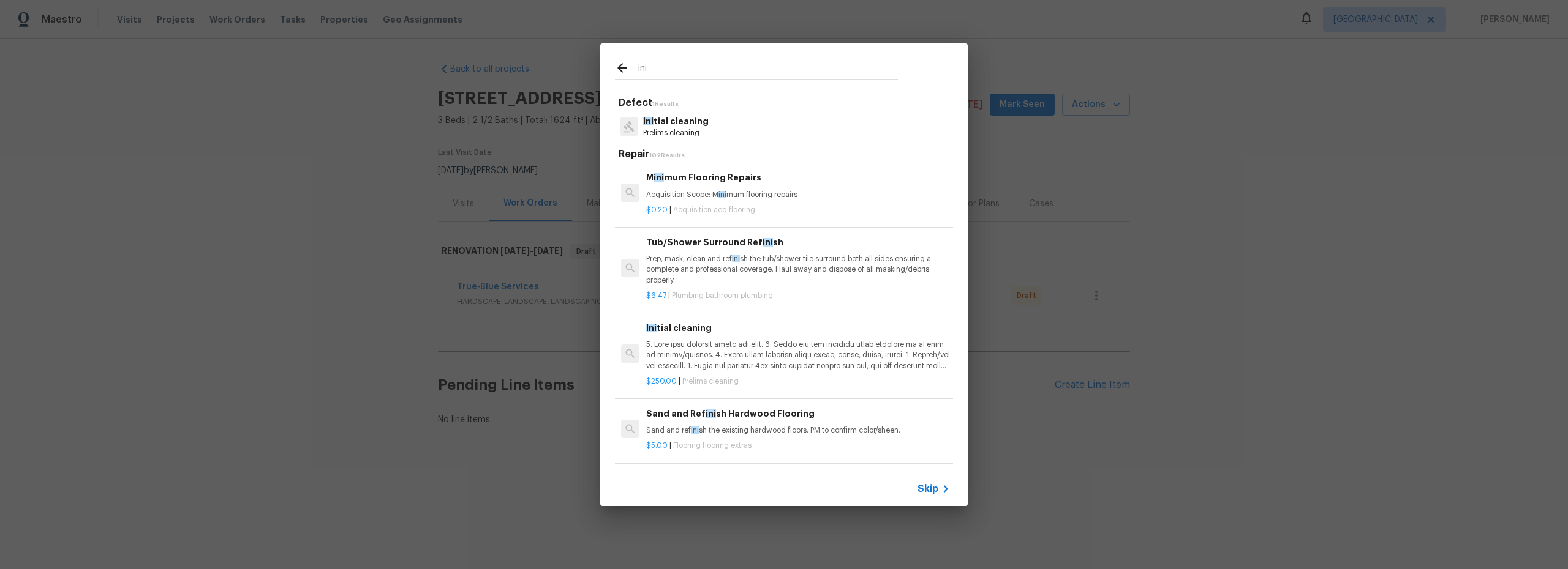
type input "ini"
click at [701, 116] on p "Ini tial cleaning" at bounding box center [676, 121] width 65 height 13
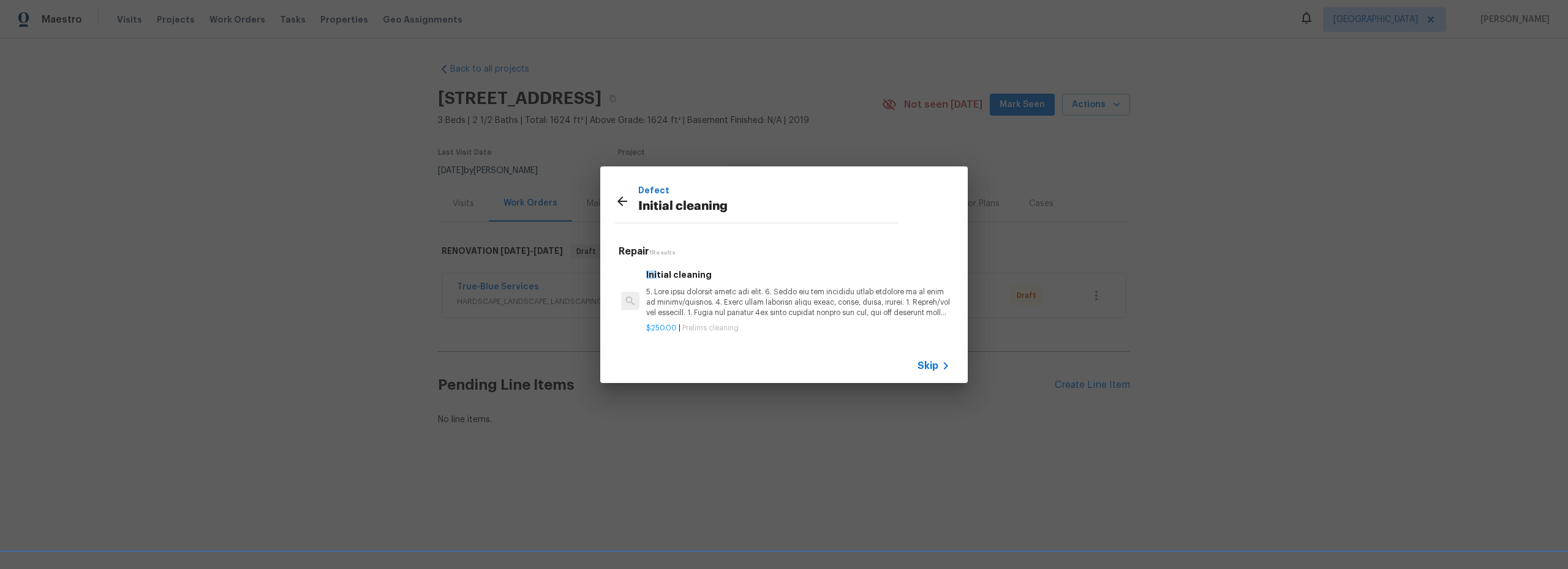
click at [800, 303] on p at bounding box center [797, 303] width 304 height 31
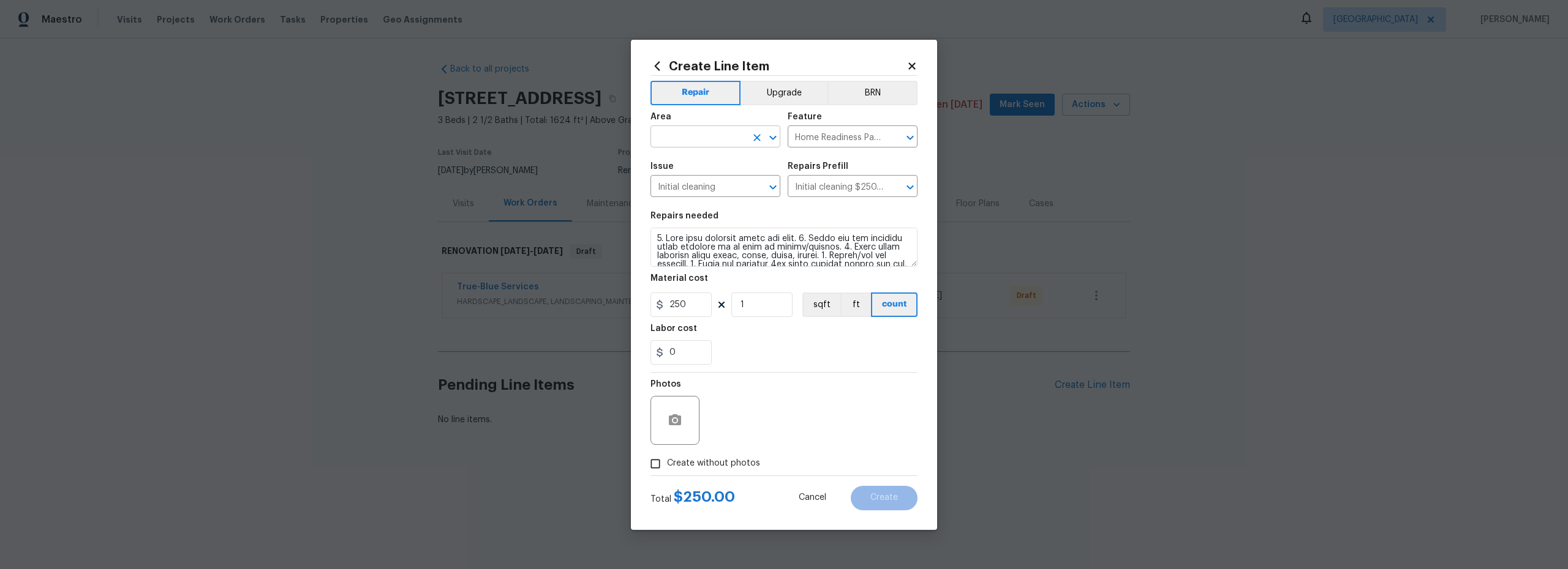
drag, startPoint x: 695, startPoint y: 134, endPoint x: 694, endPoint y: 144, distance: 10.0
click at [695, 135] on input "text" at bounding box center [699, 138] width 96 height 19
click at [705, 187] on li "Interior Overall" at bounding box center [715, 185] width 130 height 20
type input "Interior Overall"
click at [664, 462] on input "Create without photos" at bounding box center [655, 464] width 24 height 24
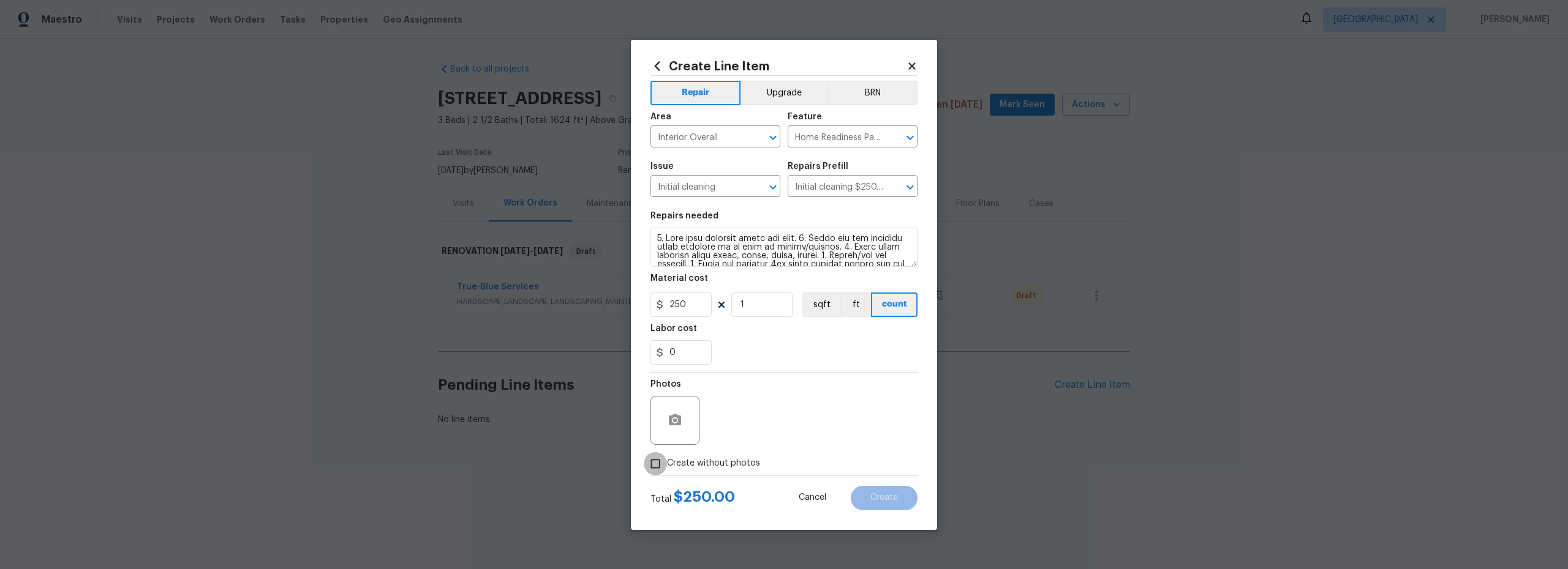
checkbox input "true"
click at [749, 419] on textarea at bounding box center [813, 420] width 208 height 49
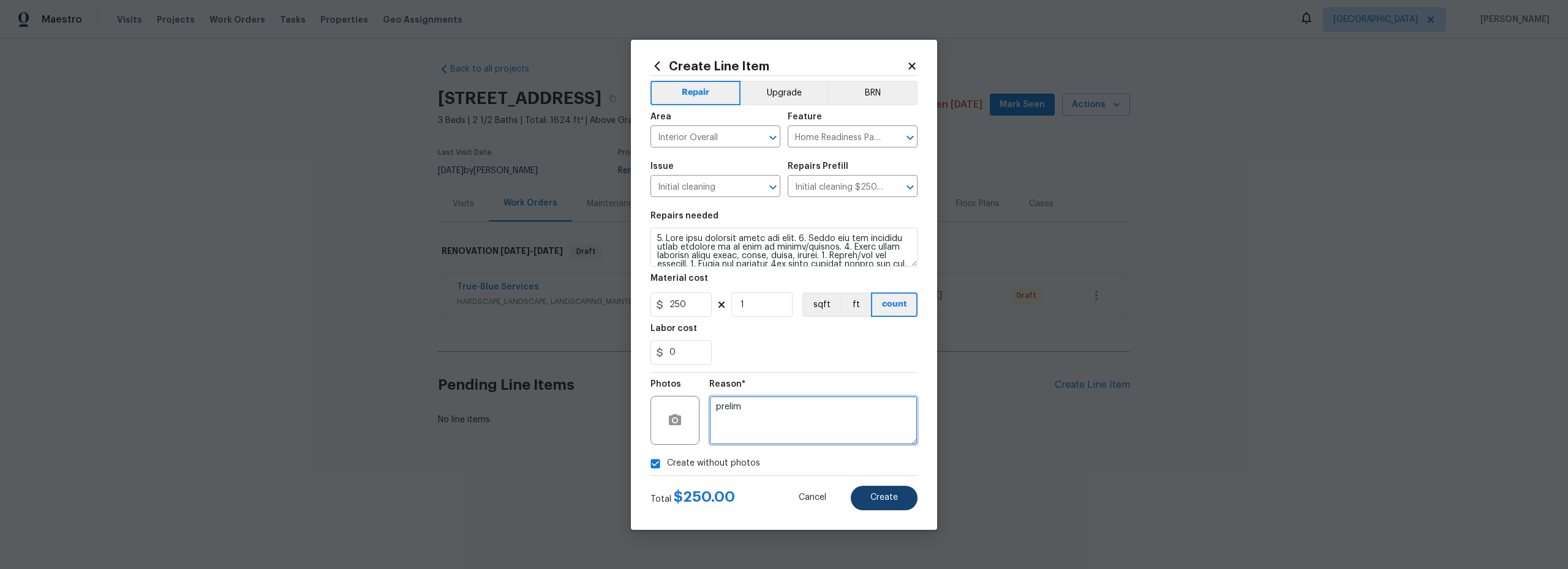
type textarea "prelim"
click at [883, 492] on button "Create" at bounding box center [884, 498] width 67 height 24
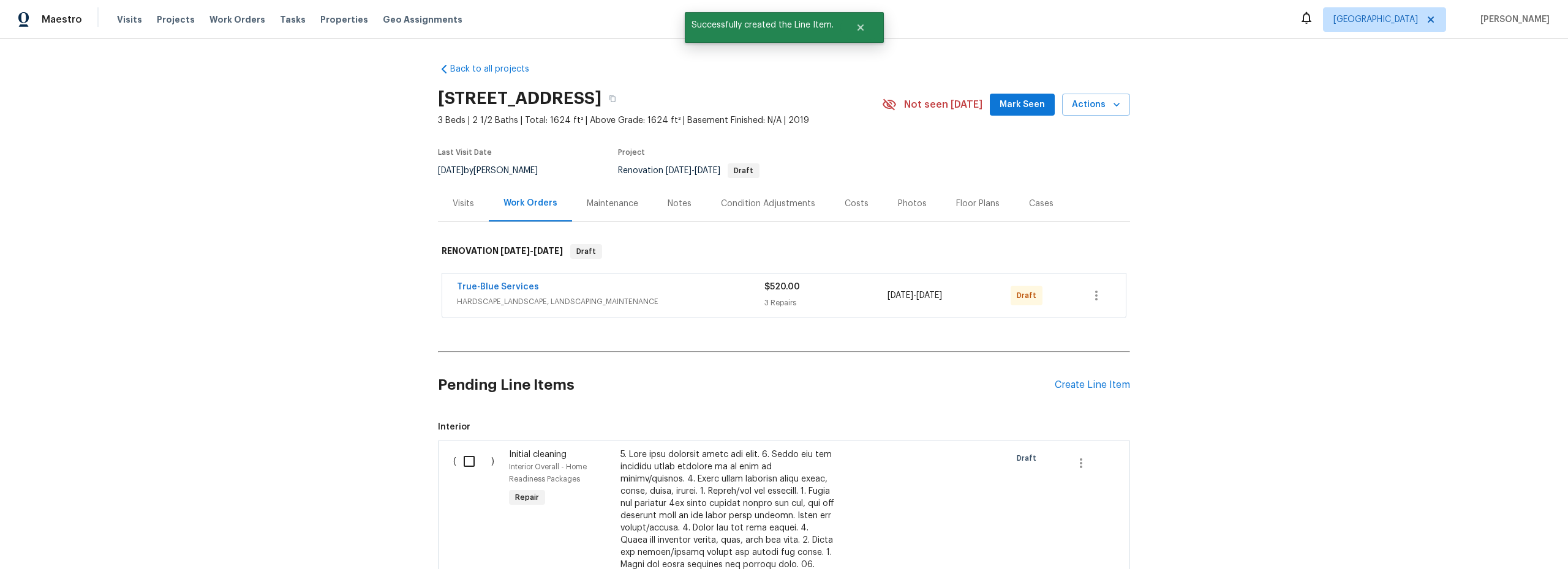
click at [460, 466] on input "checkbox" at bounding box center [474, 461] width 35 height 26
checkbox input "true"
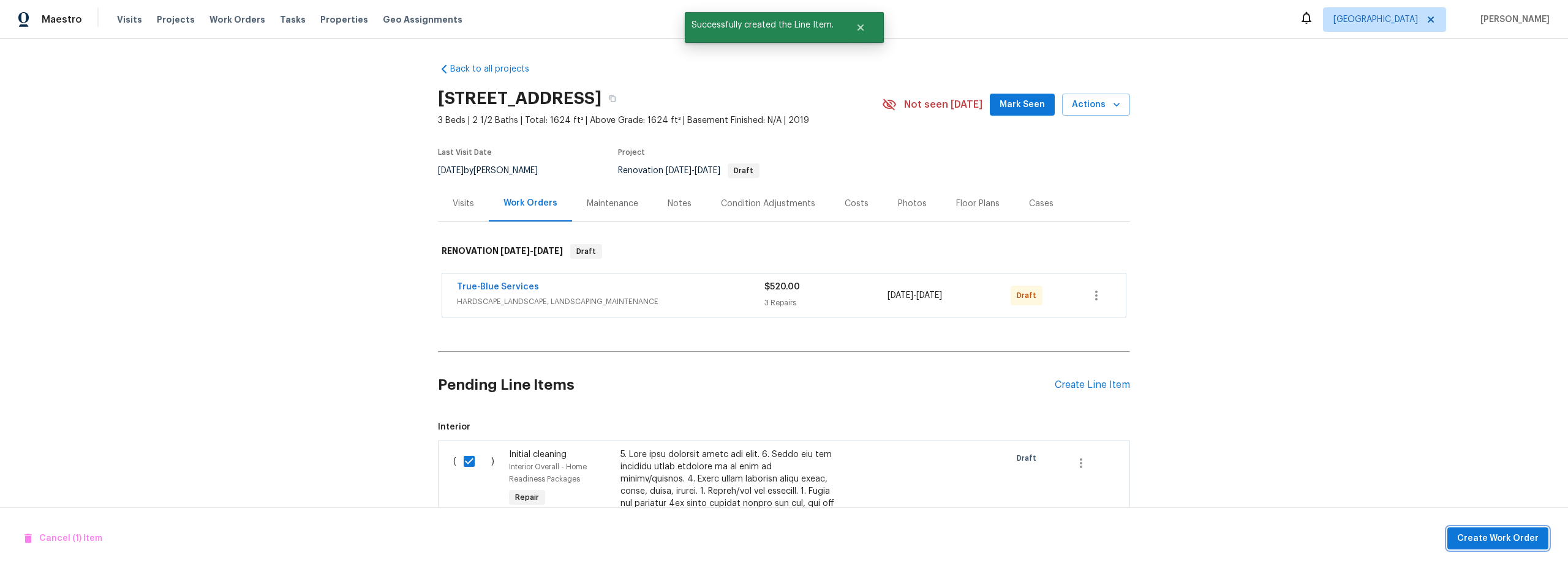
click at [1487, 540] on span "Create Work Order" at bounding box center [1497, 539] width 81 height 15
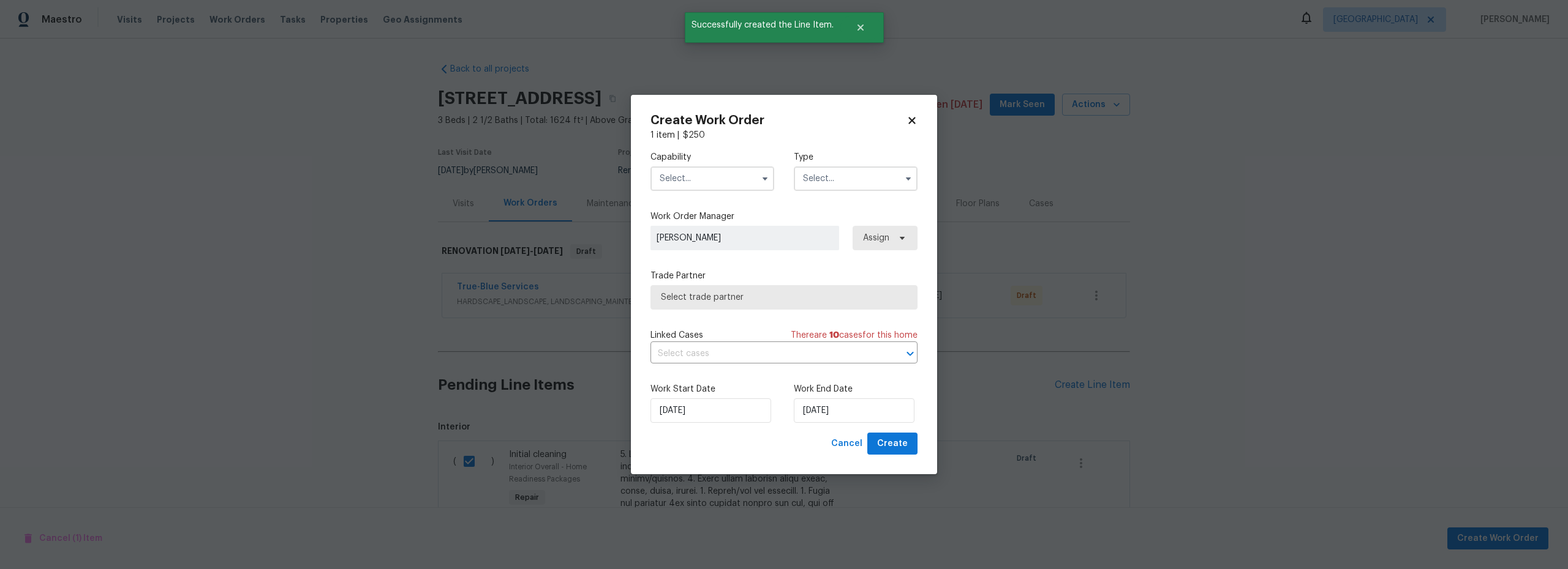
click at [705, 182] on input "text" at bounding box center [713, 179] width 124 height 24
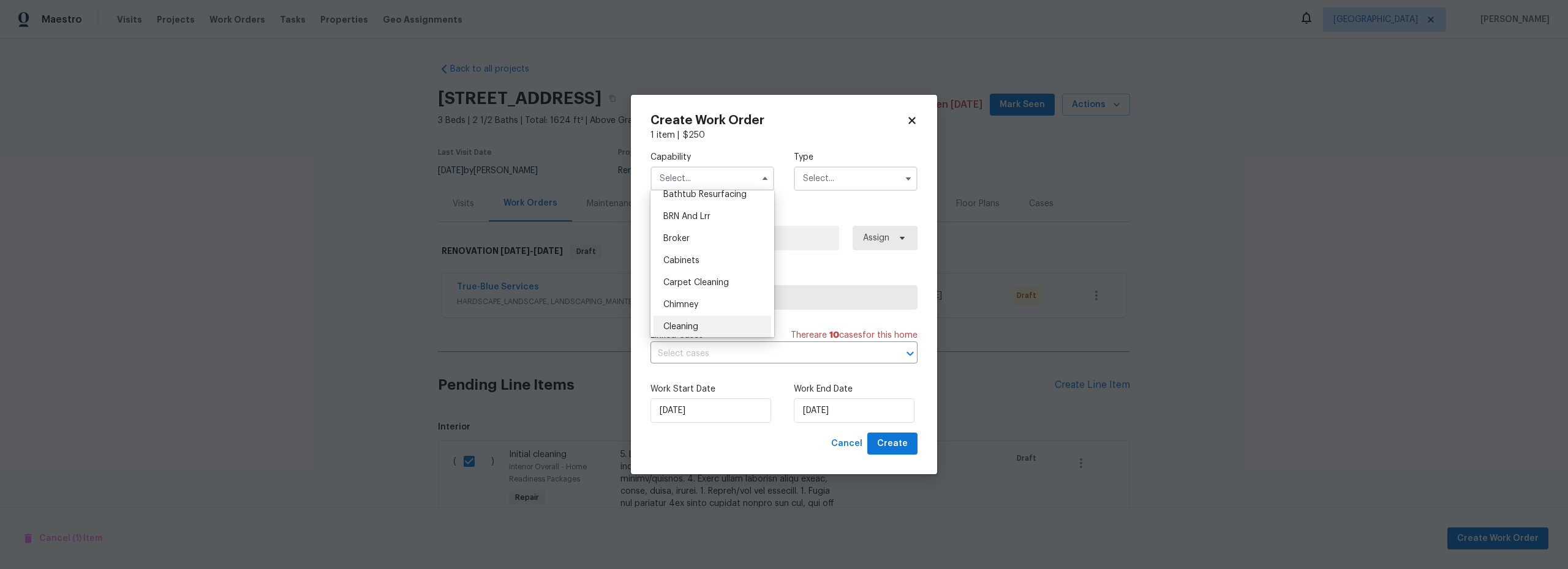
scroll to position [77, 0]
click at [697, 303] on span "Cleaning" at bounding box center [681, 304] width 35 height 9
type input "Cleaning"
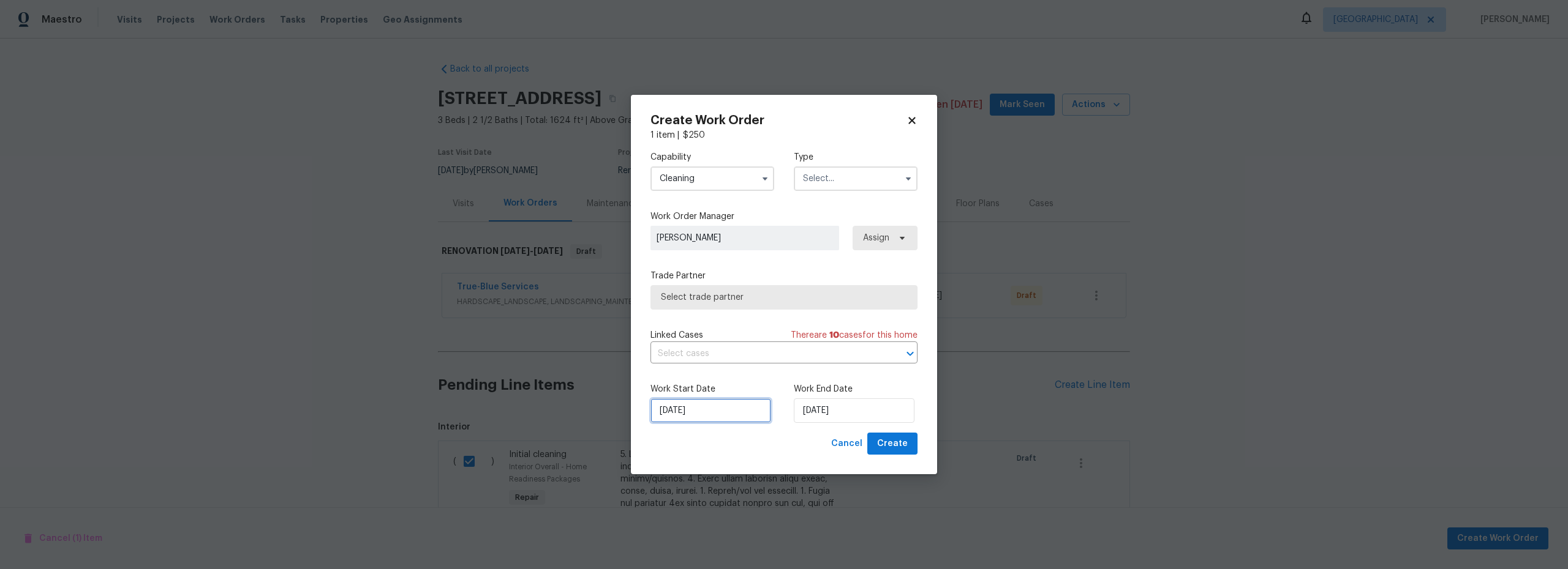
click at [727, 400] on input "9/29/2025" at bounding box center [711, 410] width 120 height 24
click at [692, 377] on div "30" at bounding box center [688, 377] width 20 height 17
type input "[DATE]"
click at [824, 410] on input "[DATE]" at bounding box center [853, 410] width 120 height 24
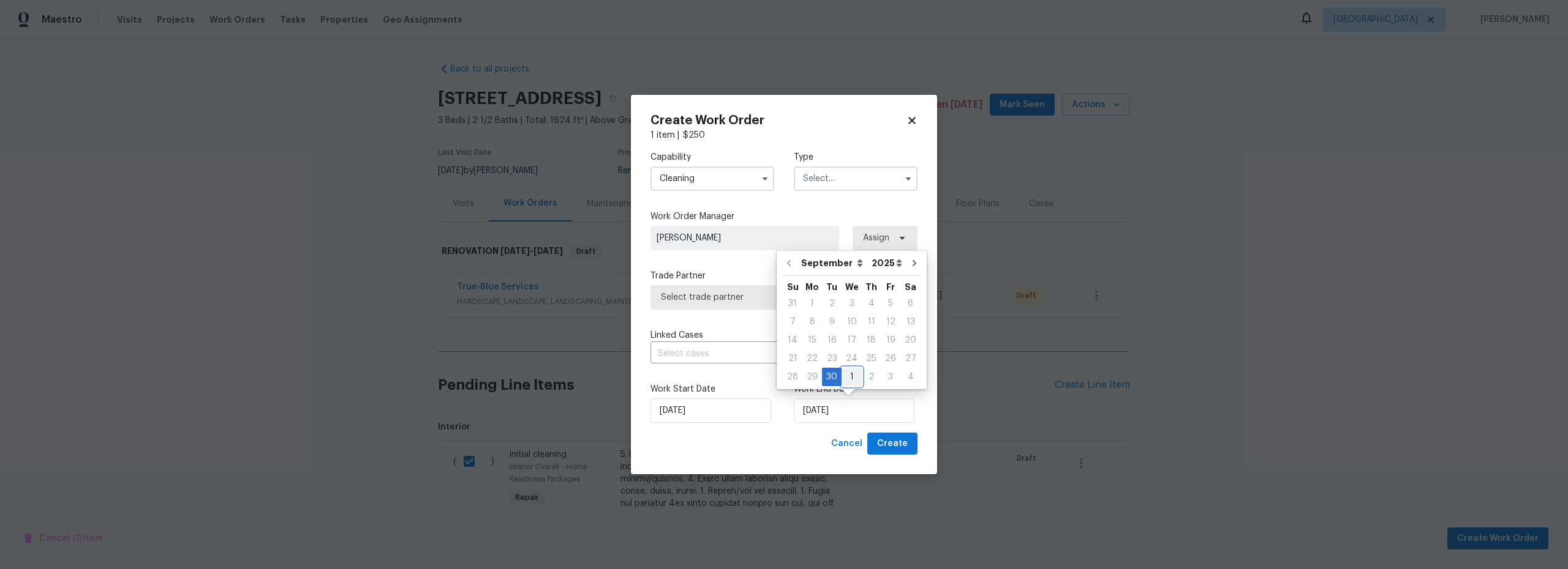
click at [847, 380] on div "1" at bounding box center [851, 377] width 20 height 17
type input "[DATE]"
select select "9"
click at [712, 255] on div "Capability Cleaning Type Work Order Manager Steven Long Assign Trade Partner Se…" at bounding box center [784, 287] width 267 height 291
click at [754, 296] on span "Select trade partner" at bounding box center [784, 297] width 246 height 12
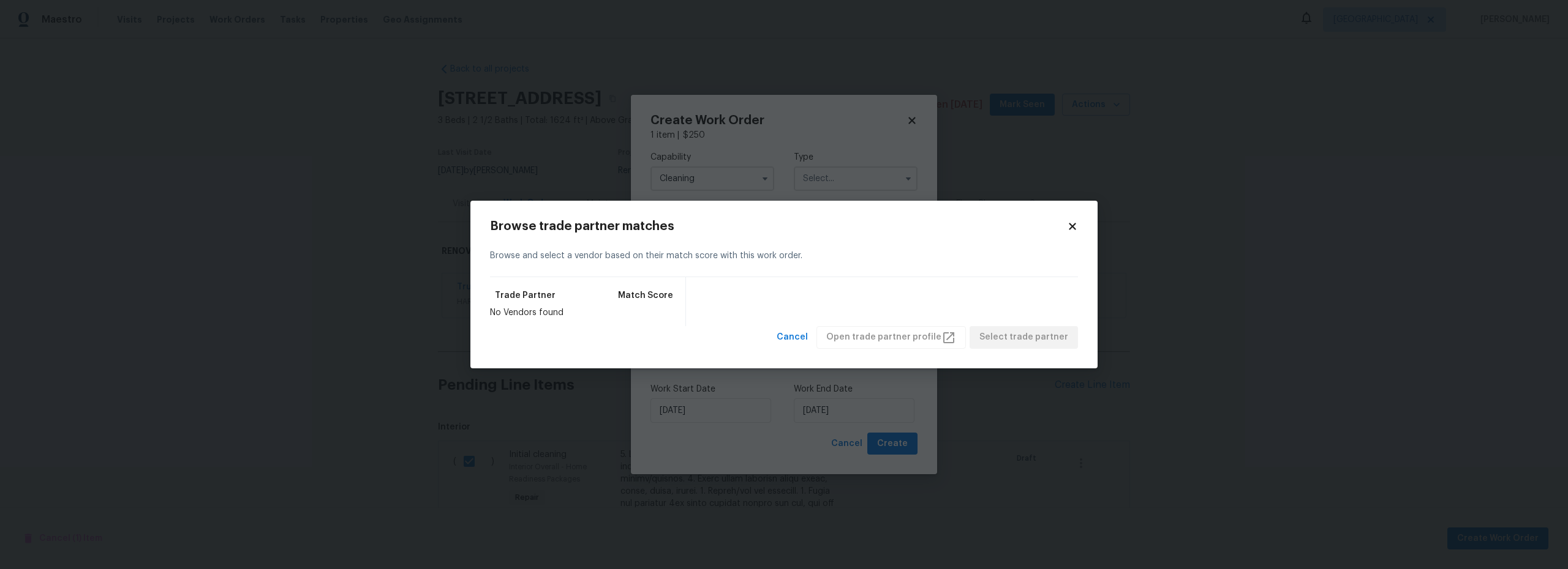
click at [1070, 229] on icon at bounding box center [1072, 227] width 7 height 7
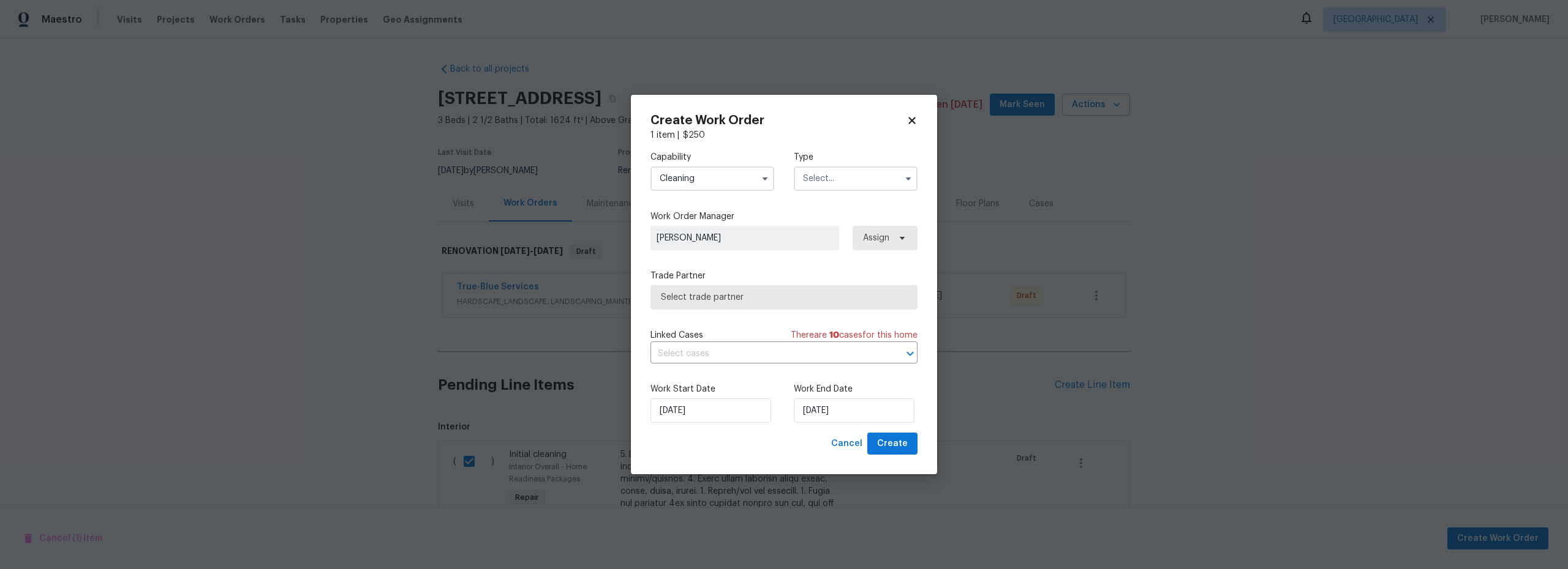
click at [823, 180] on input "text" at bounding box center [855, 179] width 124 height 24
click at [831, 254] on span "Renovation" at bounding box center [829, 257] width 45 height 9
type input "Renovation"
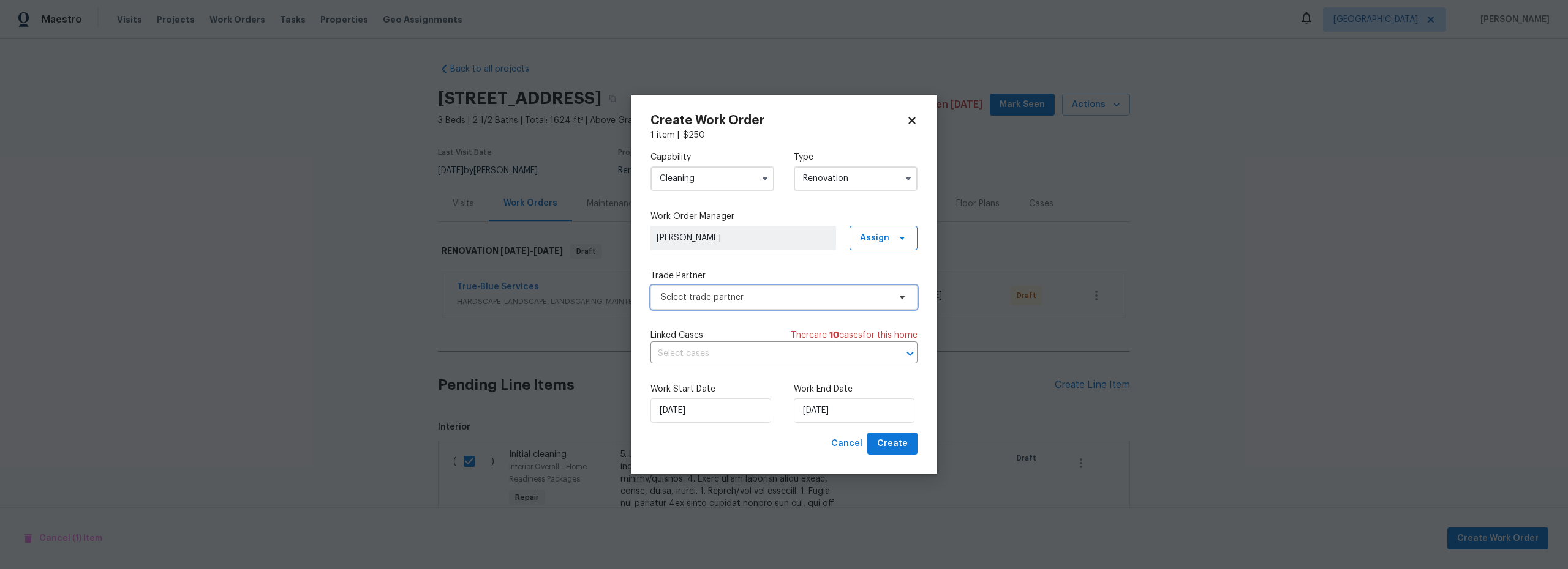
click at [747, 287] on span "Select trade partner" at bounding box center [784, 297] width 267 height 24
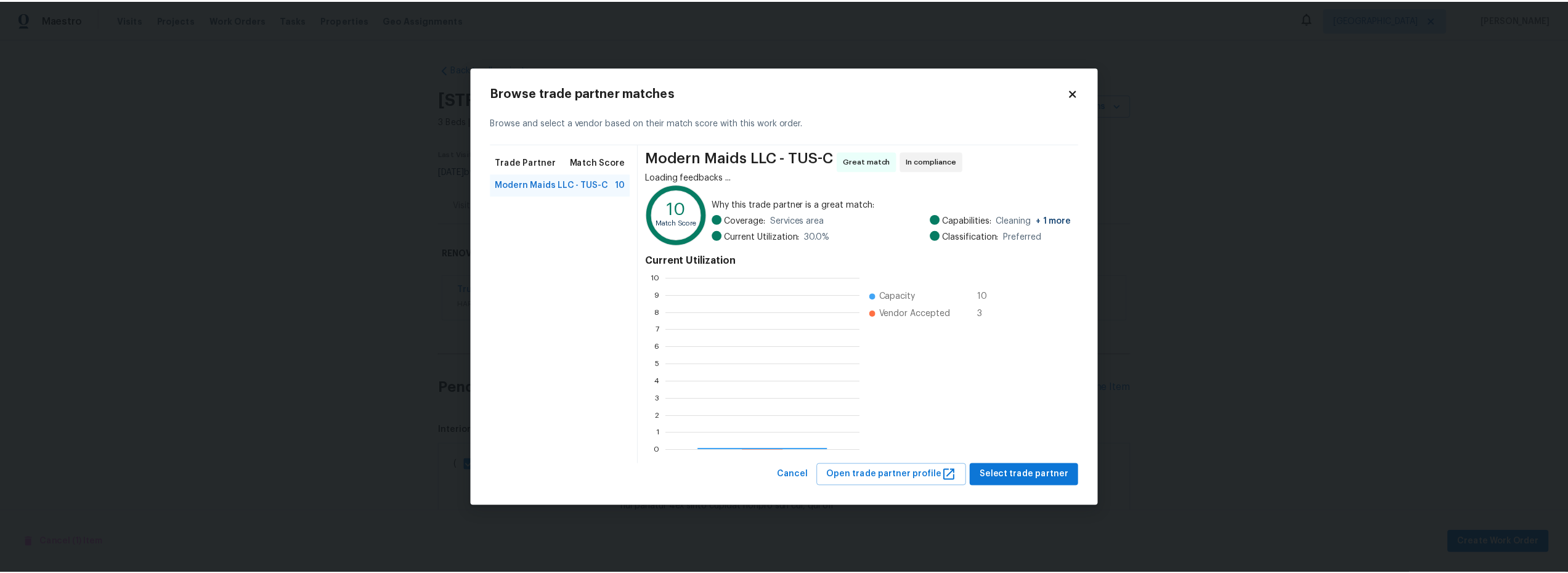
scroll to position [163, 186]
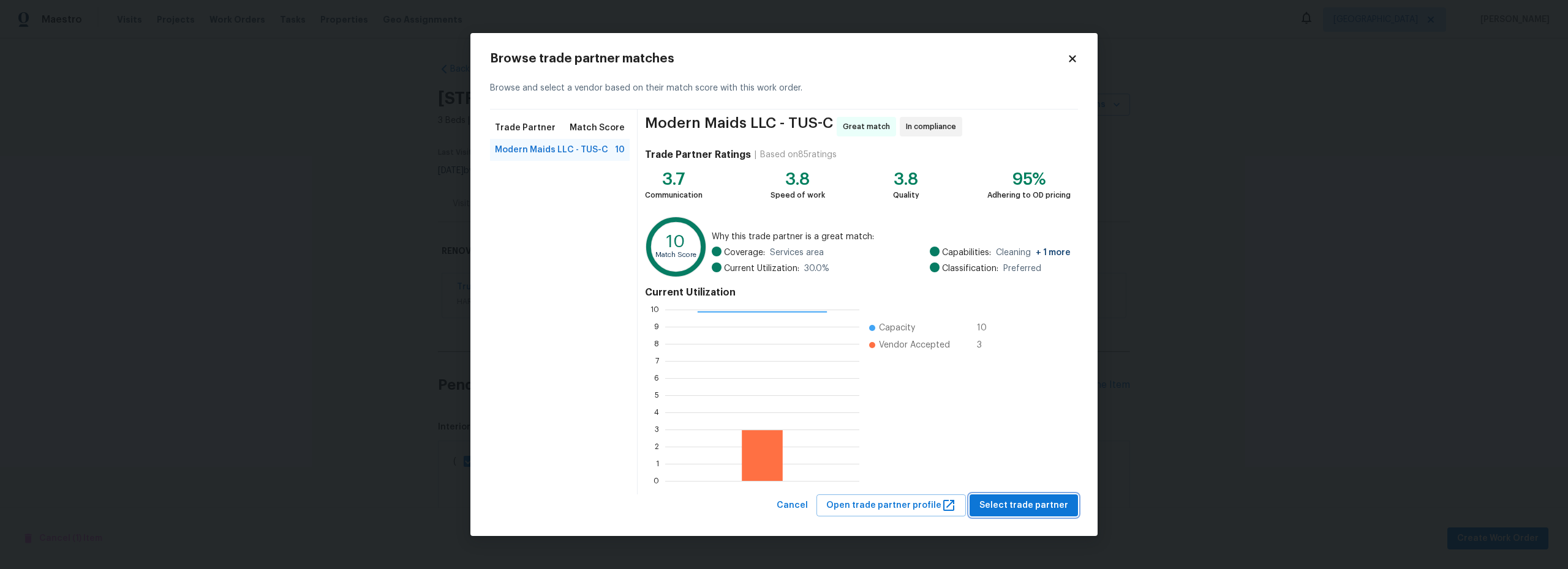
click at [1009, 504] on span "Select trade partner" at bounding box center [1024, 506] width 89 height 15
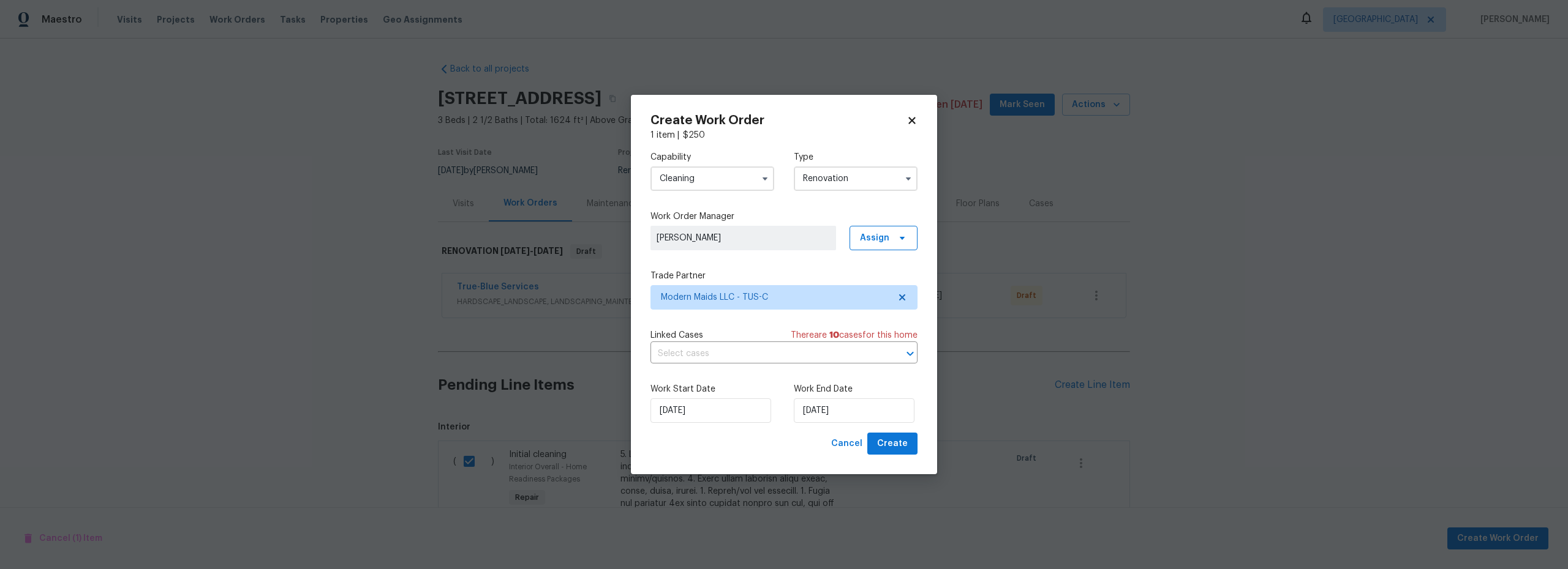
click at [795, 384] on label "Work End Date" at bounding box center [855, 389] width 124 height 12
click at [896, 443] on span "Create" at bounding box center [892, 444] width 31 height 15
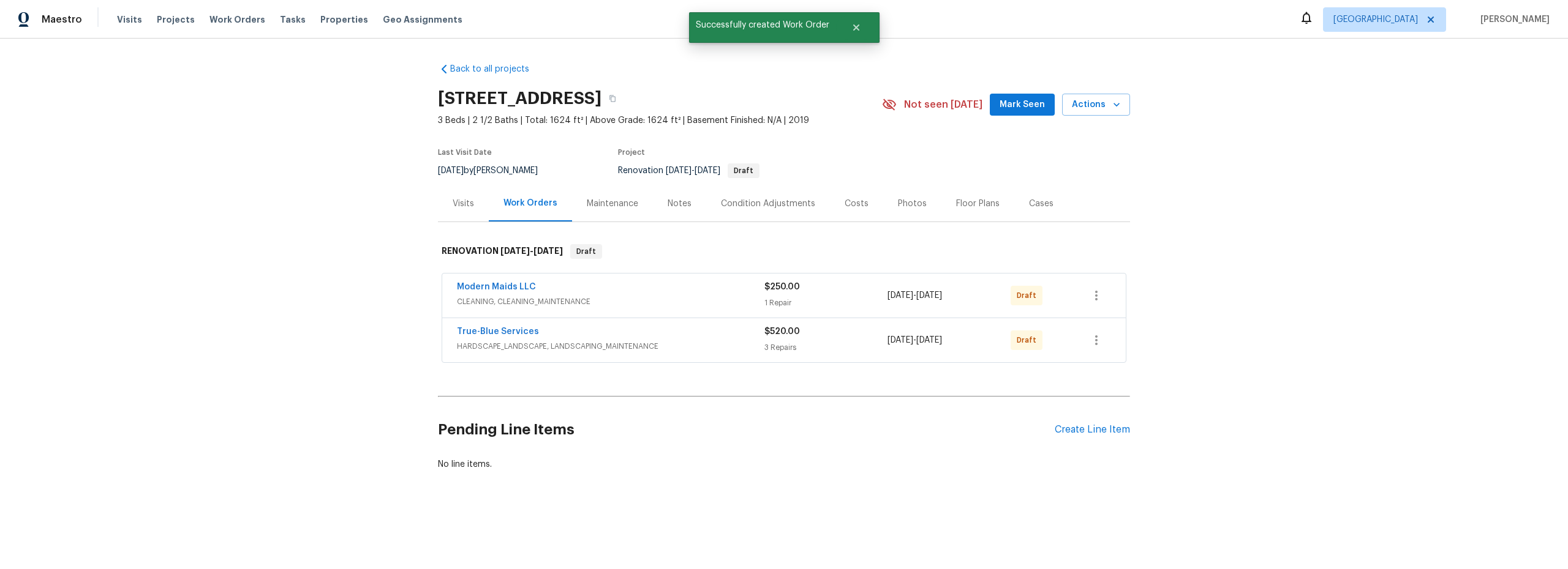
click at [845, 204] on div "Costs" at bounding box center [856, 204] width 24 height 12
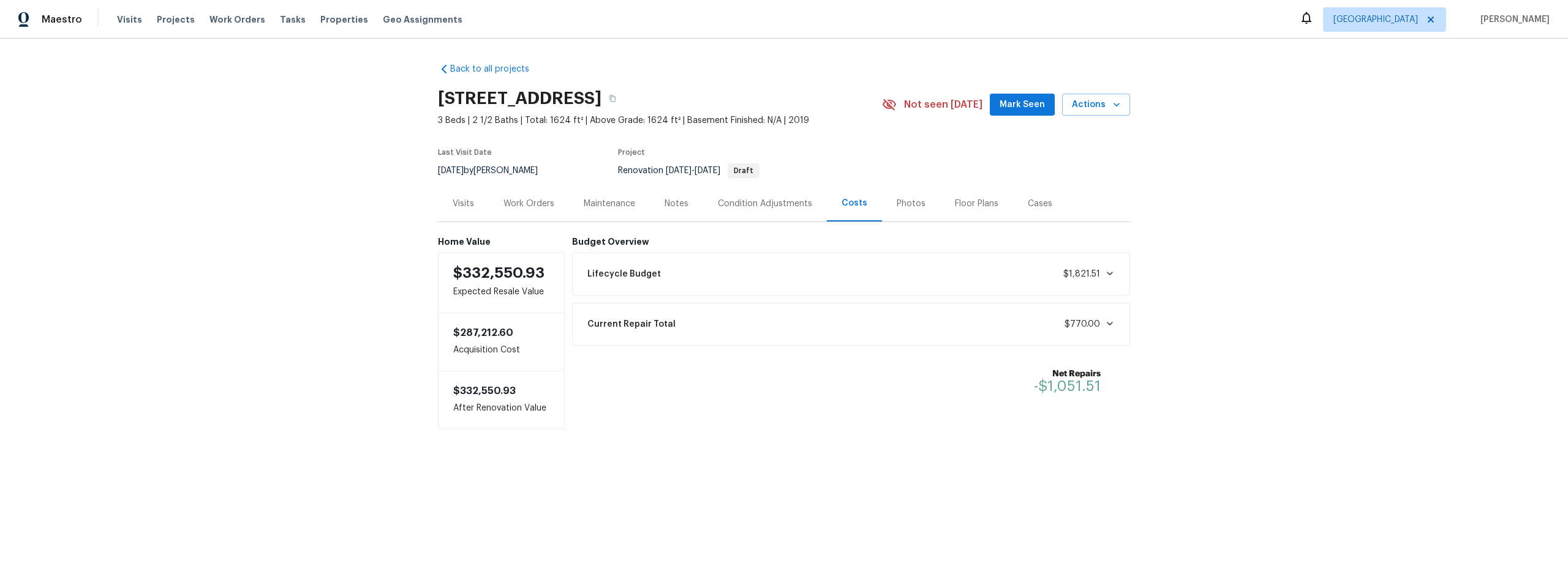
click at [666, 202] on div "Notes" at bounding box center [676, 204] width 24 height 12
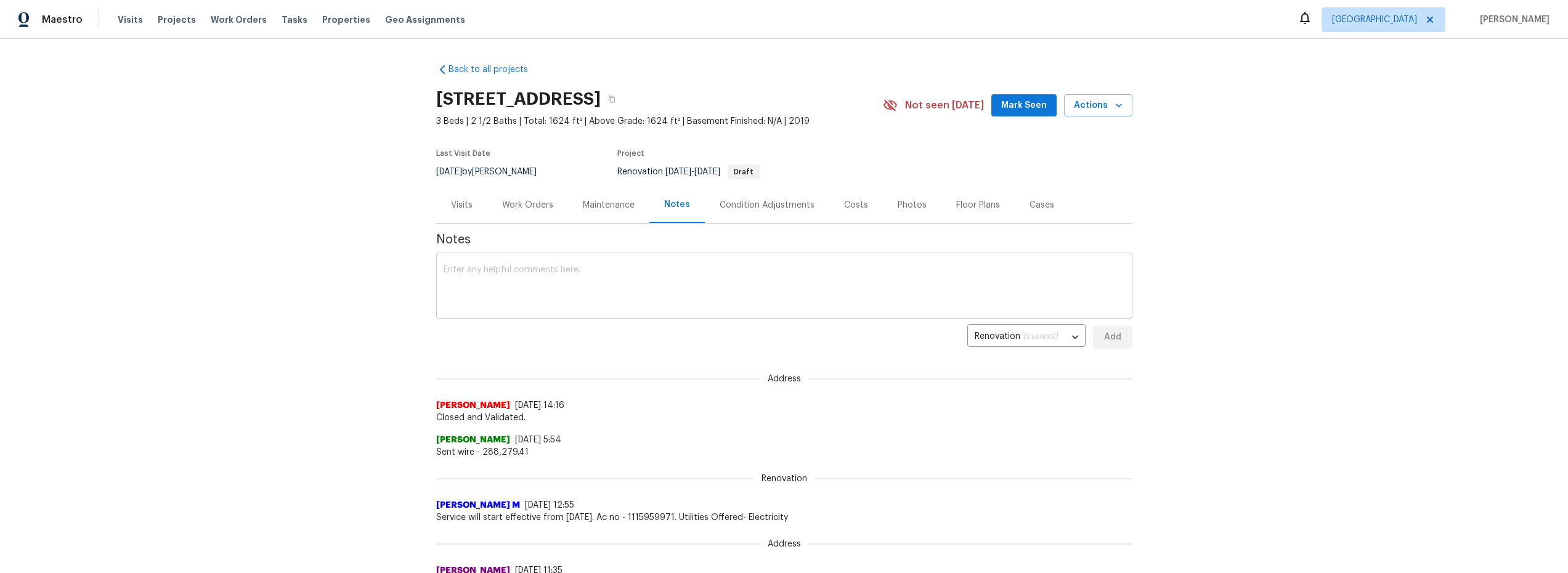
click at [620, 278] on textarea at bounding box center [784, 287] width 682 height 43
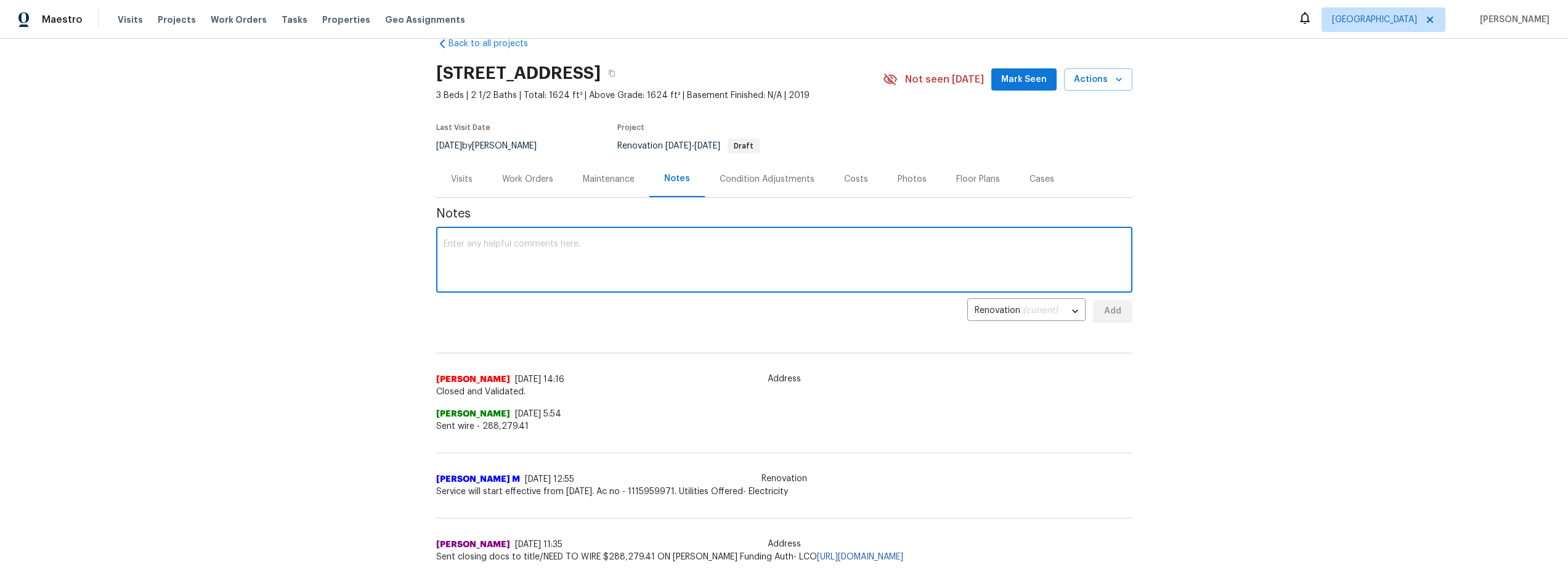
scroll to position [3, 0]
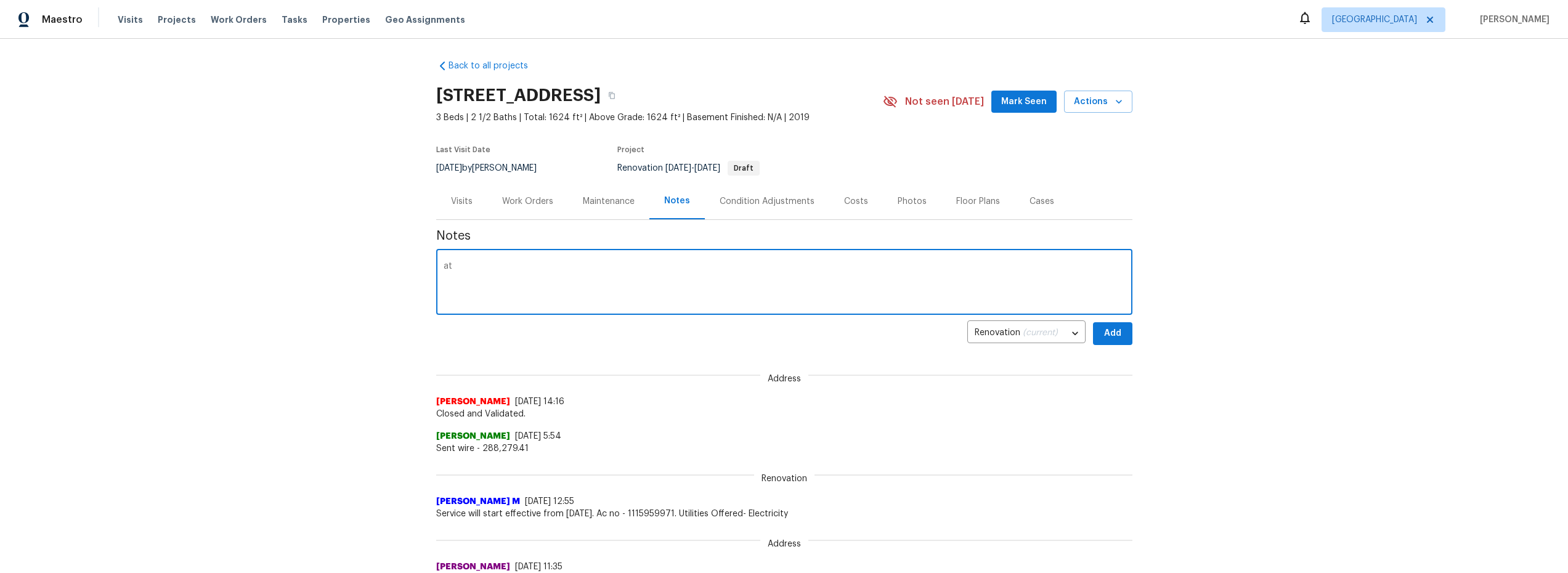
type textarea "a"
type textarea "At br we charged $6,587.40.. roof and ac cost is $1,726. should leave a budget …"
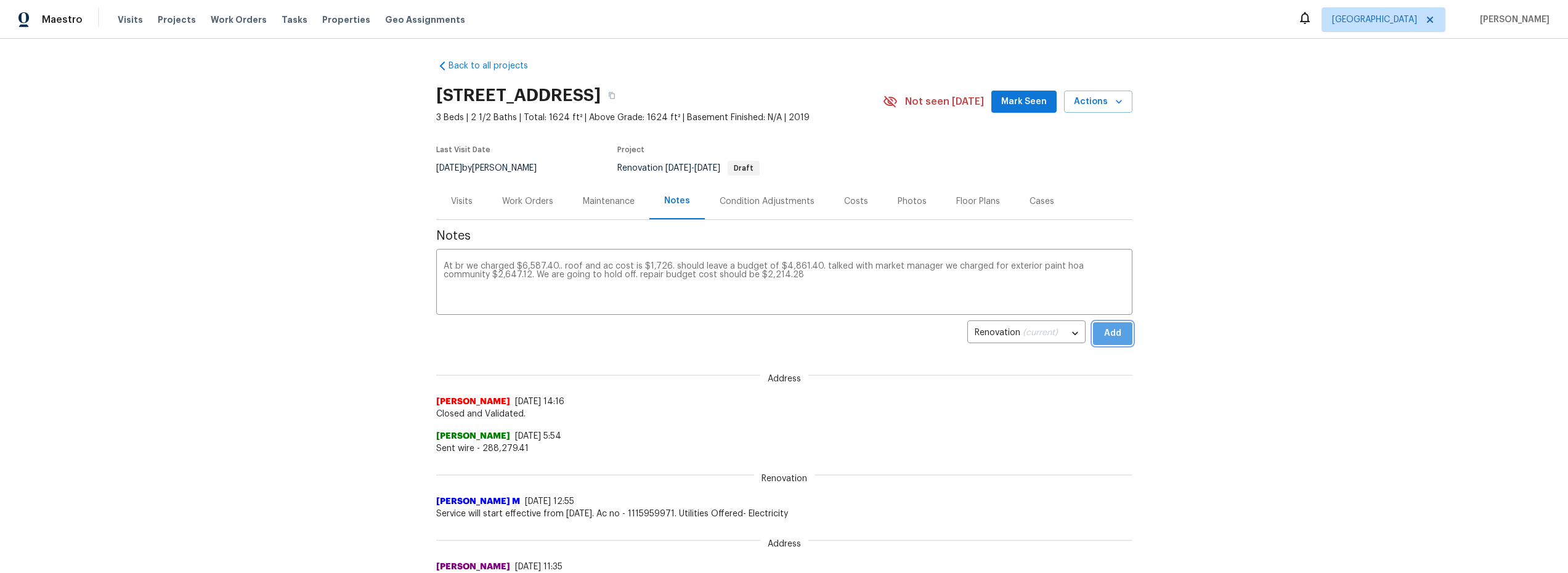
click at [1104, 328] on span "Add" at bounding box center [1112, 333] width 20 height 16
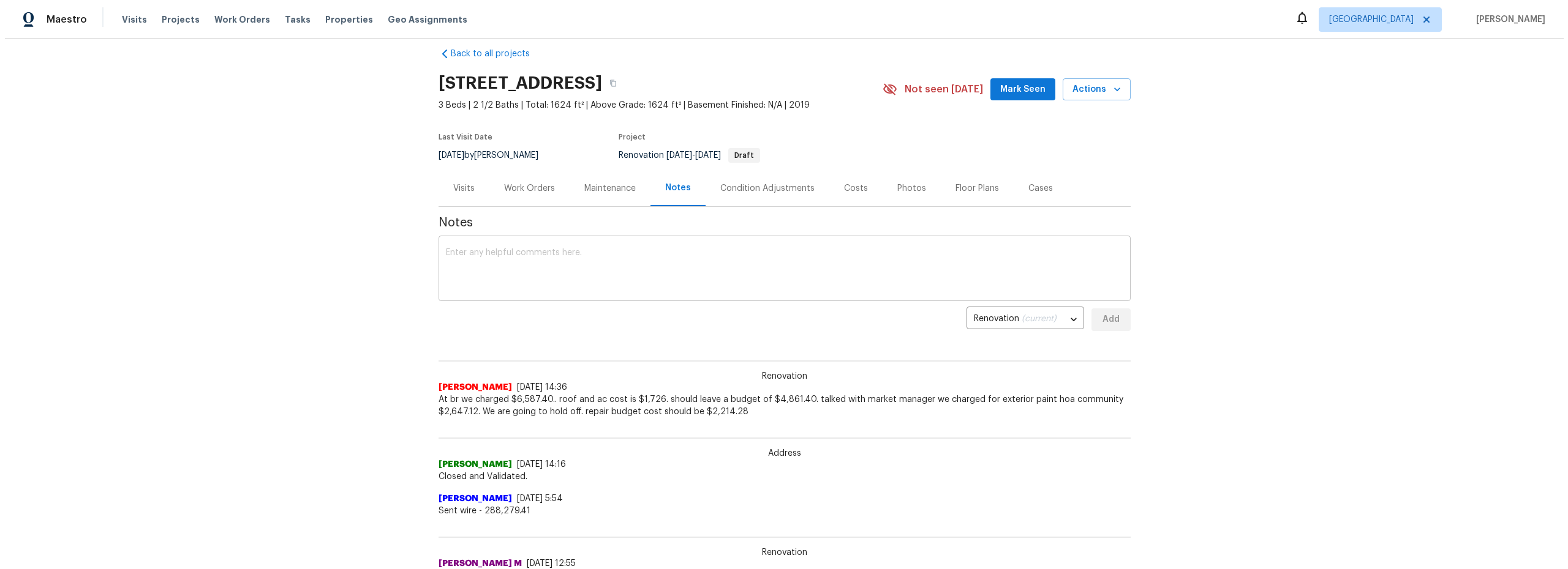
scroll to position [33, 0]
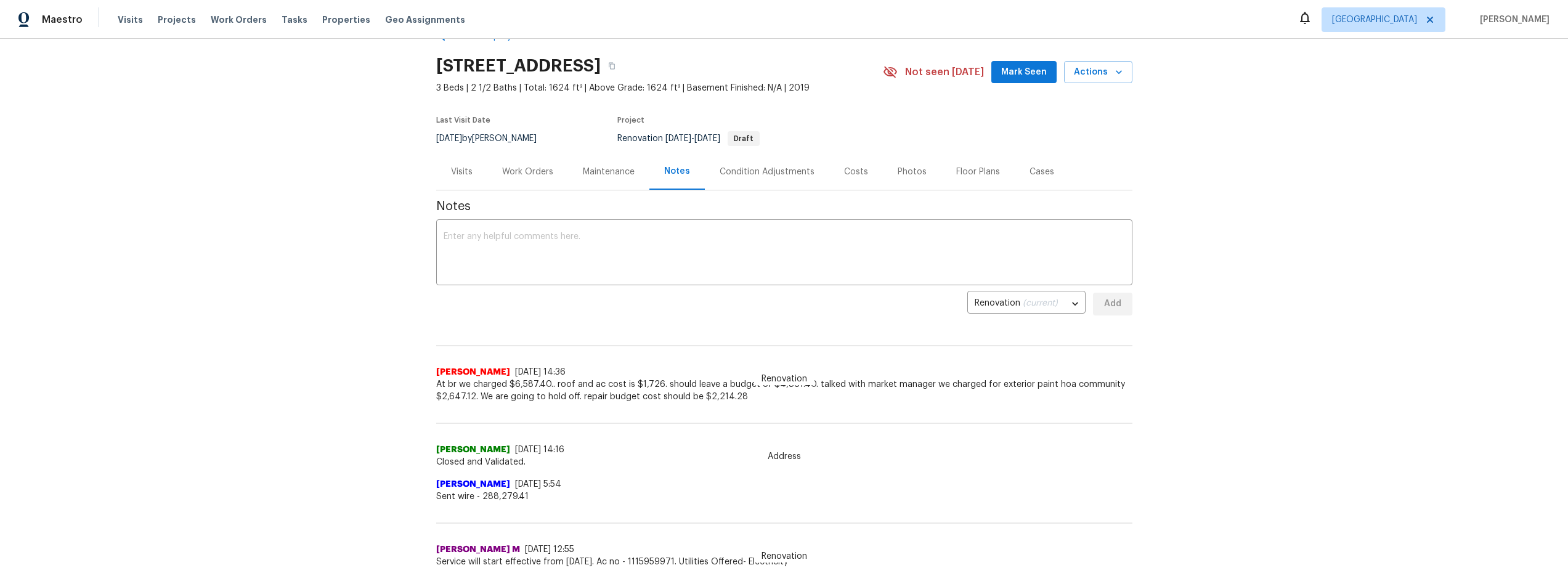
drag, startPoint x: 541, startPoint y: 169, endPoint x: 550, endPoint y: 175, distance: 10.8
click at [542, 171] on div "Work Orders" at bounding box center [528, 172] width 51 height 12
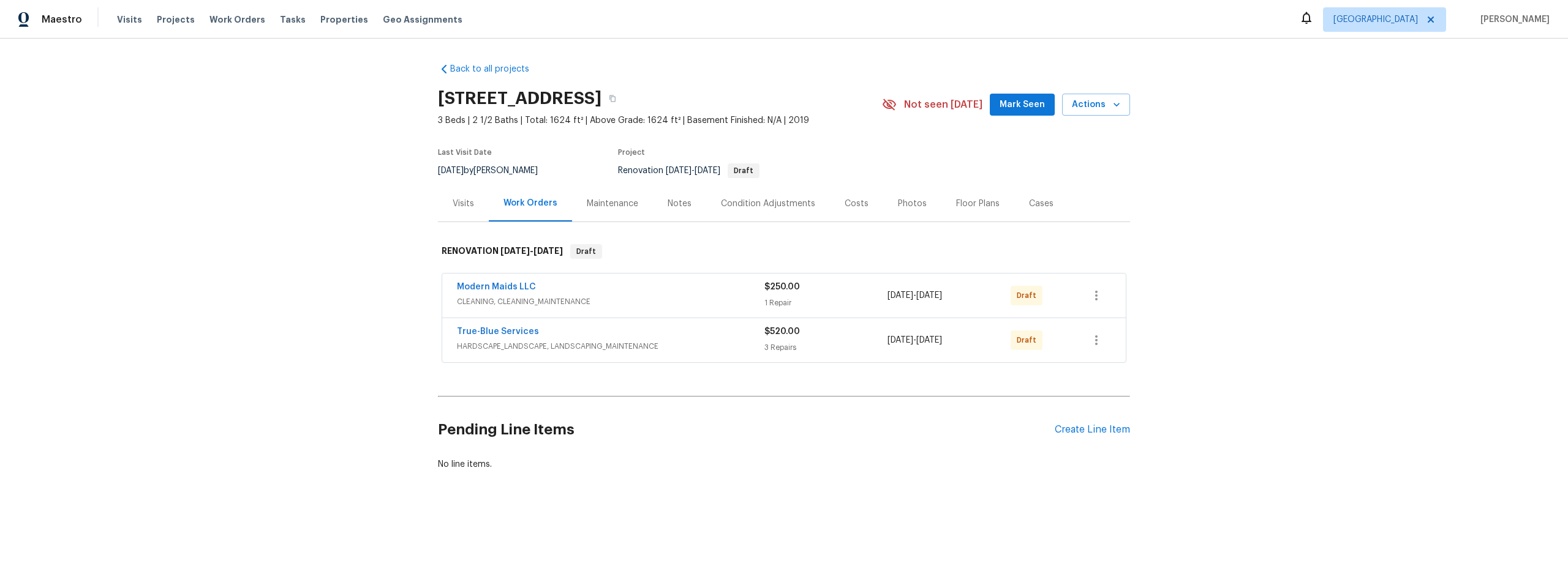
click at [379, 347] on div "Back to all projects 478 S Contempo Dr, Tucson, AZ 85710 3 Beds | 2 1/2 Baths |…" at bounding box center [784, 296] width 1568 height 515
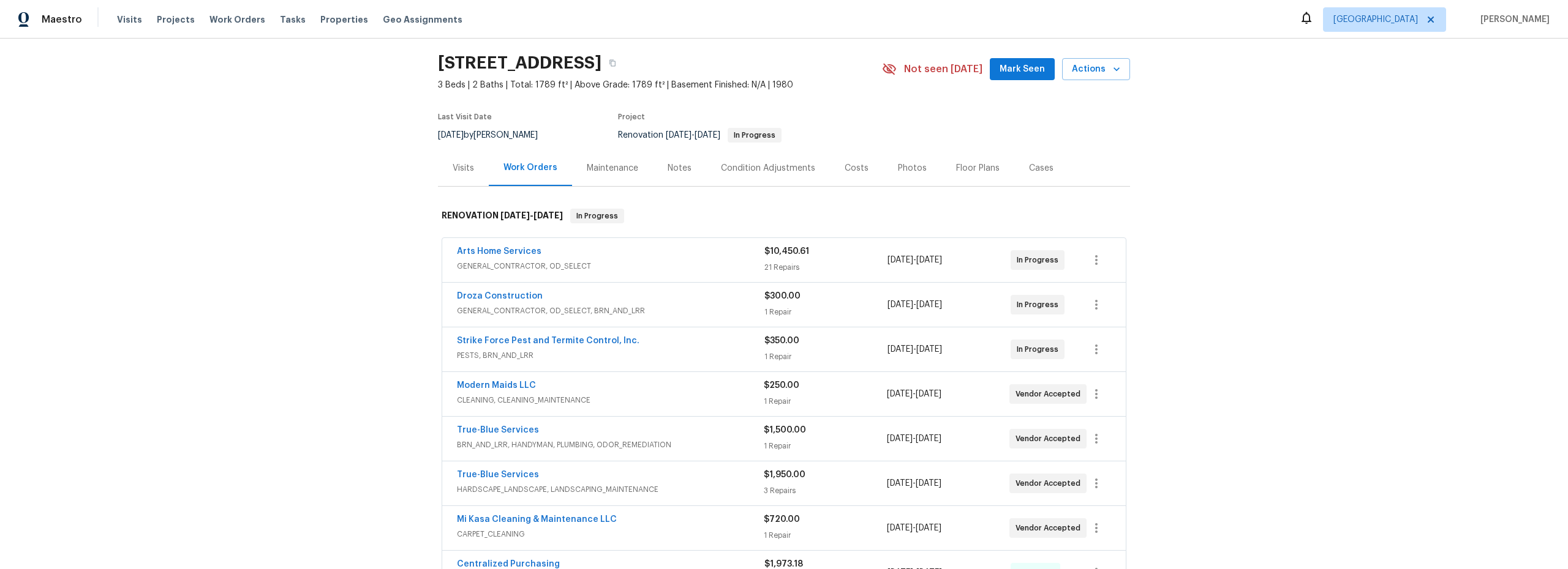
scroll to position [36, 0]
click at [1013, 72] on span "Mark Seen" at bounding box center [1022, 69] width 45 height 15
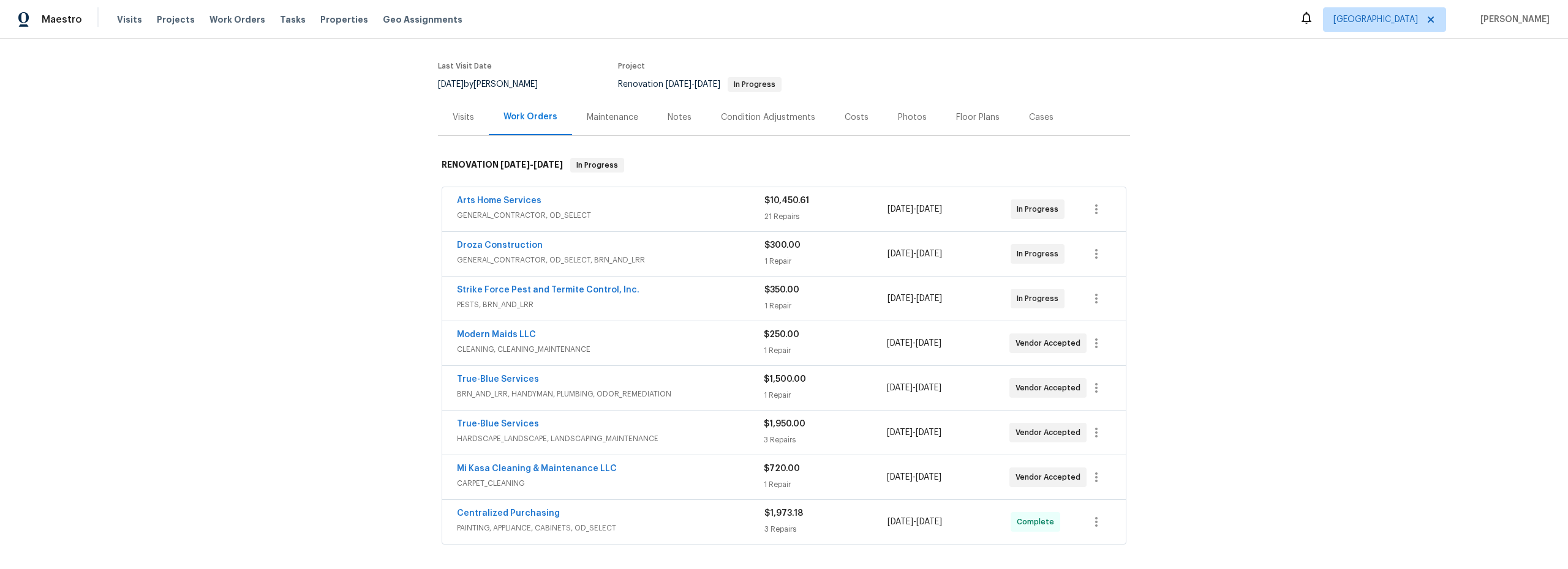
scroll to position [85, 0]
click at [851, 116] on div "Costs" at bounding box center [856, 118] width 24 height 12
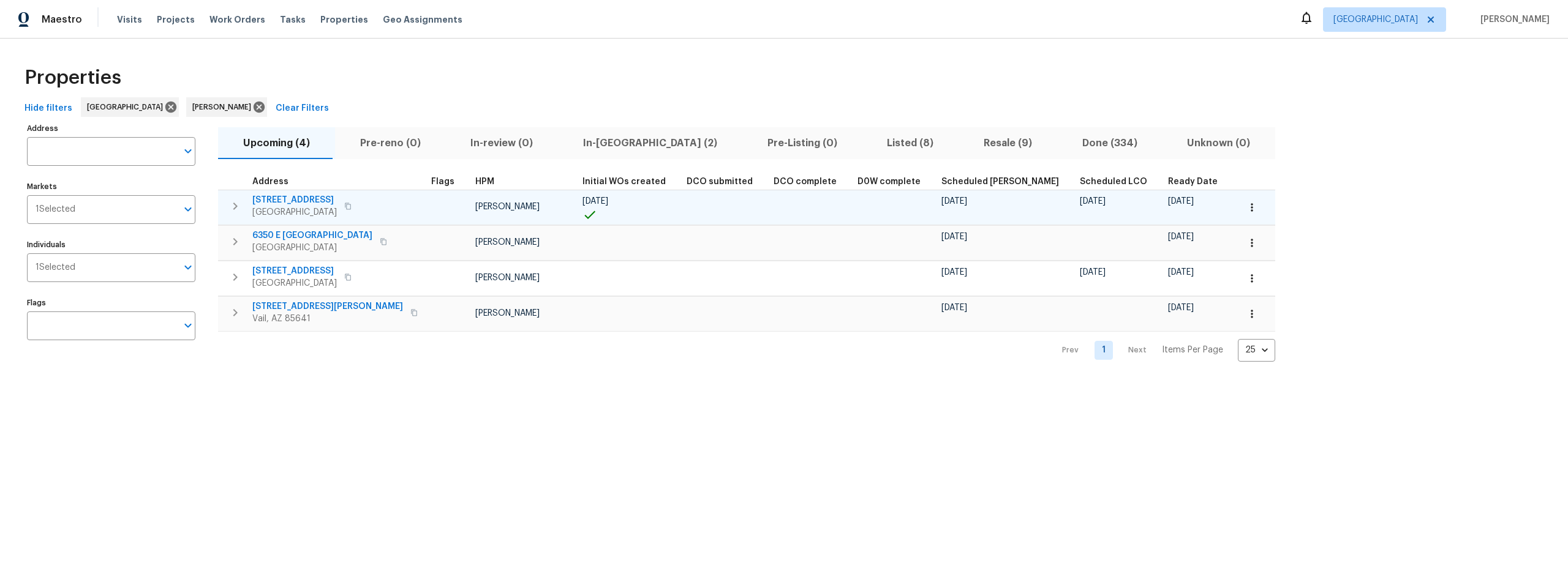
click at [1246, 209] on icon "button" at bounding box center [1252, 207] width 12 height 12
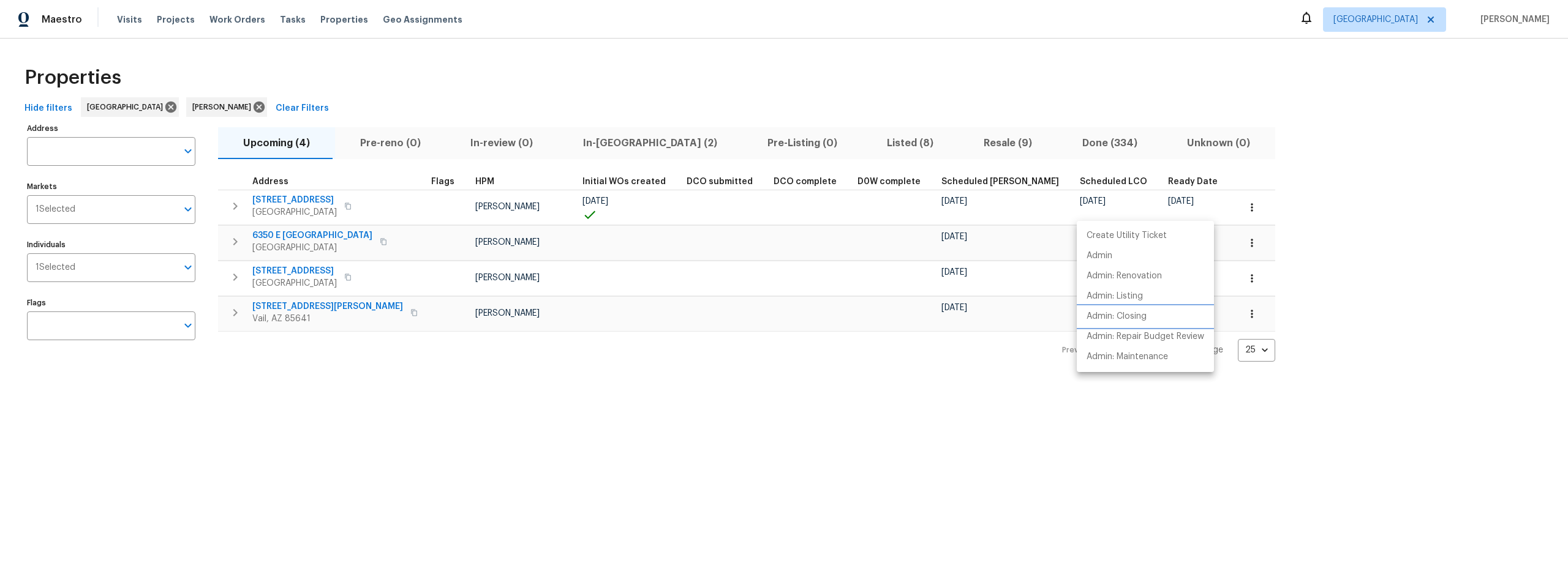
click at [1134, 319] on p "Admin: Closing" at bounding box center [1116, 316] width 60 height 13
click at [1135, 335] on p "Admin: Repair Budget Review" at bounding box center [1145, 336] width 118 height 13
click at [606, 142] on div at bounding box center [784, 284] width 1568 height 569
click at [602, 142] on span "In-reno (2)" at bounding box center [650, 143] width 170 height 17
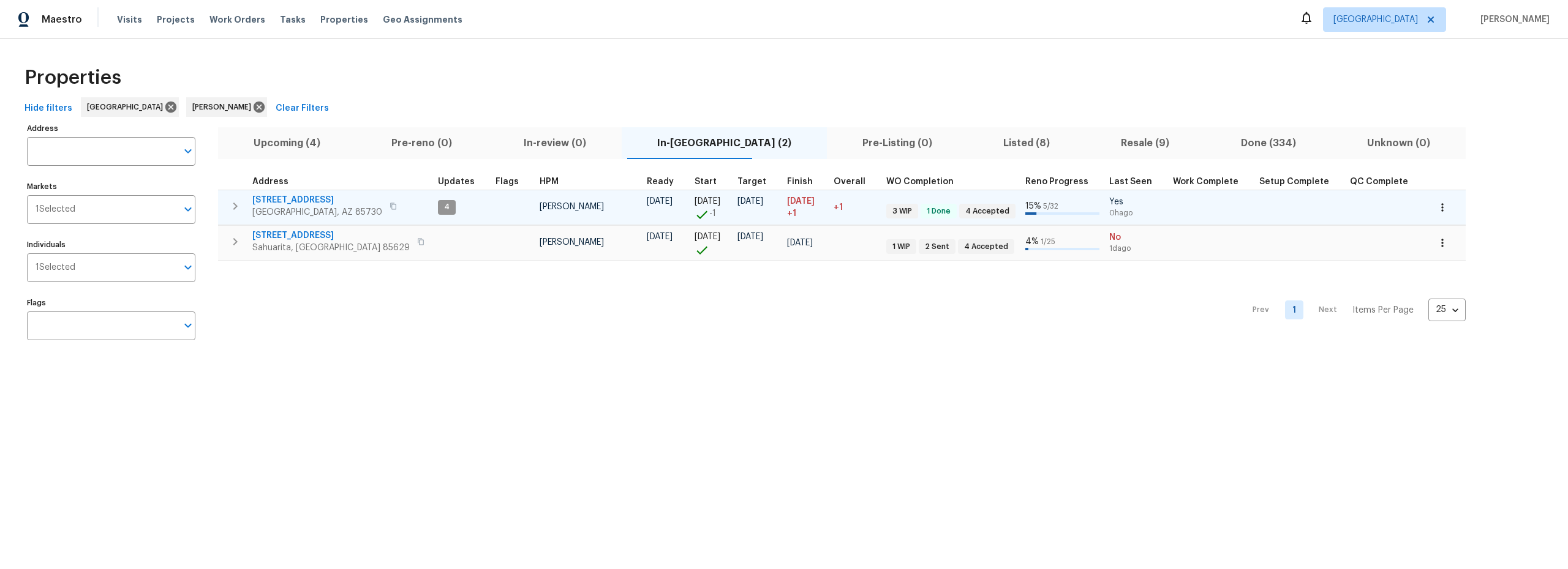
click at [301, 200] on span "[STREET_ADDRESS]" at bounding box center [317, 200] width 130 height 12
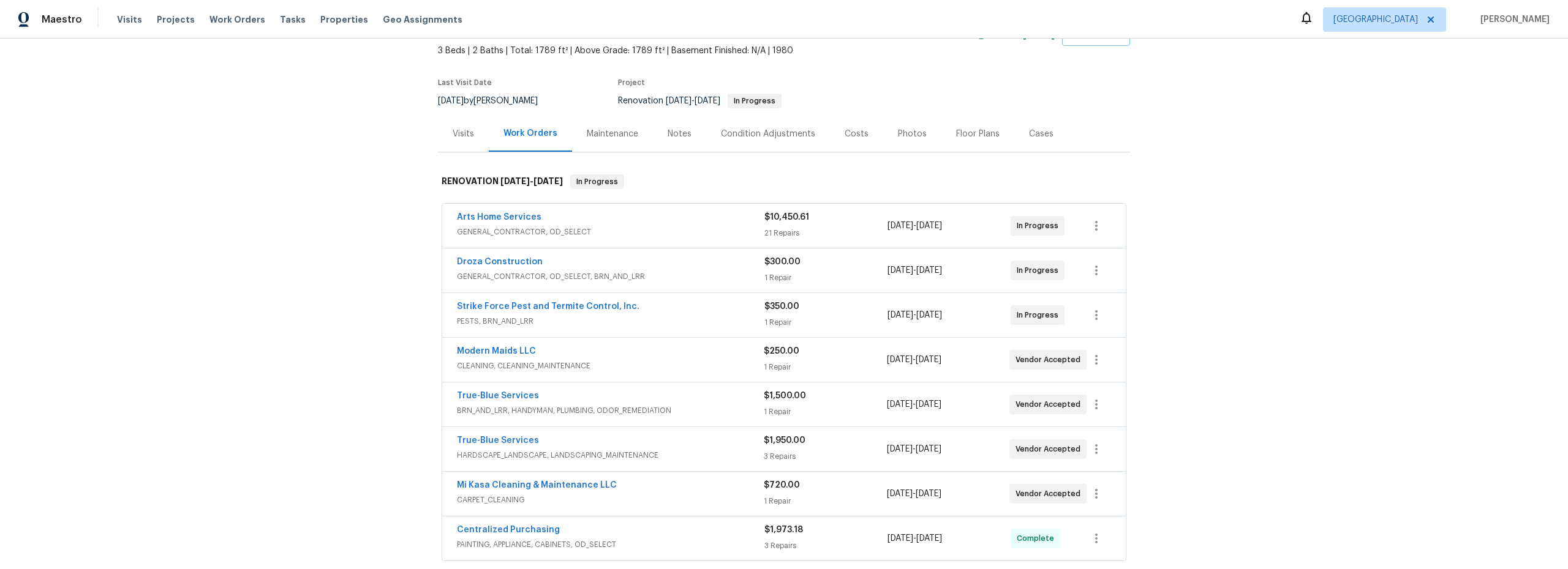
scroll to position [84, 0]
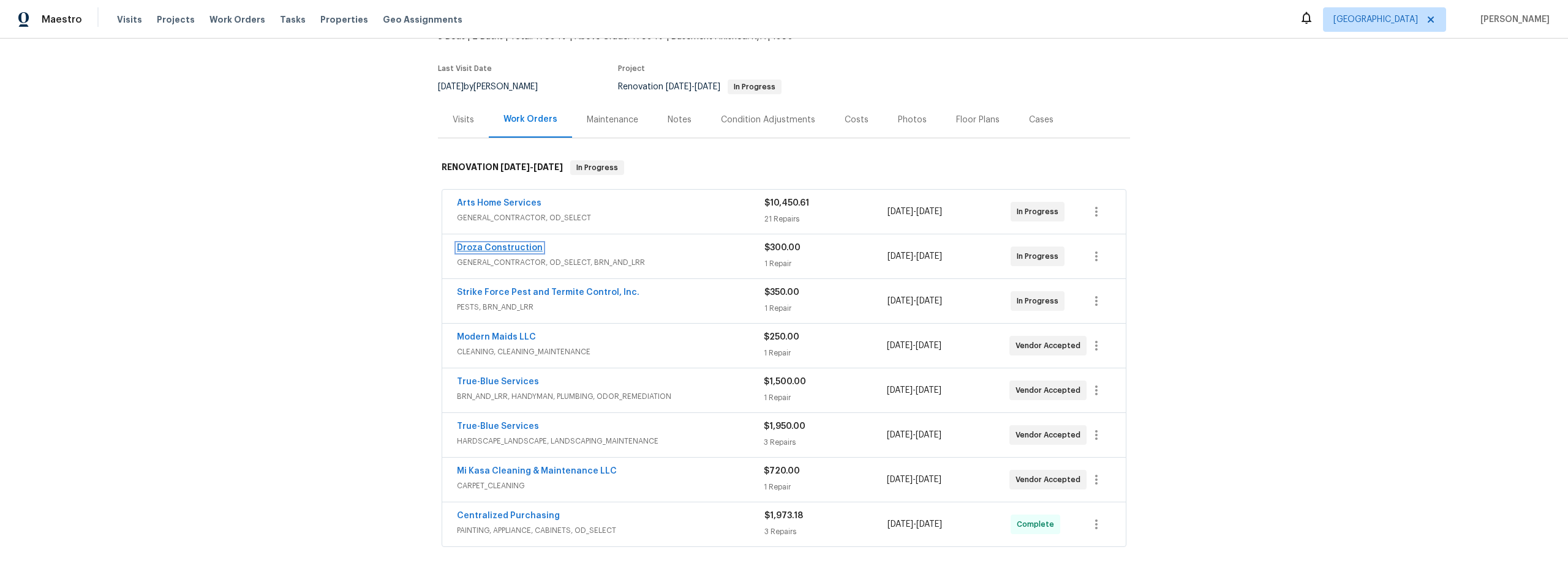
click at [514, 245] on link "Droza Construction" at bounding box center [499, 248] width 85 height 9
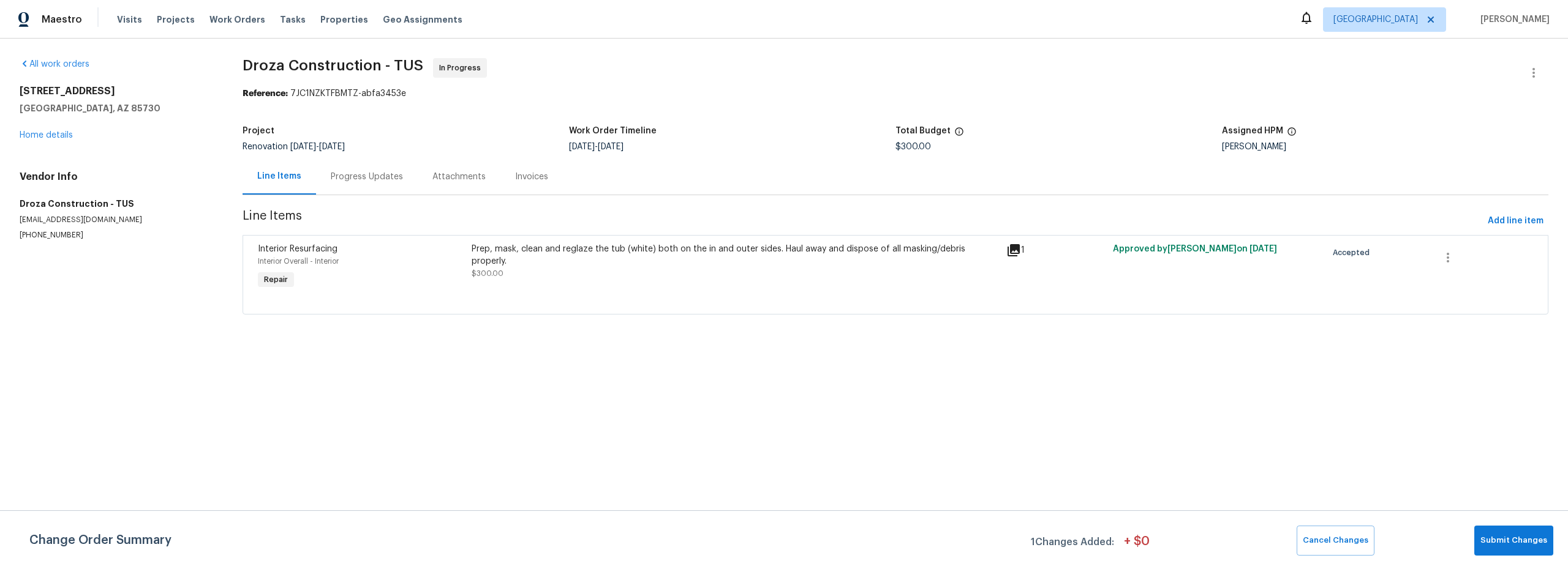
click at [373, 178] on div "Progress Updates" at bounding box center [366, 177] width 72 height 12
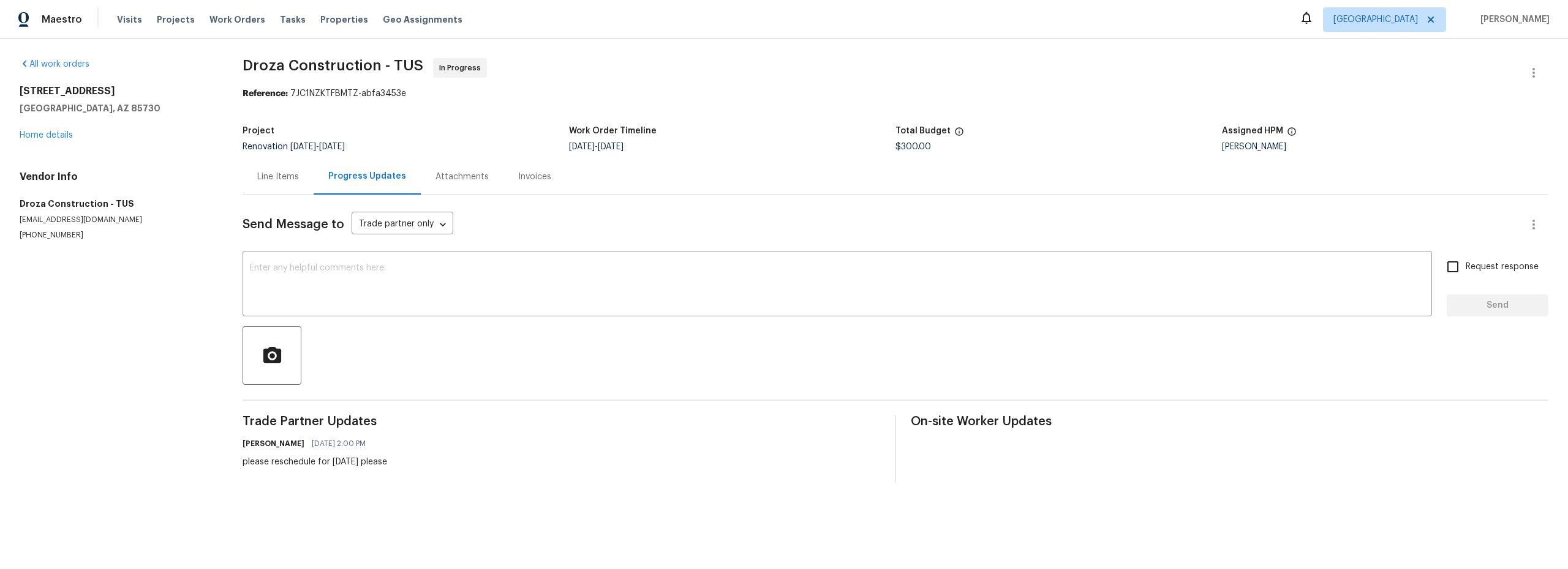
click at [283, 180] on div "Line Items" at bounding box center [278, 177] width 42 height 12
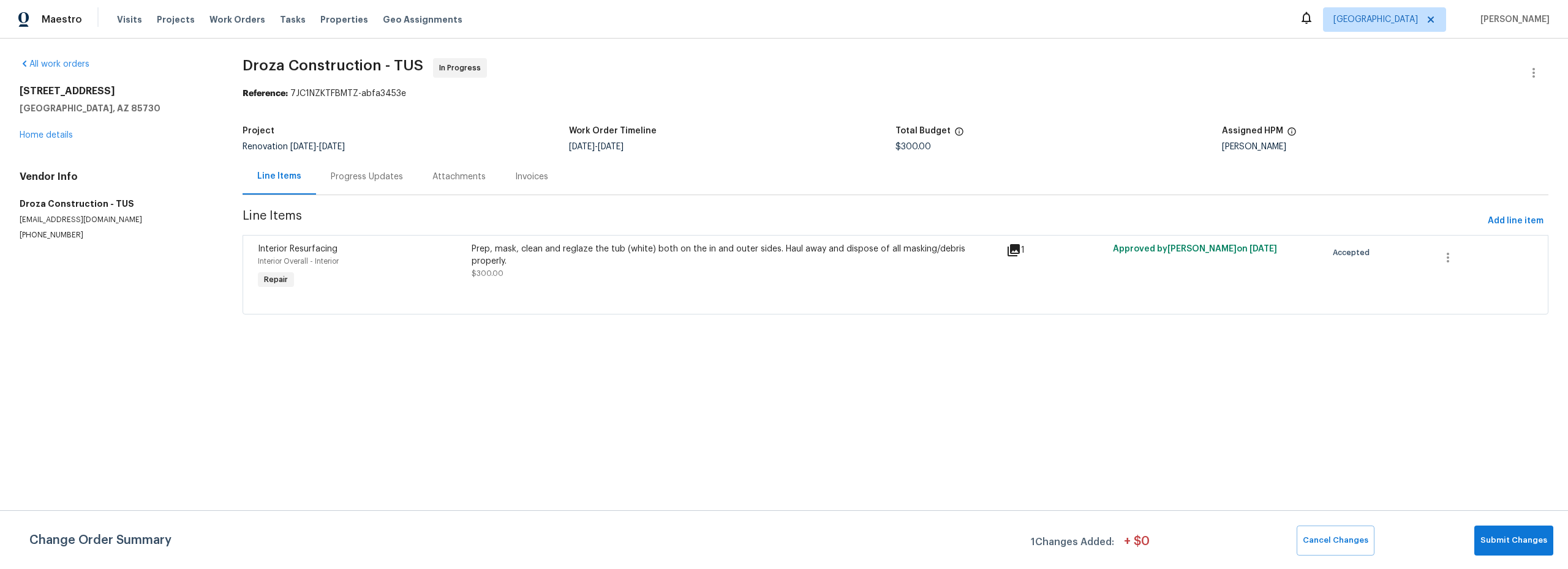
click at [570, 277] on div "Prep, mask, clean and reglaze the tub (white) both on the in and outer sides. H…" at bounding box center [735, 268] width 535 height 56
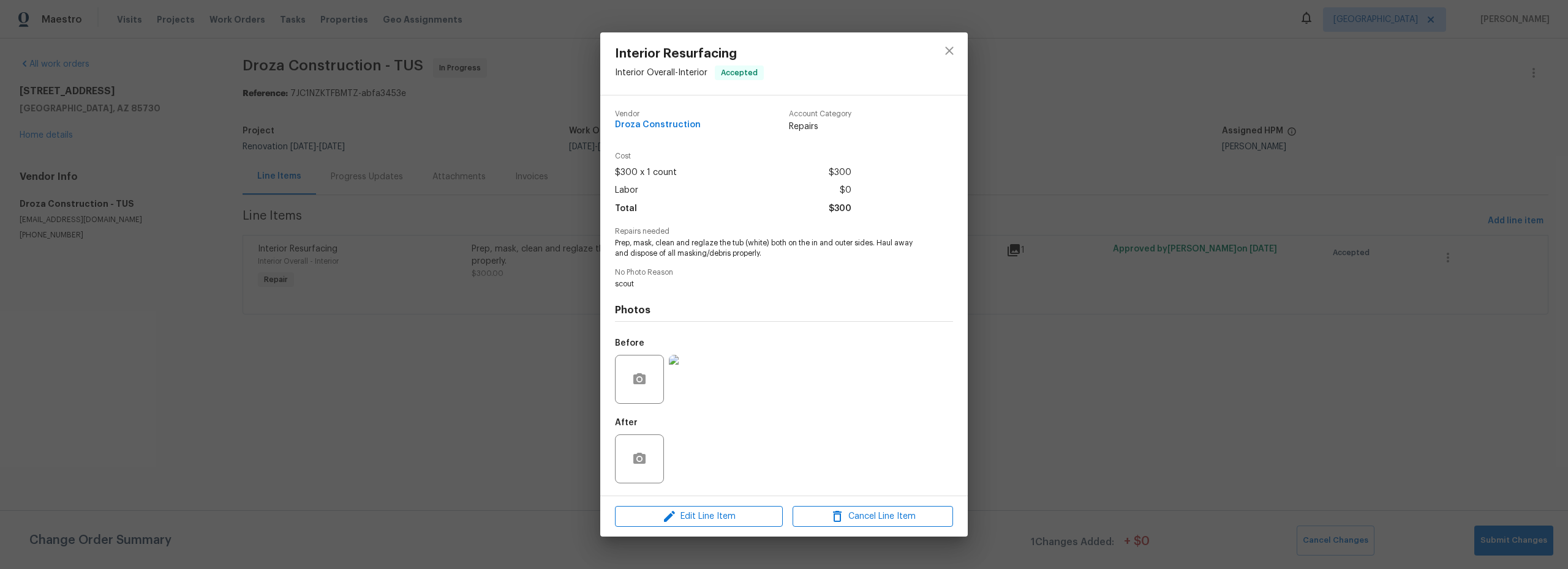
click at [696, 389] on img at bounding box center [693, 379] width 49 height 49
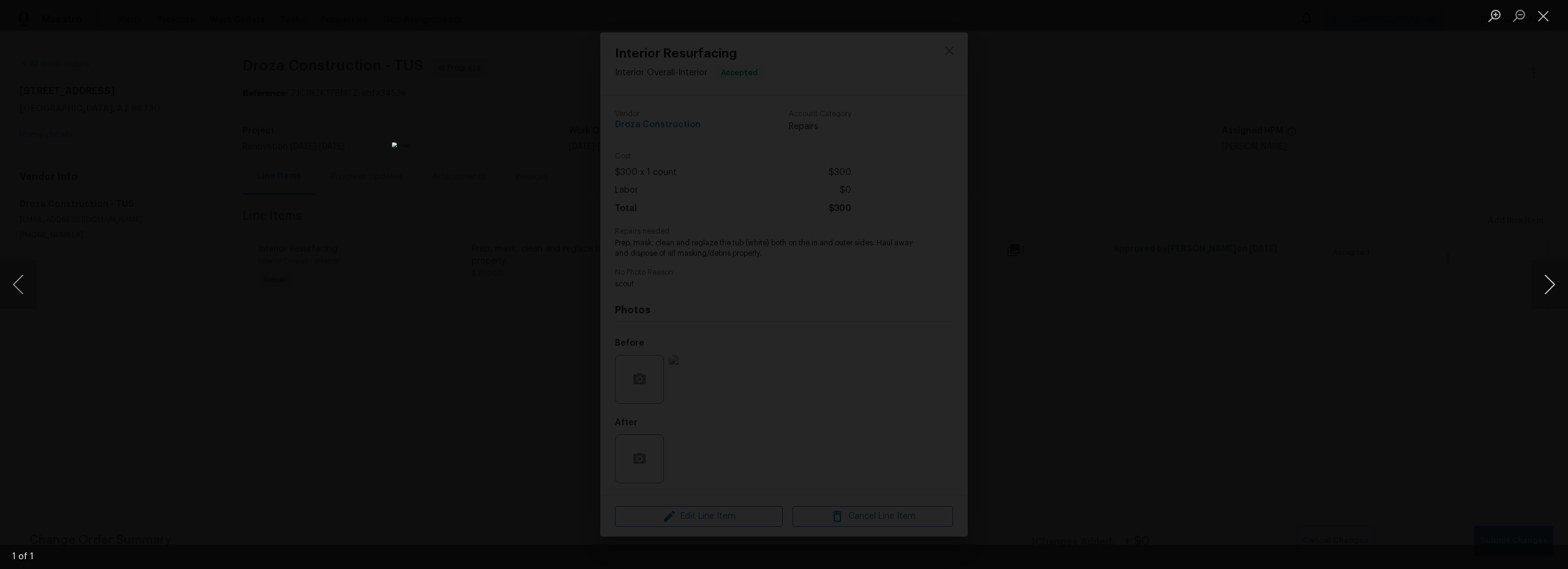
click at [1550, 287] on button "Next image" at bounding box center [1549, 284] width 37 height 49
